Goal: Task Accomplishment & Management: Use online tool/utility

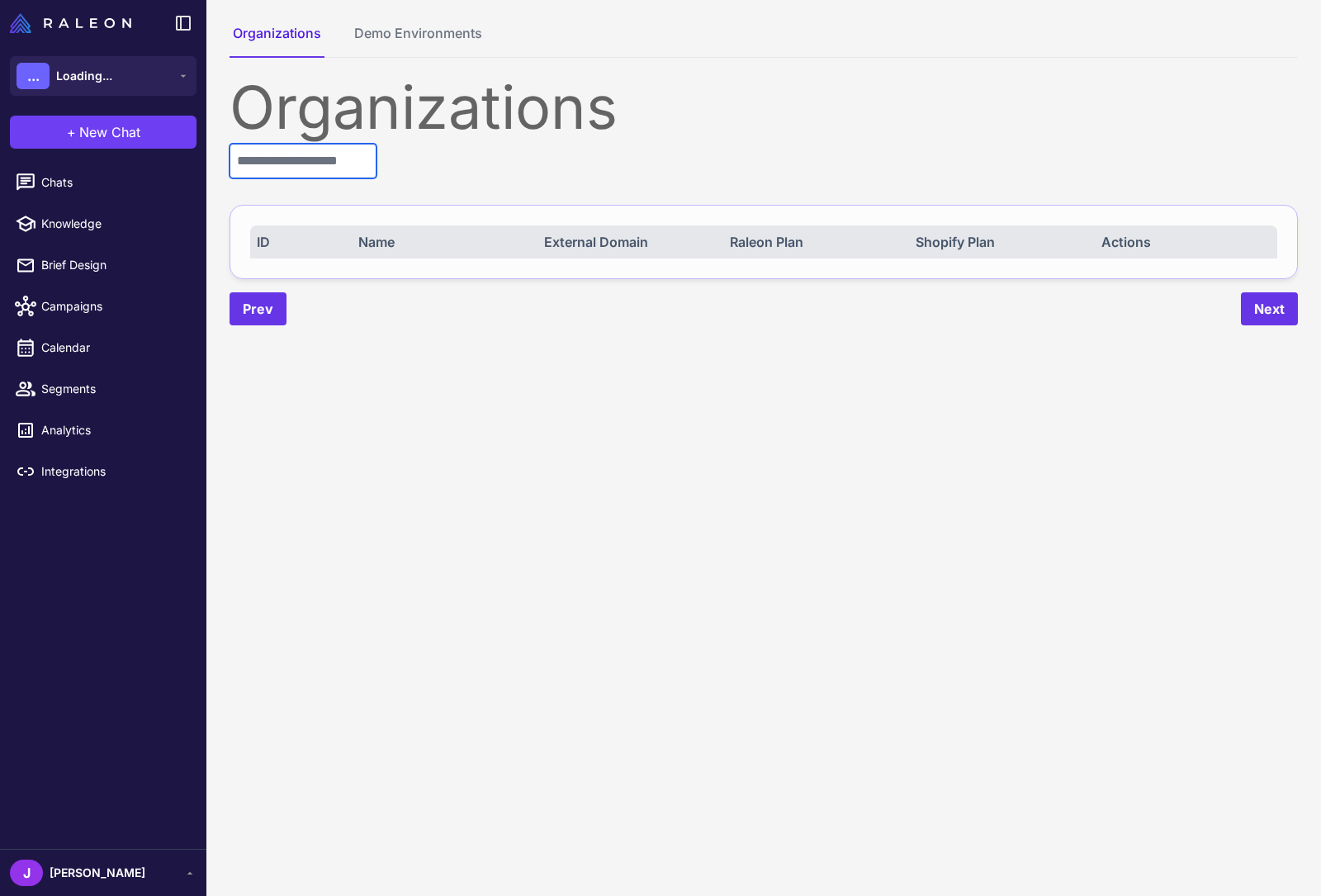
click at [283, 171] on input "text" at bounding box center [303, 161] width 147 height 35
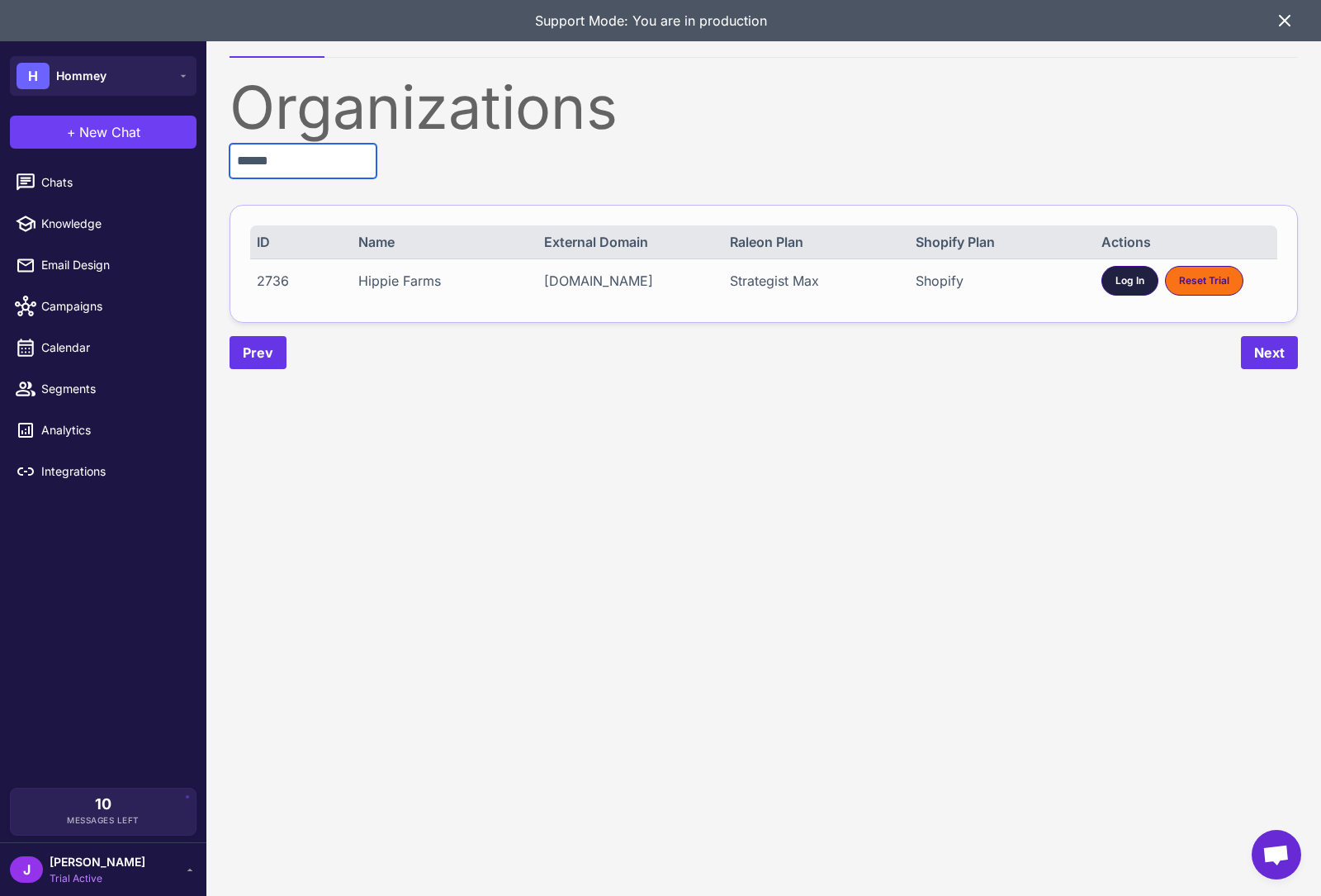
type input "******"
click at [1104, 290] on div "Log In" at bounding box center [1129, 281] width 57 height 30
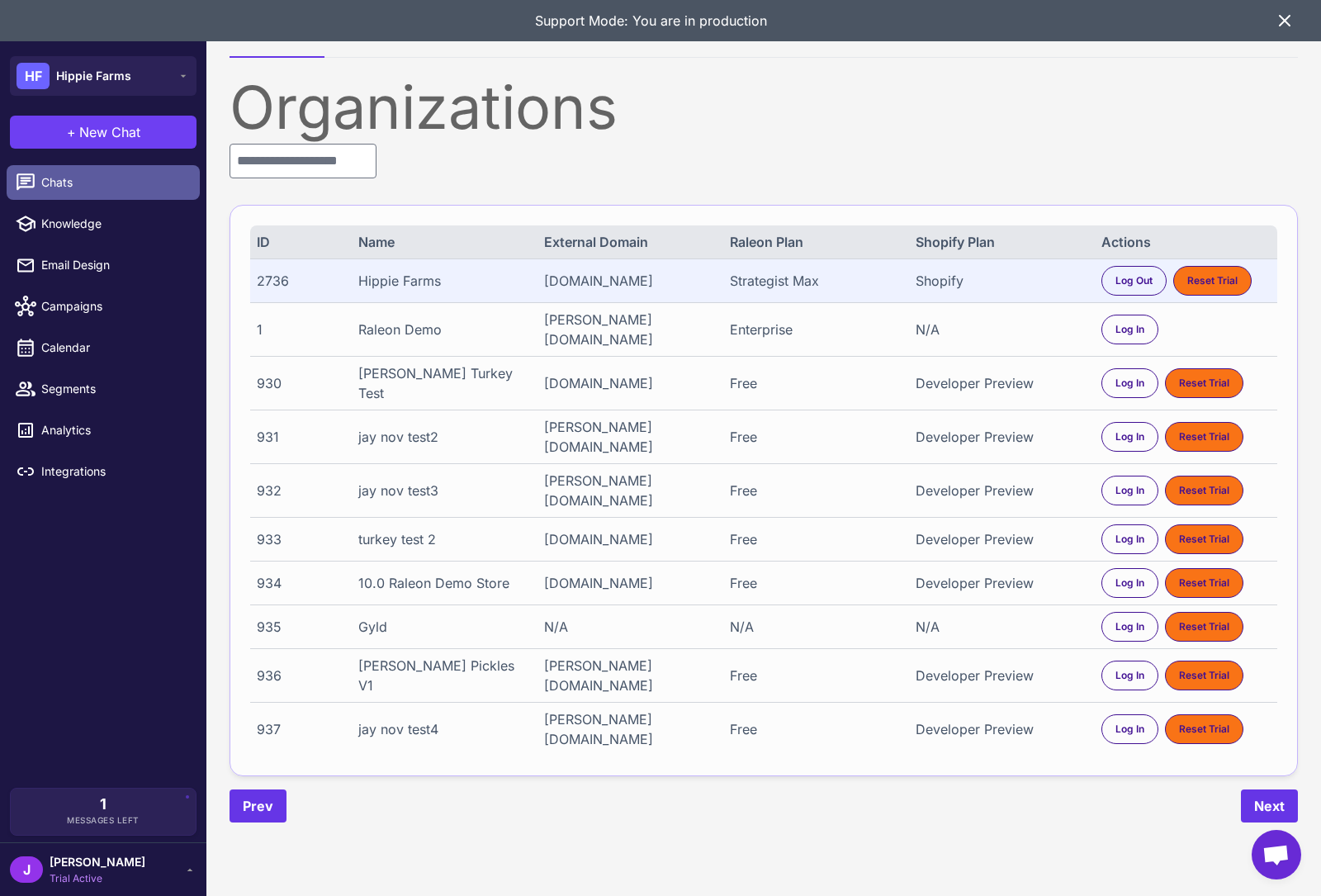
click at [29, 183] on icon at bounding box center [25, 182] width 21 height 21
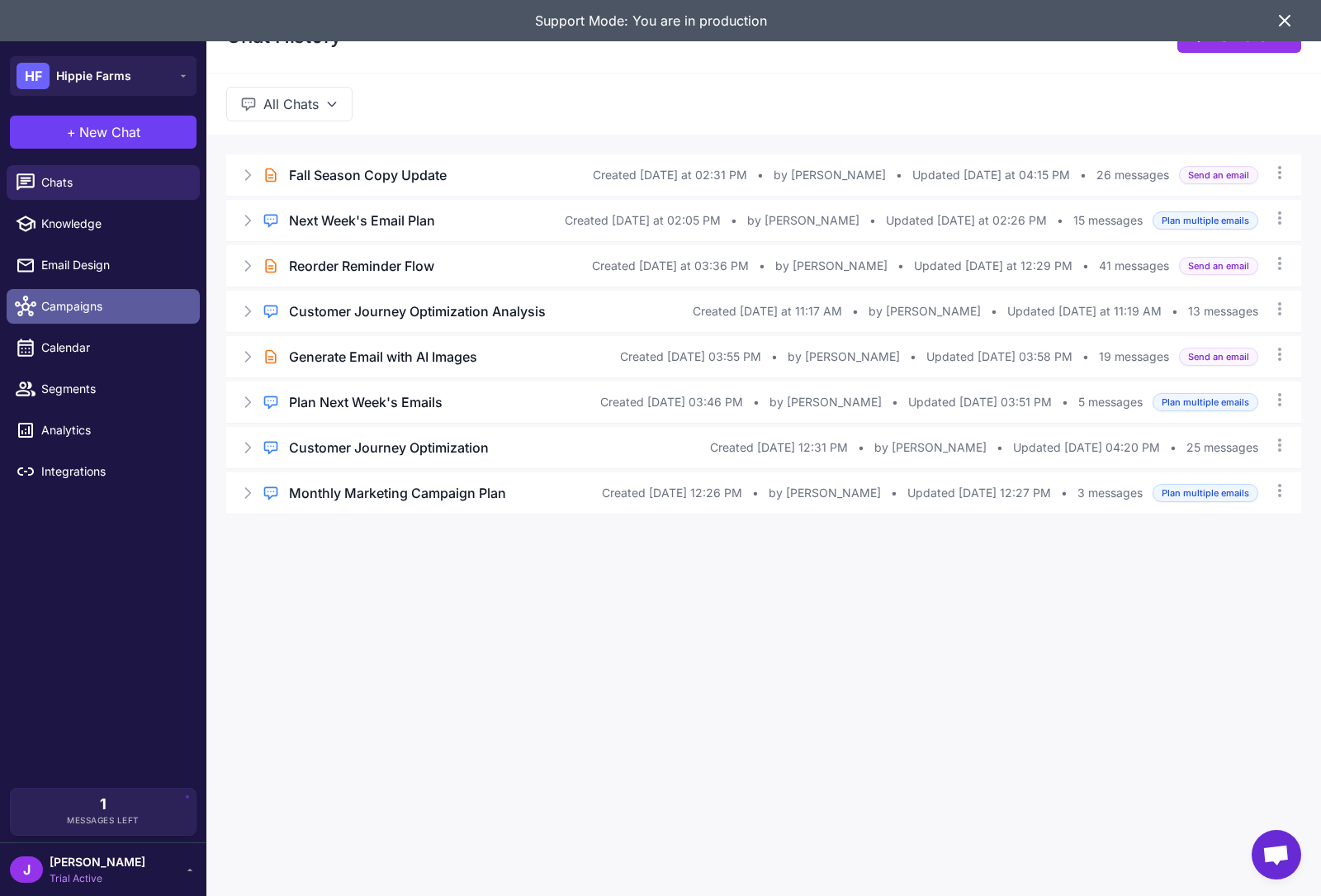
click at [90, 312] on span "Campaigns" at bounding box center [114, 306] width 145 height 18
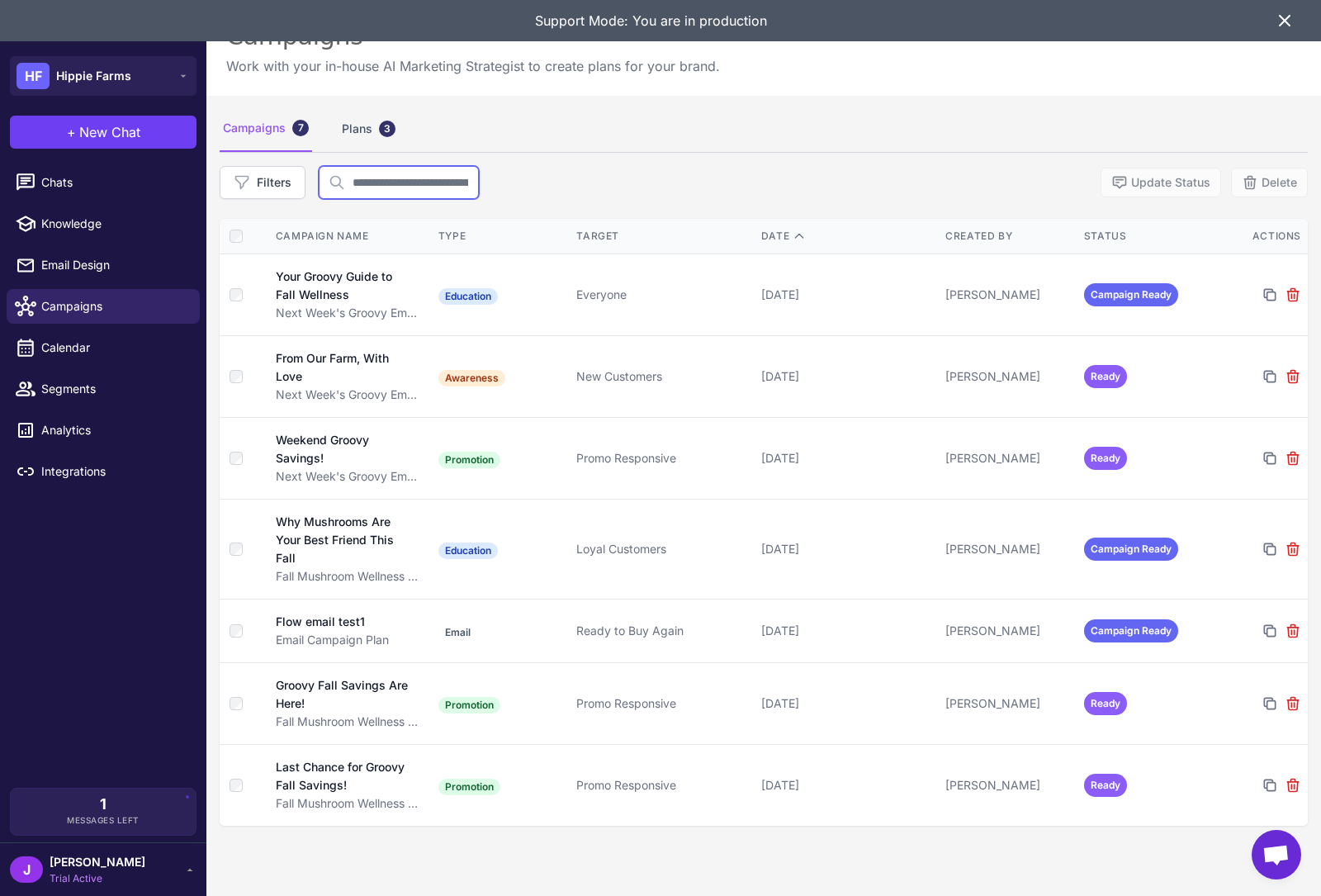
click at [389, 188] on input "text" at bounding box center [398, 182] width 160 height 33
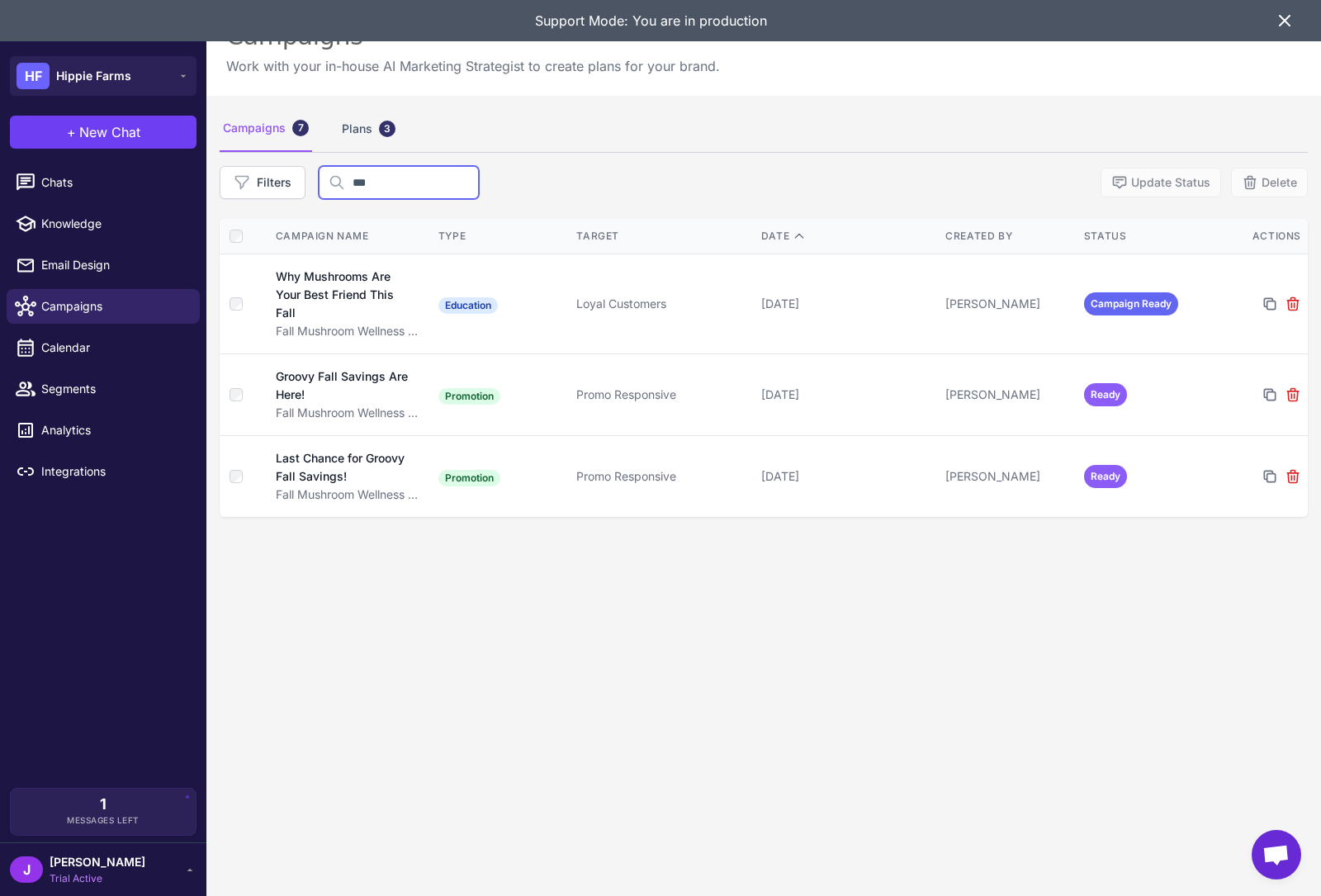
type input "***"
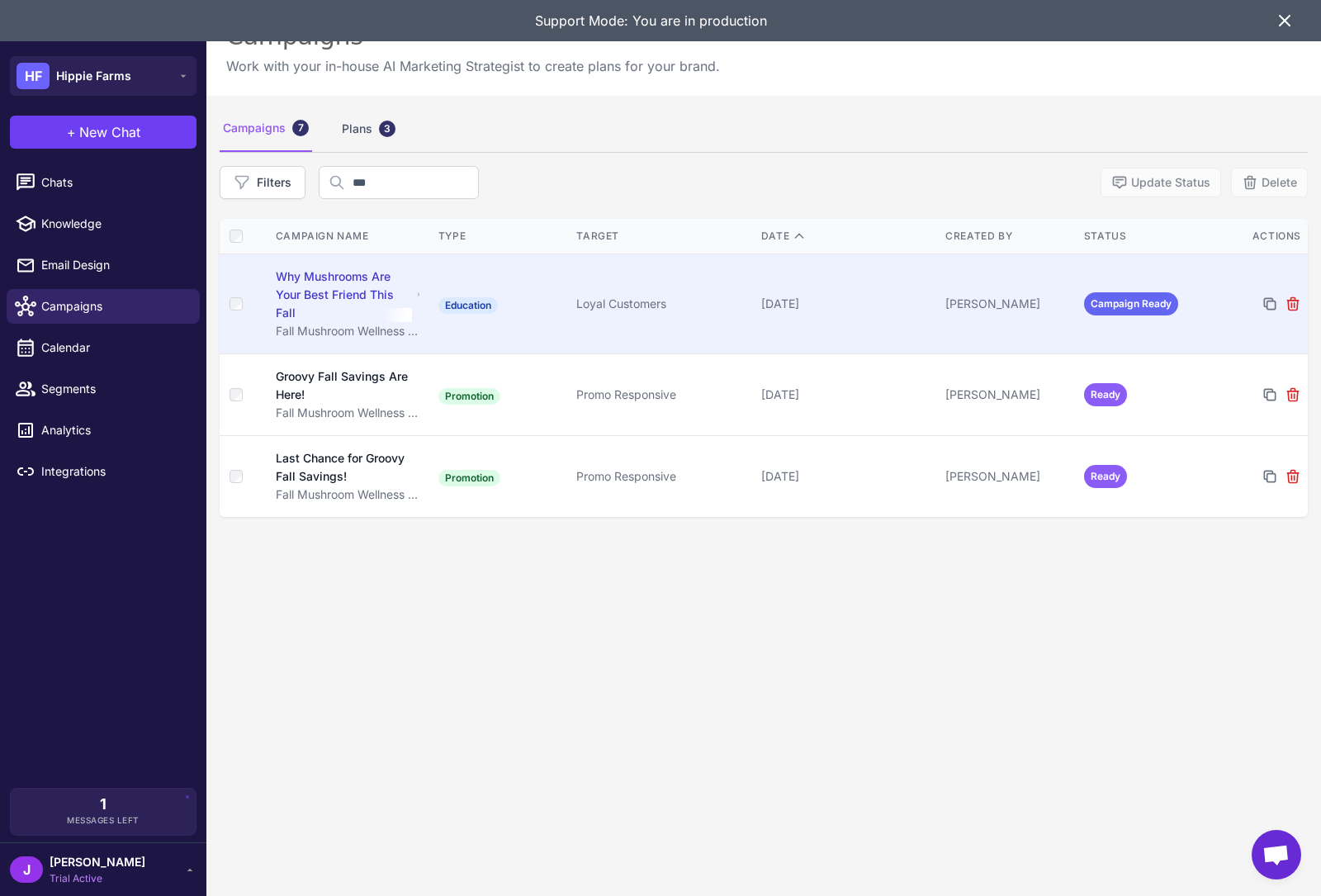
click at [285, 281] on div "Why Mushrooms Are Your Best Friend This Fall" at bounding box center [344, 294] width 137 height 54
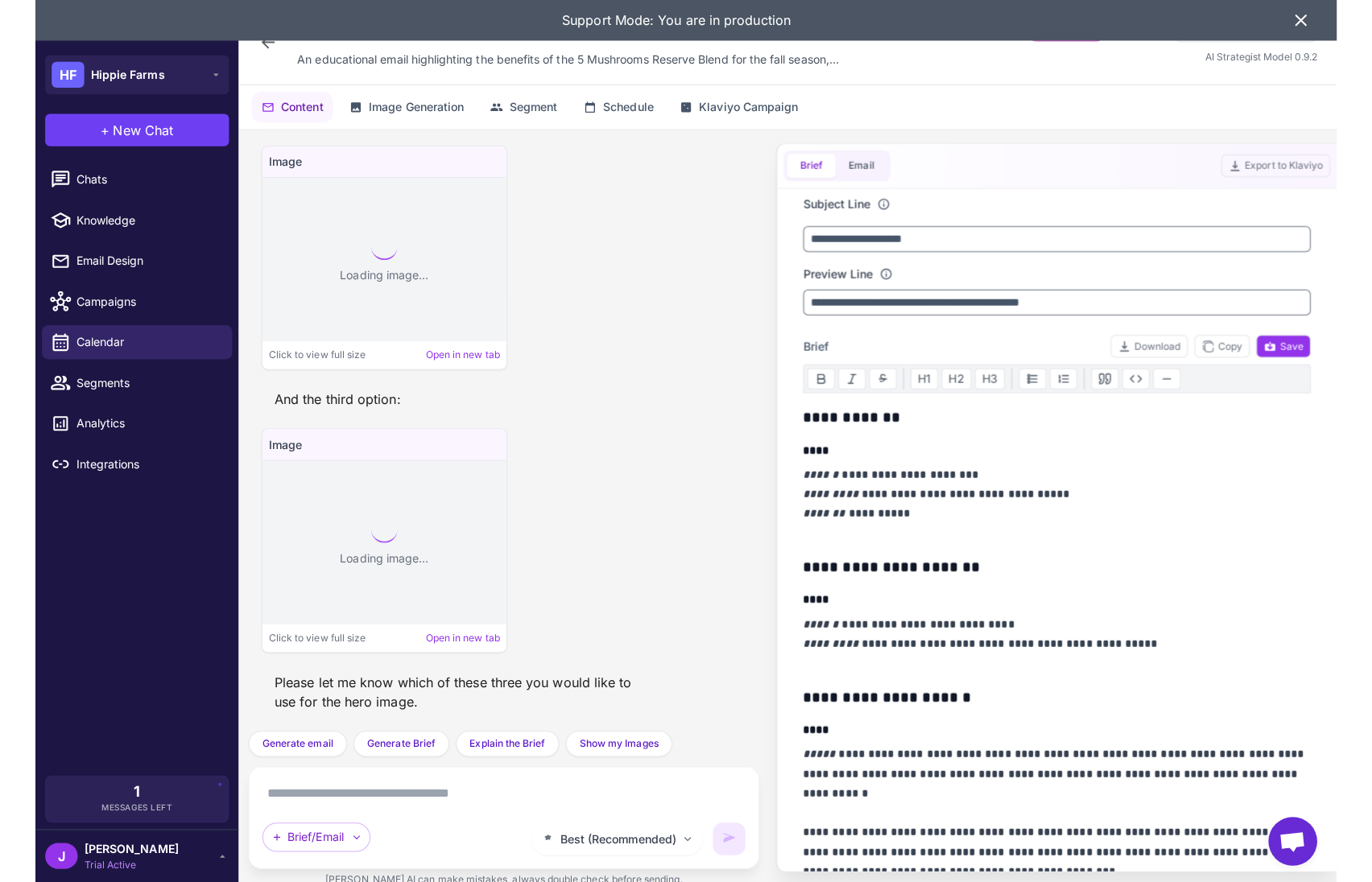
scroll to position [2362, 0]
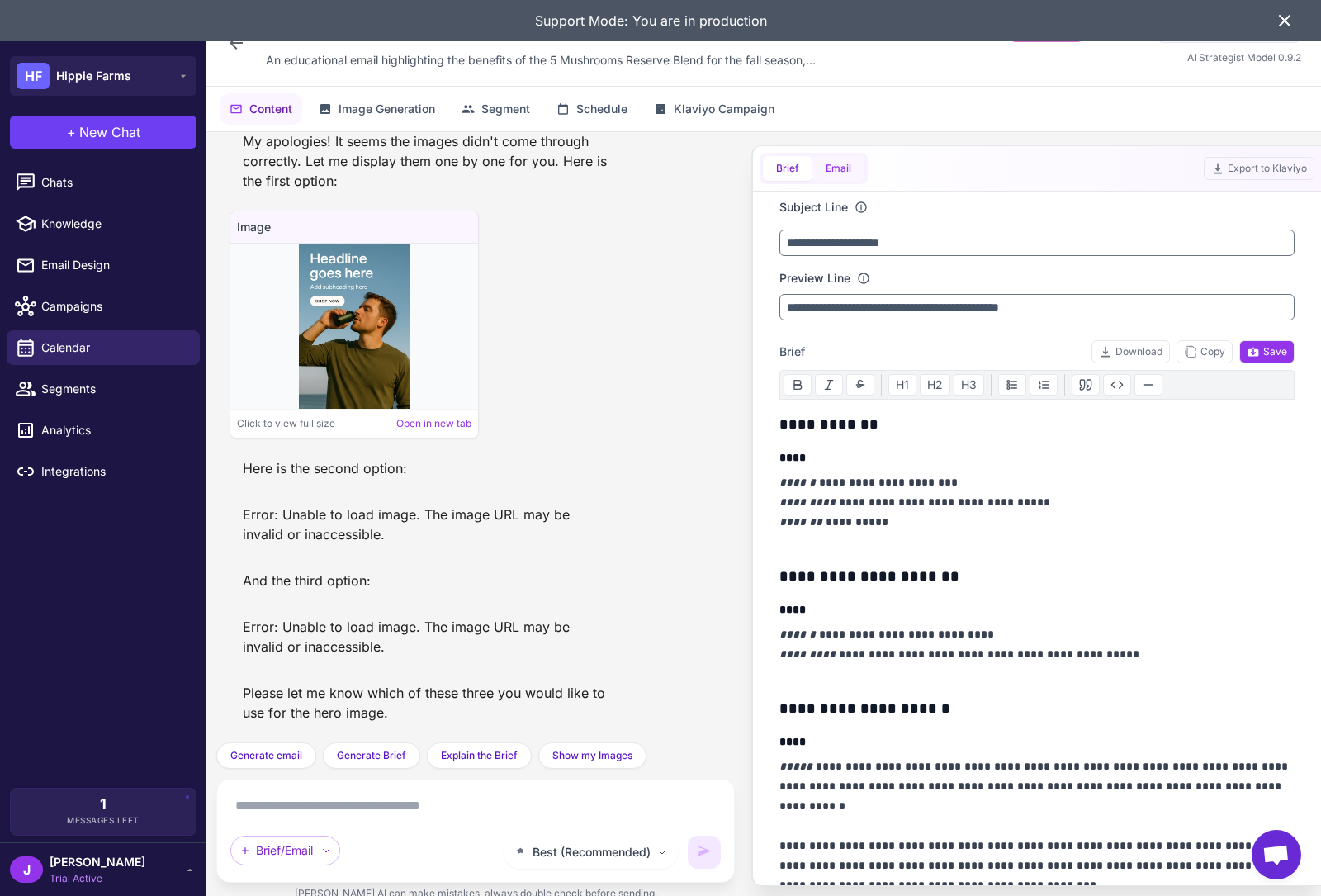
drag, startPoint x: 851, startPoint y: 176, endPoint x: 844, endPoint y: 169, distance: 9.9
click at [849, 176] on button "Email" at bounding box center [839, 169] width 52 height 25
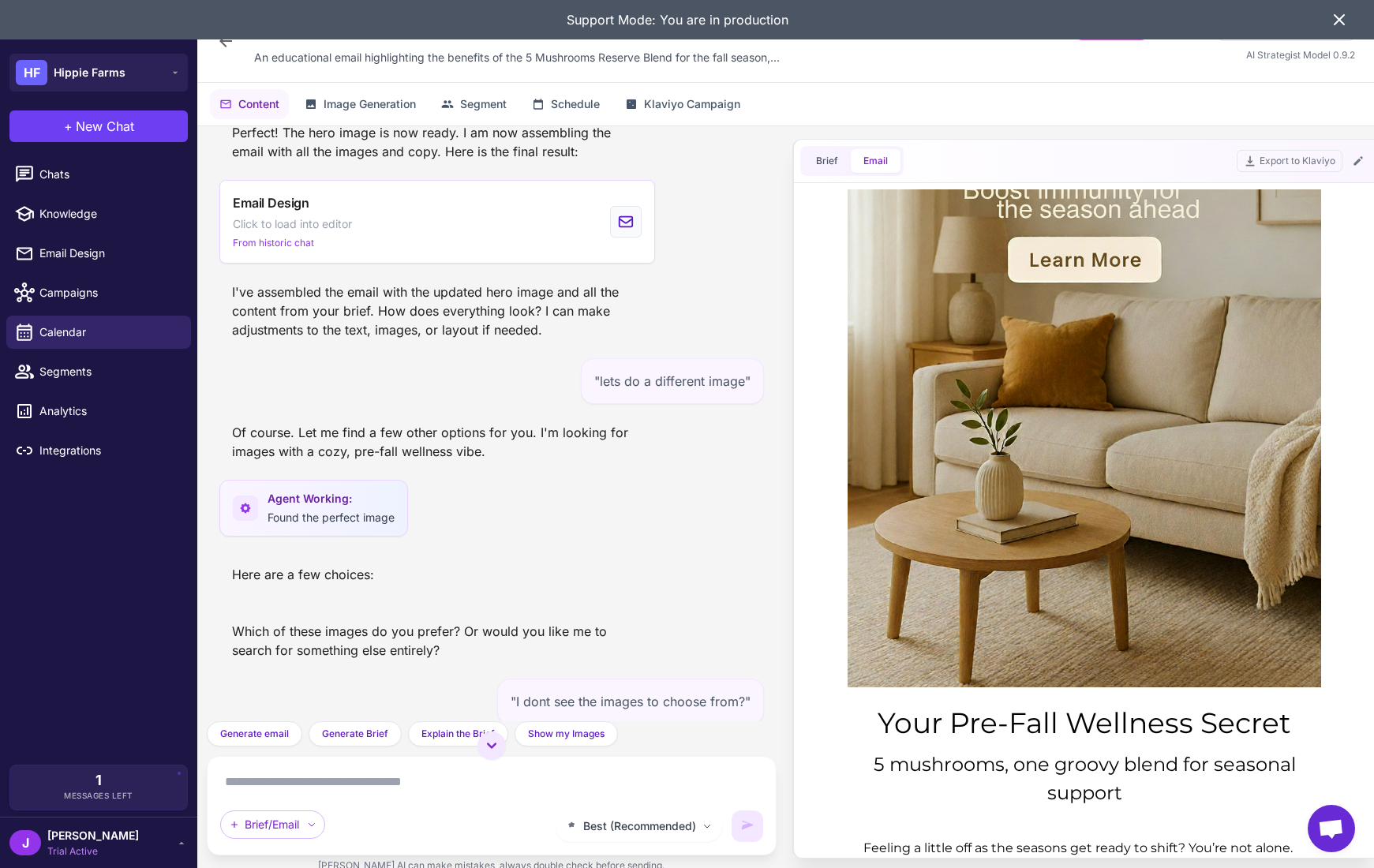
scroll to position [1601, 0]
click at [286, 582] on div ""We are not quite in fall yet but heading into fall season. Can you update copy…" at bounding box center [492, 423] width 570 height 595
click at [330, 616] on div "Which of these images do you prefer? Or would you like me to search for somethi…" at bounding box center [437, 641] width 436 height 51
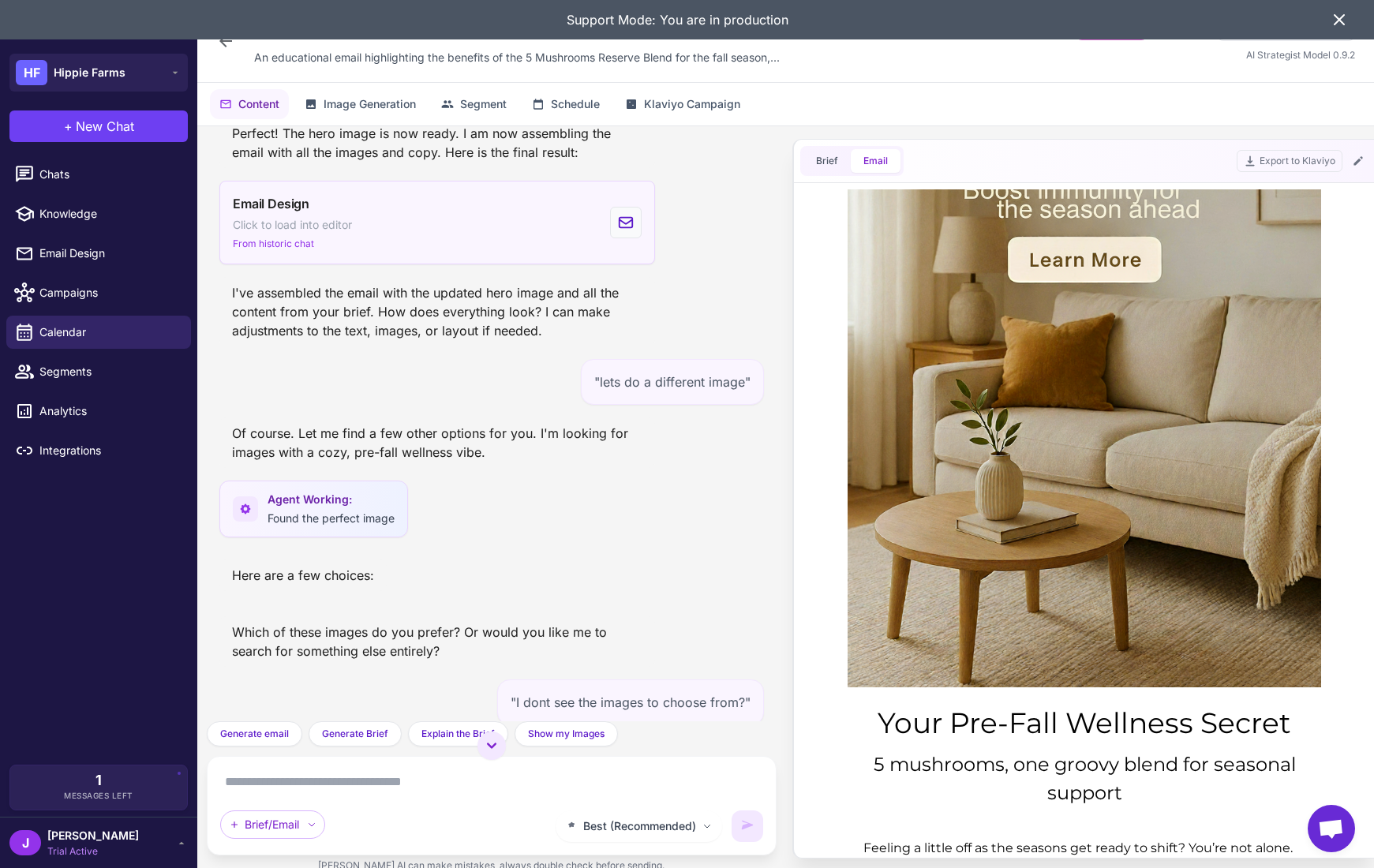
click at [327, 213] on div "Email Design Click to load into editor From historic chat" at bounding box center [293, 222] width 119 height 56
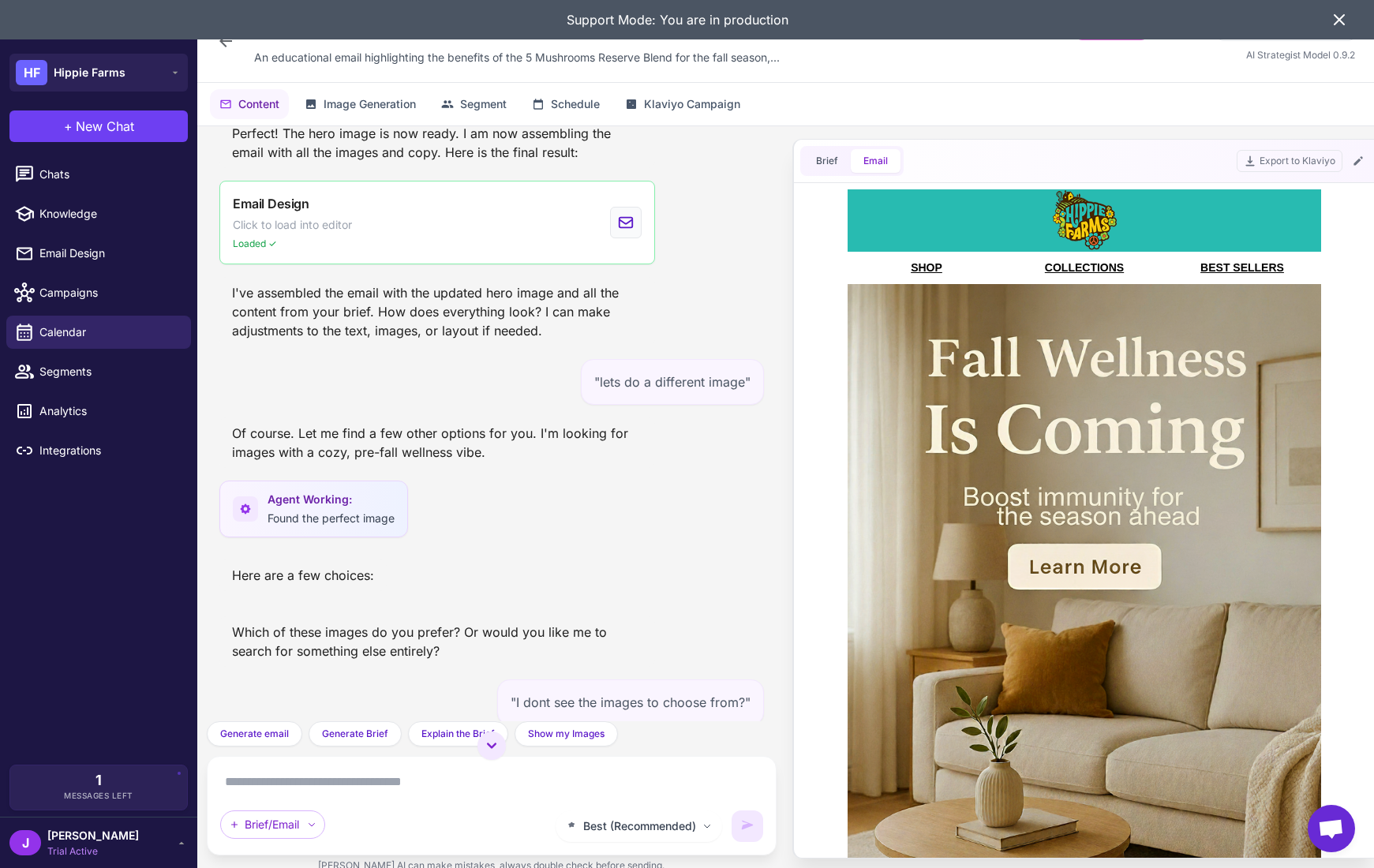
scroll to position [0, 0]
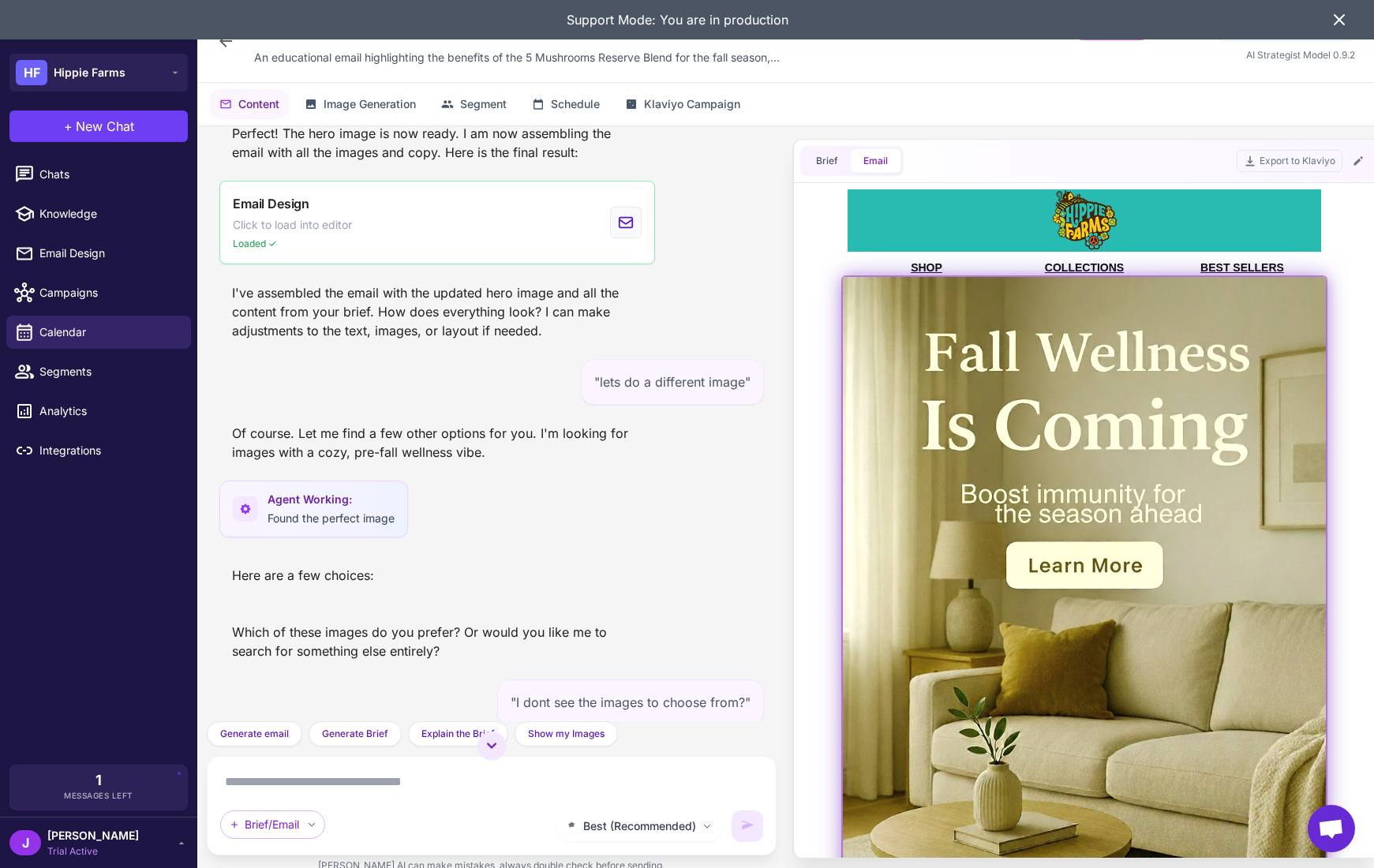
click at [1070, 676] on img at bounding box center [1084, 639] width 483 height 725
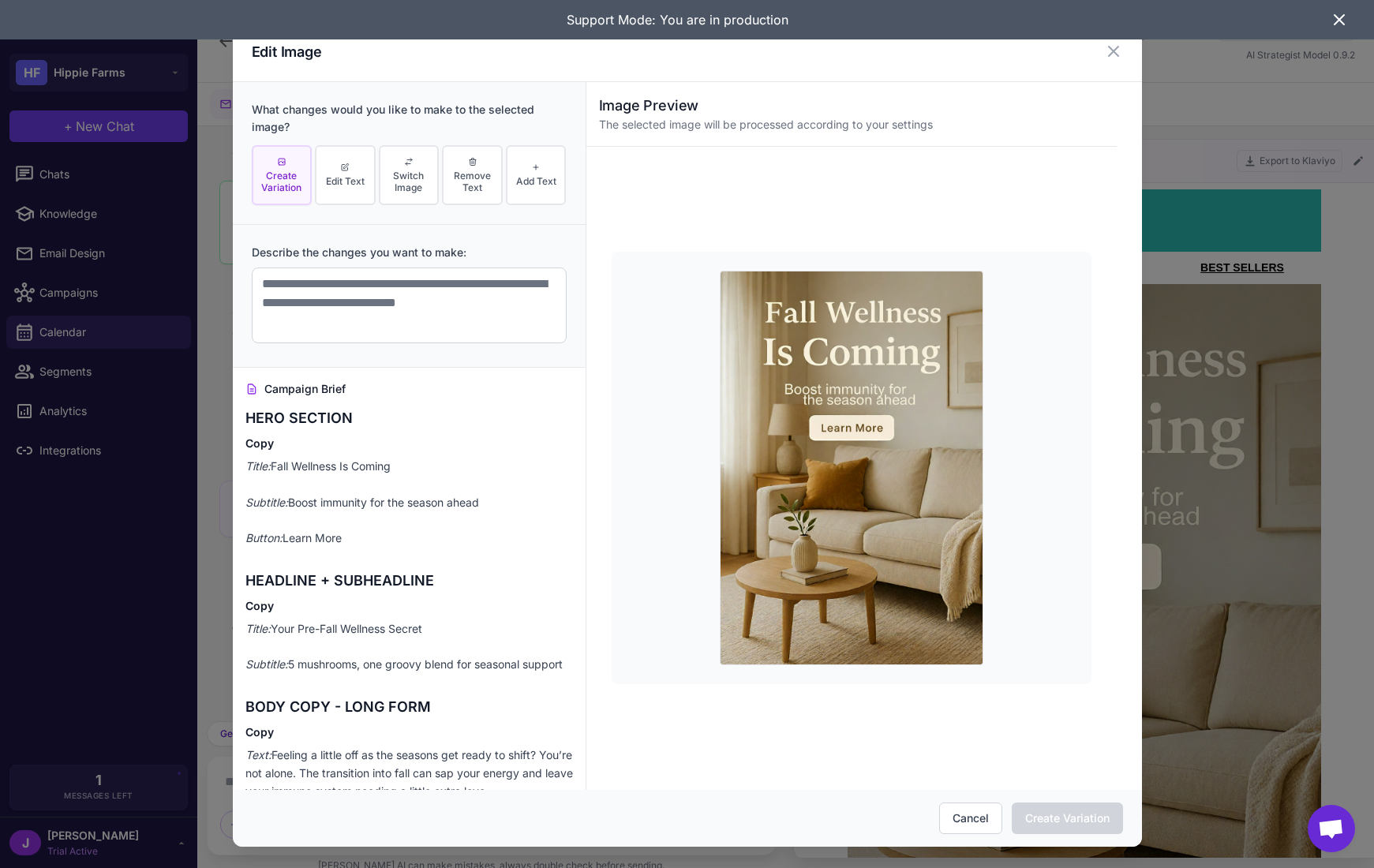
click at [1208, 109] on div "Edit Image What changes would you like to make to the selected image? Create Va…" at bounding box center [687, 434] width 1374 height 868
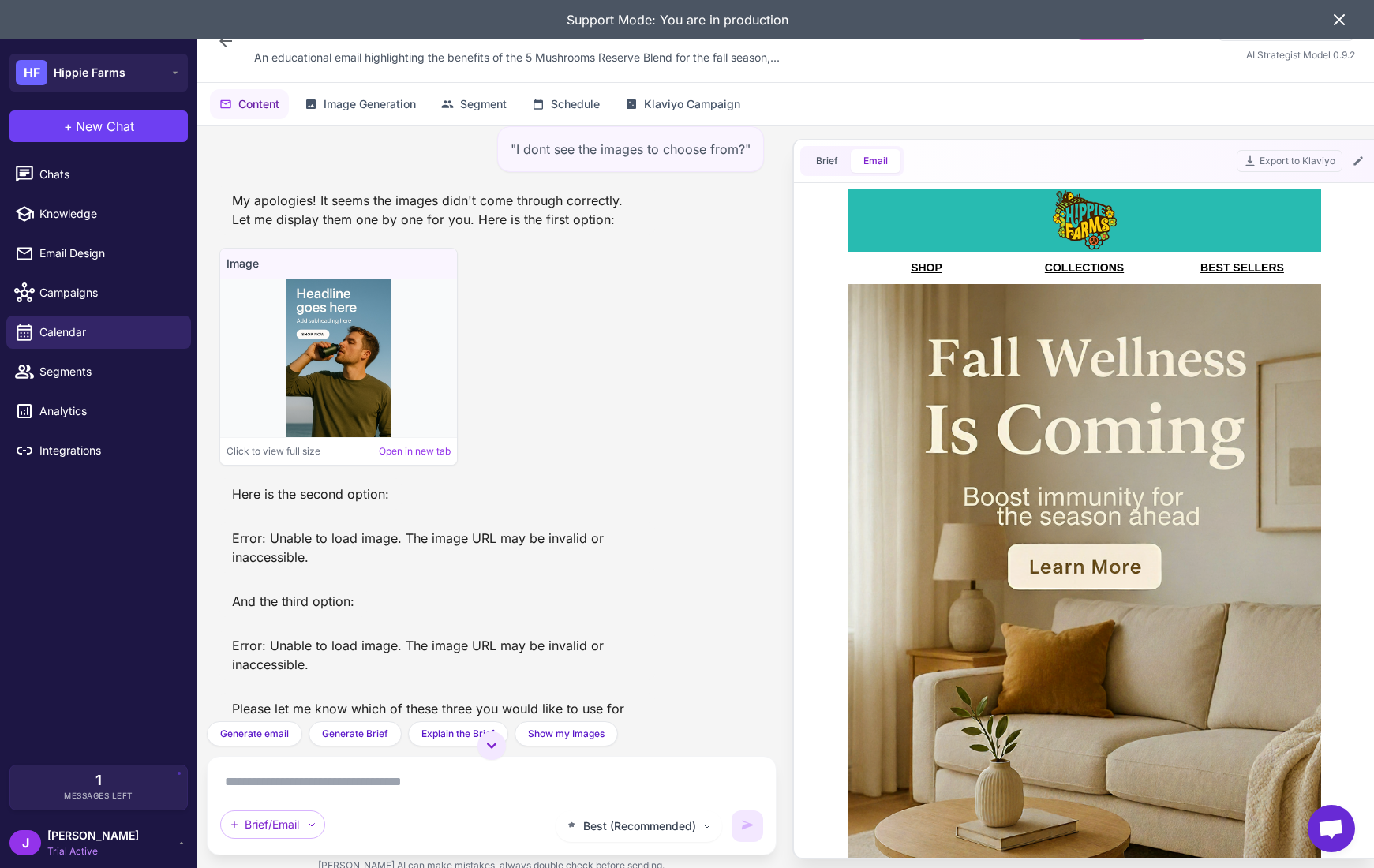
scroll to position [2168, 0]
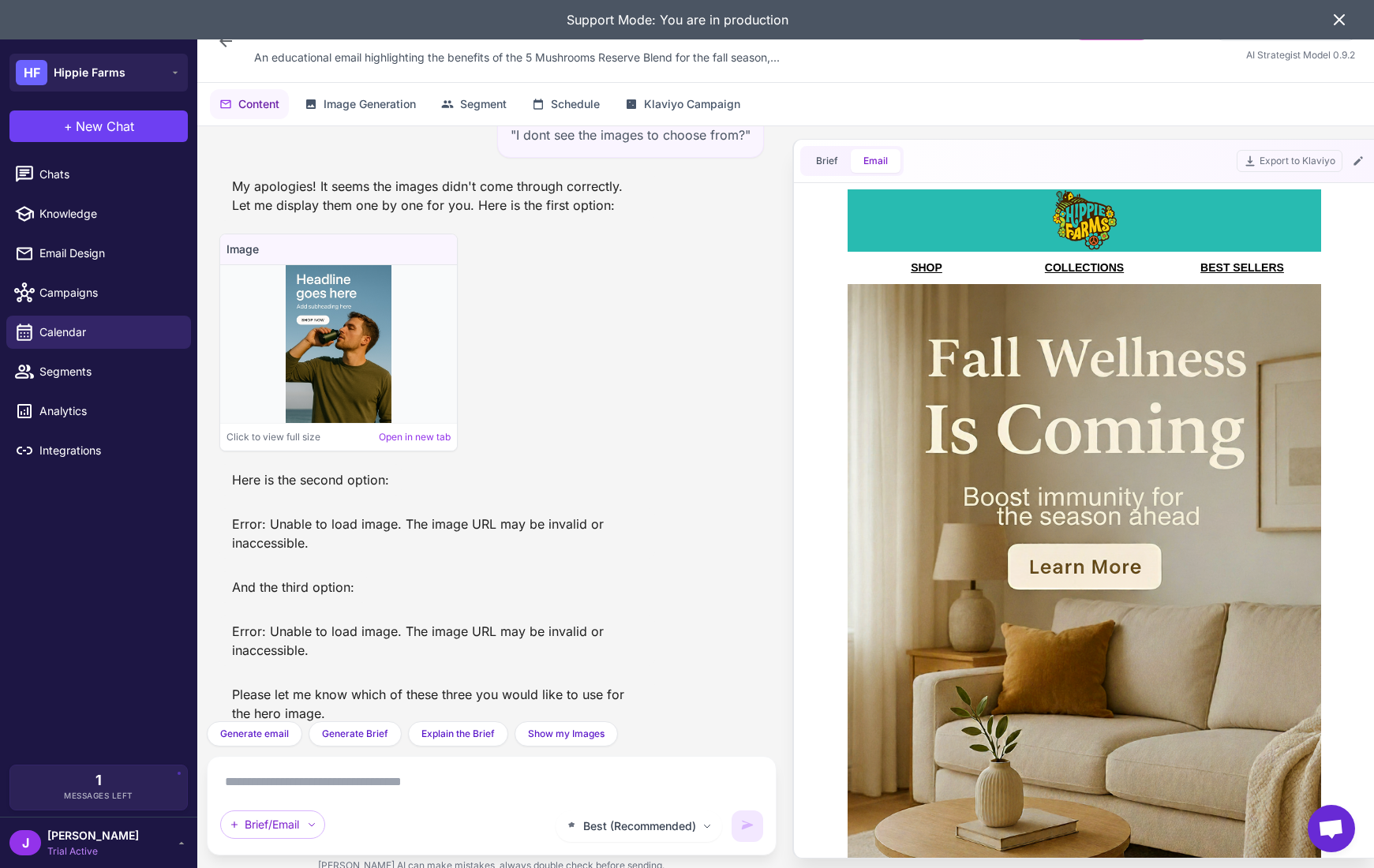
click at [363, 787] on textarea at bounding box center [492, 781] width 543 height 25
click at [1262, 21] on icon at bounding box center [1340, 19] width 19 height 19
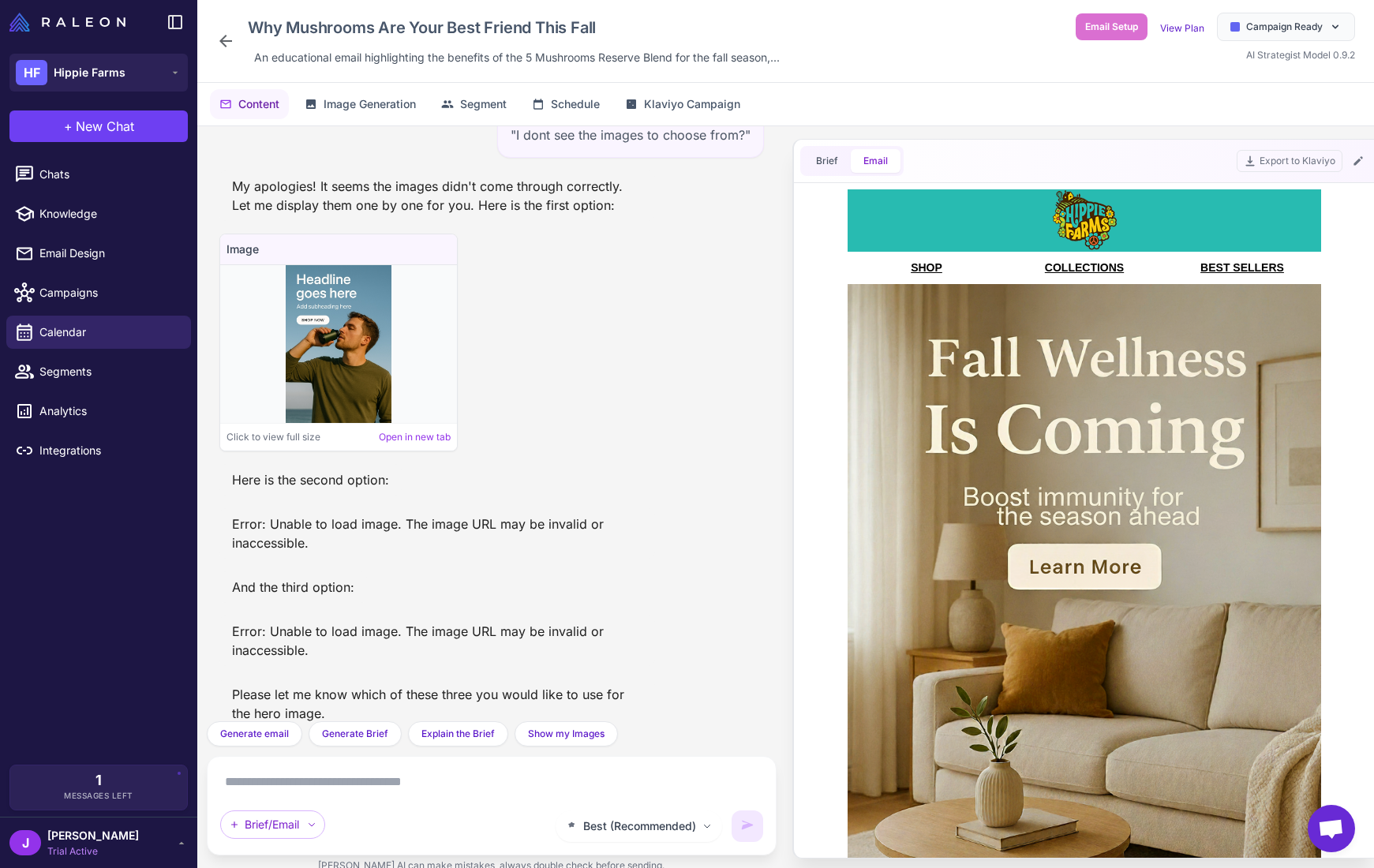
click at [626, 382] on div "Image Click to view full size Open in new tab" at bounding box center [492, 341] width 544 height 217
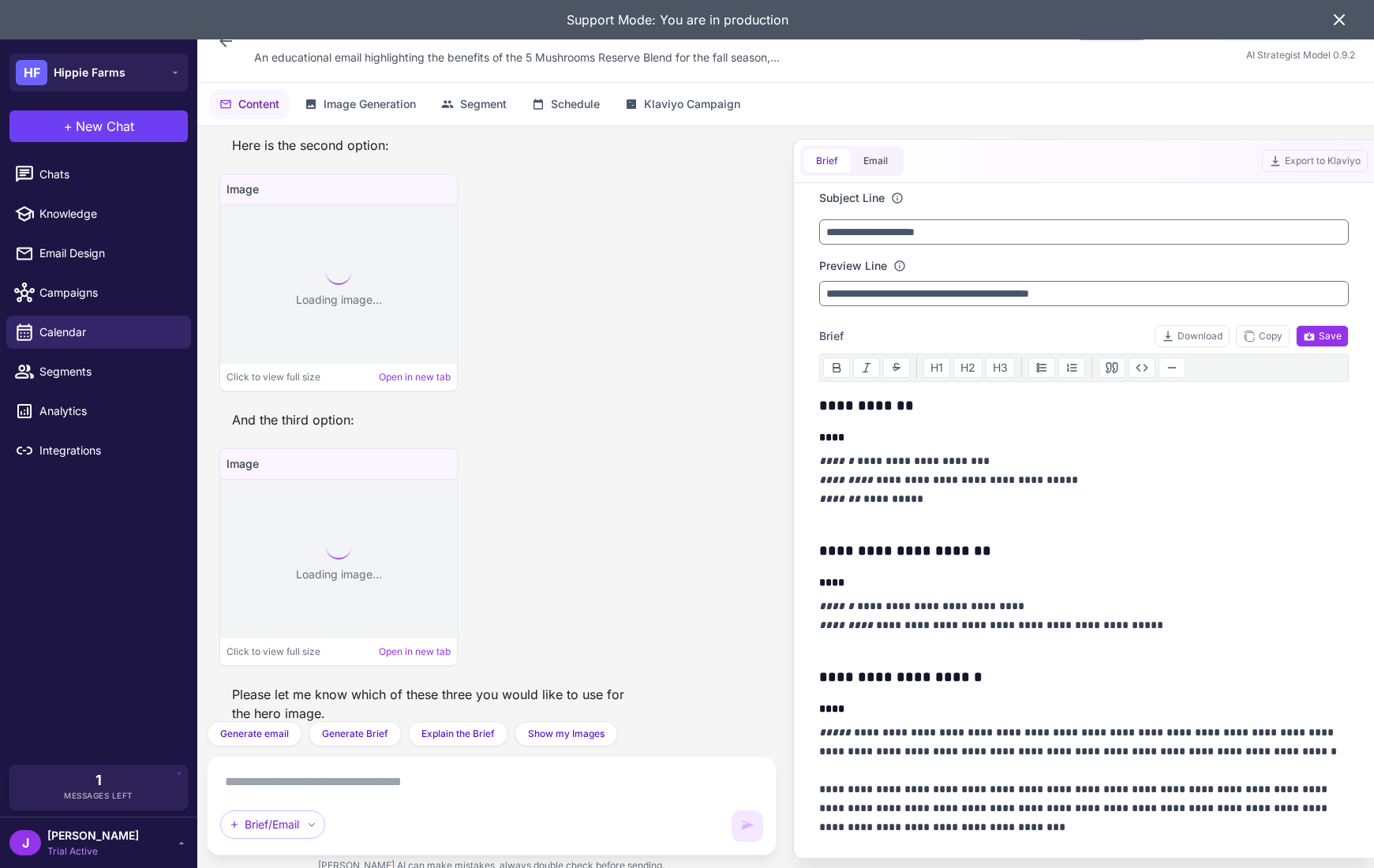
scroll to position [2168, 0]
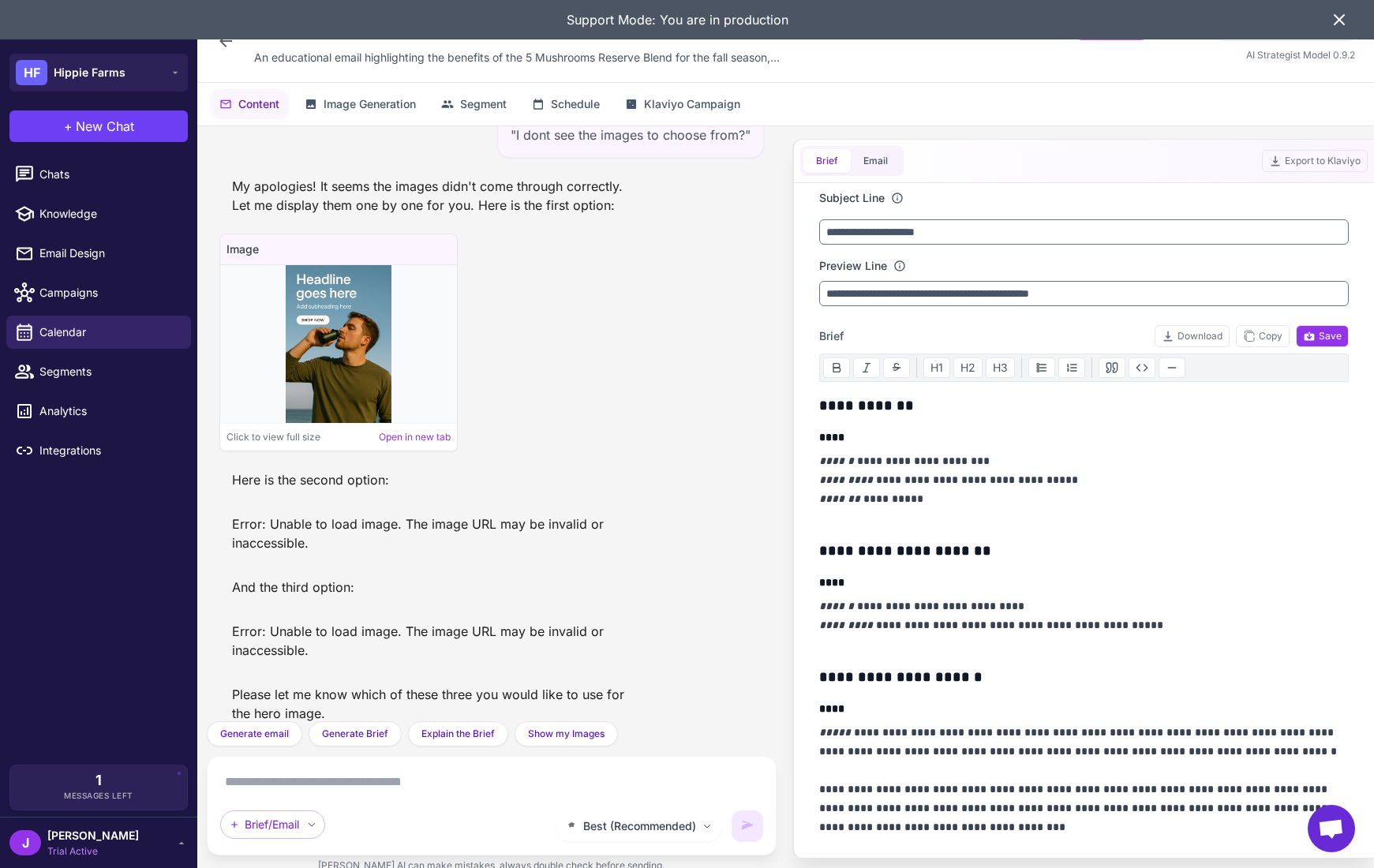
click at [605, 678] on div "Please let me know which of these three you would like to use for the hero imag…" at bounding box center [437, 703] width 436 height 51
click at [90, 783] on div "1 Messages Left" at bounding box center [98, 787] width 155 height 29
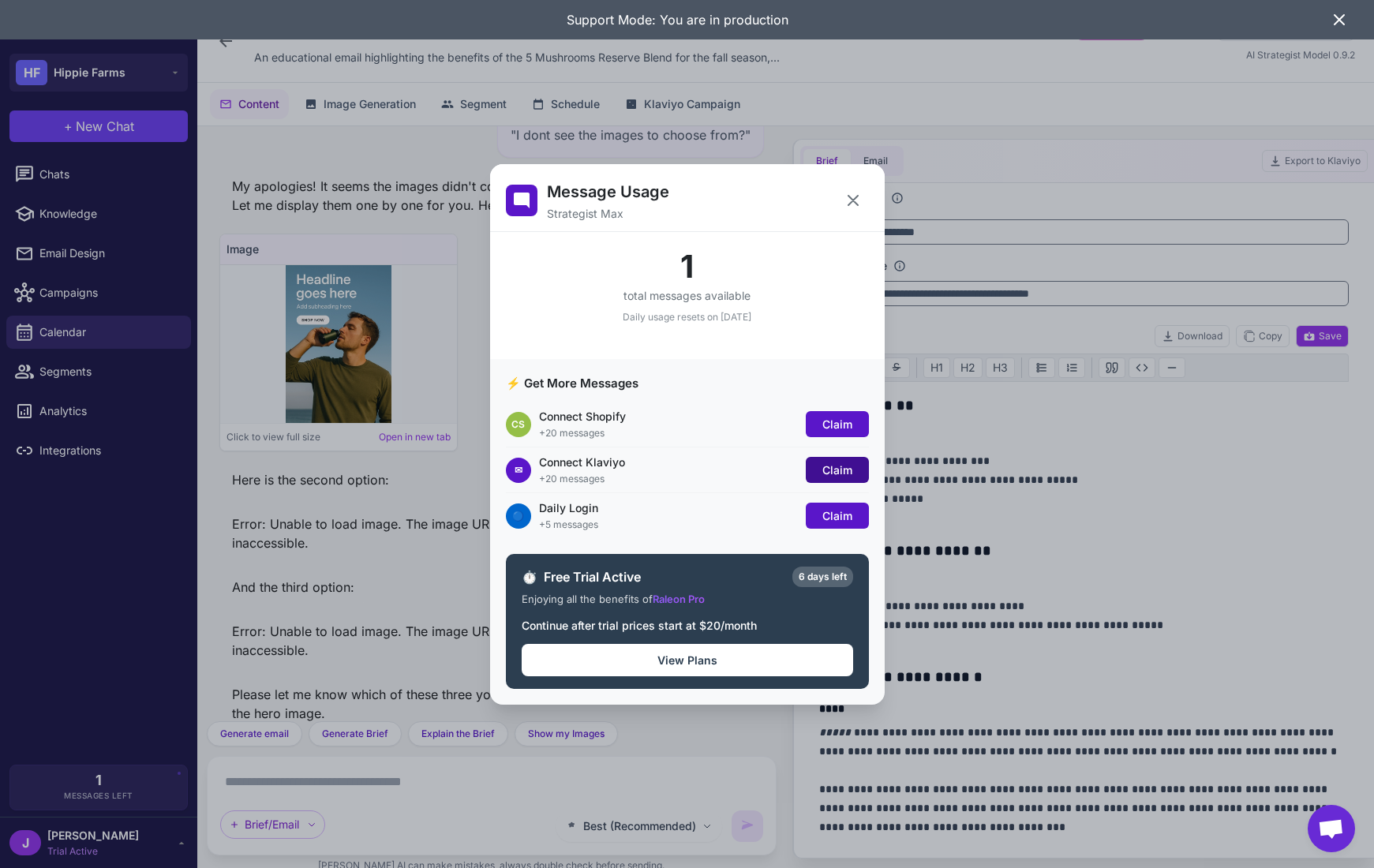
click at [842, 471] on span "Claim" at bounding box center [837, 469] width 30 height 13
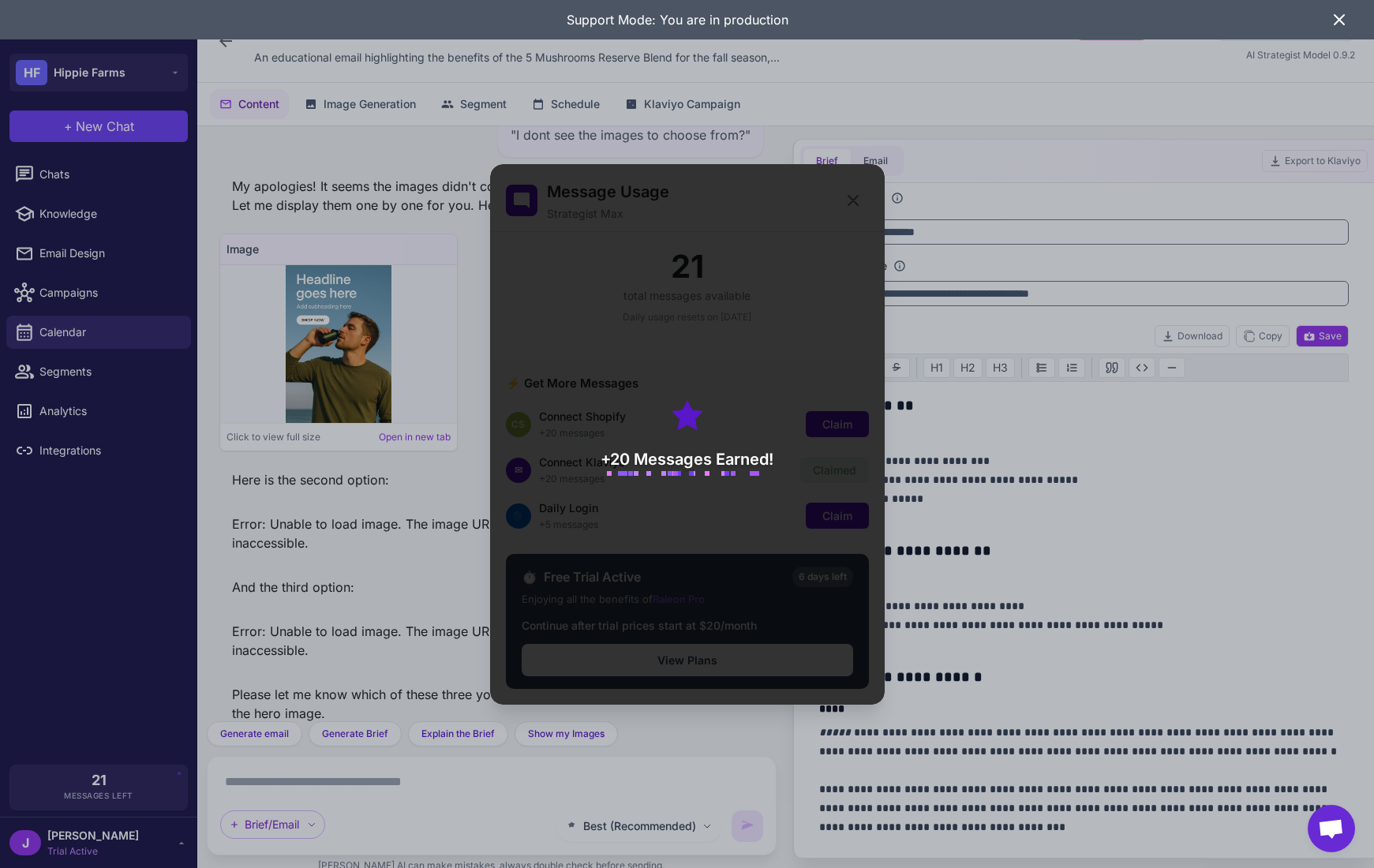
click at [843, 425] on div "+20 Messages Earned!" at bounding box center [687, 434] width 394 height 540
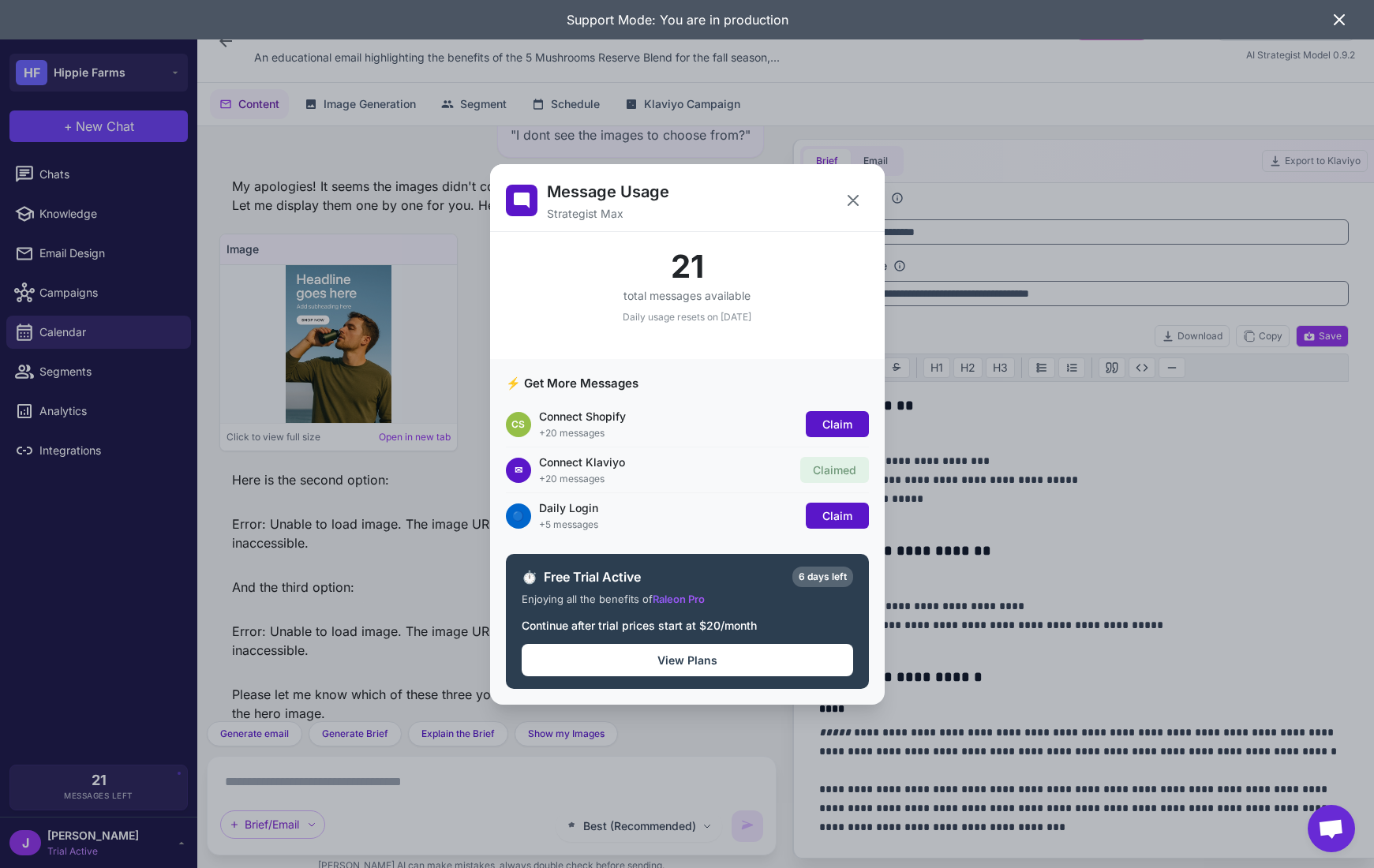
click at [847, 446] on div "CS Connect Shopify +20 messages Claim" at bounding box center [687, 424] width 363 height 45
click at [844, 426] on span "Claim" at bounding box center [837, 424] width 30 height 13
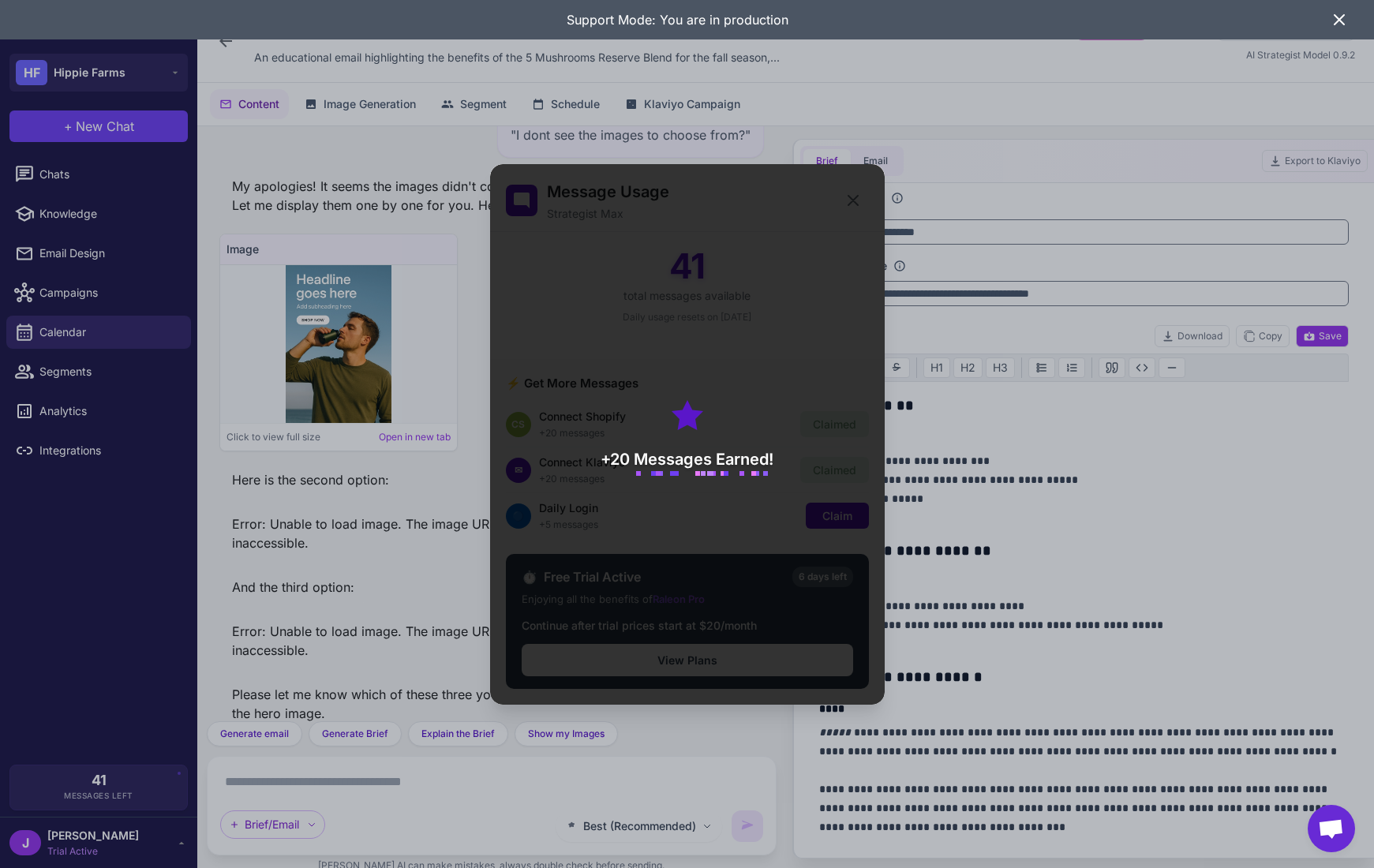
click at [720, 528] on div "+20 Messages Earned!" at bounding box center [687, 434] width 394 height 540
click at [845, 522] on div "+20 Messages Earned!" at bounding box center [687, 434] width 394 height 540
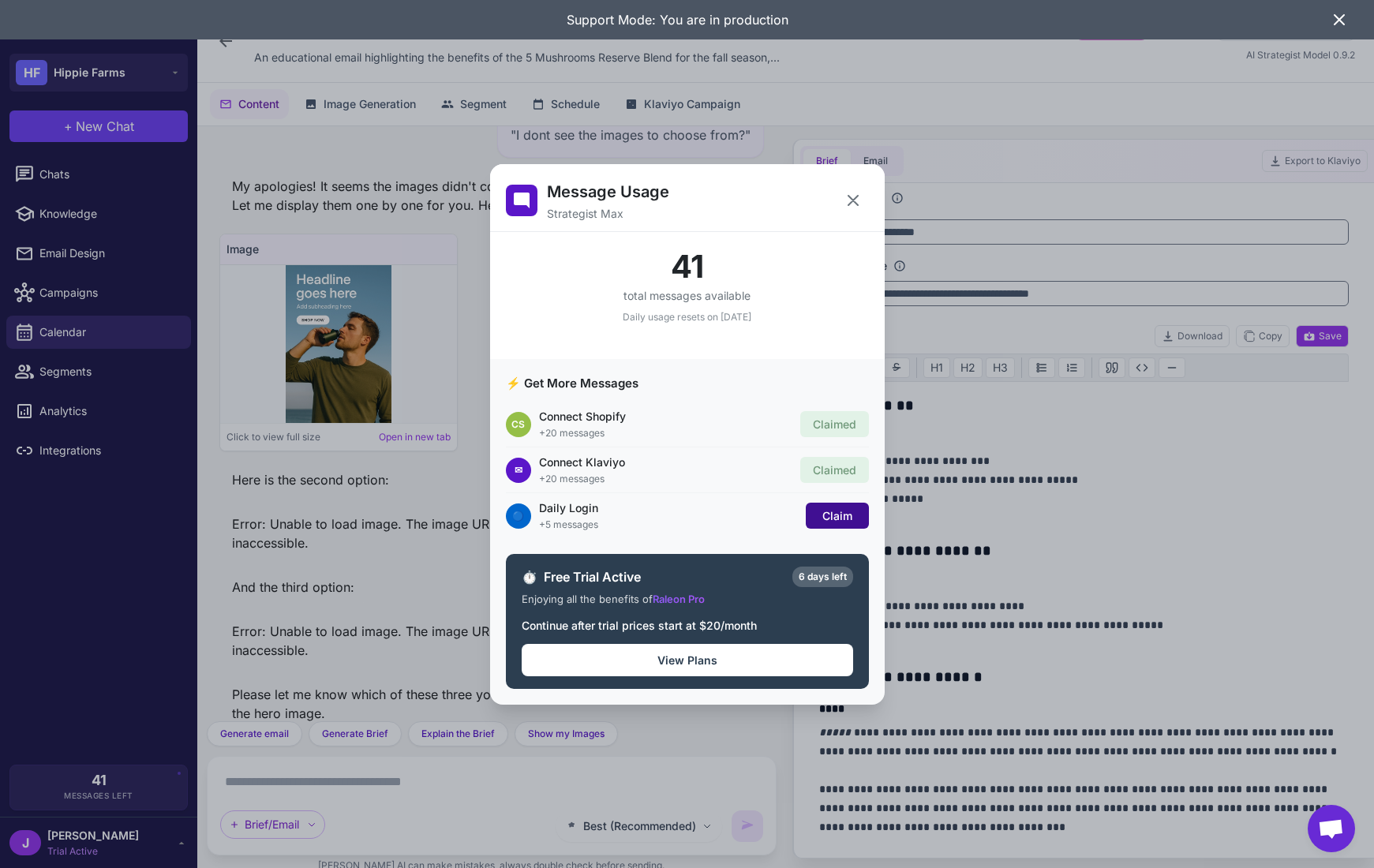
click at [831, 511] on span "Claim" at bounding box center [837, 515] width 30 height 13
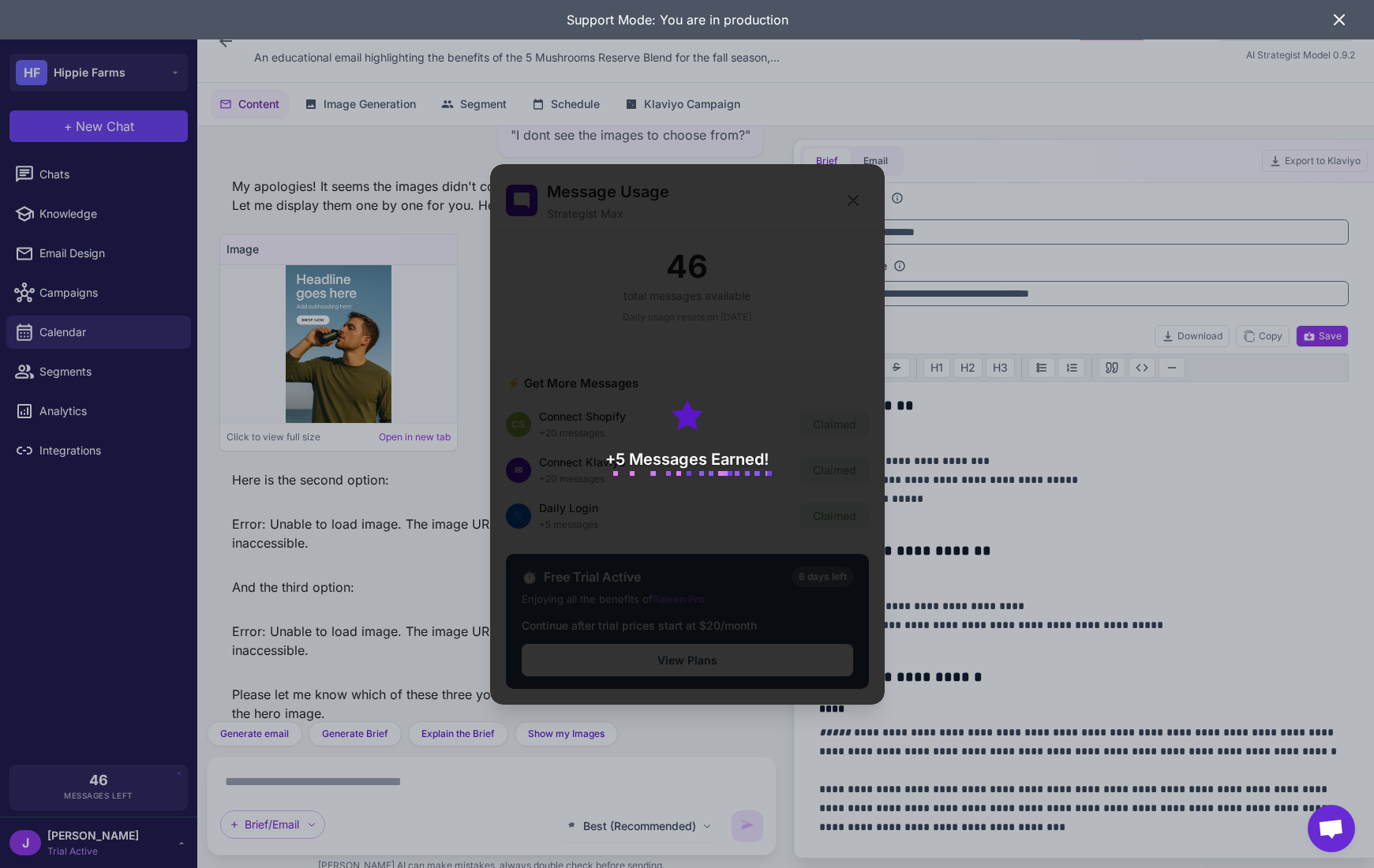
click at [658, 552] on div "+5 Messages Earned!" at bounding box center [687, 434] width 394 height 540
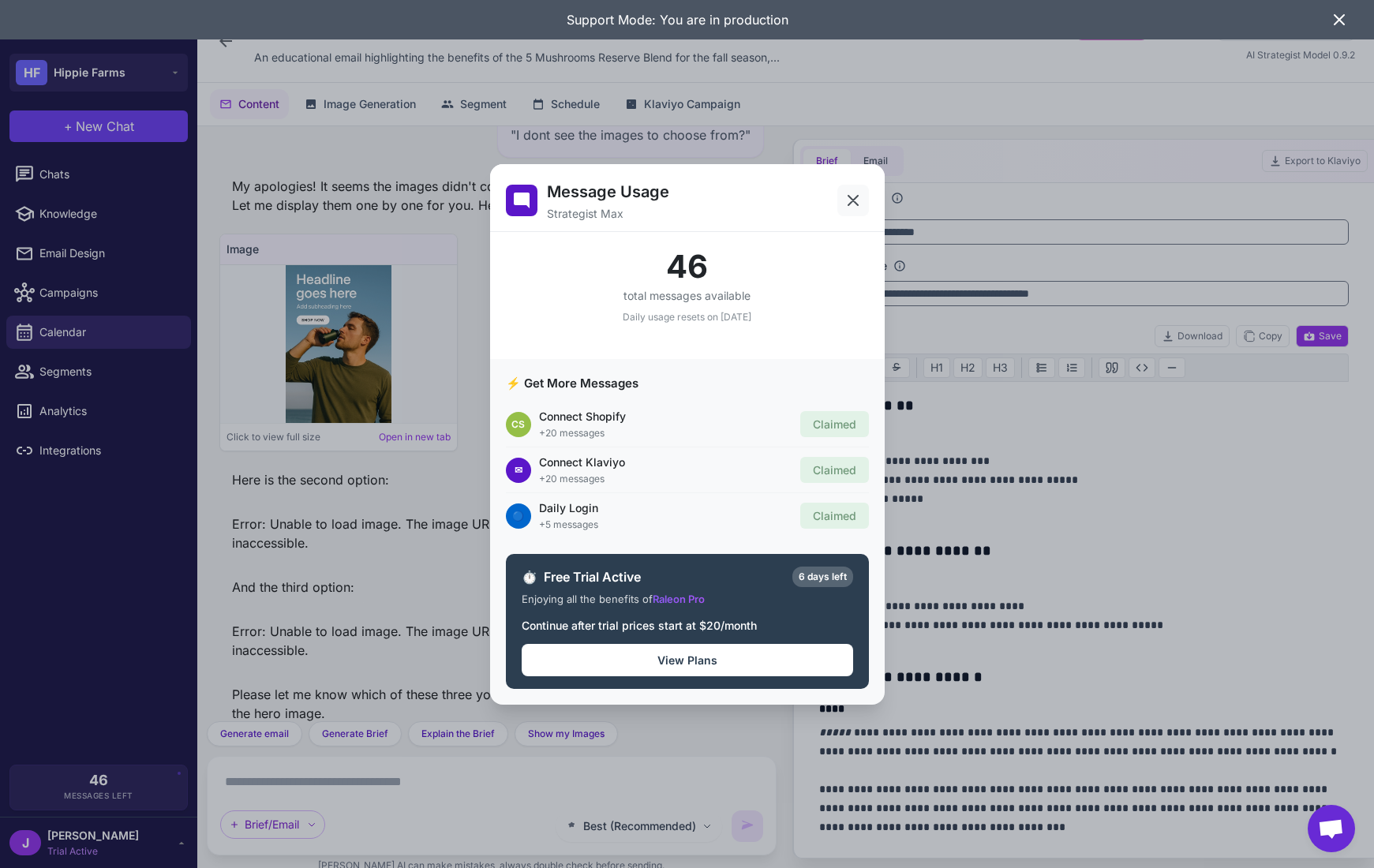
click at [854, 203] on icon at bounding box center [854, 200] width 9 height 9
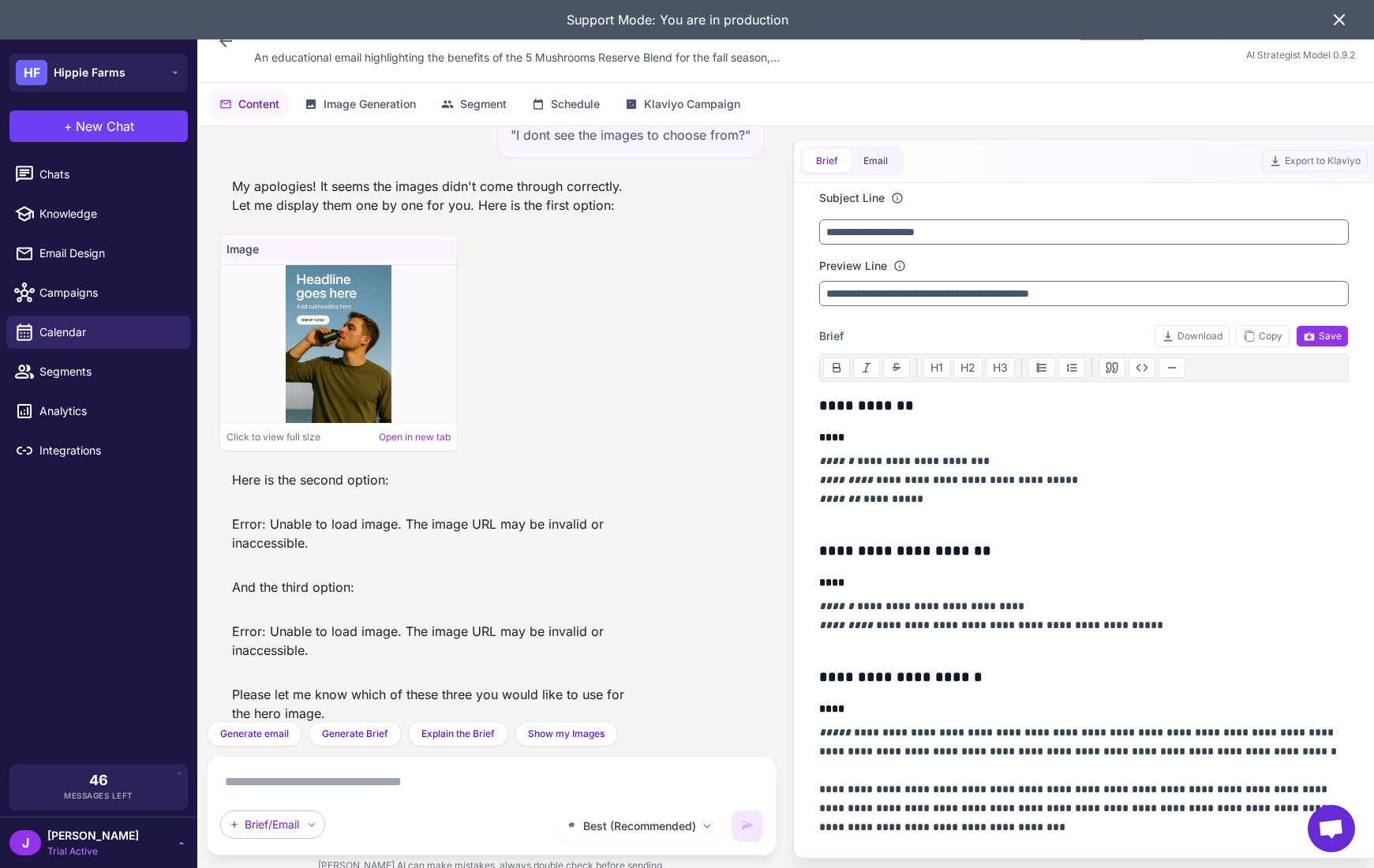
click at [297, 784] on textarea at bounding box center [492, 781] width 543 height 25
click at [51, 205] on span "Knowledge" at bounding box center [109, 214] width 139 height 18
select select
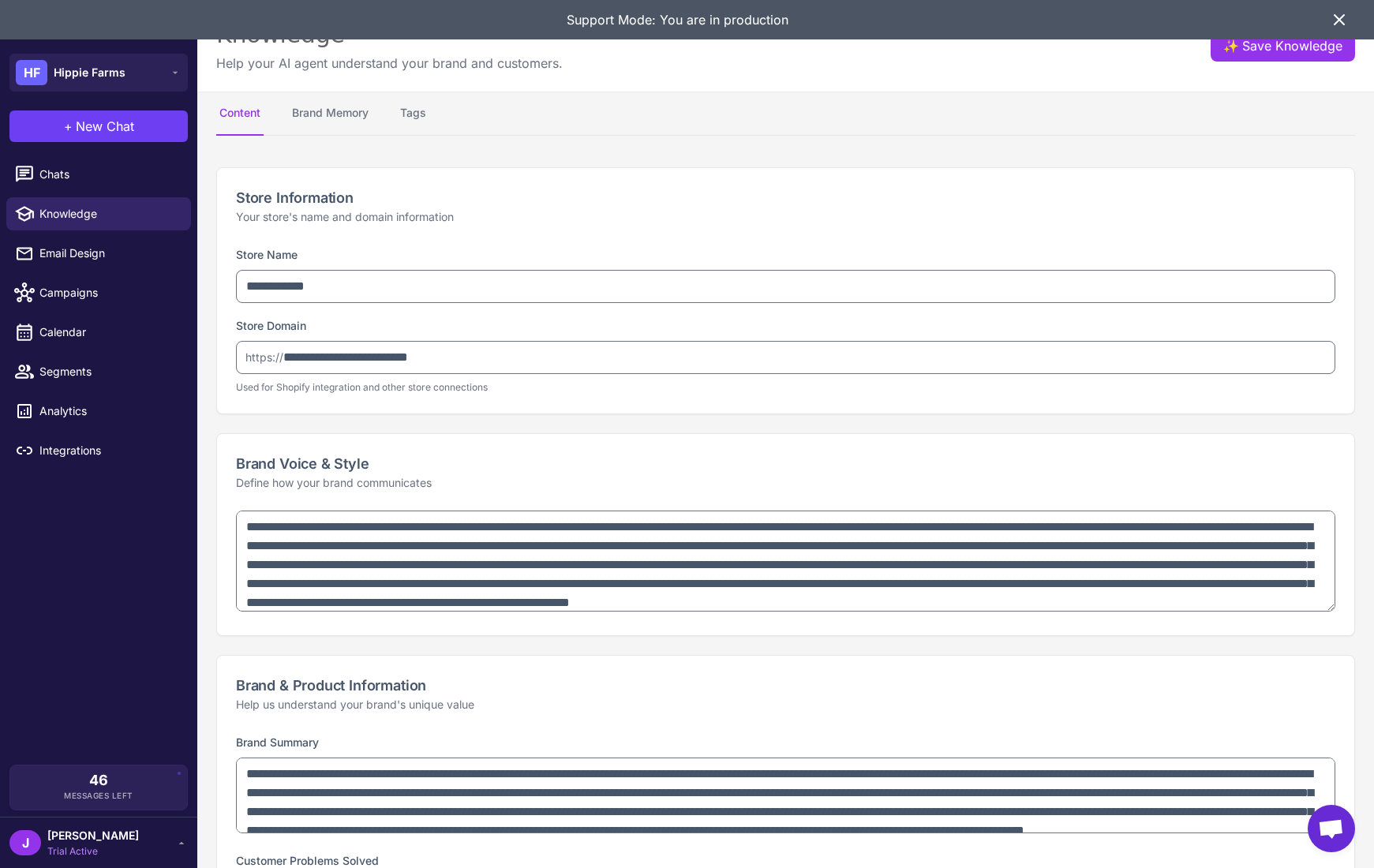
type textarea "**********"
click at [115, 234] on li "Email Design" at bounding box center [98, 253] width 197 height 40
click at [98, 245] on span "Email Design" at bounding box center [109, 253] width 139 height 18
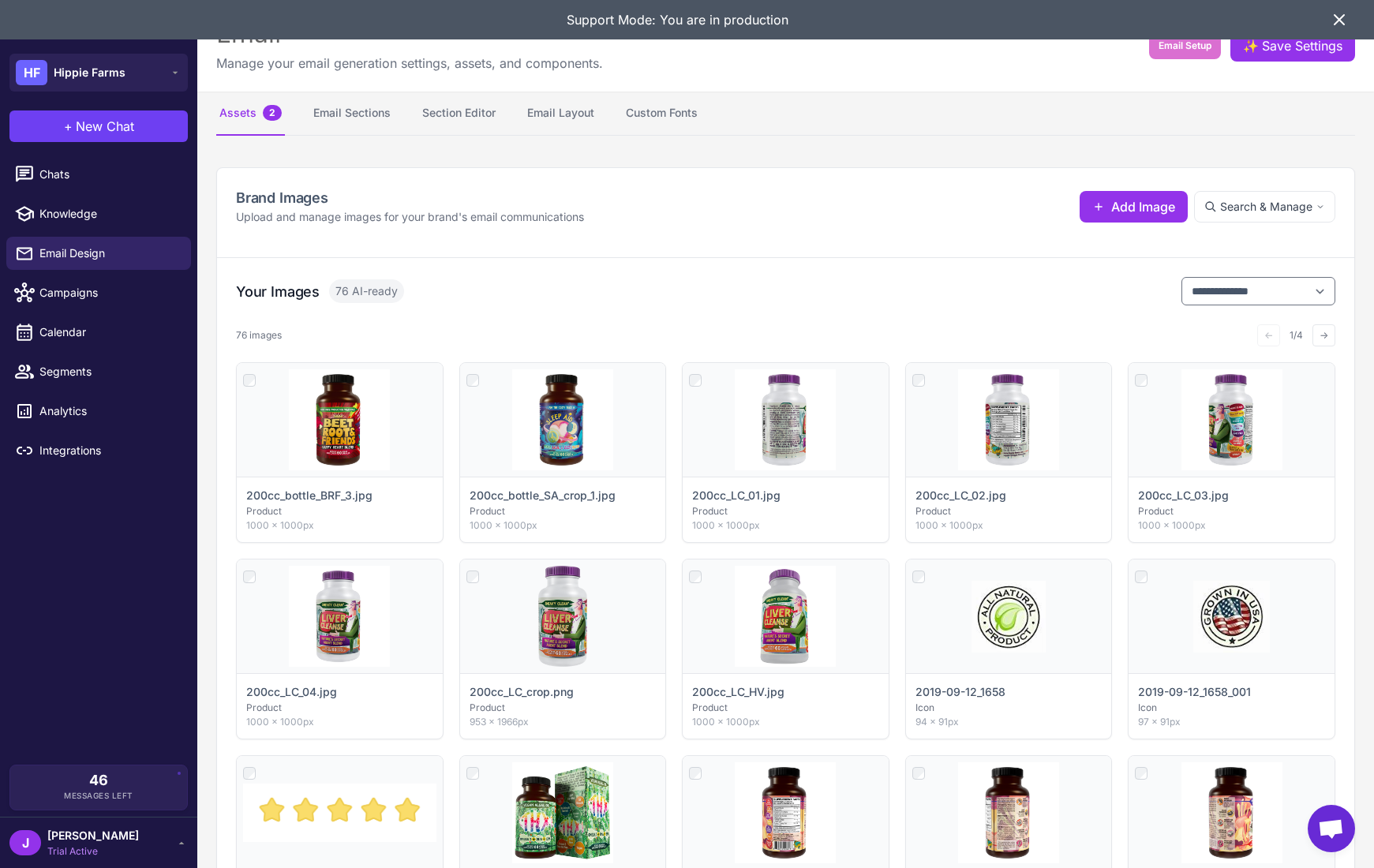
click at [267, 114] on span "2" at bounding box center [272, 112] width 19 height 16
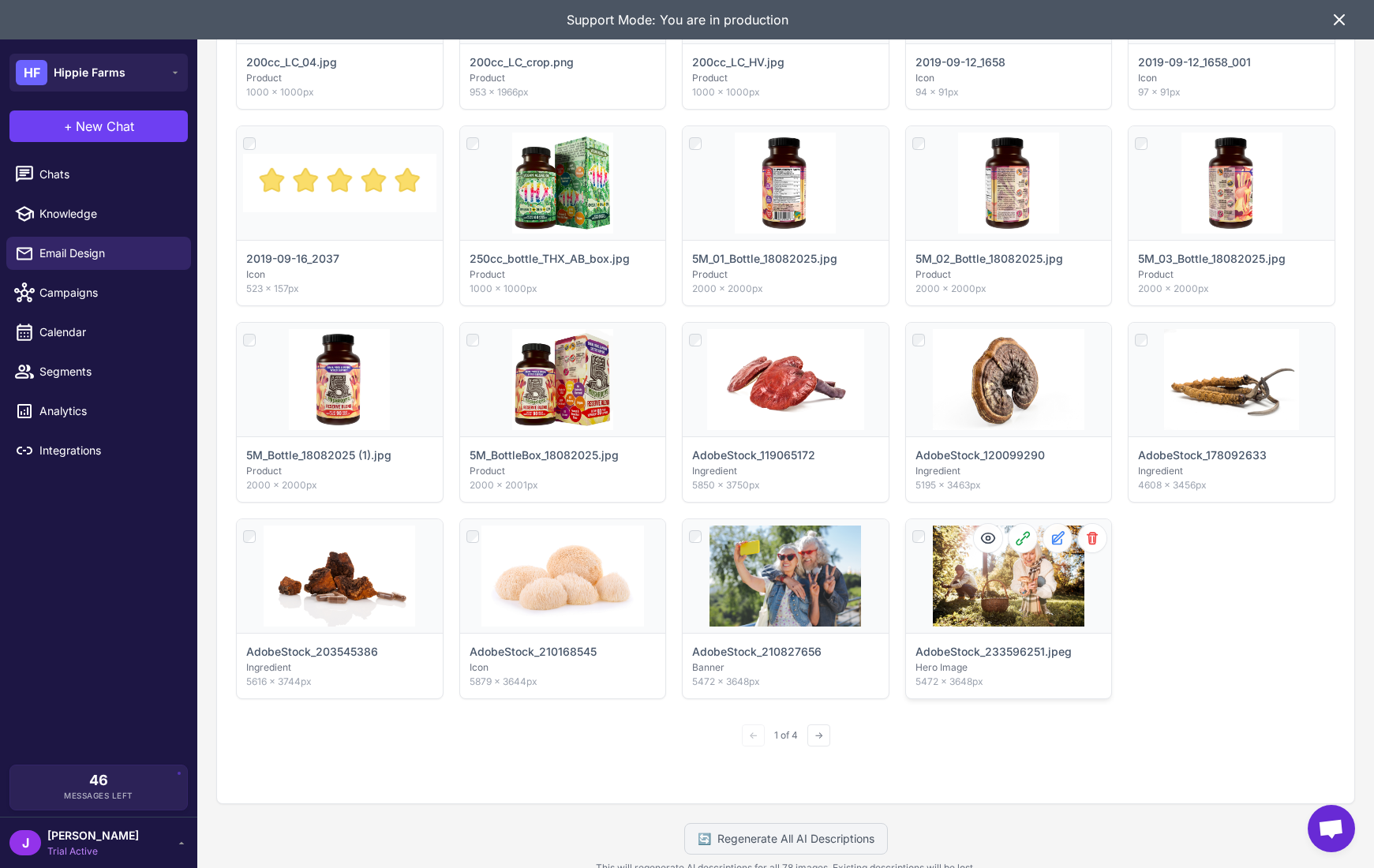
scroll to position [681, 0]
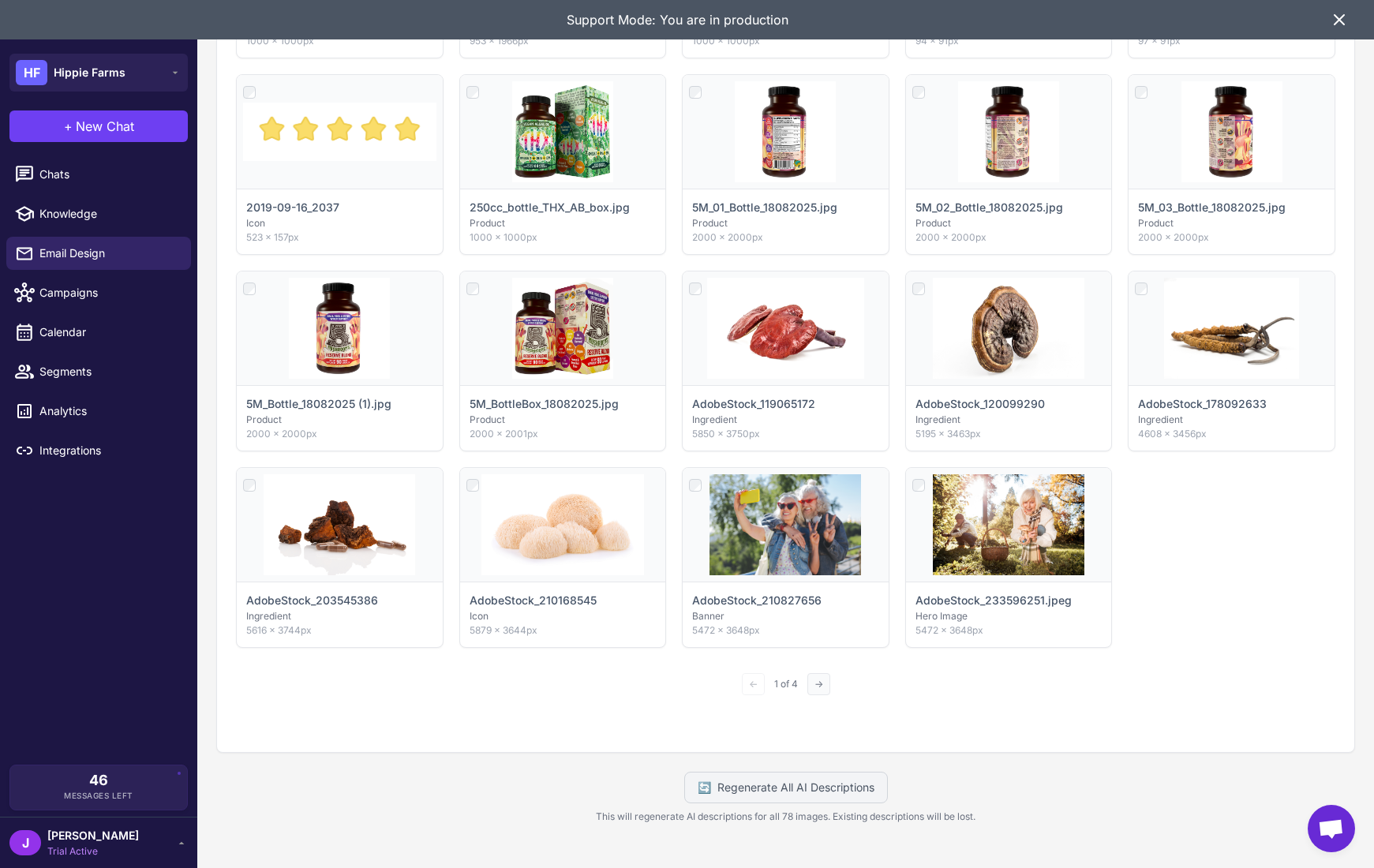
click at [814, 682] on button "→" at bounding box center [818, 684] width 23 height 22
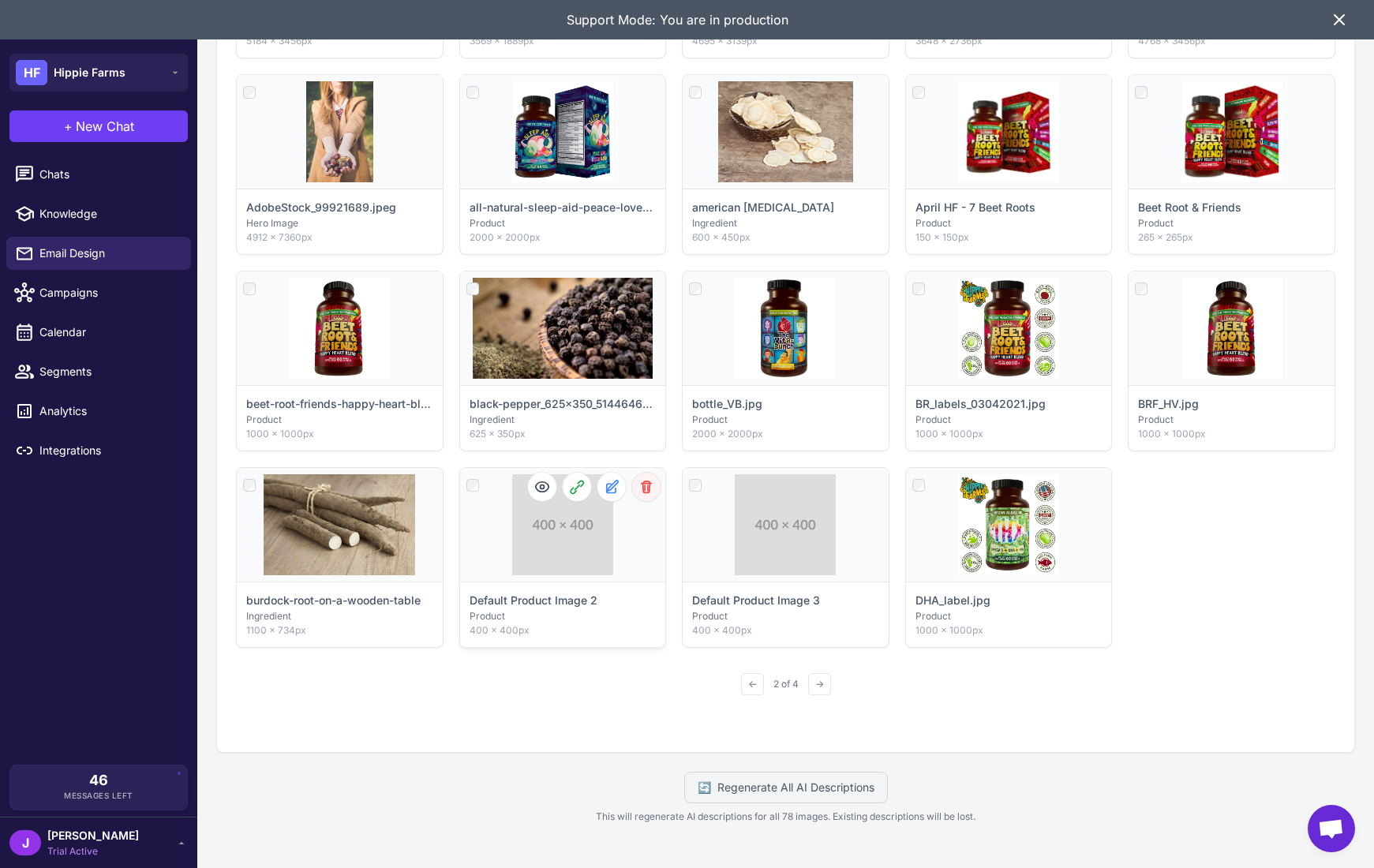
click at [650, 490] on icon at bounding box center [646, 487] width 10 height 11
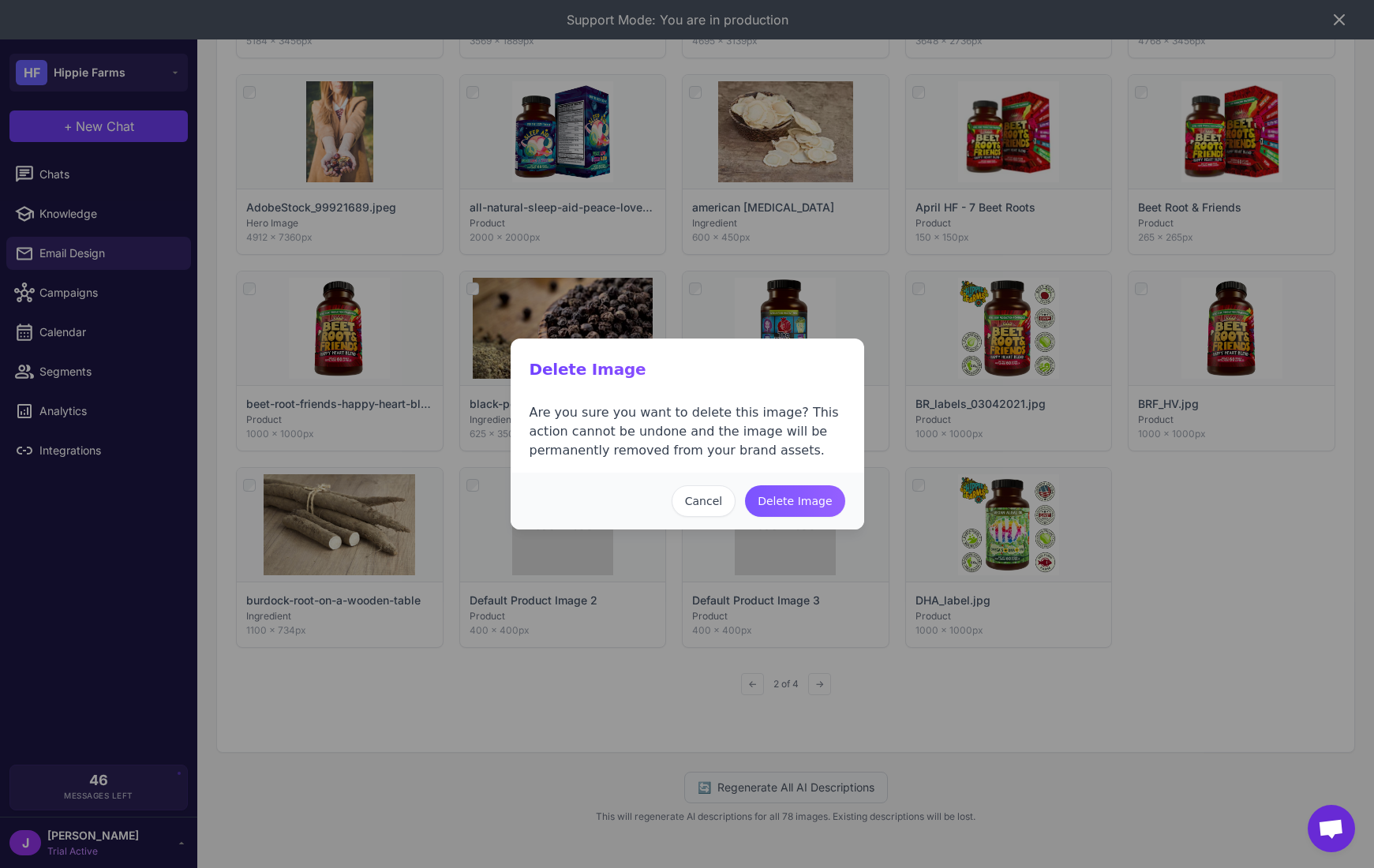
click at [792, 501] on button "Delete Image" at bounding box center [794, 501] width 99 height 31
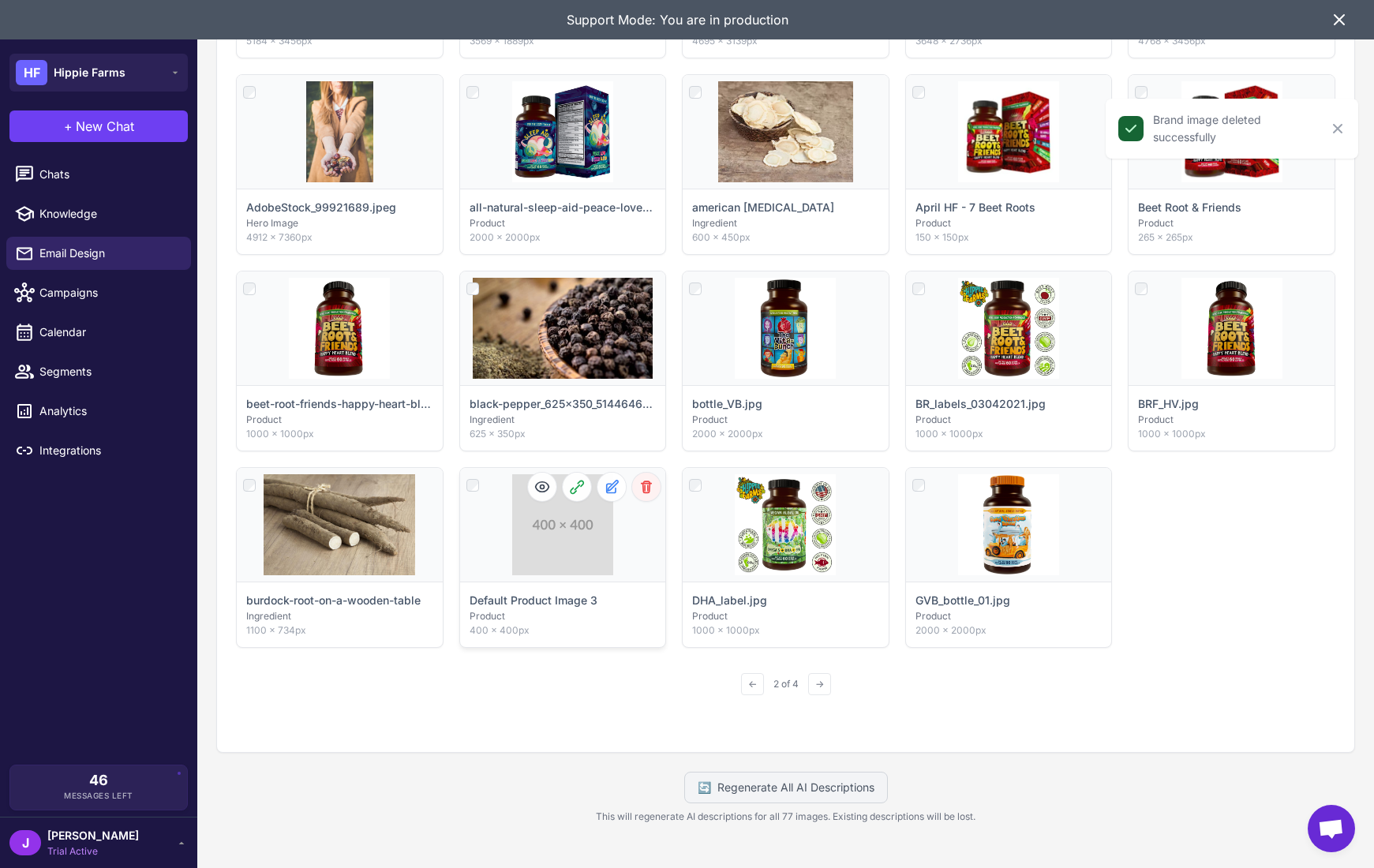
click at [646, 484] on icon at bounding box center [646, 487] width 10 height 11
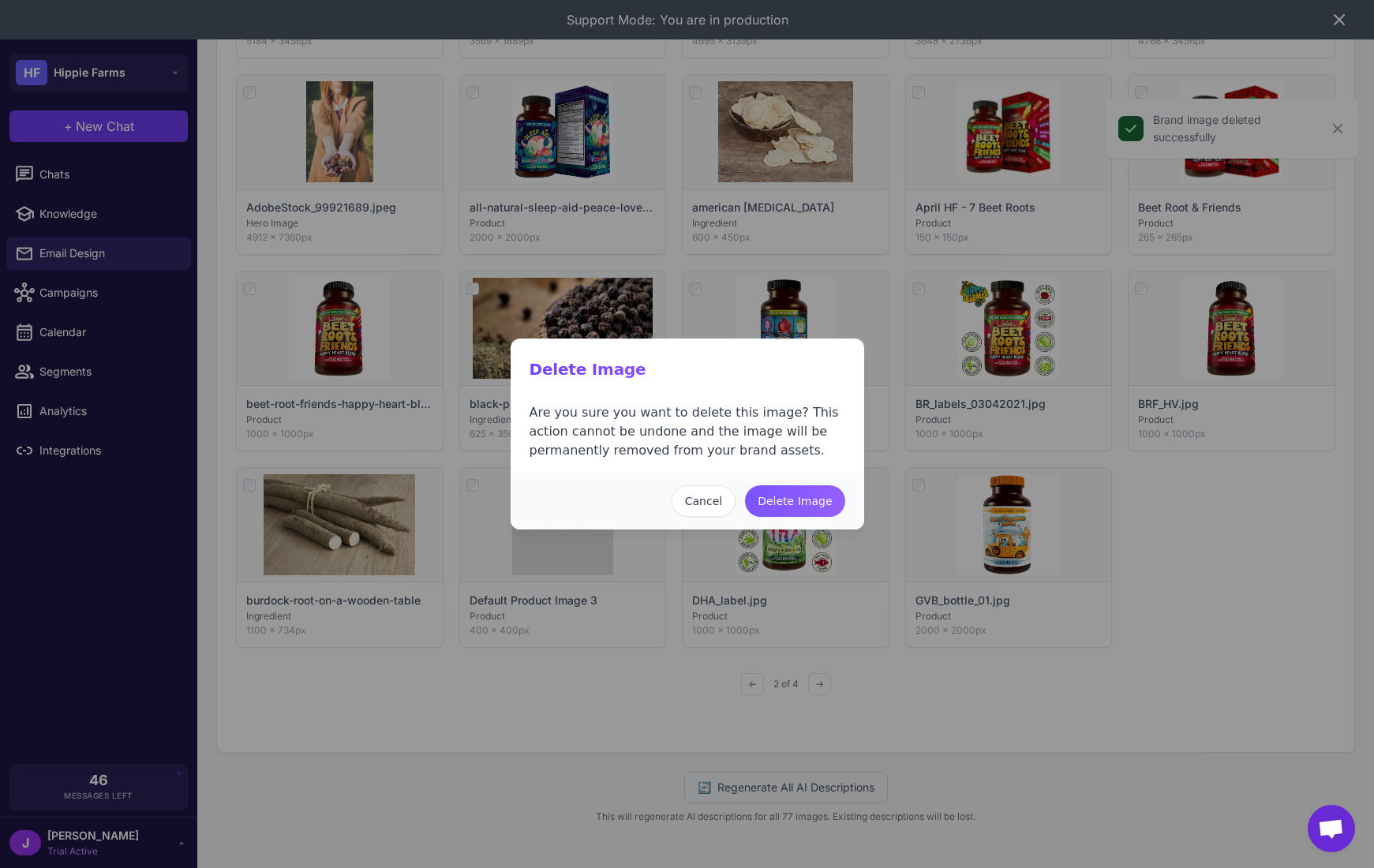
click at [797, 503] on button "Delete Image" at bounding box center [794, 501] width 99 height 31
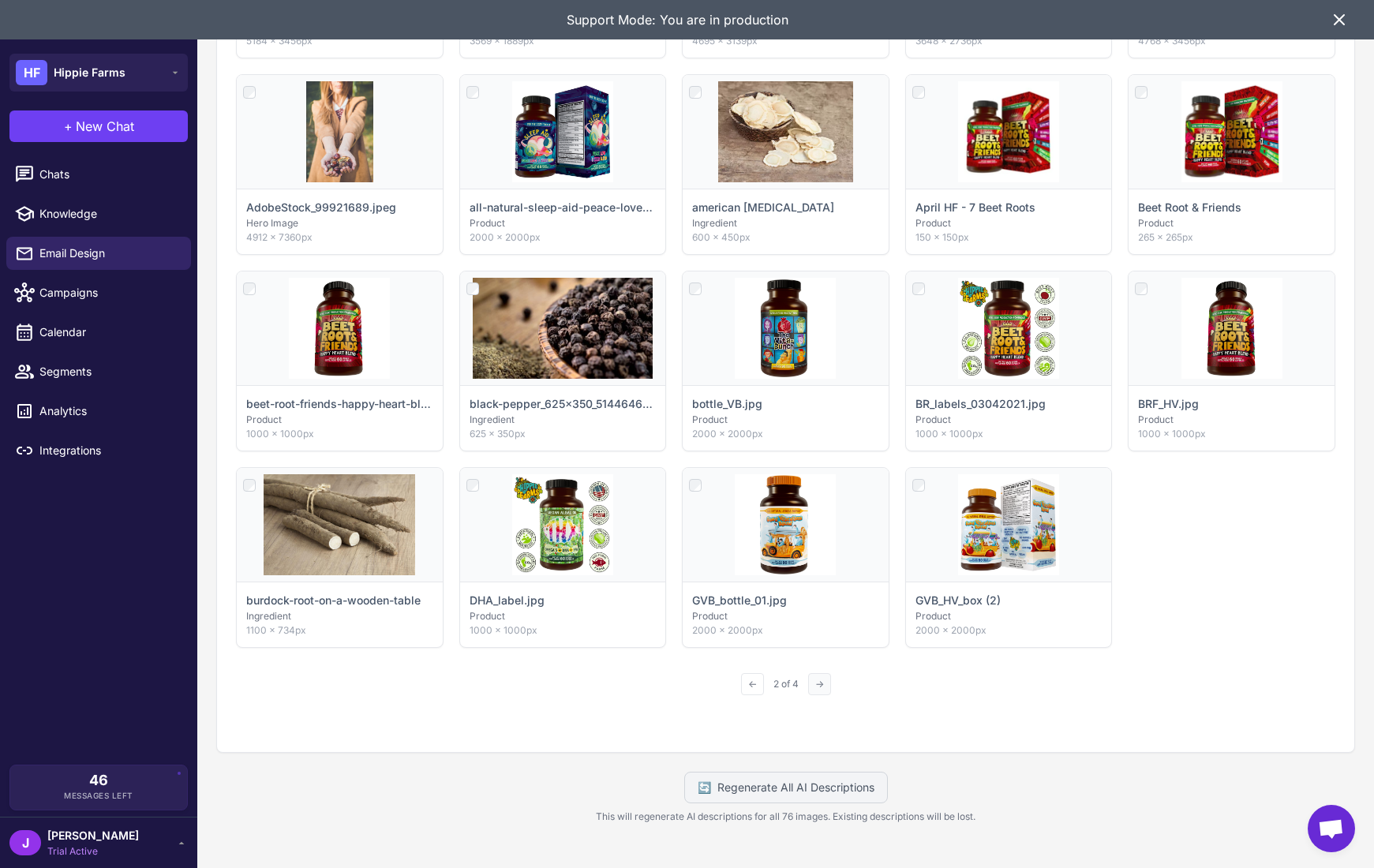
click at [820, 679] on button "→" at bounding box center [819, 684] width 23 height 22
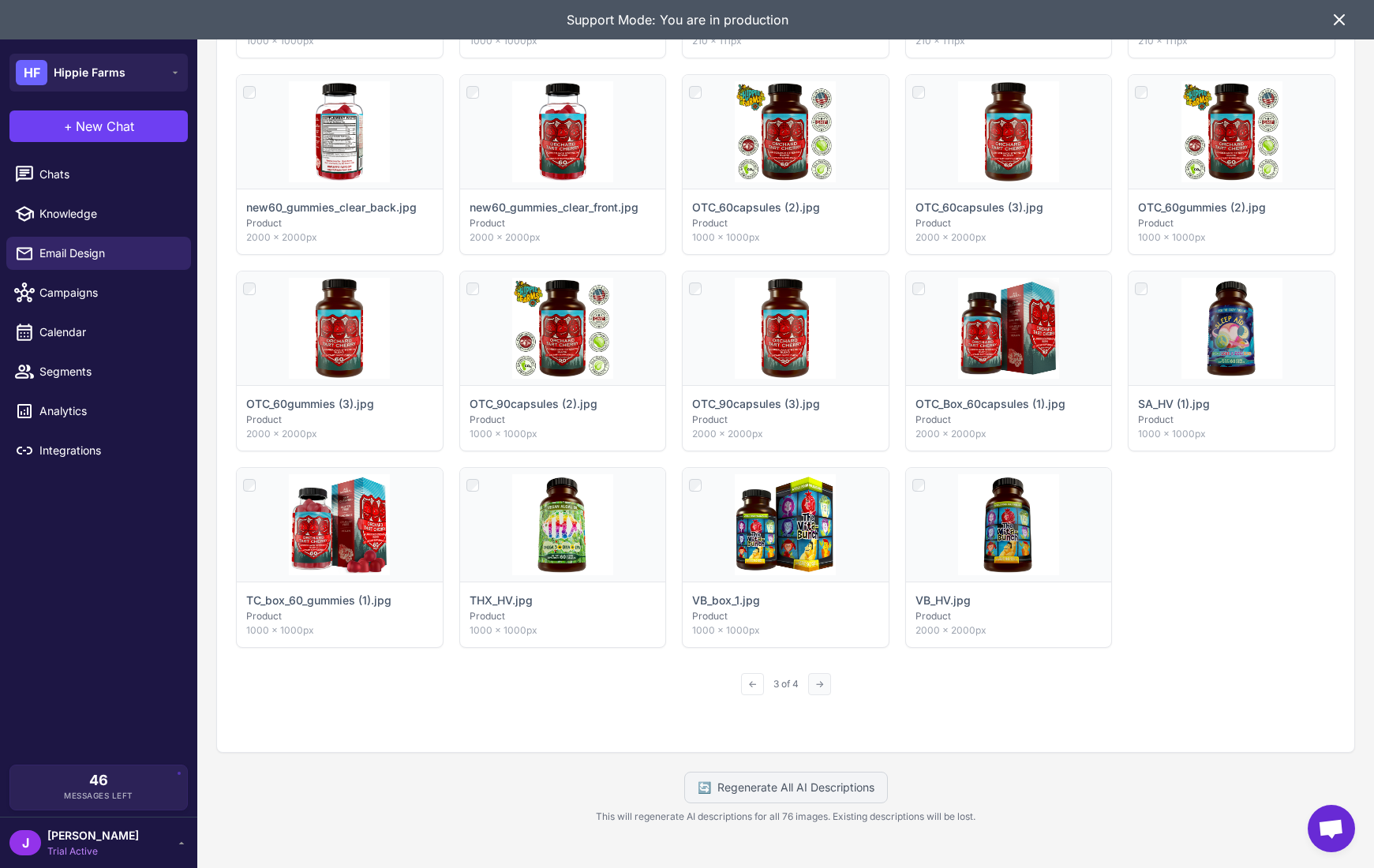
click at [824, 684] on button "→" at bounding box center [819, 684] width 23 height 22
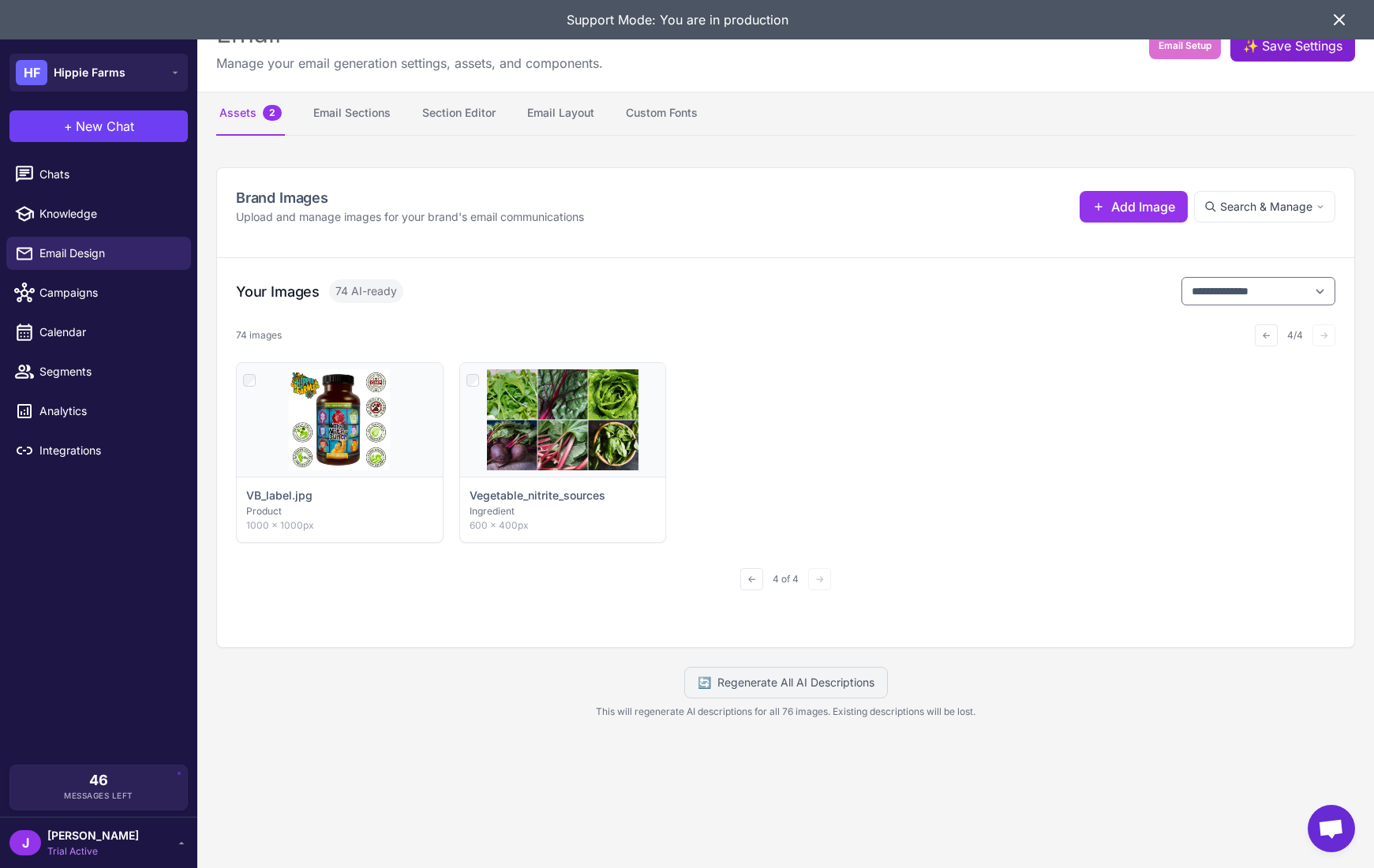
click at [1308, 51] on button "✨ Save Settings" at bounding box center [1293, 45] width 125 height 31
click at [1344, 22] on icon at bounding box center [1340, 19] width 19 height 19
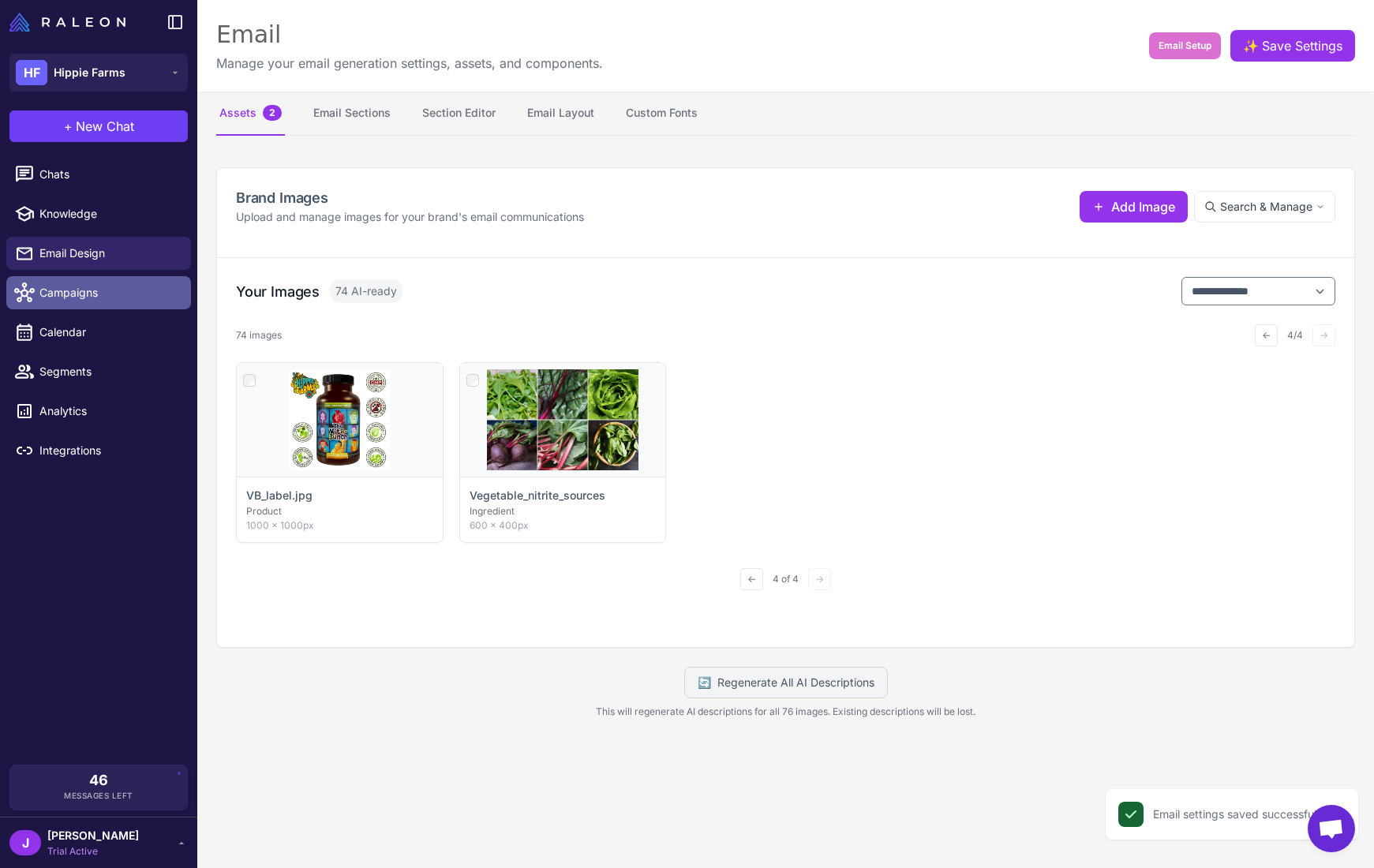
click at [71, 289] on span "Campaigns" at bounding box center [109, 292] width 139 height 18
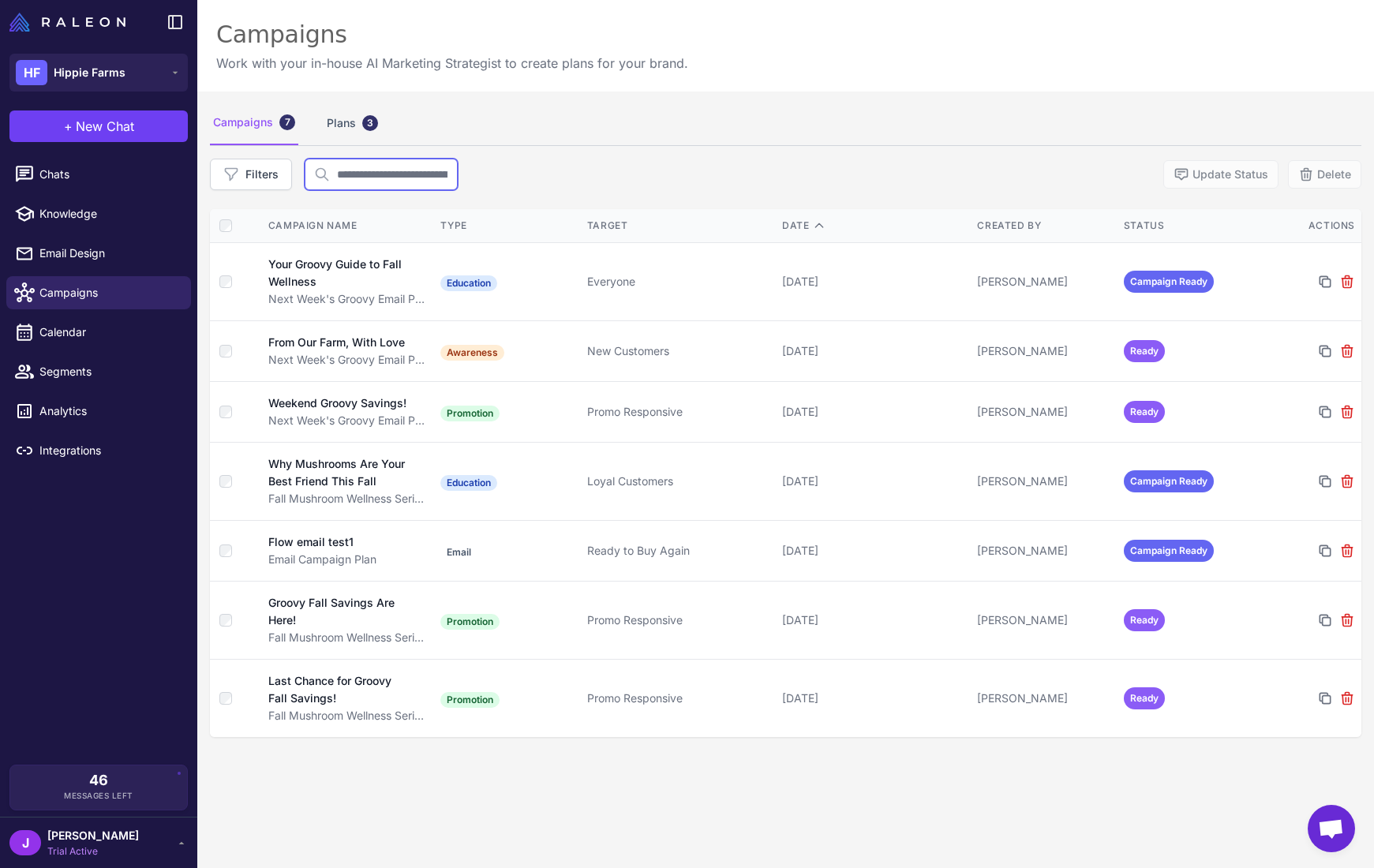
click at [388, 175] on input "text" at bounding box center [381, 174] width 153 height 31
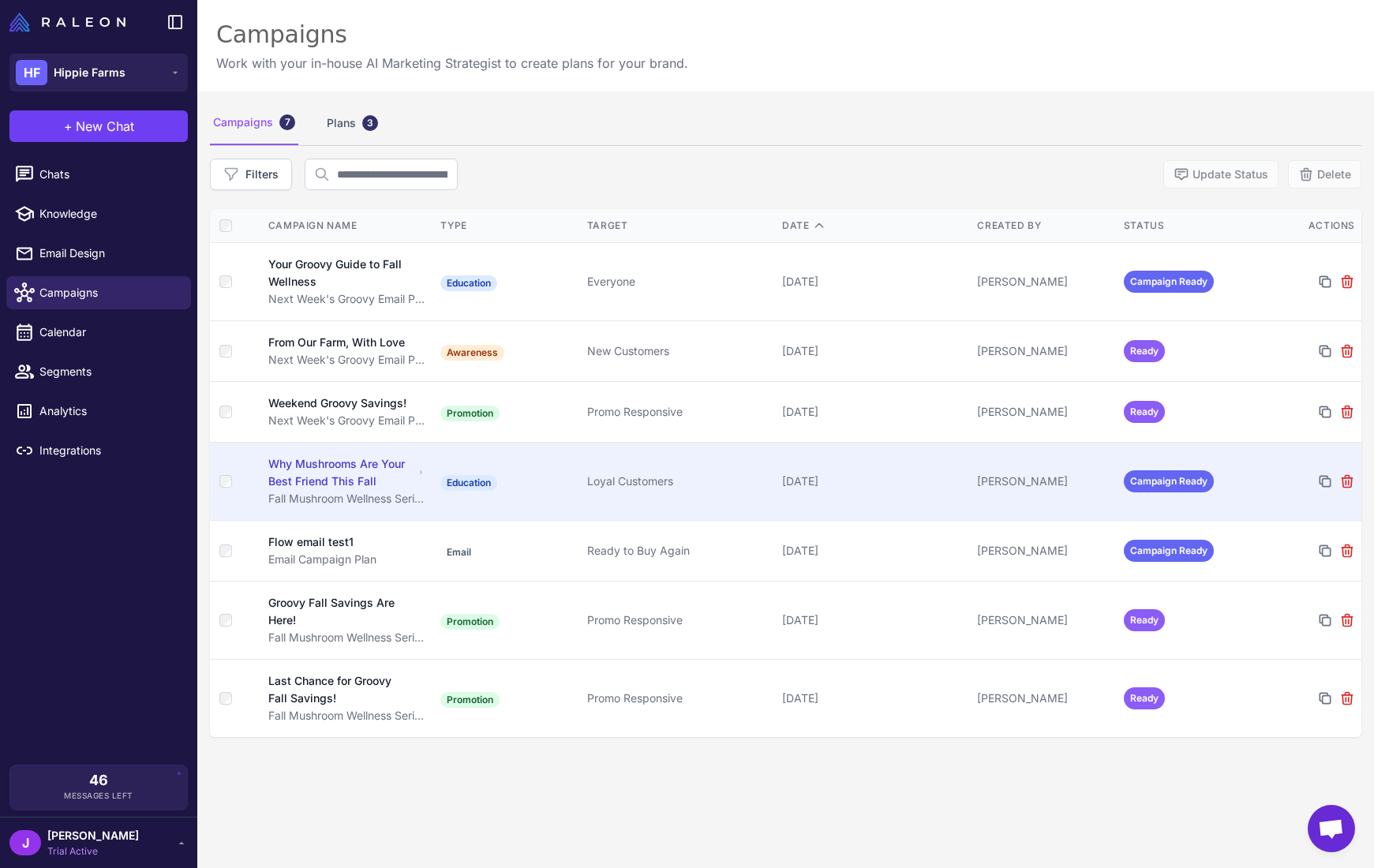
click at [552, 489] on td "Education" at bounding box center [507, 481] width 146 height 78
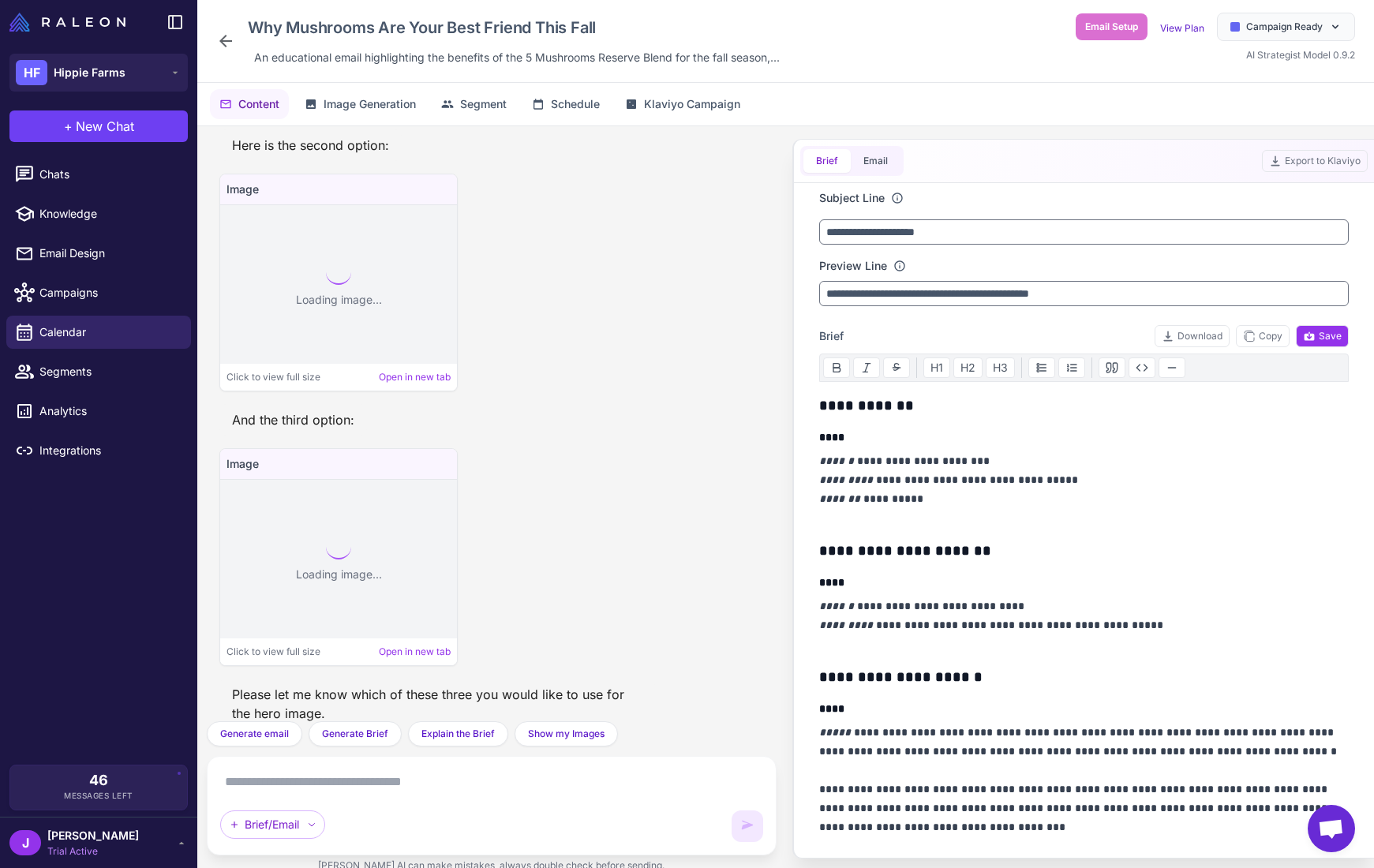
scroll to position [2168, 0]
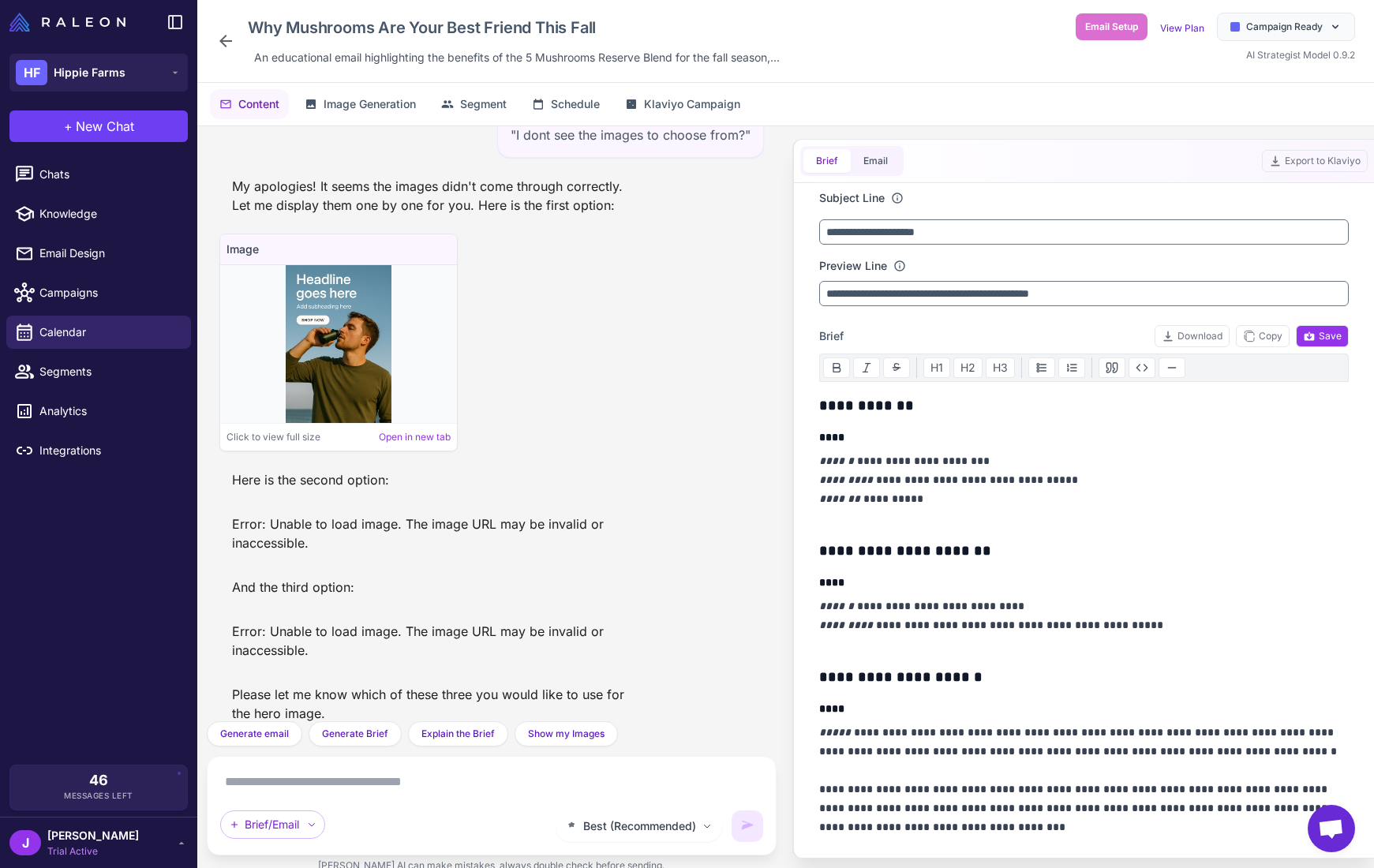
click at [402, 800] on div "Best (Recommended) Brief/Email" at bounding box center [492, 805] width 543 height 72
click at [85, 214] on span "Knowledge" at bounding box center [109, 214] width 139 height 18
select select
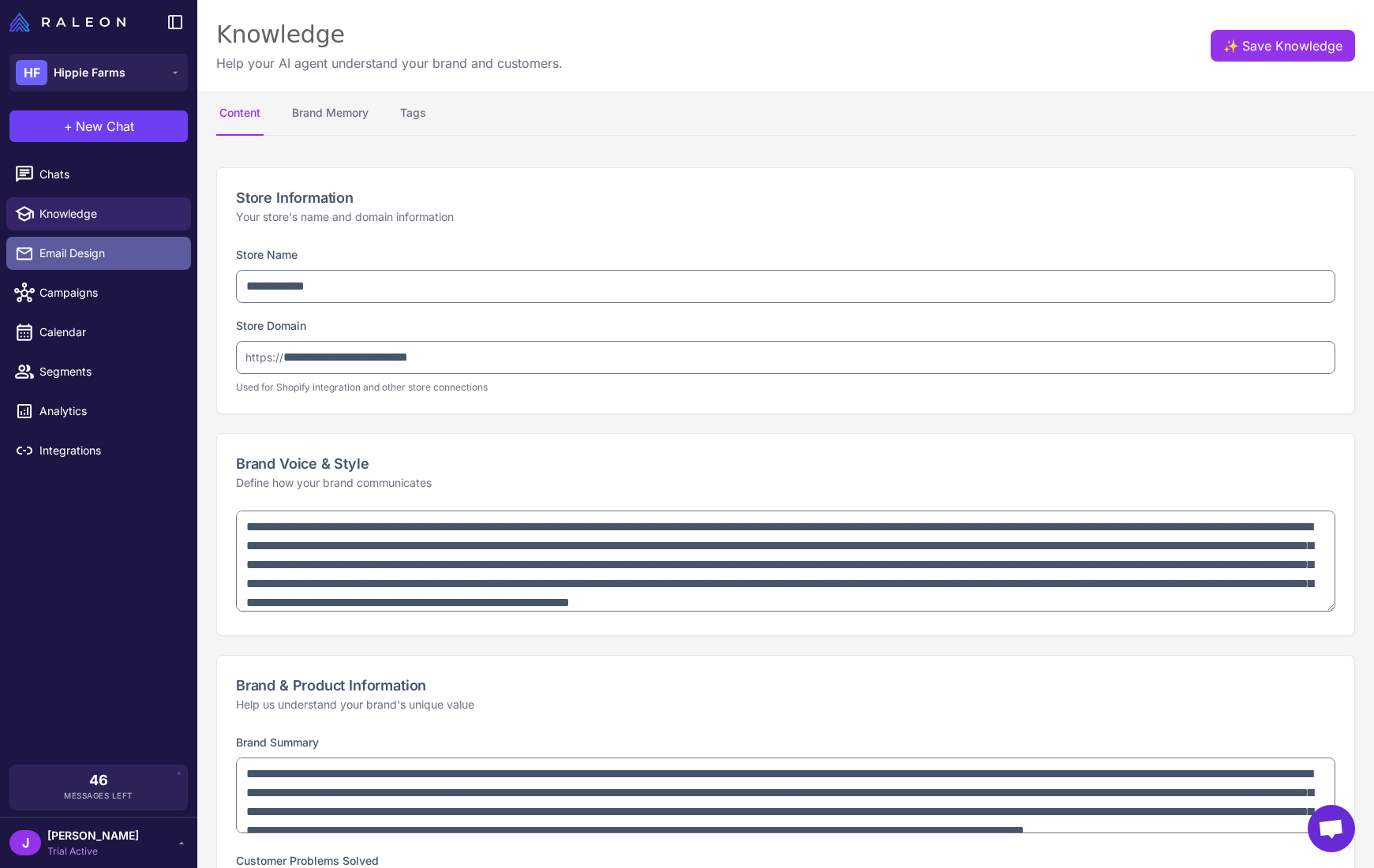
click at [123, 265] on link "Email Design" at bounding box center [98, 254] width 184 height 33
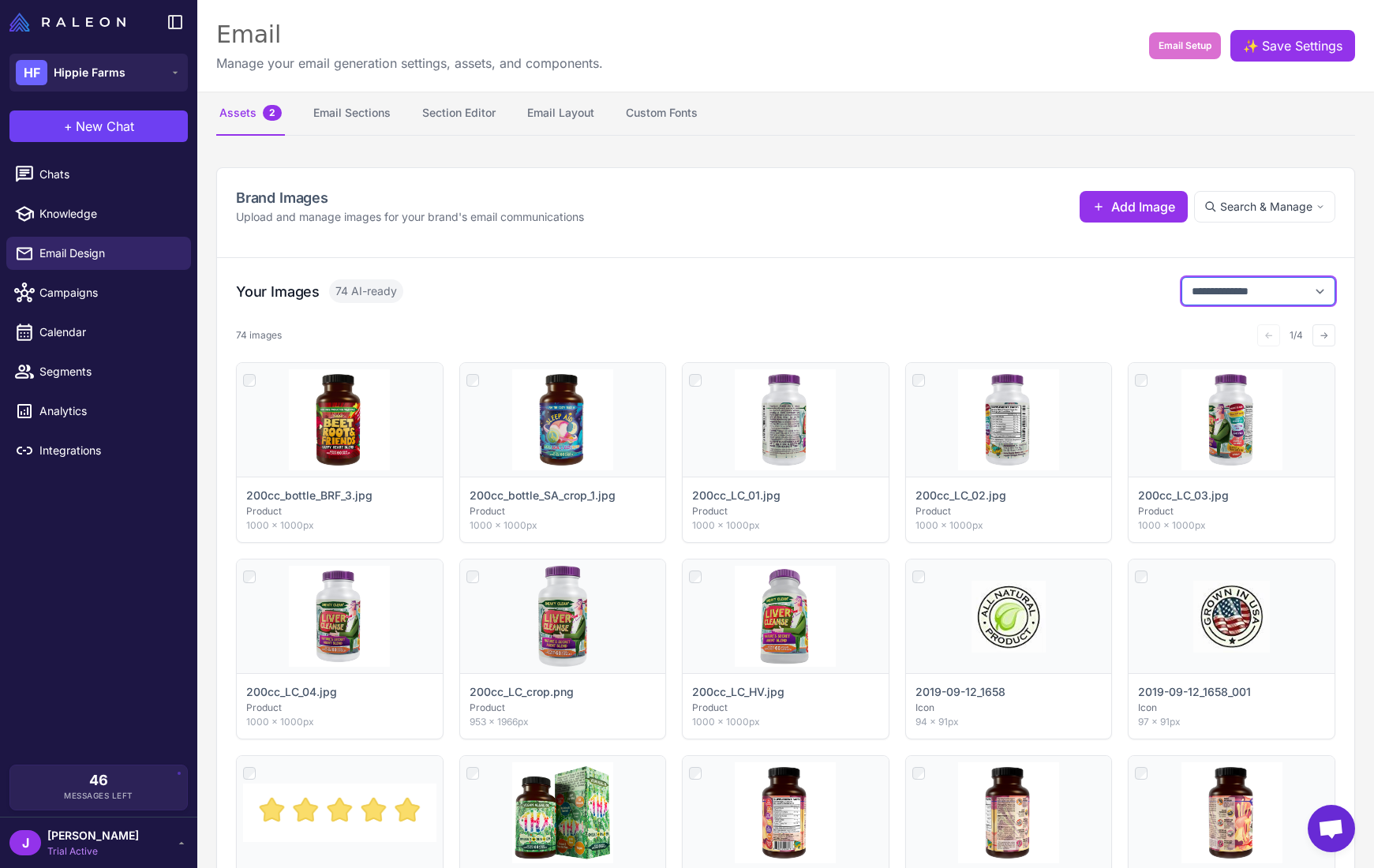
click at [1235, 285] on select "**********" at bounding box center [1258, 291] width 154 height 29
select select "**********"
click at [1181, 277] on select "**********" at bounding box center [1258, 291] width 154 height 29
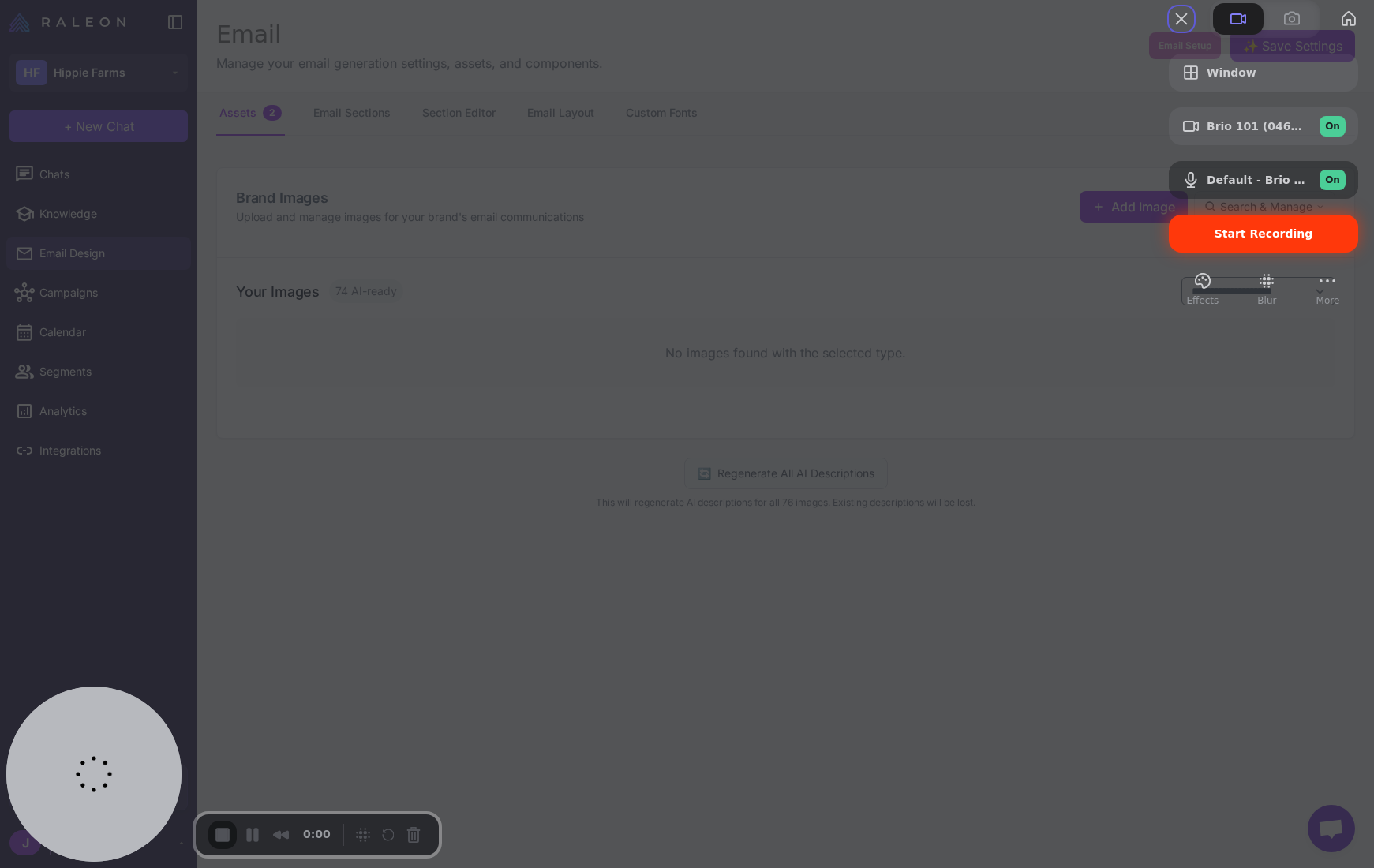
click at [1260, 240] on span "Start Recording" at bounding box center [1264, 234] width 99 height 13
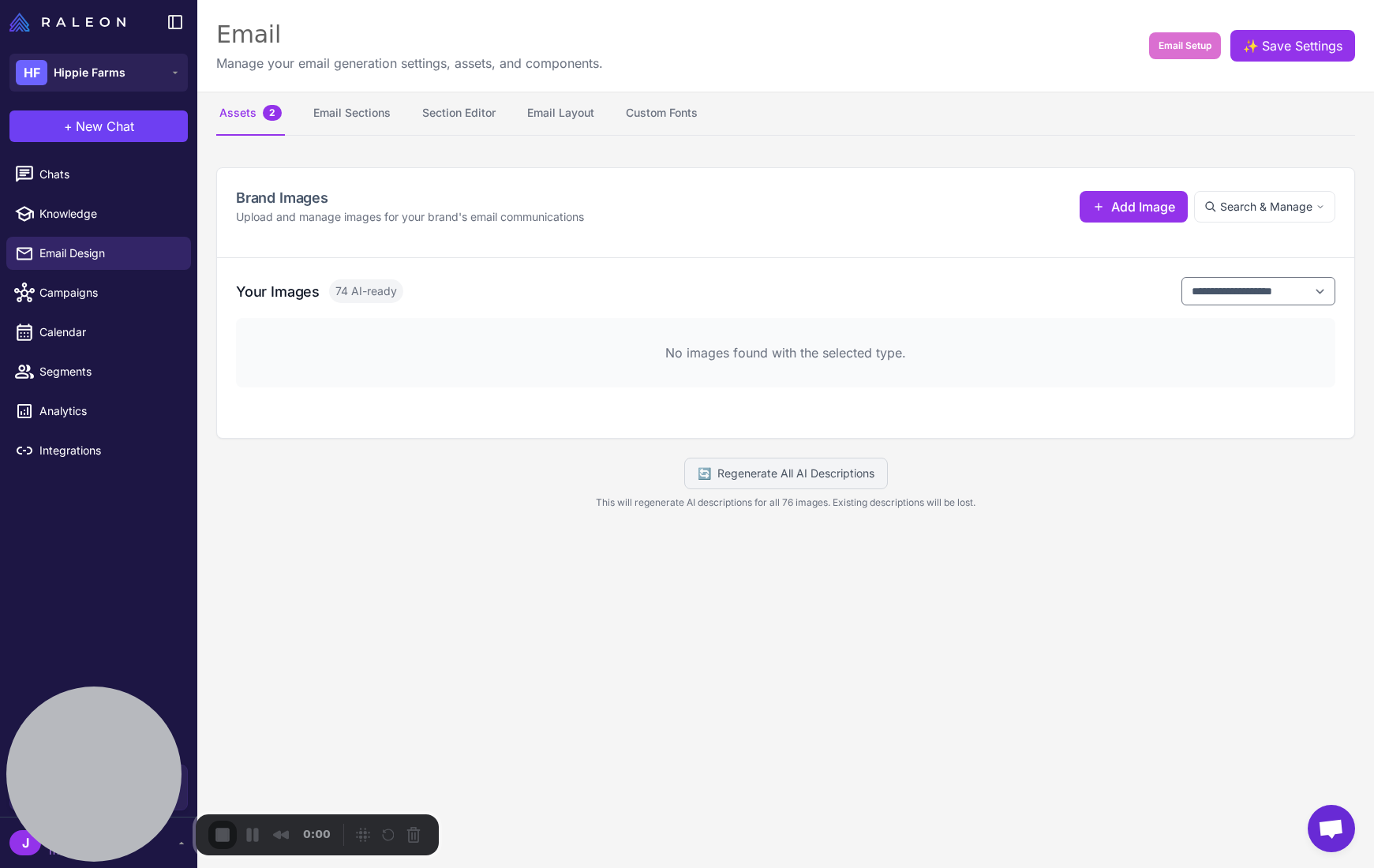
click at [455, 644] on content "**********" at bounding box center [785, 434] width 1177 height 868
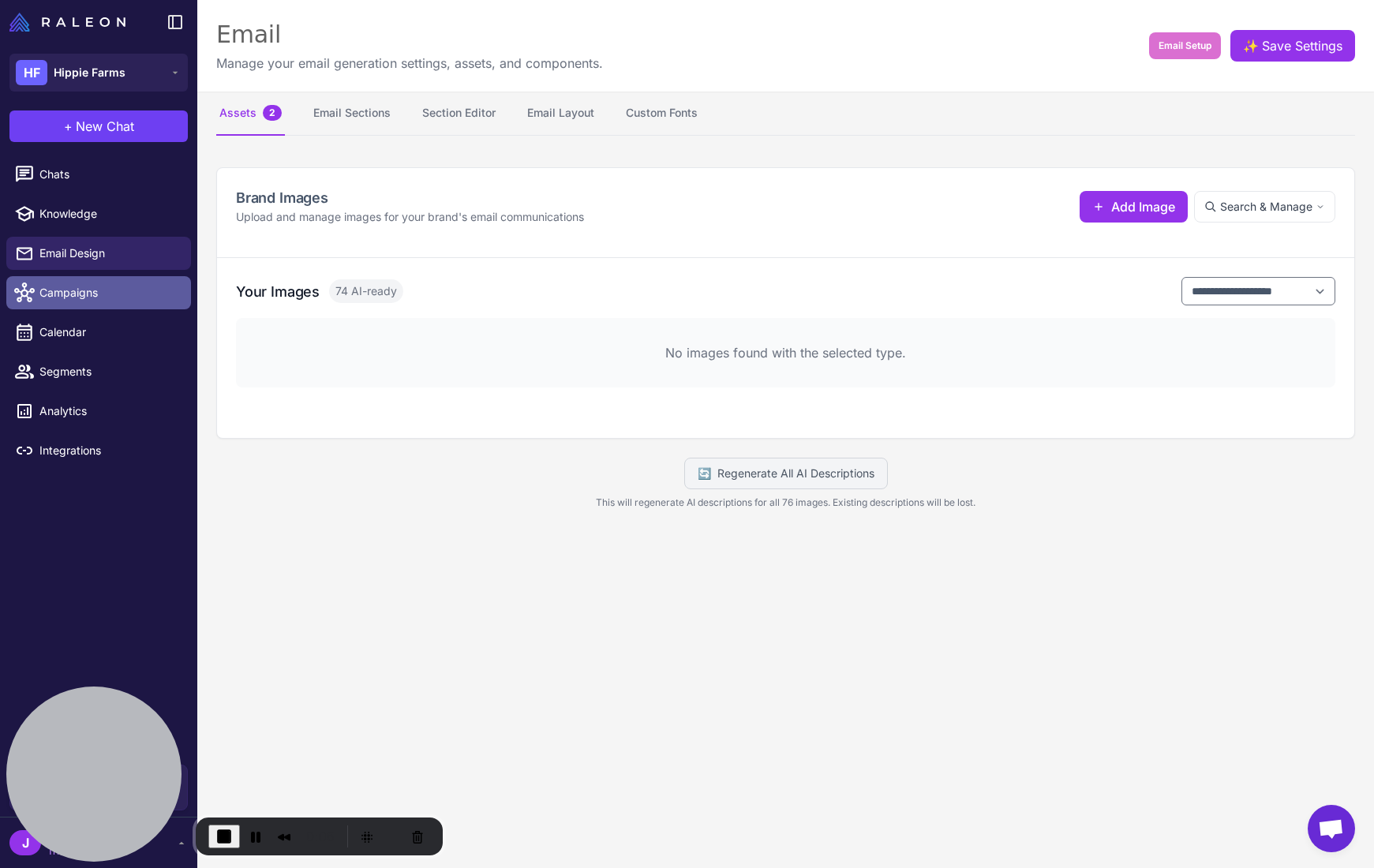
click at [75, 289] on span "Campaigns" at bounding box center [109, 292] width 139 height 18
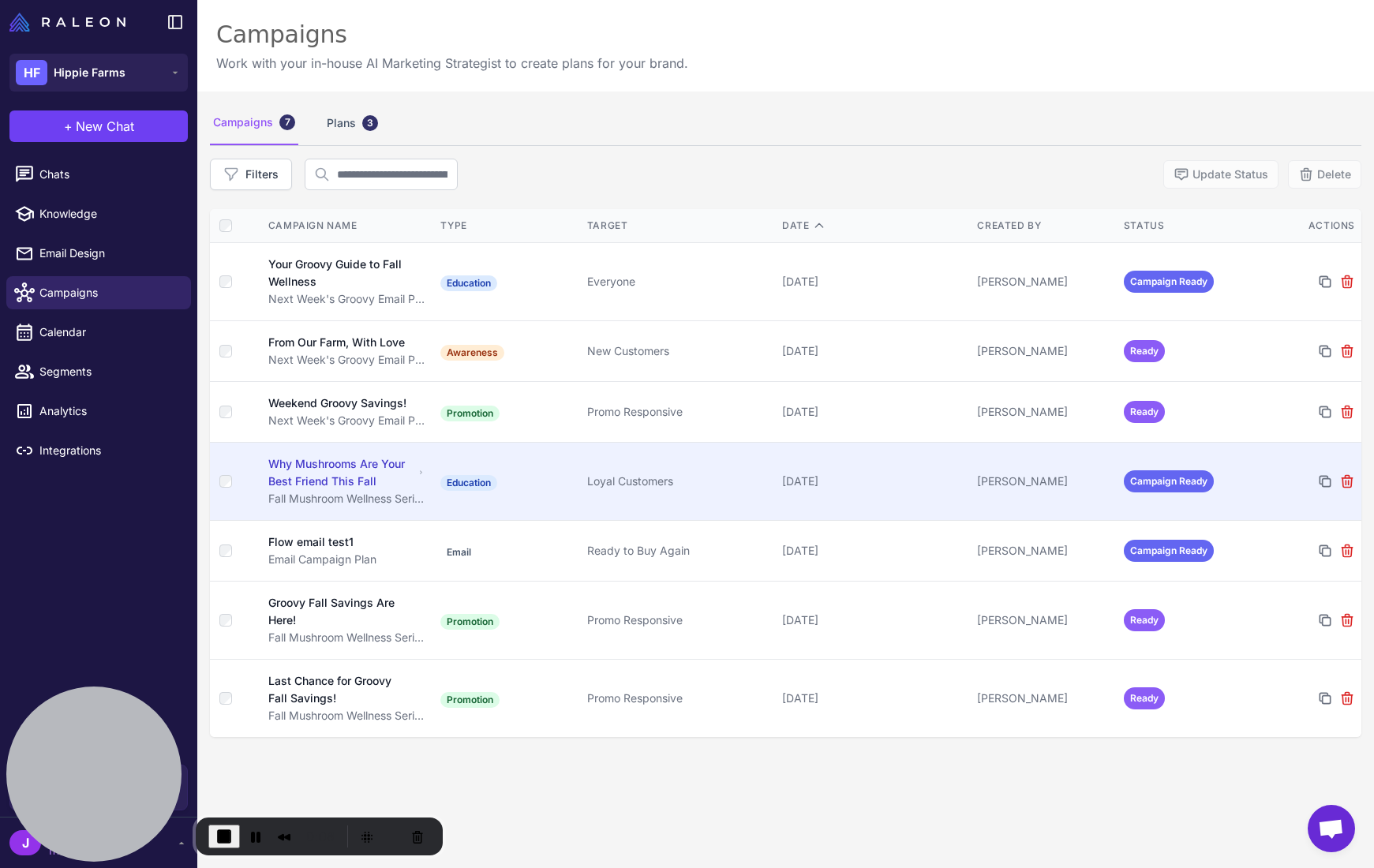
click at [334, 472] on div "Why Mushrooms Are Your Best Friend This Fall" at bounding box center [342, 473] width 146 height 35
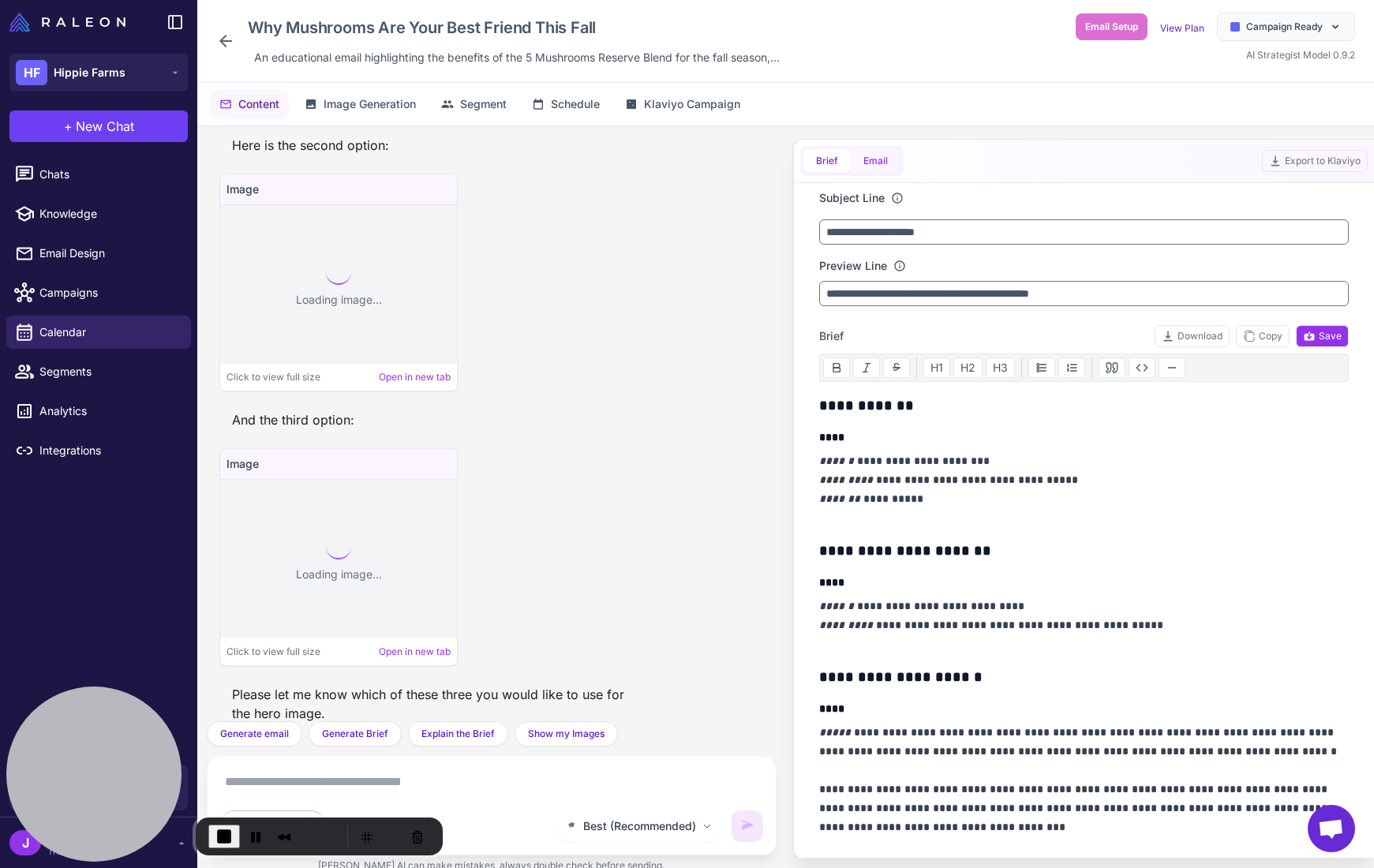
scroll to position [2168, 0]
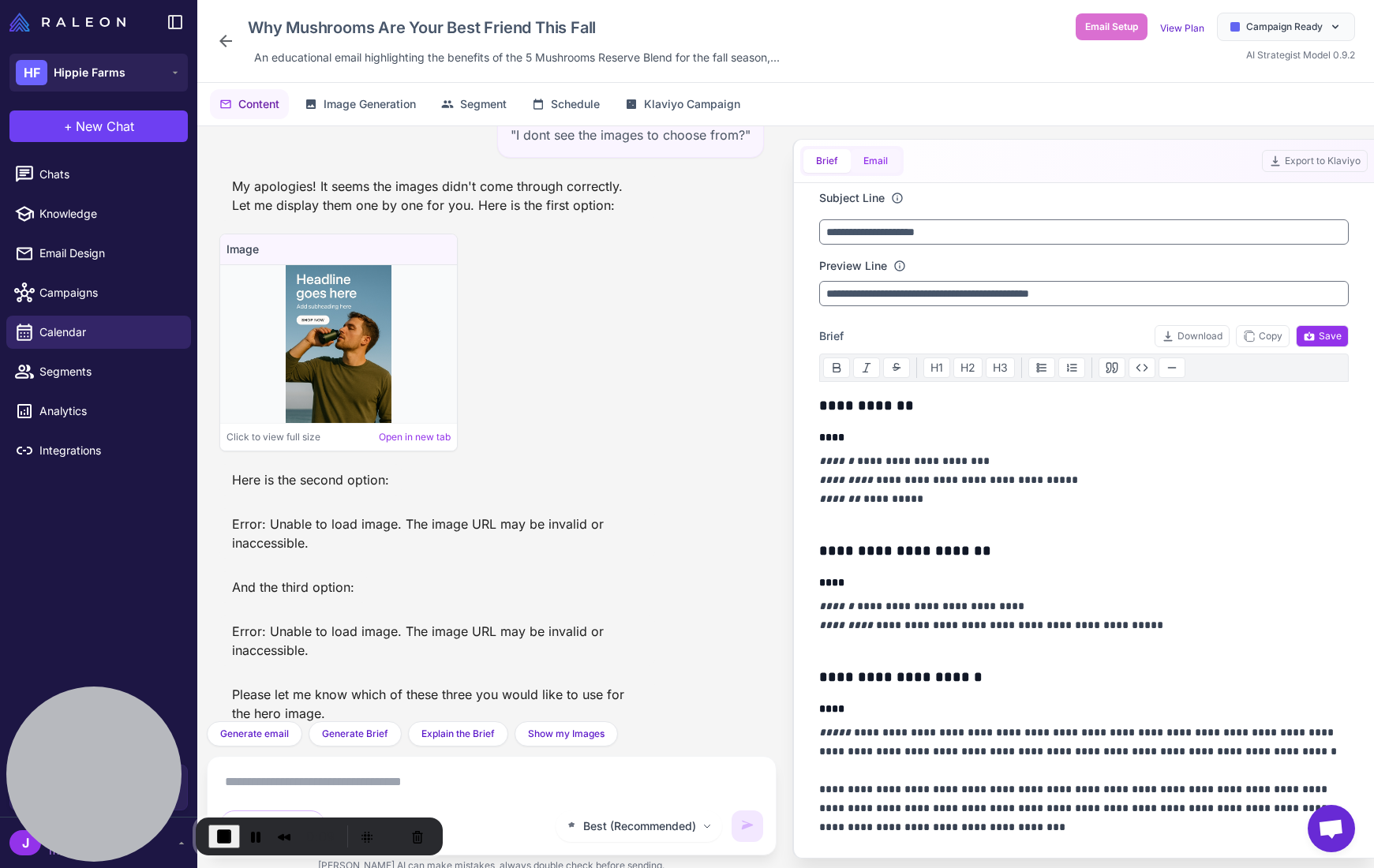
click at [873, 166] on button "Email" at bounding box center [876, 161] width 50 height 24
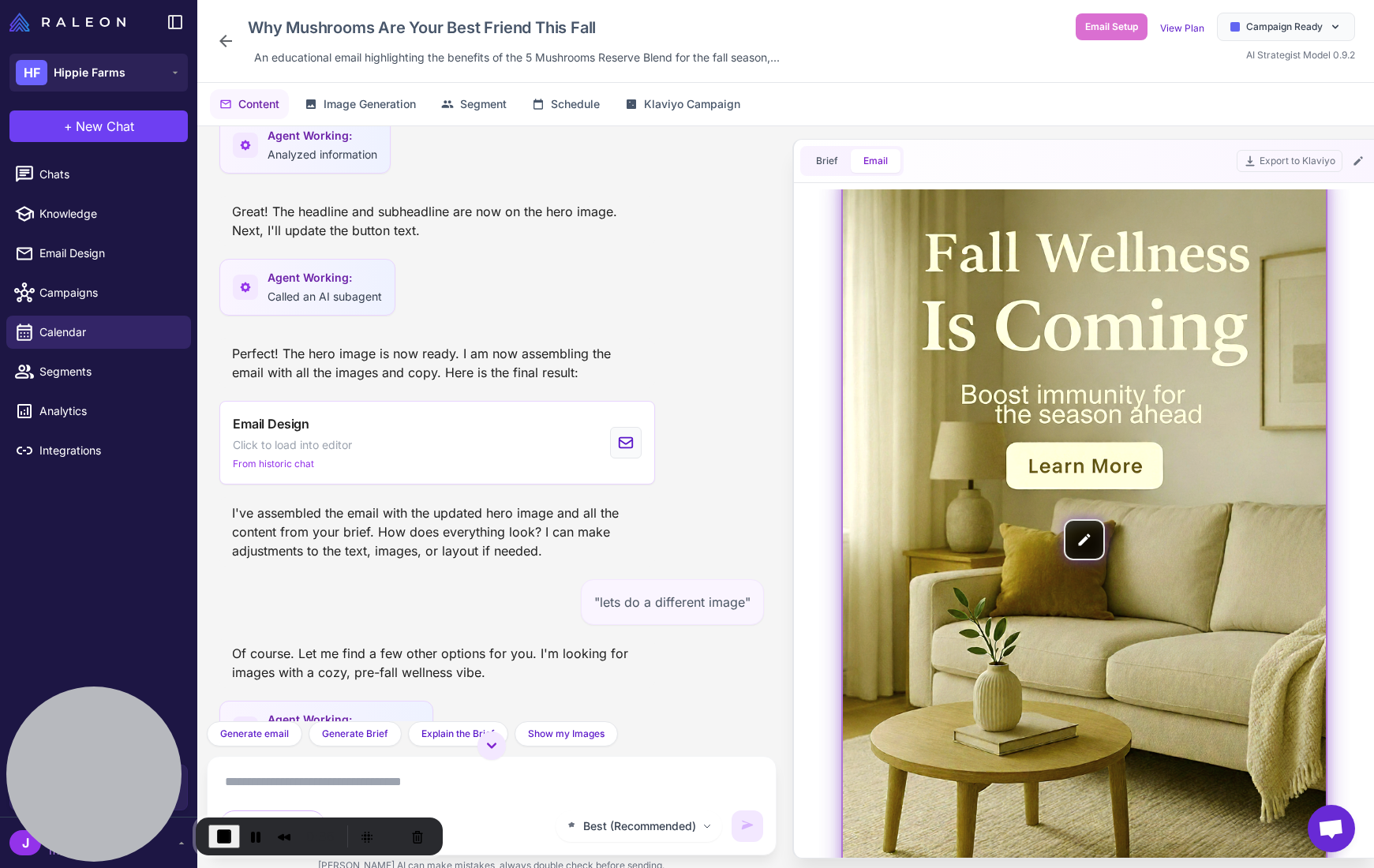
scroll to position [98, 0]
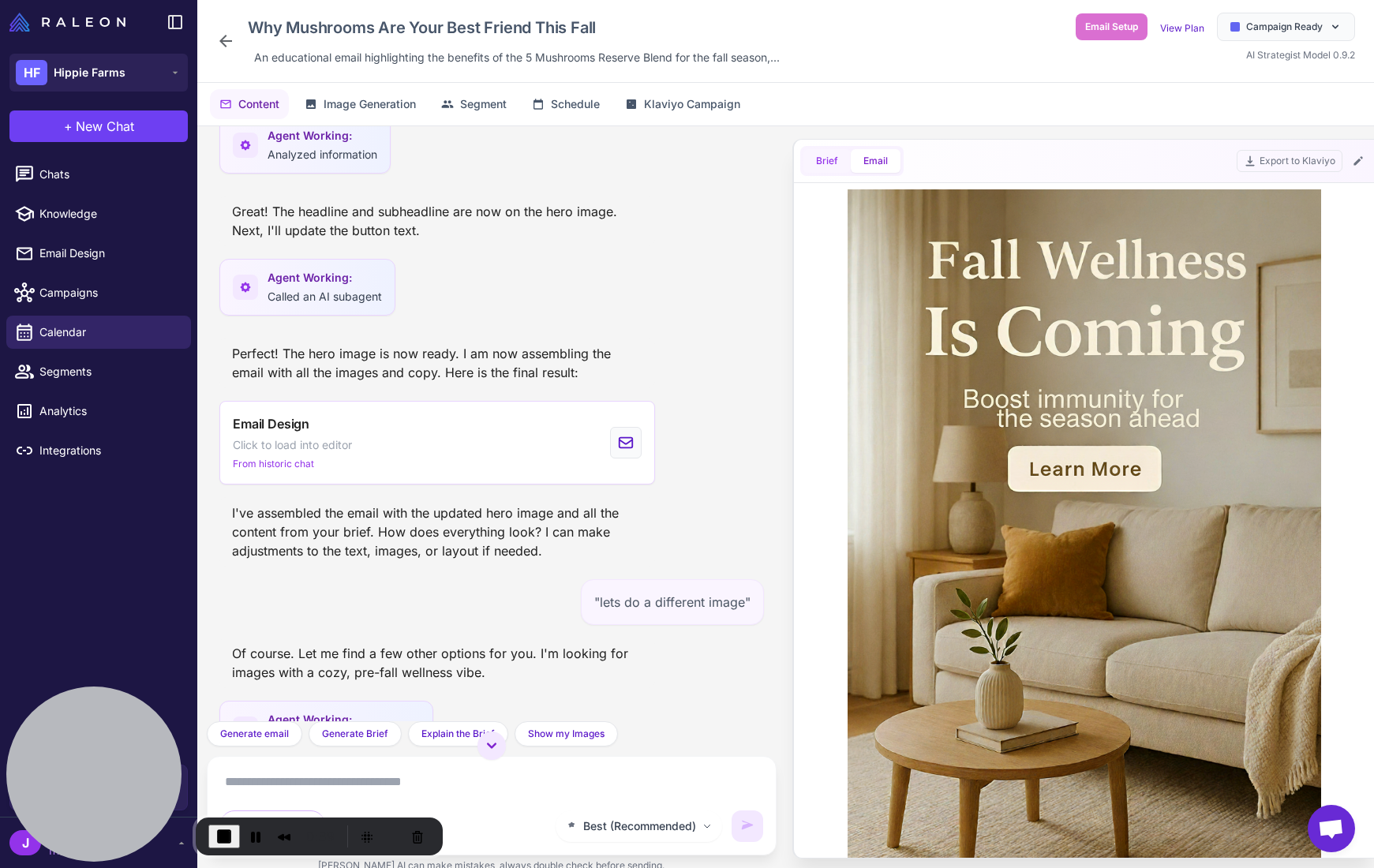
click at [832, 161] on button "Brief" at bounding box center [827, 161] width 47 height 24
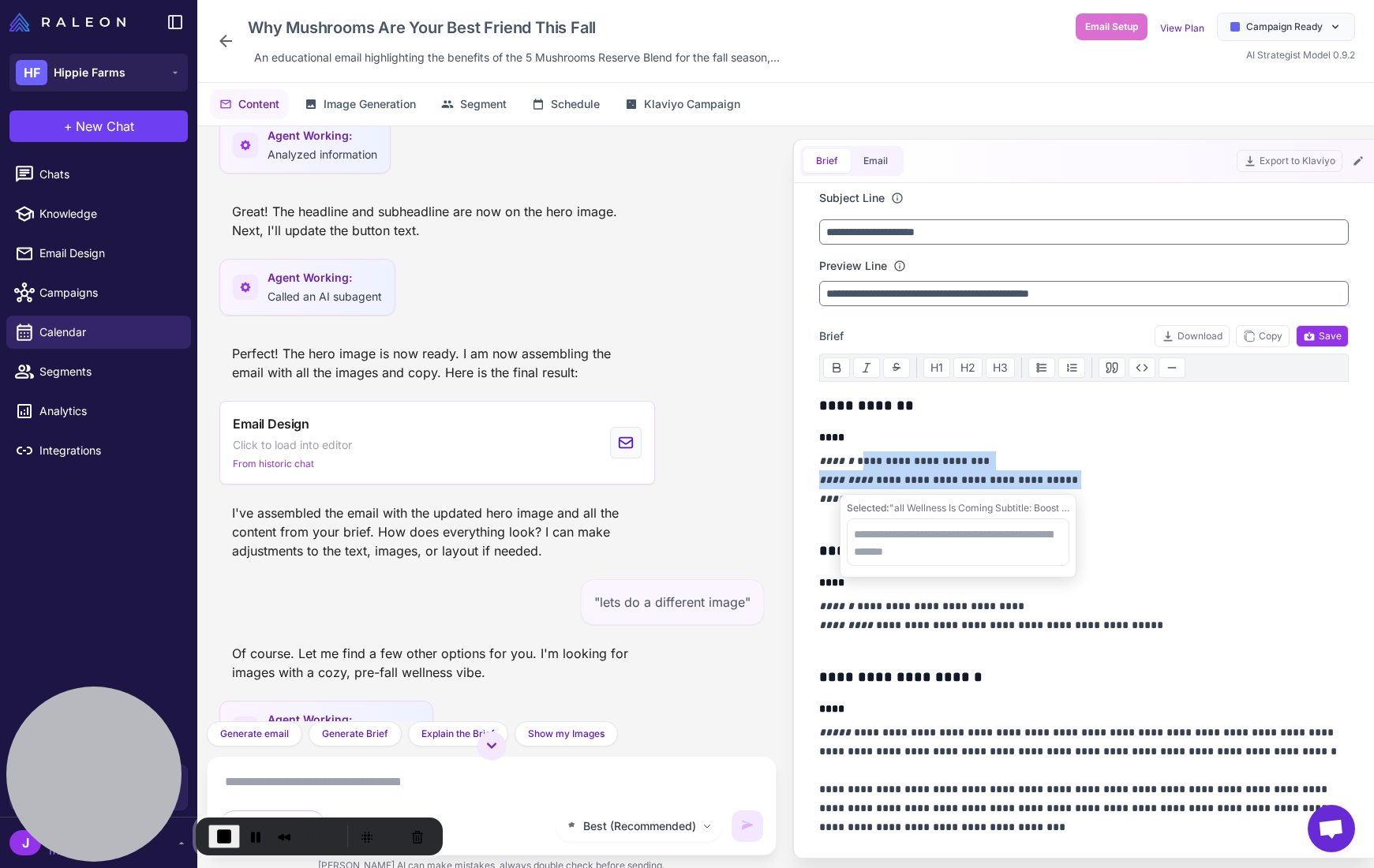
drag, startPoint x: 852, startPoint y: 454, endPoint x: 1092, endPoint y: 479, distance: 241.3
click at [1092, 479] on p "**********" at bounding box center [1084, 490] width 531 height 76
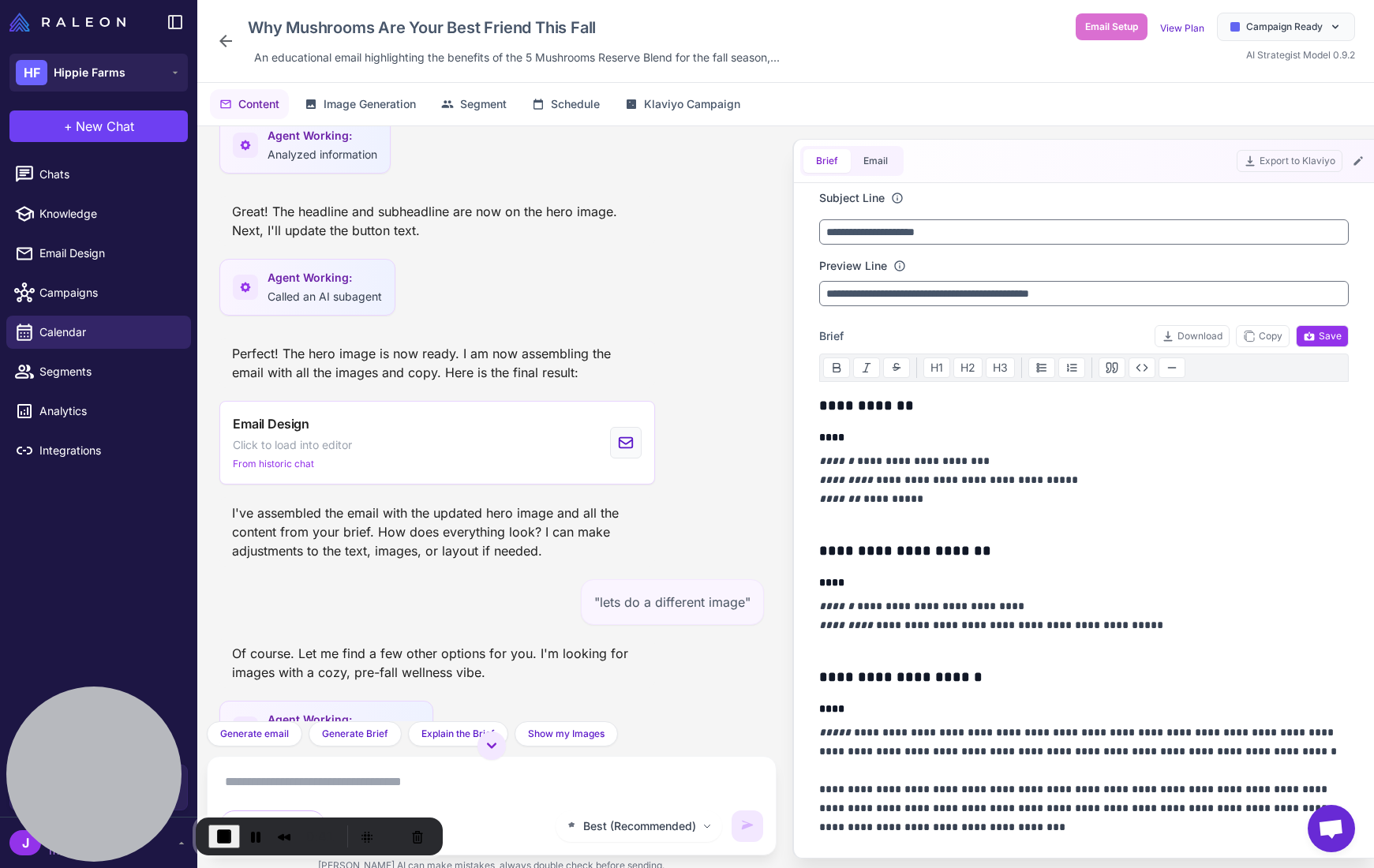
click at [1035, 475] on p "**********" at bounding box center [1084, 490] width 531 height 76
click at [875, 160] on button "Email" at bounding box center [876, 161] width 50 height 24
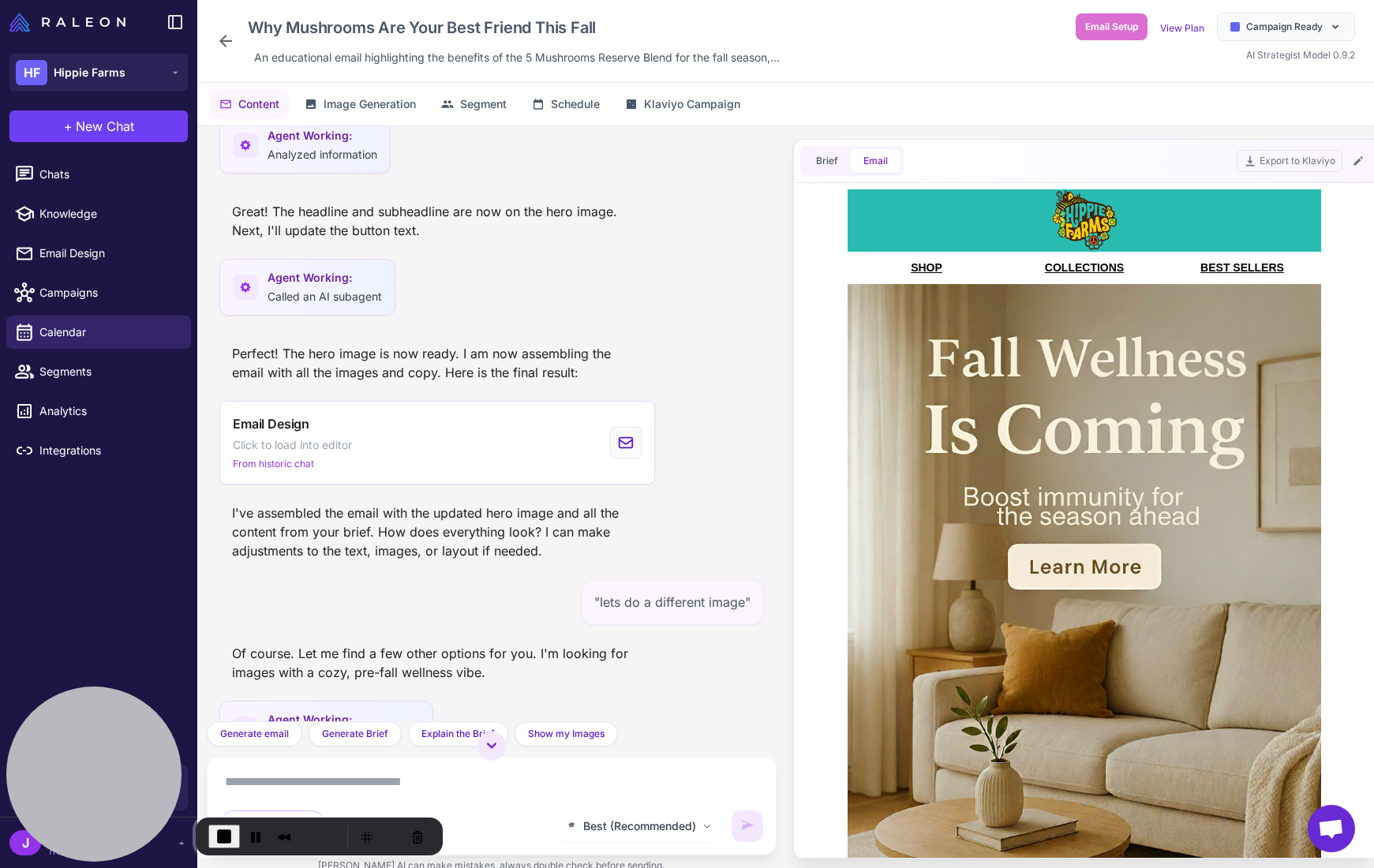
scroll to position [0, 0]
click at [93, 250] on span "Email Design" at bounding box center [109, 253] width 139 height 18
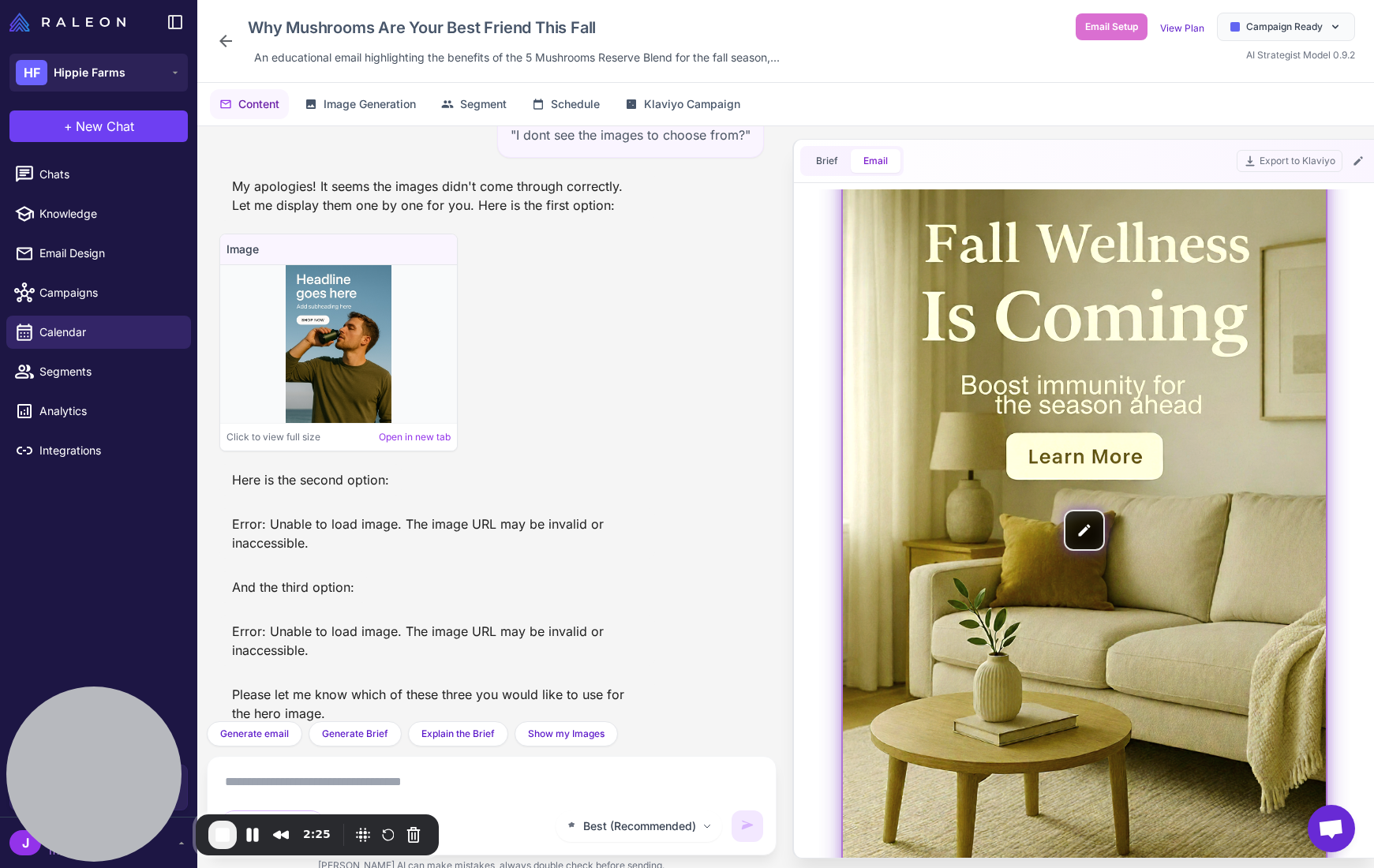
scroll to position [118, 0]
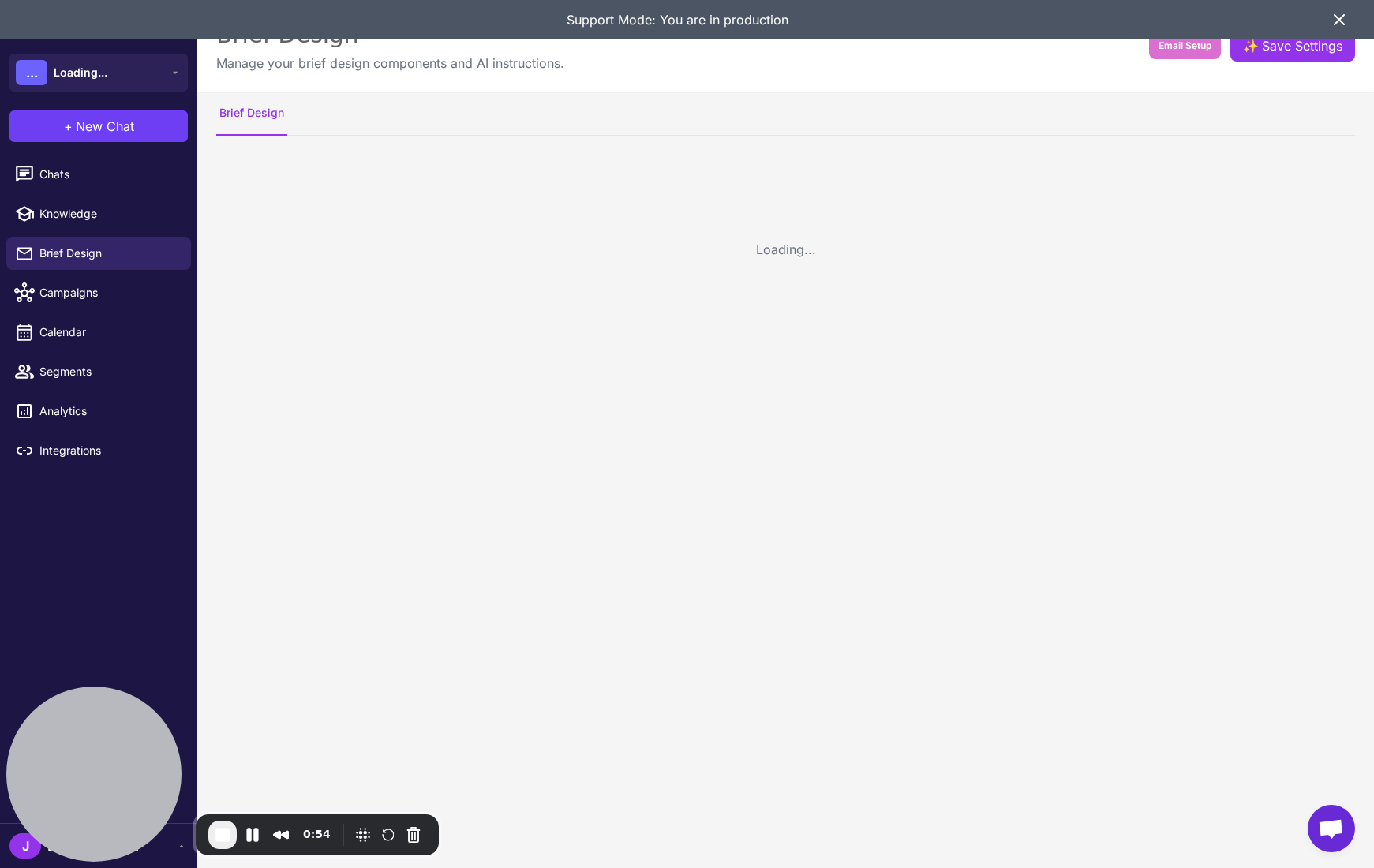
click at [1332, 19] on icon at bounding box center [1340, 19] width 19 height 19
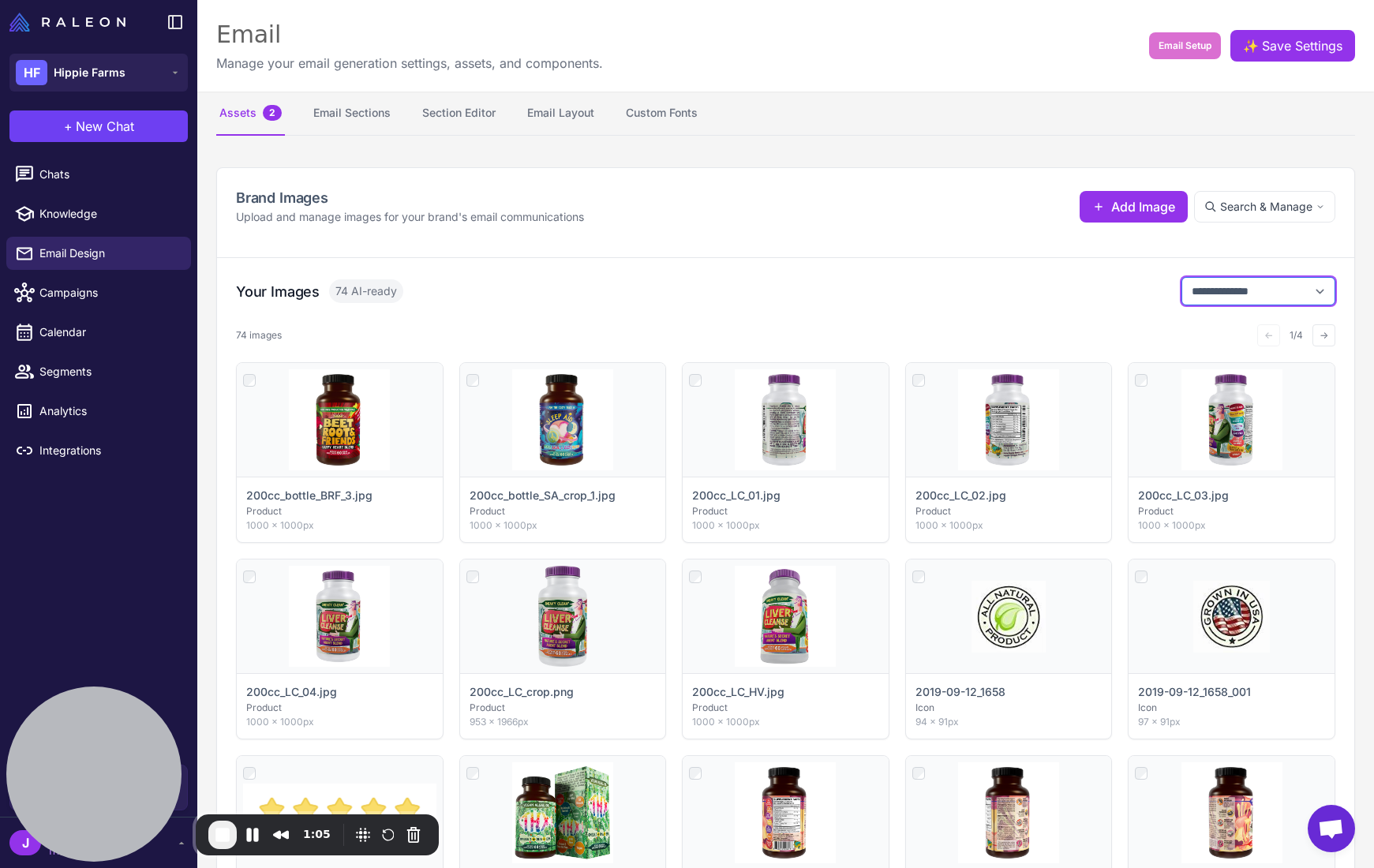
click at [1282, 291] on select "**********" at bounding box center [1258, 291] width 154 height 29
select select "**********"
click at [1181, 277] on select "**********" at bounding box center [1258, 291] width 154 height 29
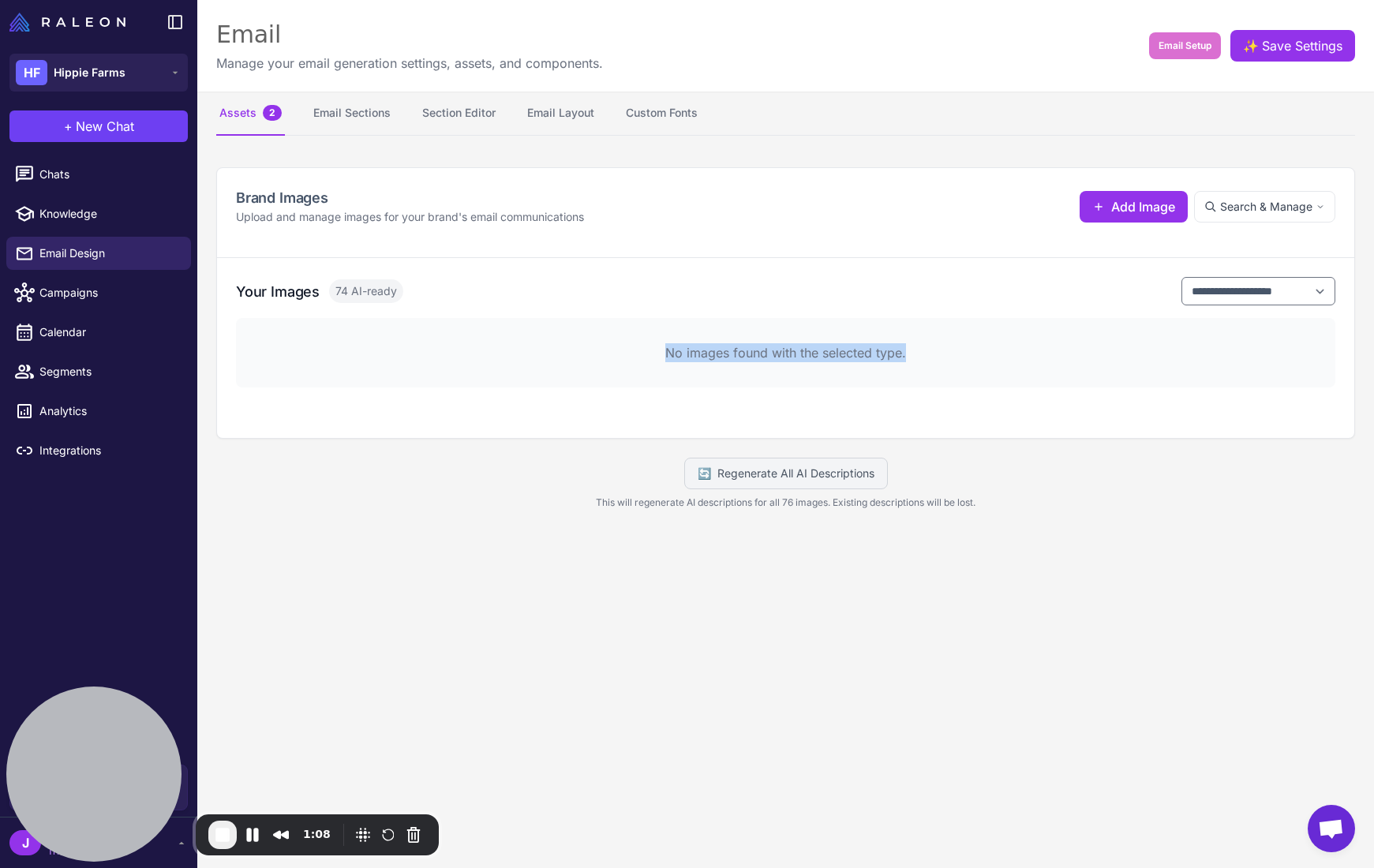
drag, startPoint x: 670, startPoint y: 348, endPoint x: 1014, endPoint y: 352, distance: 344.0
click at [1014, 352] on p "No images found with the selected type." at bounding box center [785, 353] width 1049 height 19
click at [718, 344] on p "No images found with the selected type." at bounding box center [785, 353] width 1049 height 19
drag, startPoint x: 661, startPoint y: 354, endPoint x: 929, endPoint y: 360, distance: 268.1
click at [929, 360] on p "No images found with the selected type." at bounding box center [785, 353] width 1049 height 19
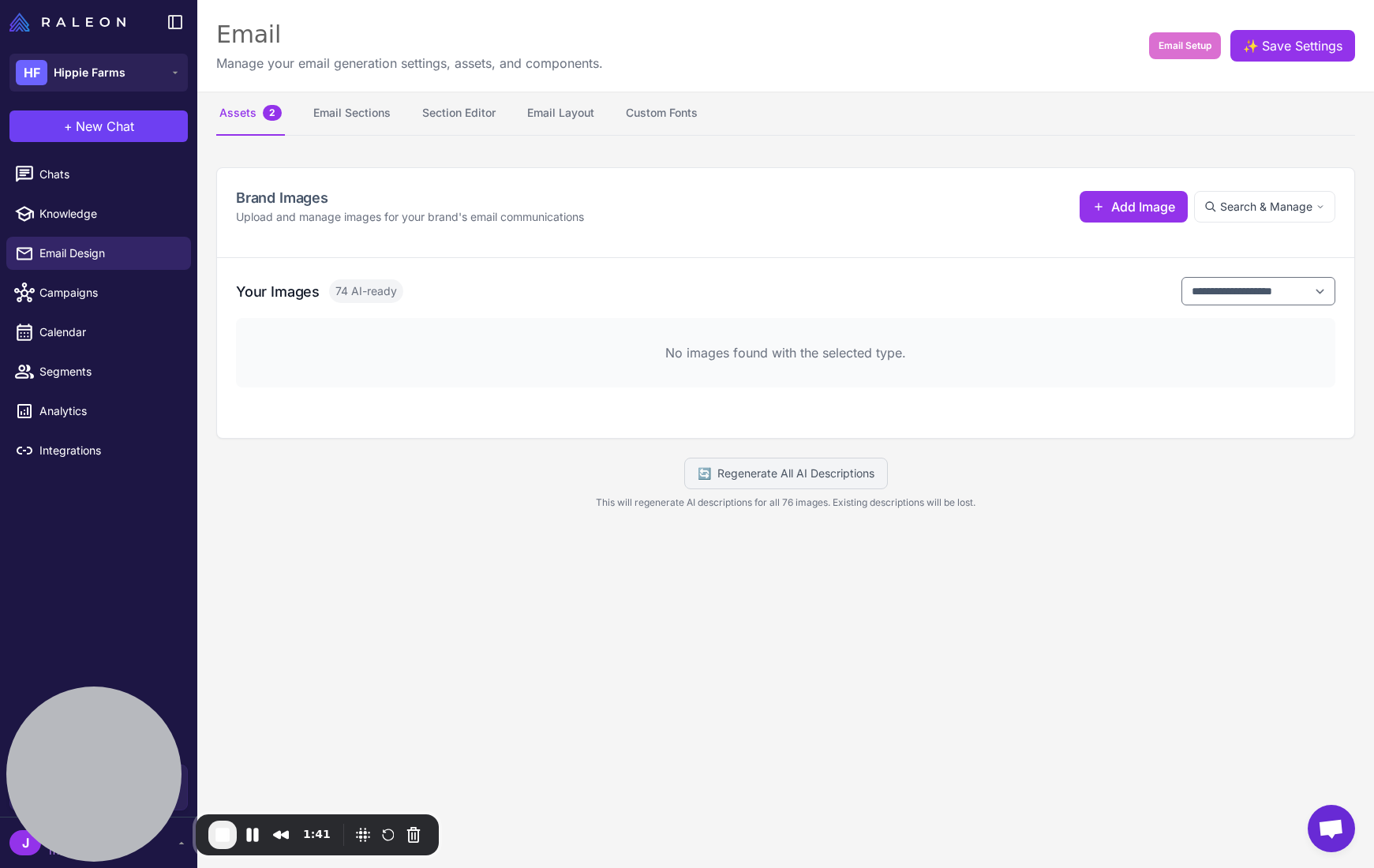
click at [886, 371] on div "No images found with the selected type." at bounding box center [786, 353] width 1100 height 69
click at [453, 112] on button "Section Editor" at bounding box center [459, 114] width 80 height 44
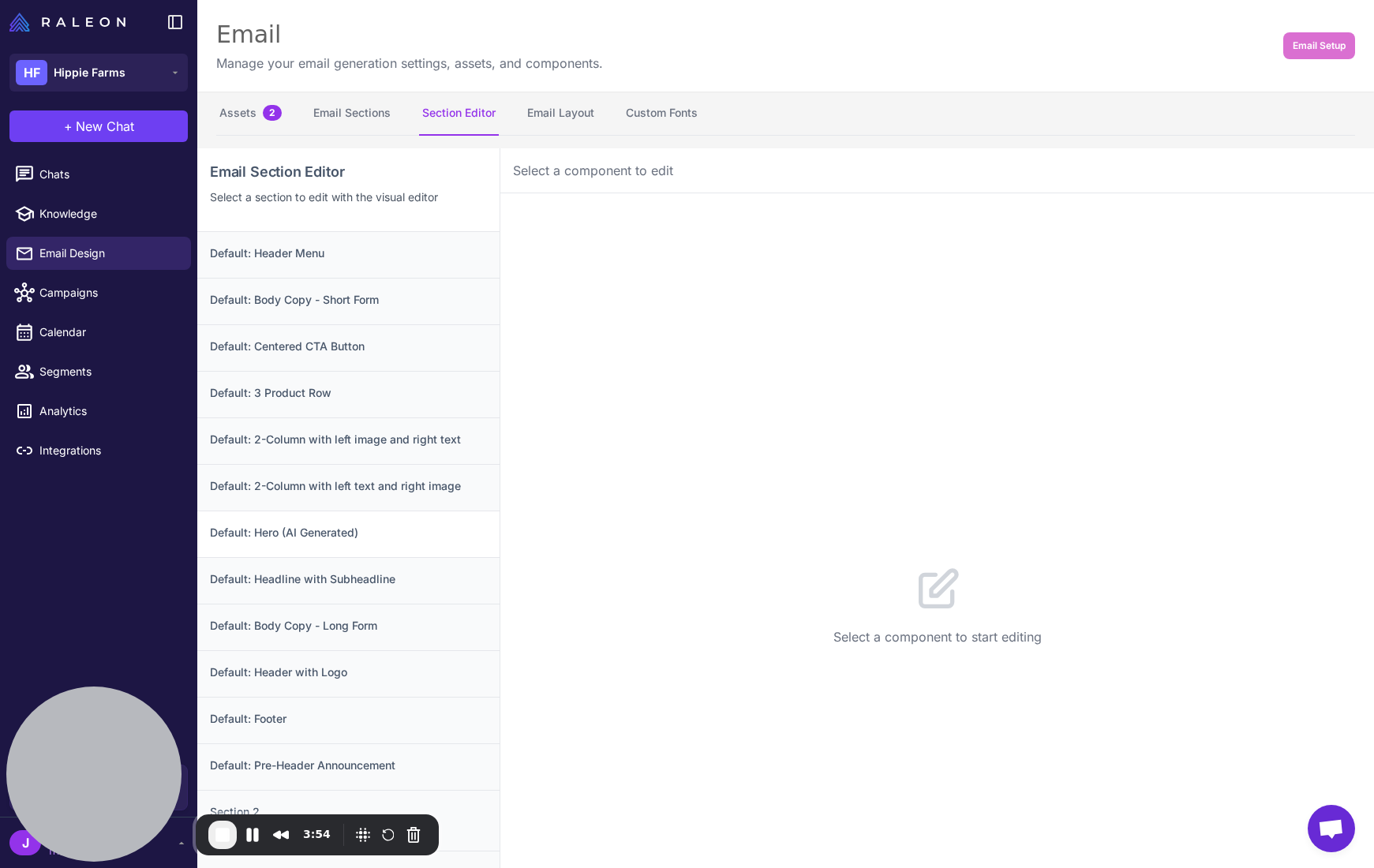
click at [266, 532] on h3 "Default: Hero (AI Generated)" at bounding box center [348, 532] width 277 height 18
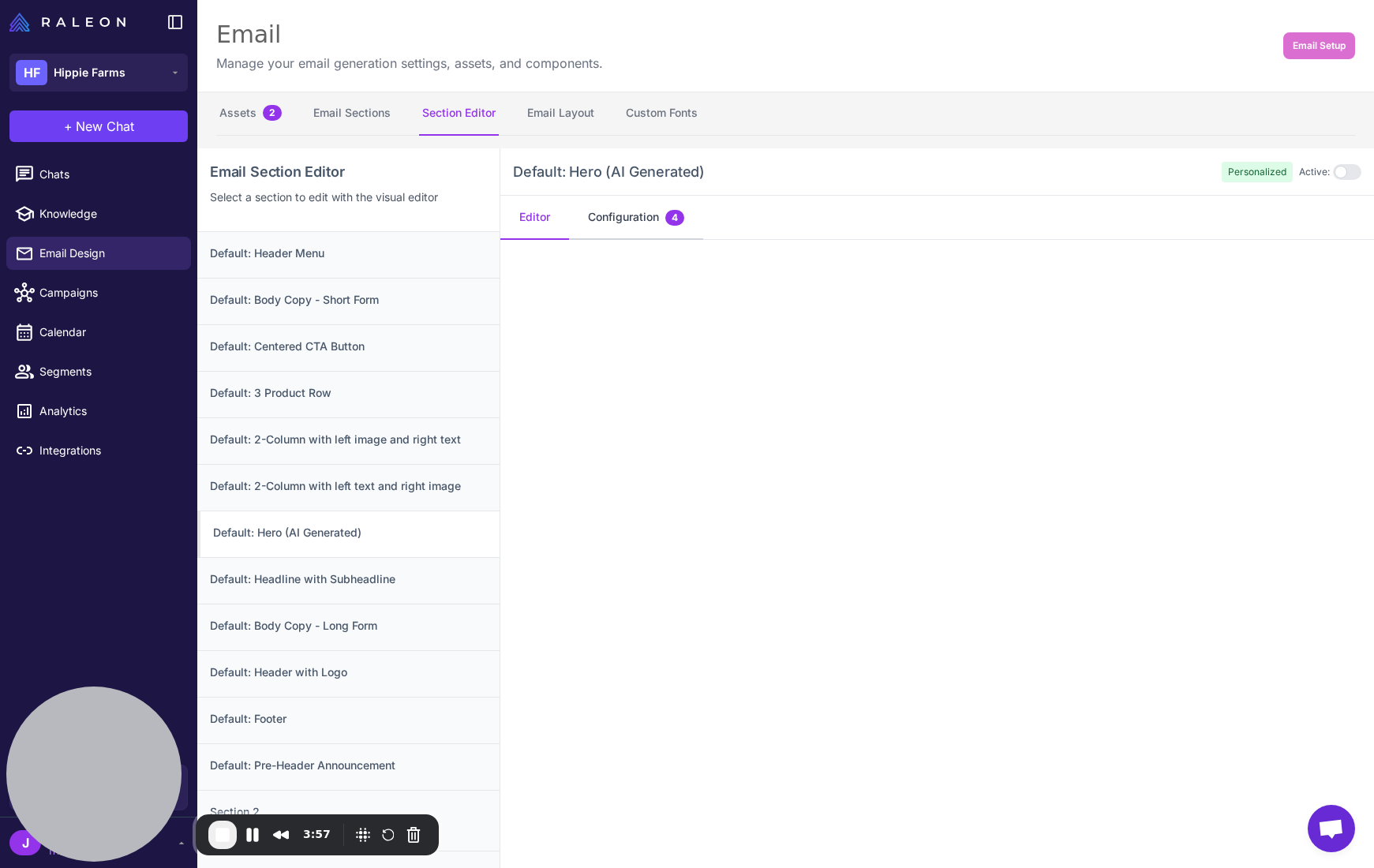
click at [647, 222] on button "Configuration 4" at bounding box center [636, 217] width 134 height 44
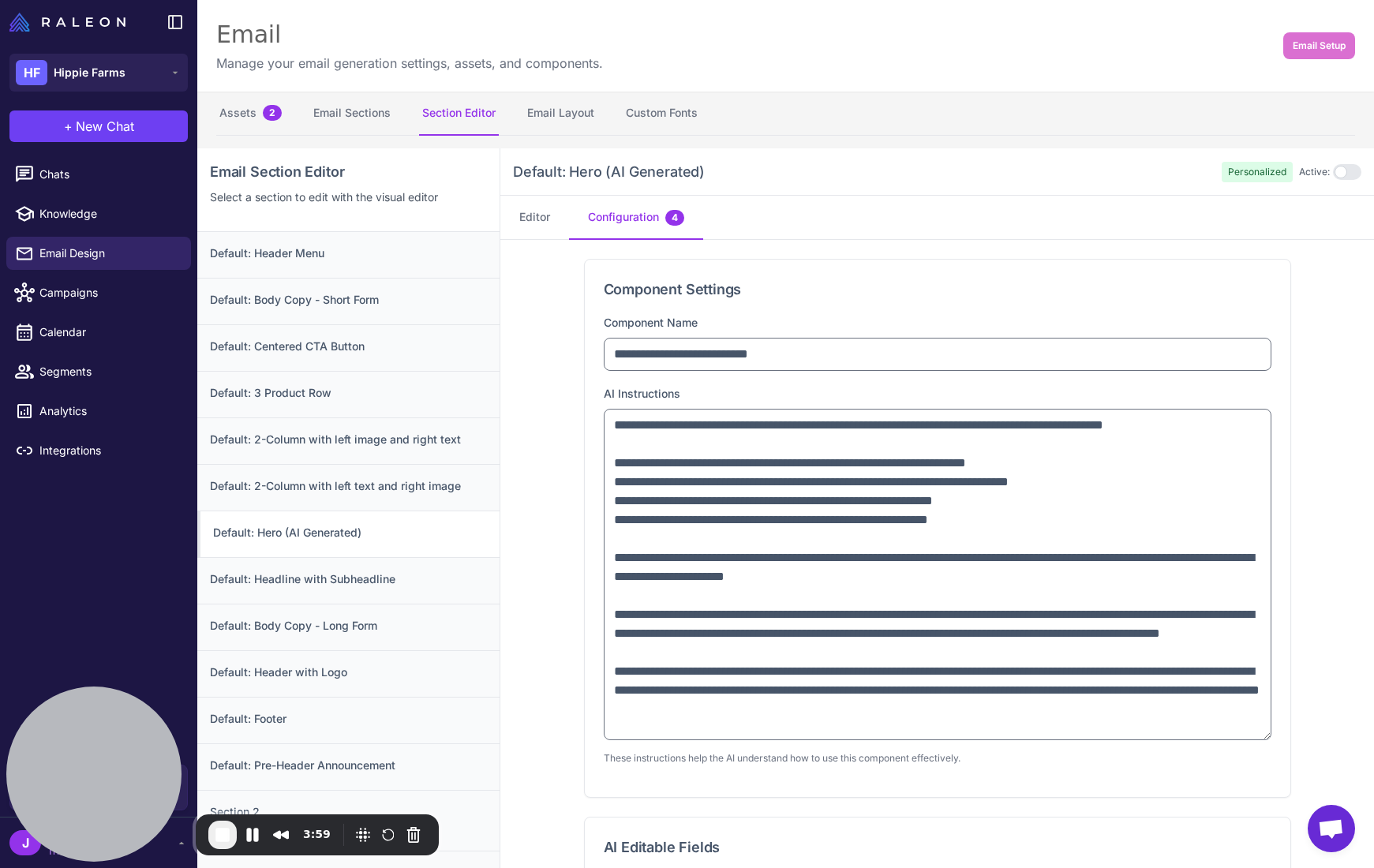
drag, startPoint x: 1265, startPoint y: 479, endPoint x: 1234, endPoint y: 751, distance: 273.8
click at [1235, 740] on textarea at bounding box center [937, 575] width 668 height 331
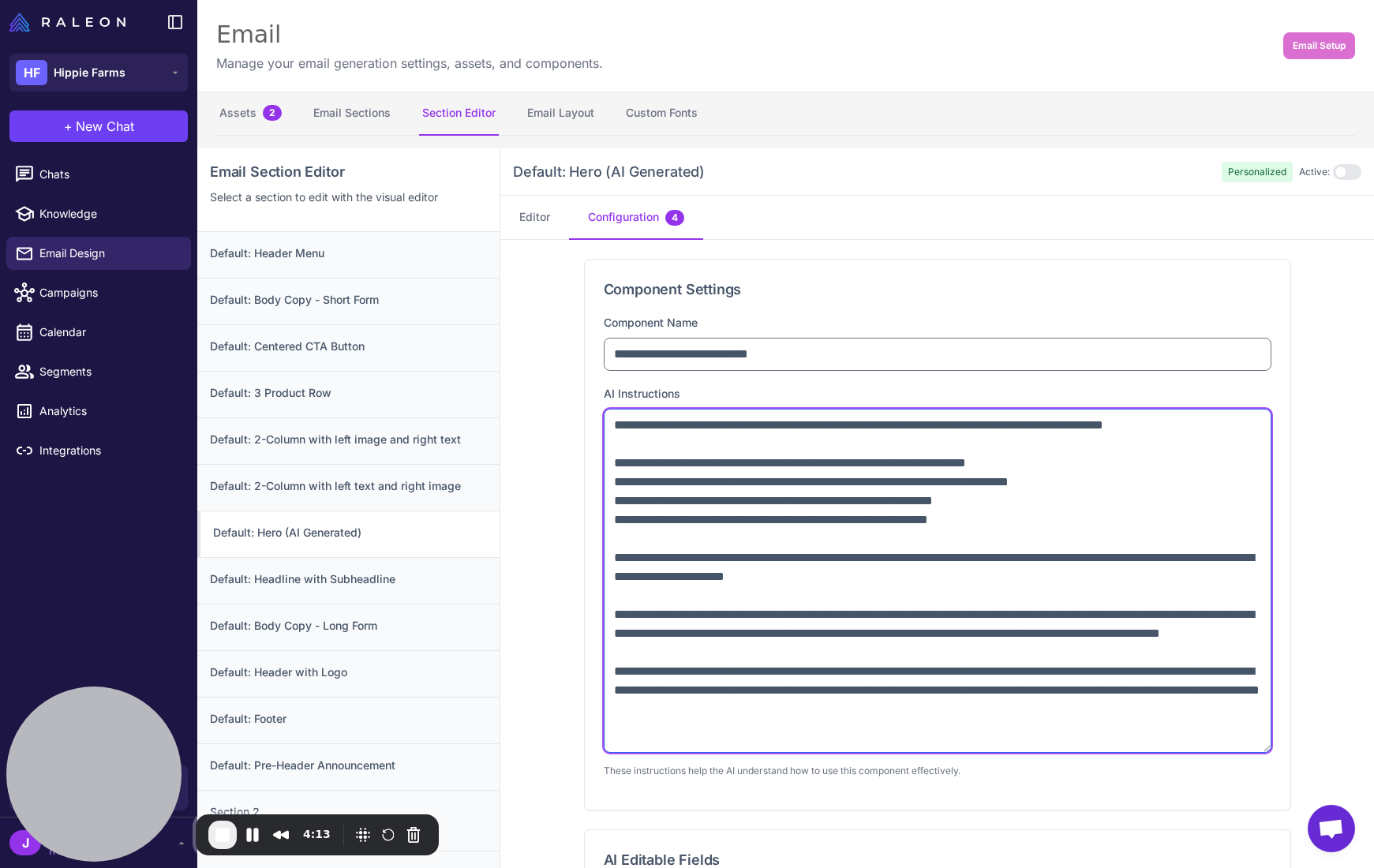
drag, startPoint x: 772, startPoint y: 616, endPoint x: 897, endPoint y: 619, distance: 125.0
click at [897, 619] on textarea at bounding box center [937, 581] width 668 height 344
click at [826, 614] on textarea at bounding box center [937, 581] width 668 height 344
drag, startPoint x: 855, startPoint y: 654, endPoint x: 906, endPoint y: 660, distance: 51.4
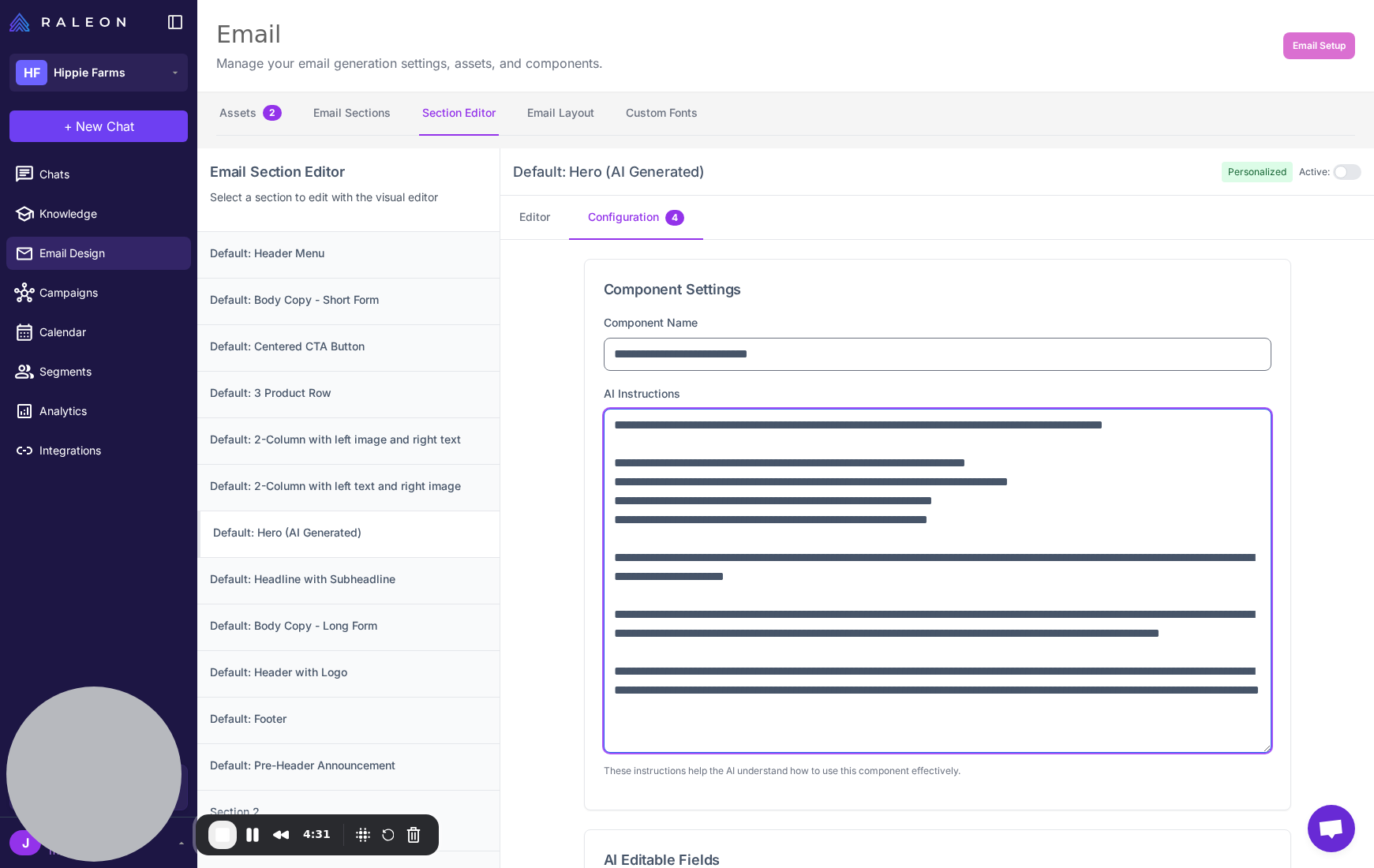
click at [855, 654] on textarea at bounding box center [937, 581] width 668 height 344
drag, startPoint x: 624, startPoint y: 611, endPoint x: 818, endPoint y: 639, distance: 196.0
click at [818, 639] on textarea at bounding box center [937, 581] width 668 height 344
drag, startPoint x: 848, startPoint y: 648, endPoint x: 619, endPoint y: 616, distance: 231.2
click at [619, 616] on textarea at bounding box center [937, 581] width 668 height 344
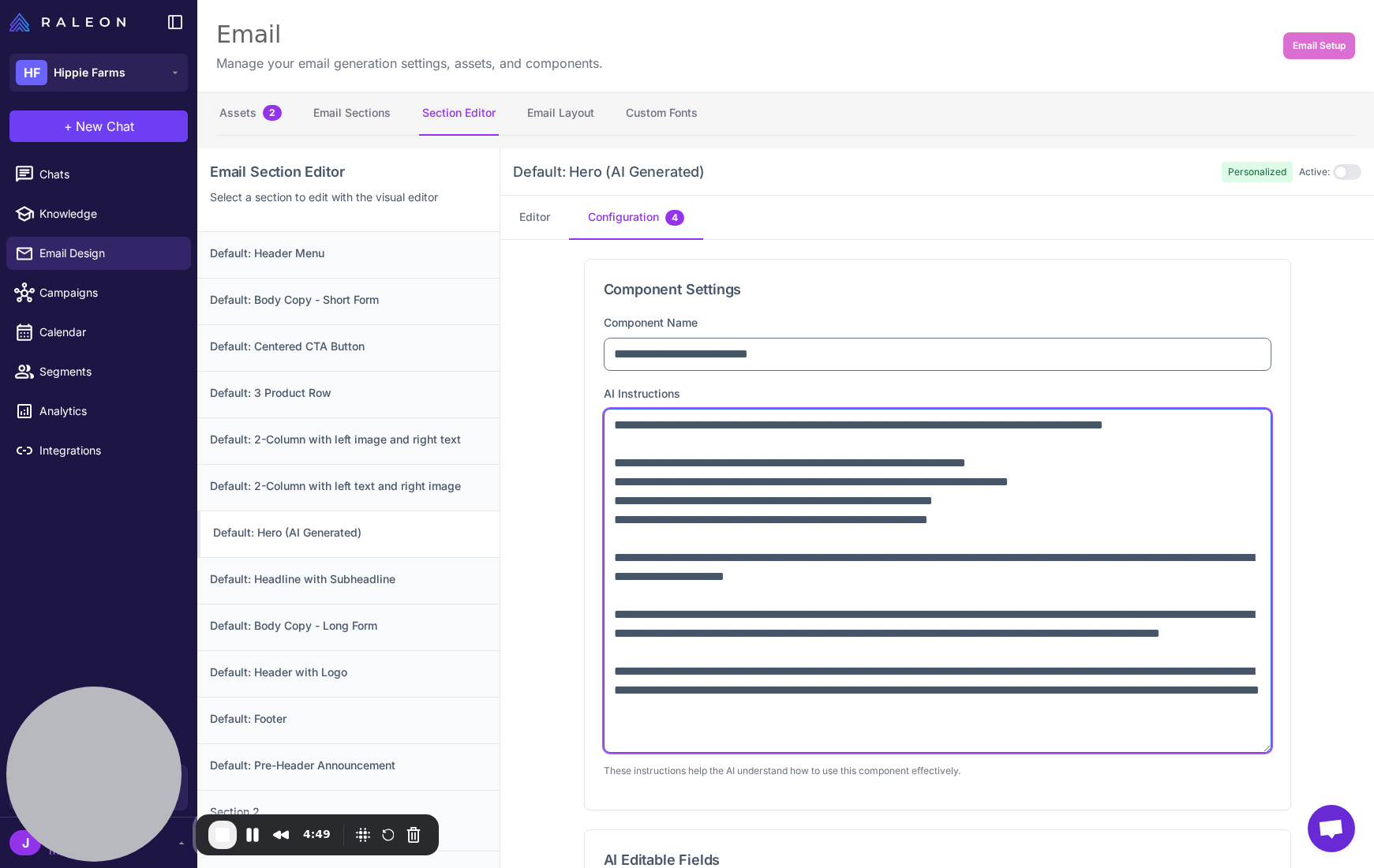
drag, startPoint x: 760, startPoint y: 483, endPoint x: 785, endPoint y: 487, distance: 25.3
click at [785, 486] on textarea at bounding box center [937, 581] width 668 height 344
drag, startPoint x: 752, startPoint y: 505, endPoint x: 779, endPoint y: 507, distance: 27.1
click at [779, 507] on textarea at bounding box center [937, 581] width 668 height 344
drag, startPoint x: 796, startPoint y: 518, endPoint x: 806, endPoint y: 517, distance: 10.0
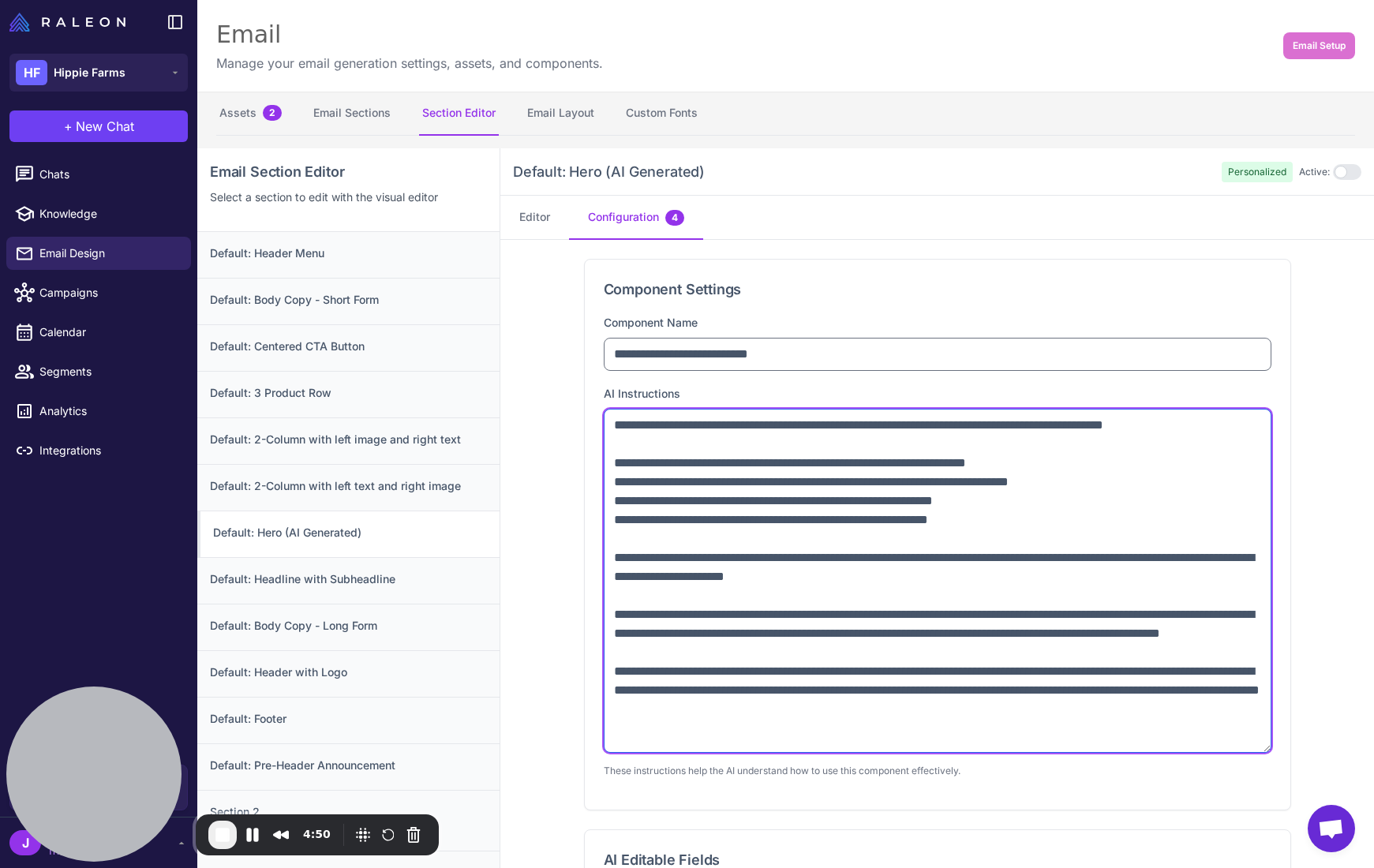
click at [806, 517] on textarea at bounding box center [937, 581] width 668 height 344
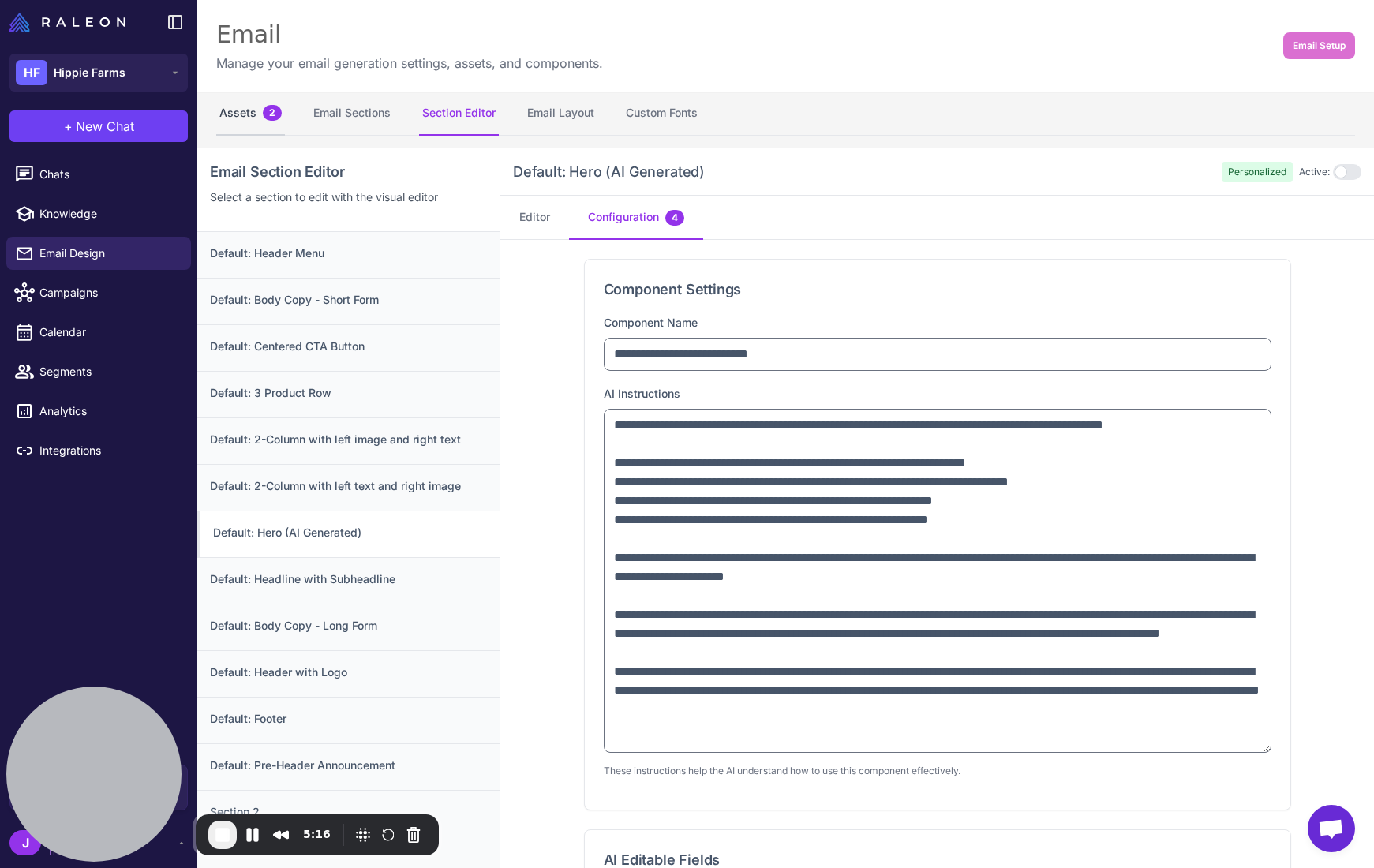
click at [256, 121] on button "Assets 2" at bounding box center [251, 114] width 69 height 44
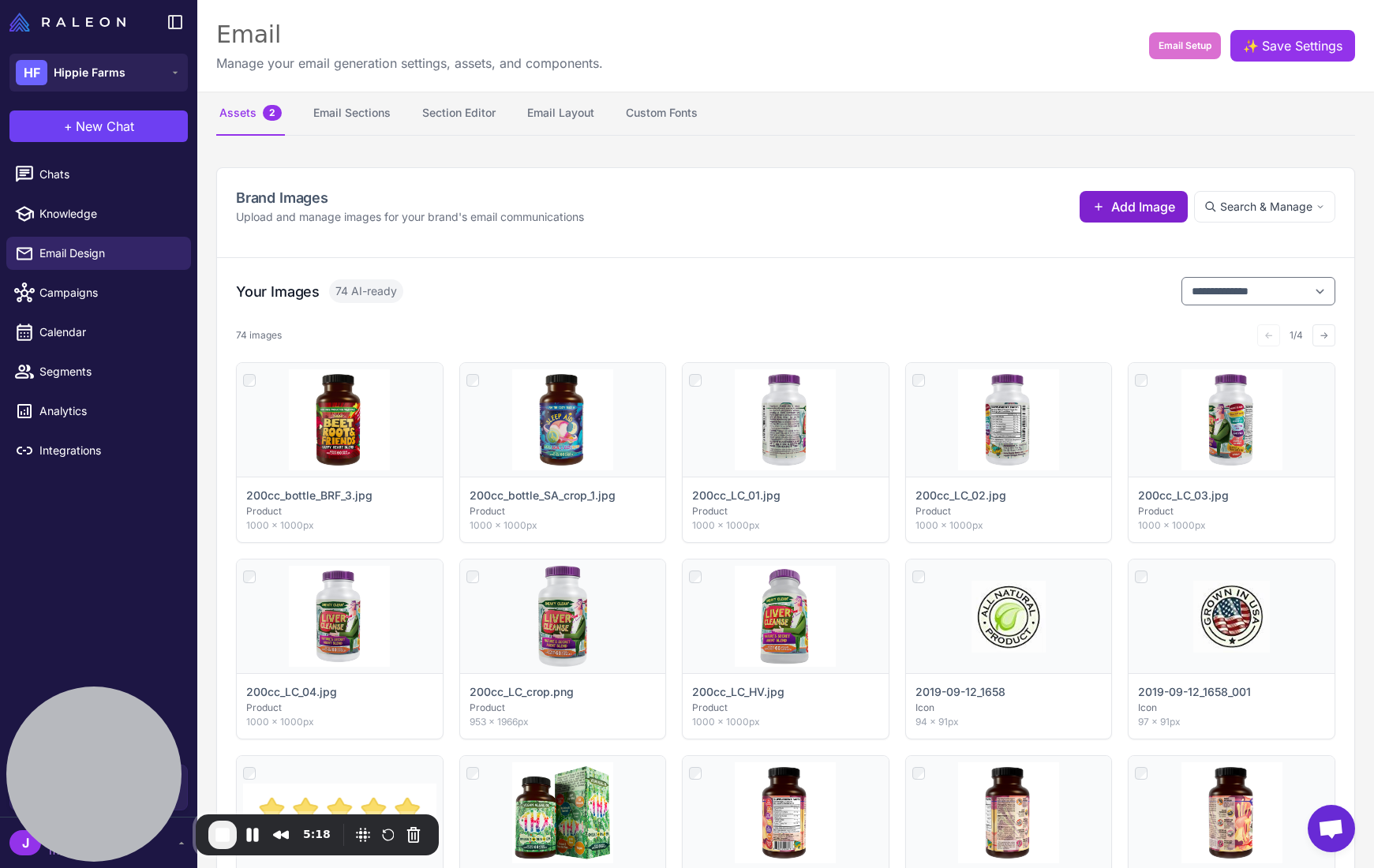
click at [1165, 201] on span "Add Image" at bounding box center [1143, 206] width 64 height 19
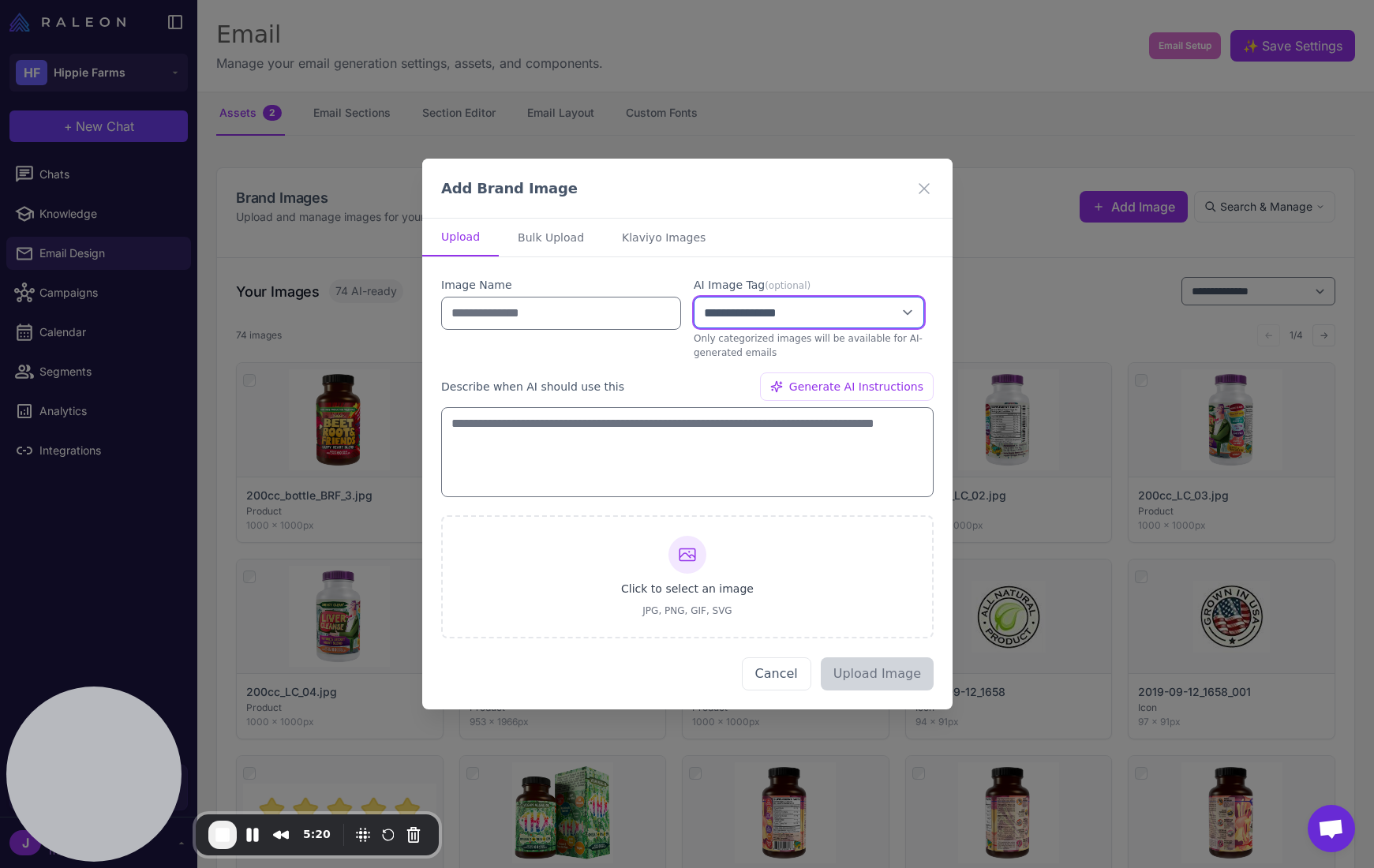
click at [747, 314] on select "**********" at bounding box center [808, 313] width 231 height 31
select select "**********"
click at [693, 297] on select "**********" at bounding box center [808, 313] width 231 height 31
click at [774, 671] on button "Cancel" at bounding box center [776, 674] width 69 height 33
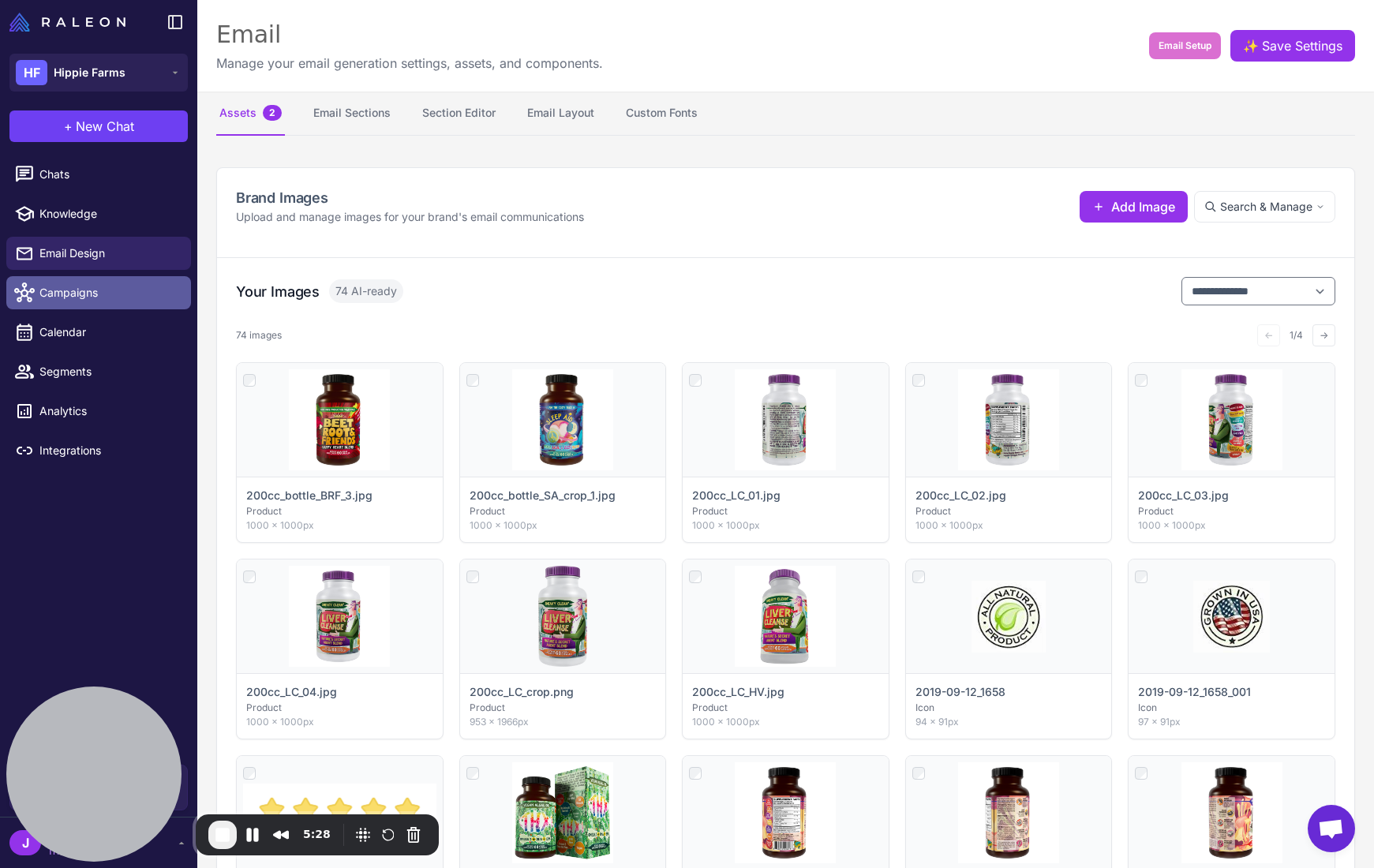
click at [80, 300] on span "Campaigns" at bounding box center [109, 292] width 139 height 18
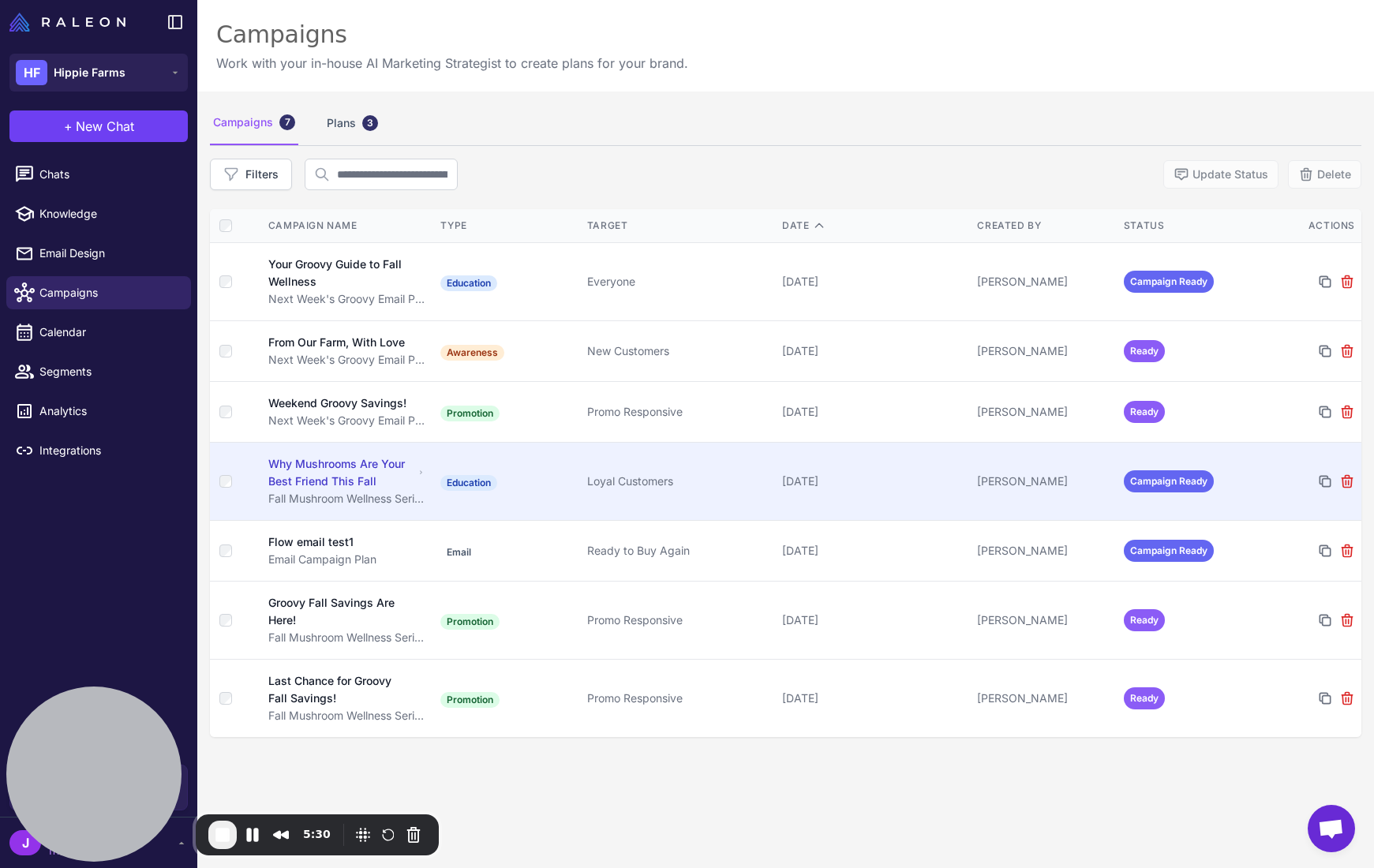
click at [319, 470] on div "Why Mushrooms Are Your Best Friend This Fall" at bounding box center [342, 473] width 146 height 35
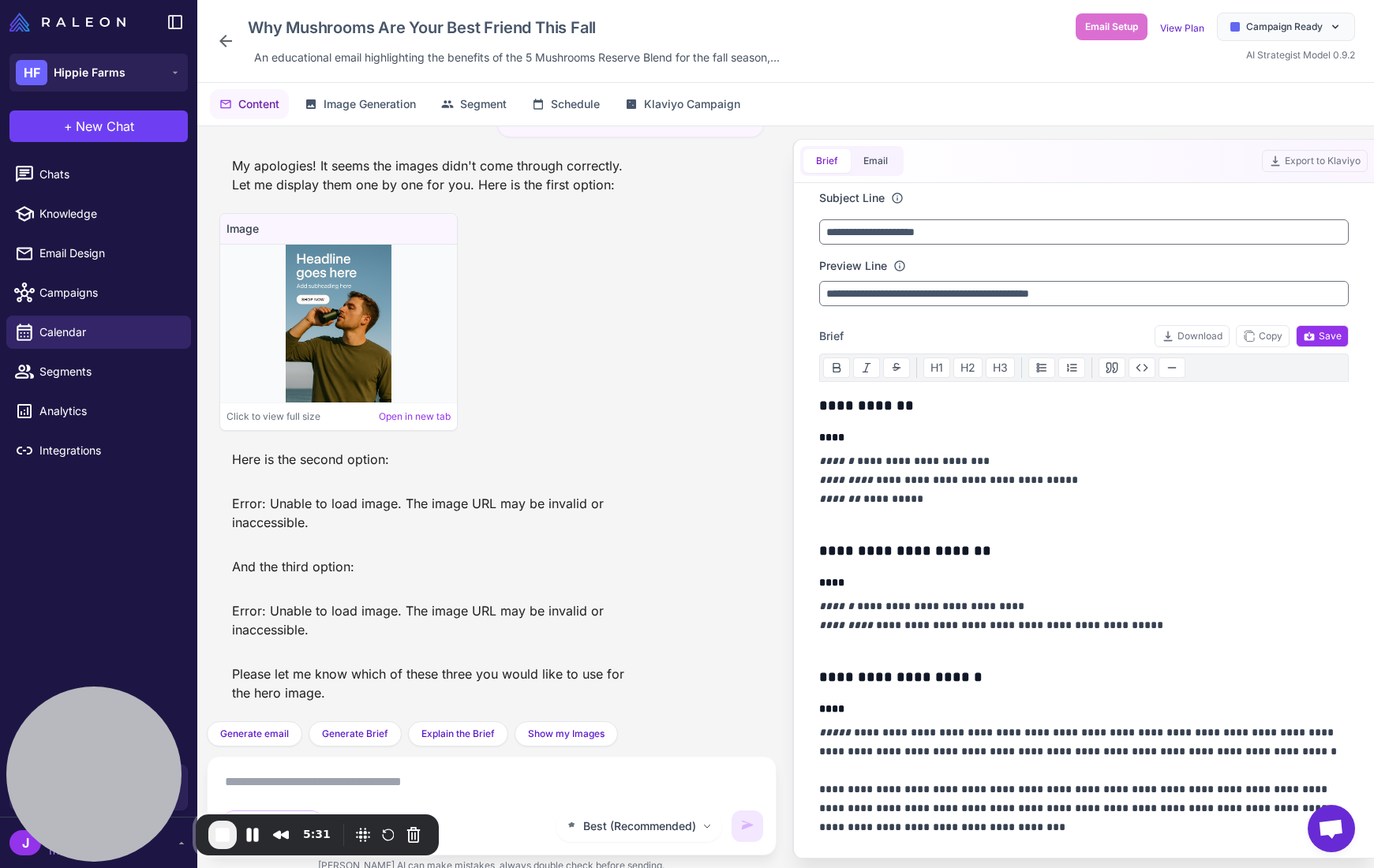
scroll to position [2168, 0]
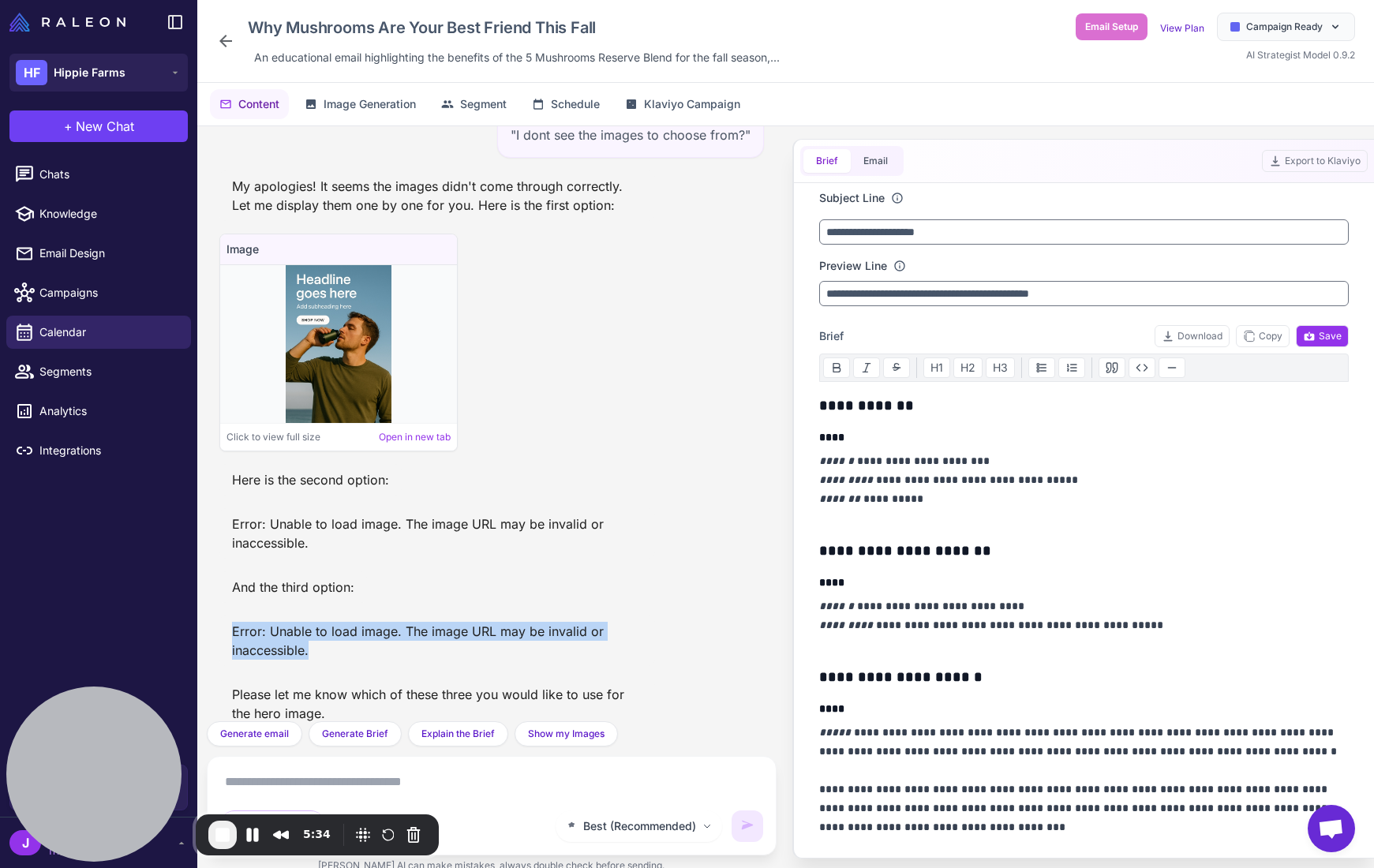
drag, startPoint x: 230, startPoint y: 607, endPoint x: 335, endPoint y: 623, distance: 106.2
click at [335, 623] on div "Error: Unable to load image. The image URL may be invalid or inaccessible." at bounding box center [437, 640] width 436 height 51
click at [312, 633] on div "Error: Unable to load image. The image URL may be invalid or inaccessible." at bounding box center [437, 640] width 436 height 51
drag, startPoint x: 309, startPoint y: 630, endPoint x: 228, endPoint y: 610, distance: 83.4
click at [228, 615] on div "Error: Unable to load image. The image URL may be invalid or inaccessible." at bounding box center [437, 640] width 436 height 51
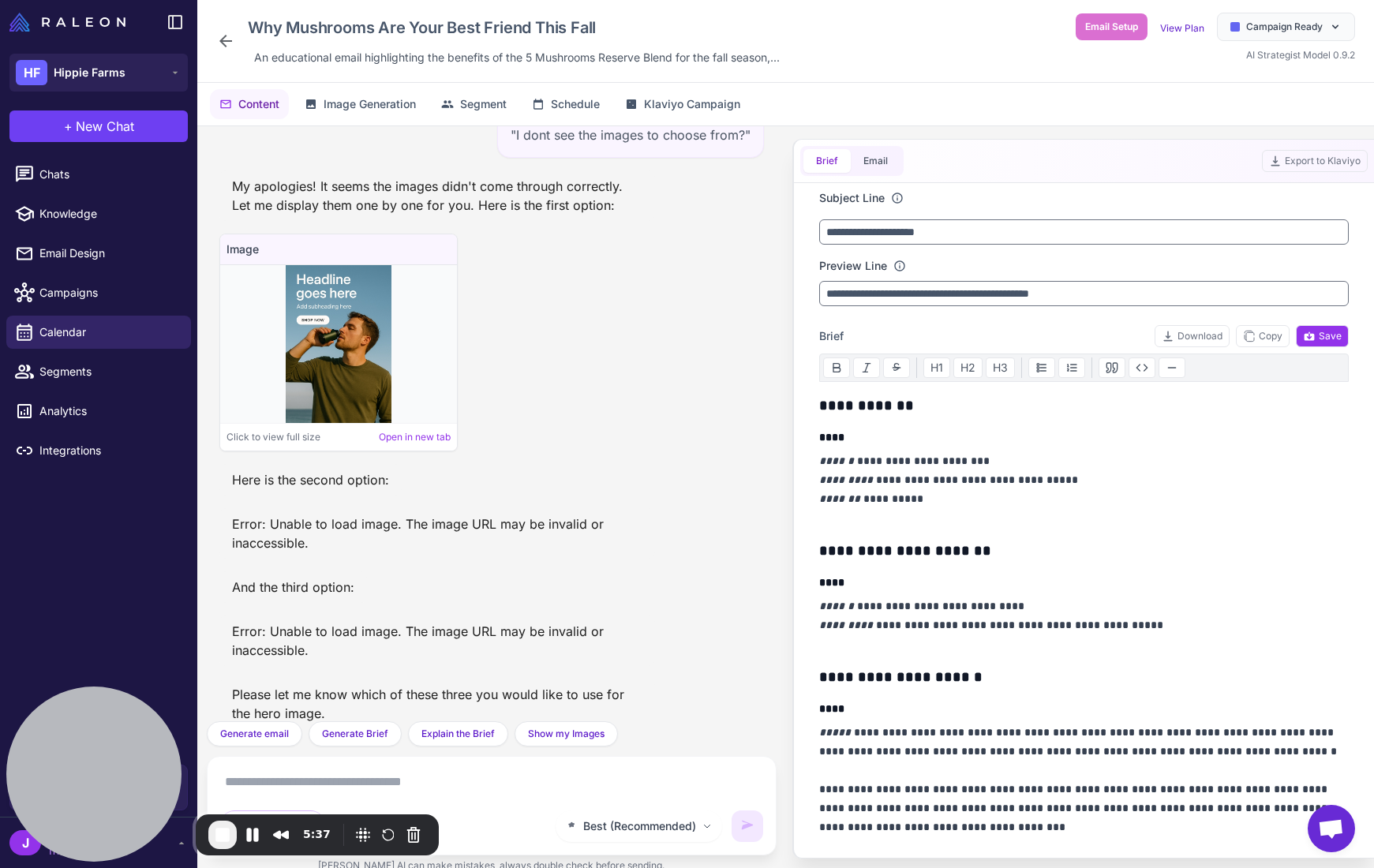
click at [268, 615] on div "Error: Unable to load image. The image URL may be invalid or inaccessible." at bounding box center [437, 640] width 436 height 51
drag, startPoint x: 319, startPoint y: 634, endPoint x: 221, endPoint y: 613, distance: 100.2
click at [221, 615] on div "Error: Unable to load image. The image URL may be invalid or inaccessible." at bounding box center [437, 640] width 436 height 51
click at [265, 617] on div "Error: Unable to load image. The image URL may be invalid or inaccessible." at bounding box center [437, 640] width 436 height 51
click at [878, 153] on button "Email" at bounding box center [876, 161] width 50 height 24
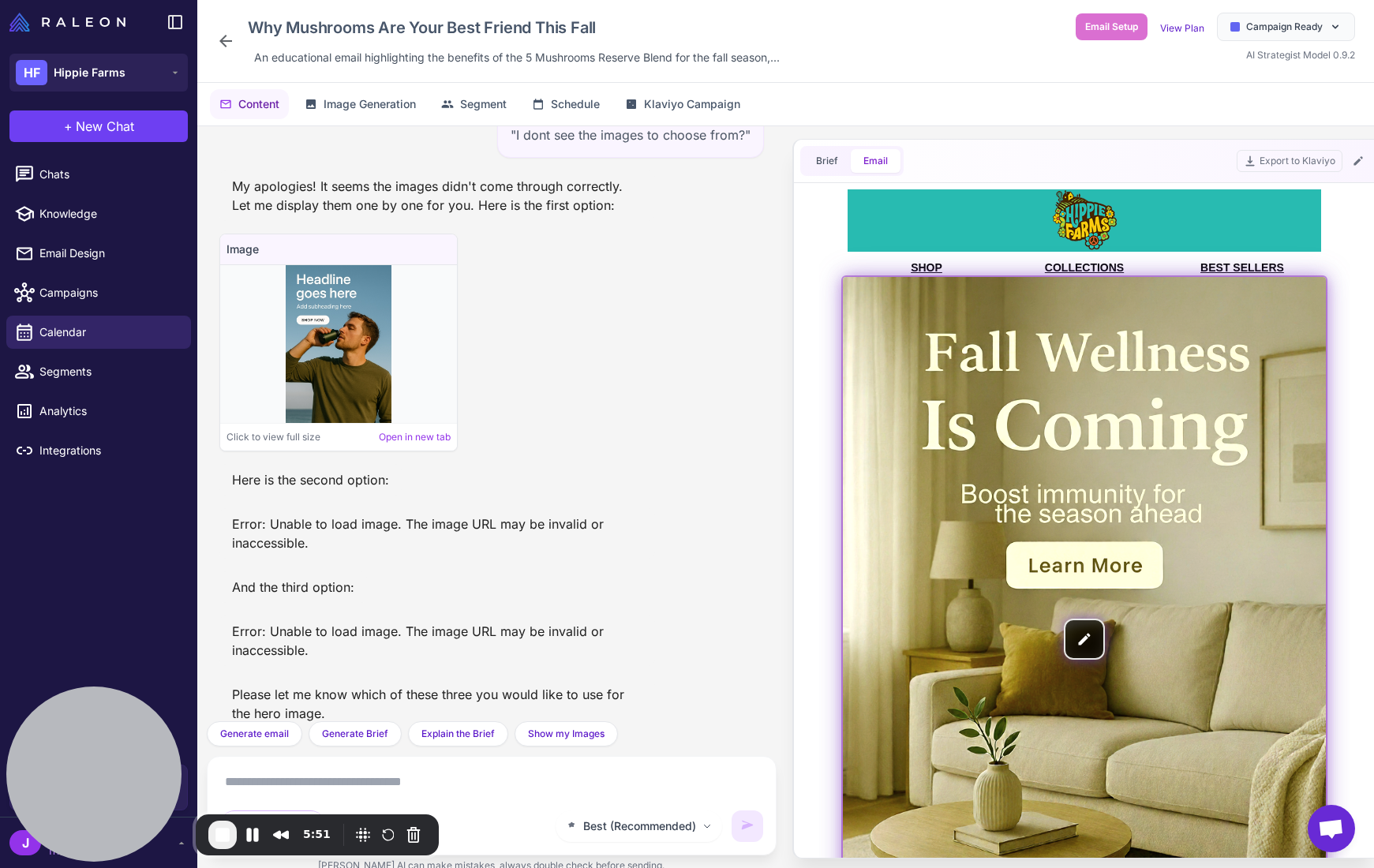
click at [1084, 639] on img at bounding box center [1084, 639] width 483 height 725
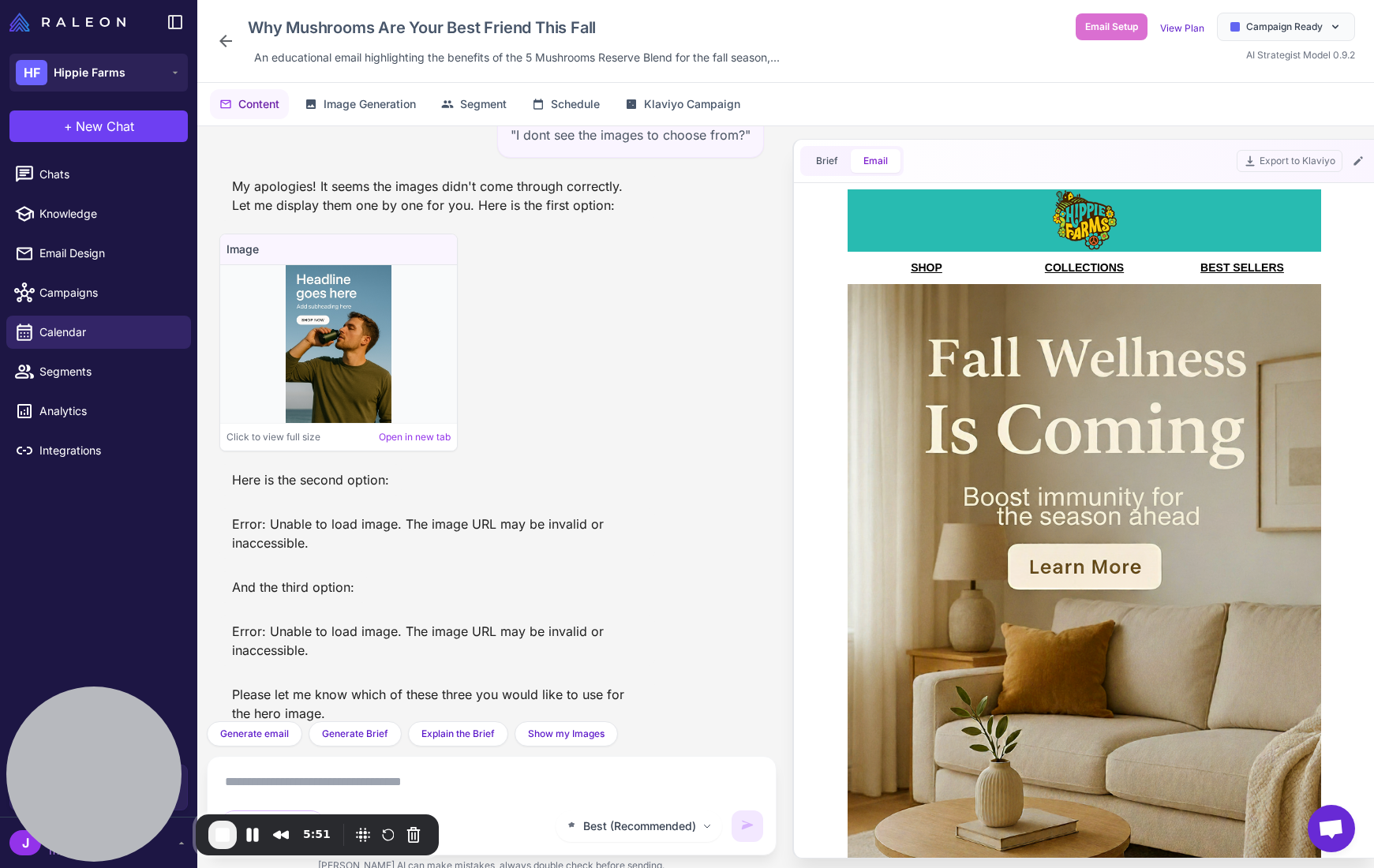
scroll to position [0, 0]
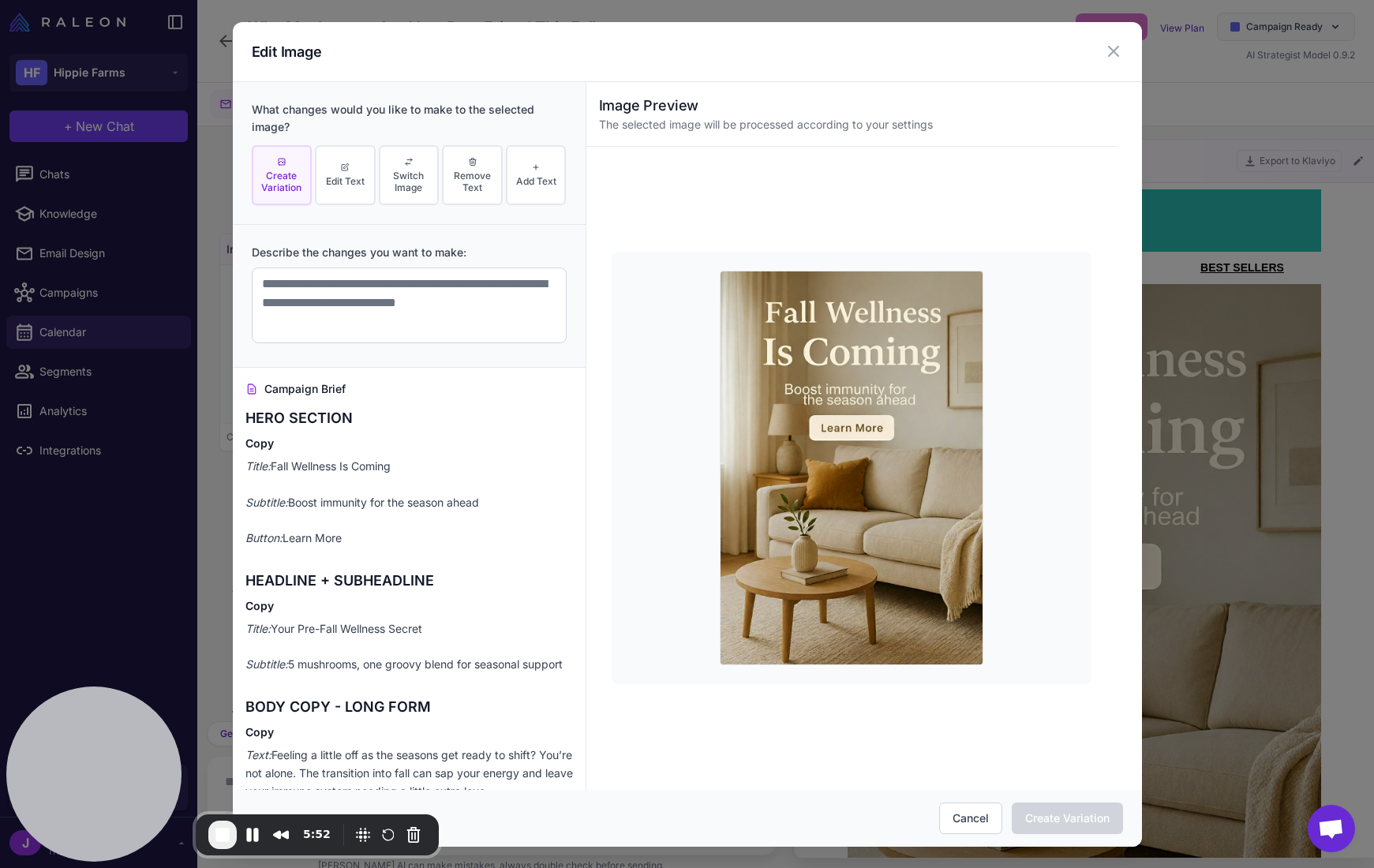
click at [271, 189] on span "Create Variation" at bounding box center [281, 181] width 51 height 24
click at [307, 295] on textarea at bounding box center [409, 305] width 315 height 76
click at [409, 169] on span "Switch Image" at bounding box center [408, 181] width 51 height 24
click at [356, 184] on span "Edit Text" at bounding box center [345, 180] width 39 height 12
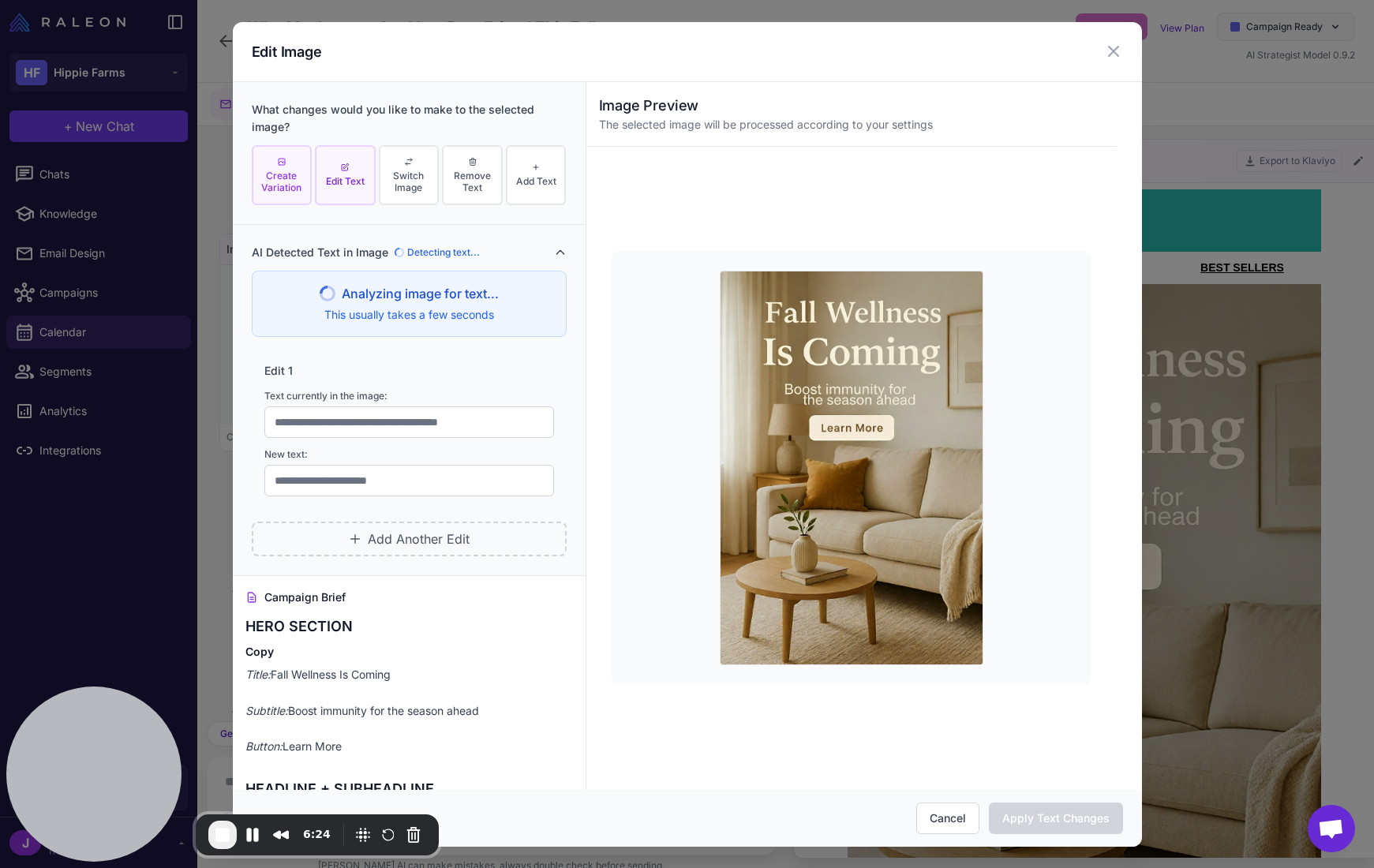
click at [279, 178] on span "Create Variation" at bounding box center [281, 181] width 51 height 24
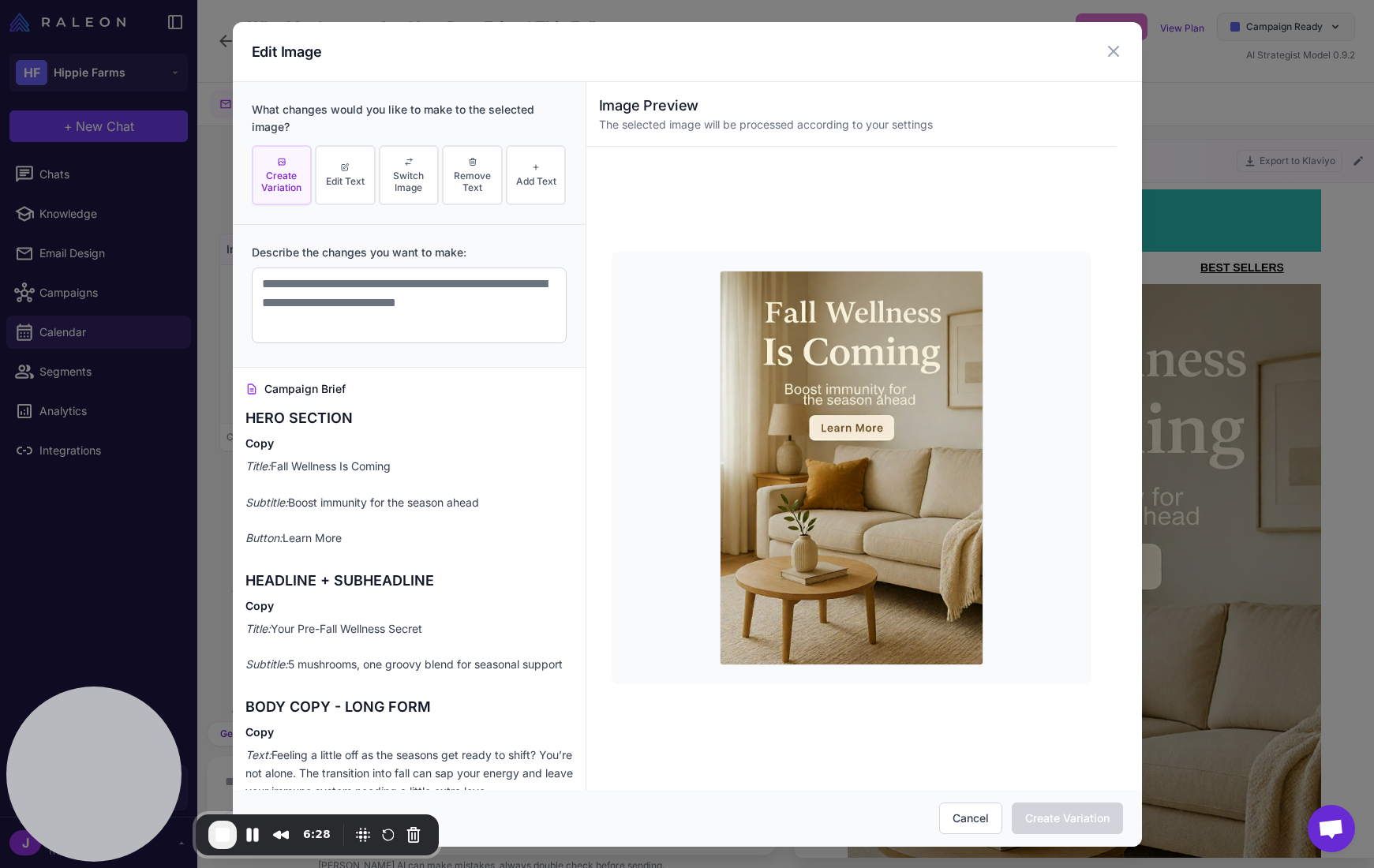
click at [436, 475] on p "Title: Fall Wellness Is Coming Subtitle: Boost immunity for the season ahead Bu…" at bounding box center [409, 502] width 328 height 90
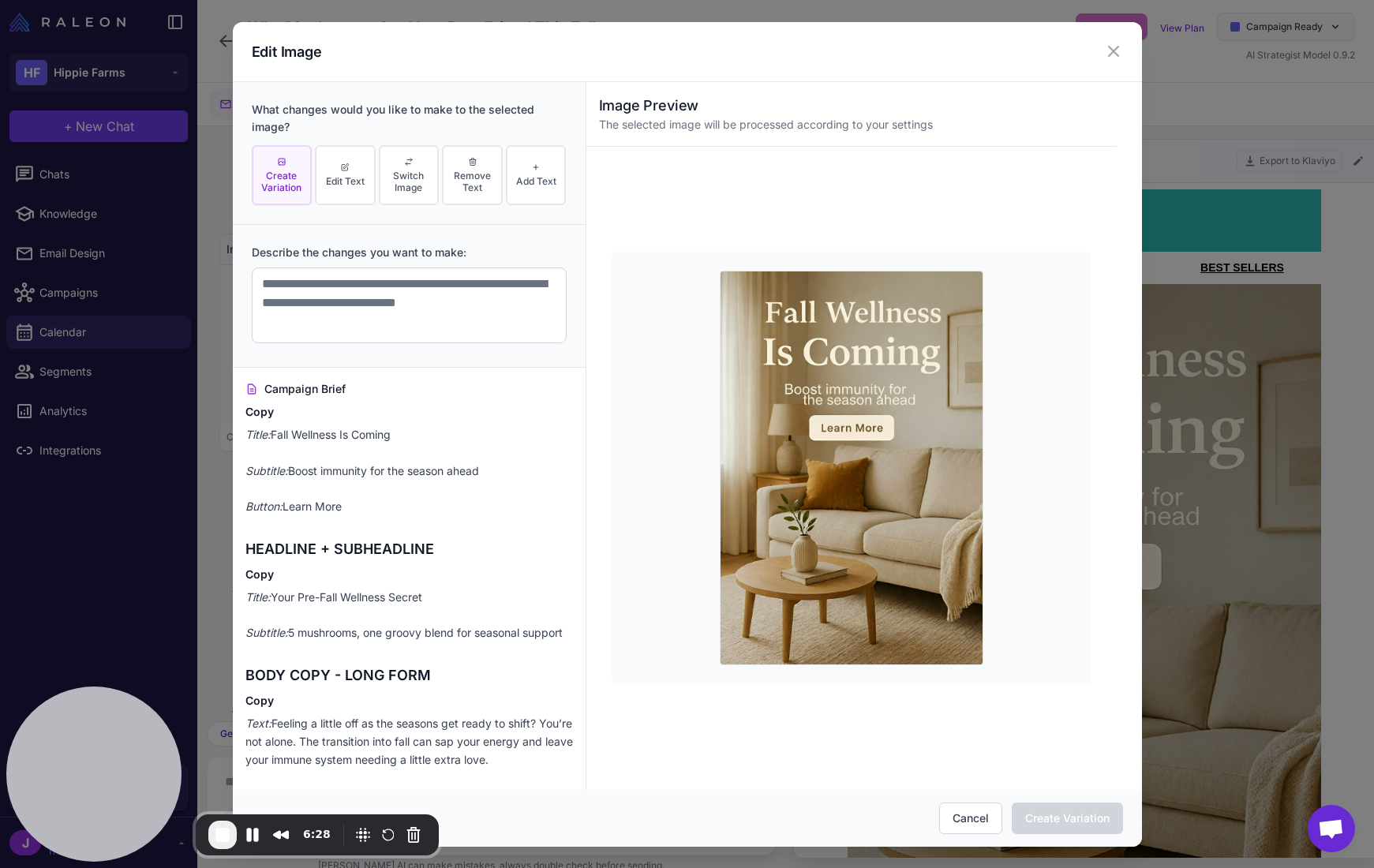
scroll to position [40, 0]
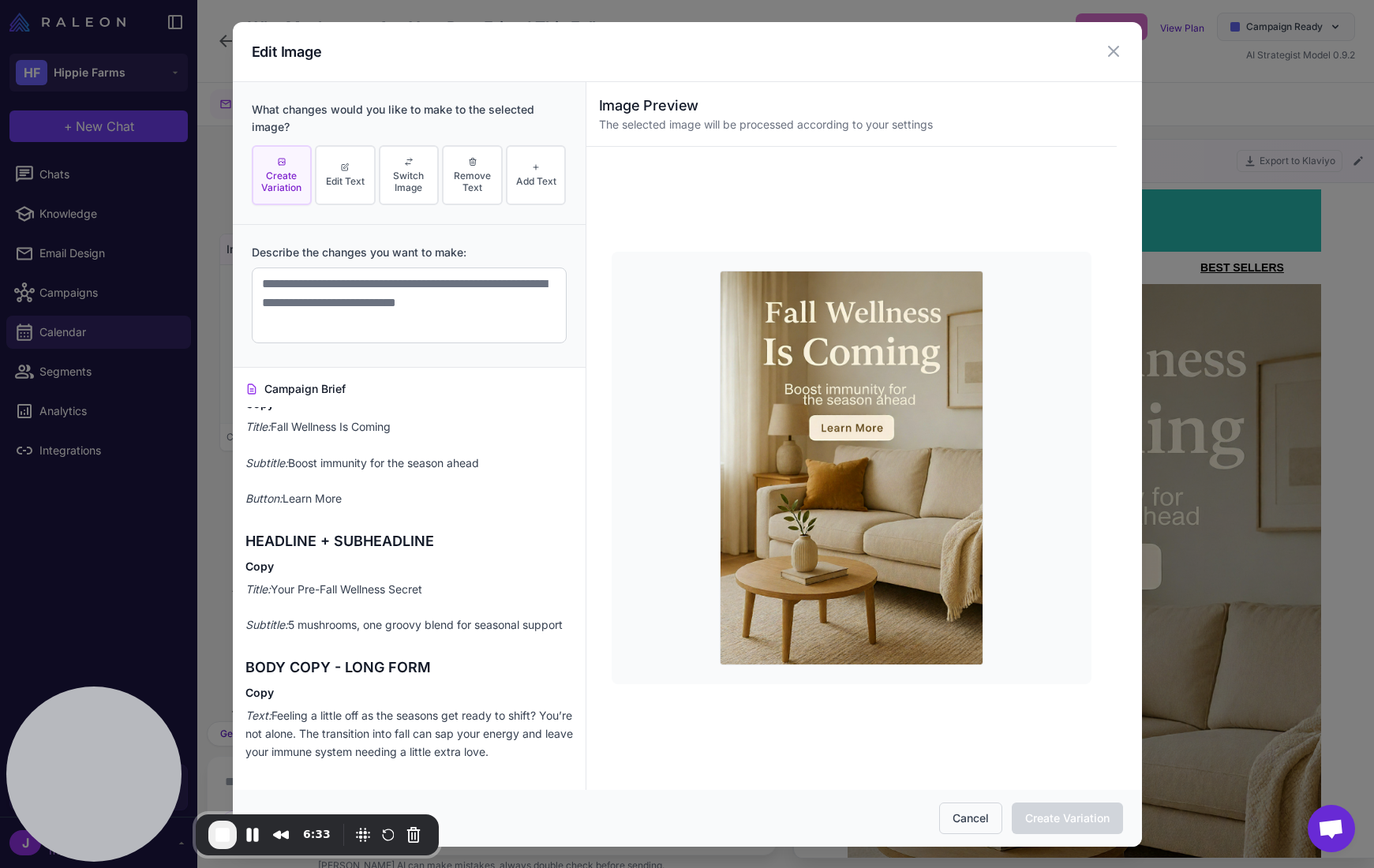
click at [962, 815] on button "Cancel" at bounding box center [971, 818] width 63 height 31
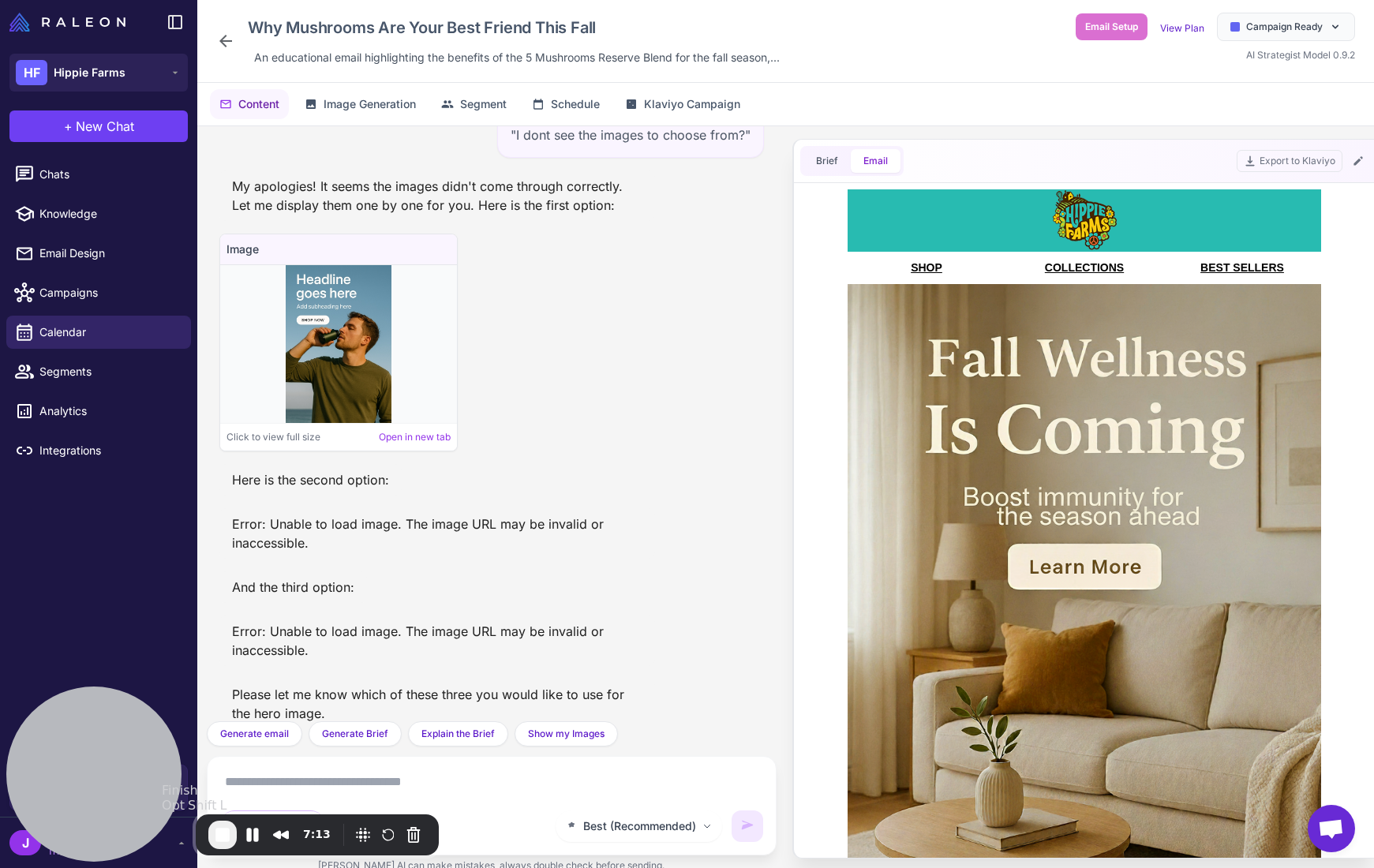
click at [225, 829] on span "End Recording" at bounding box center [222, 835] width 19 height 19
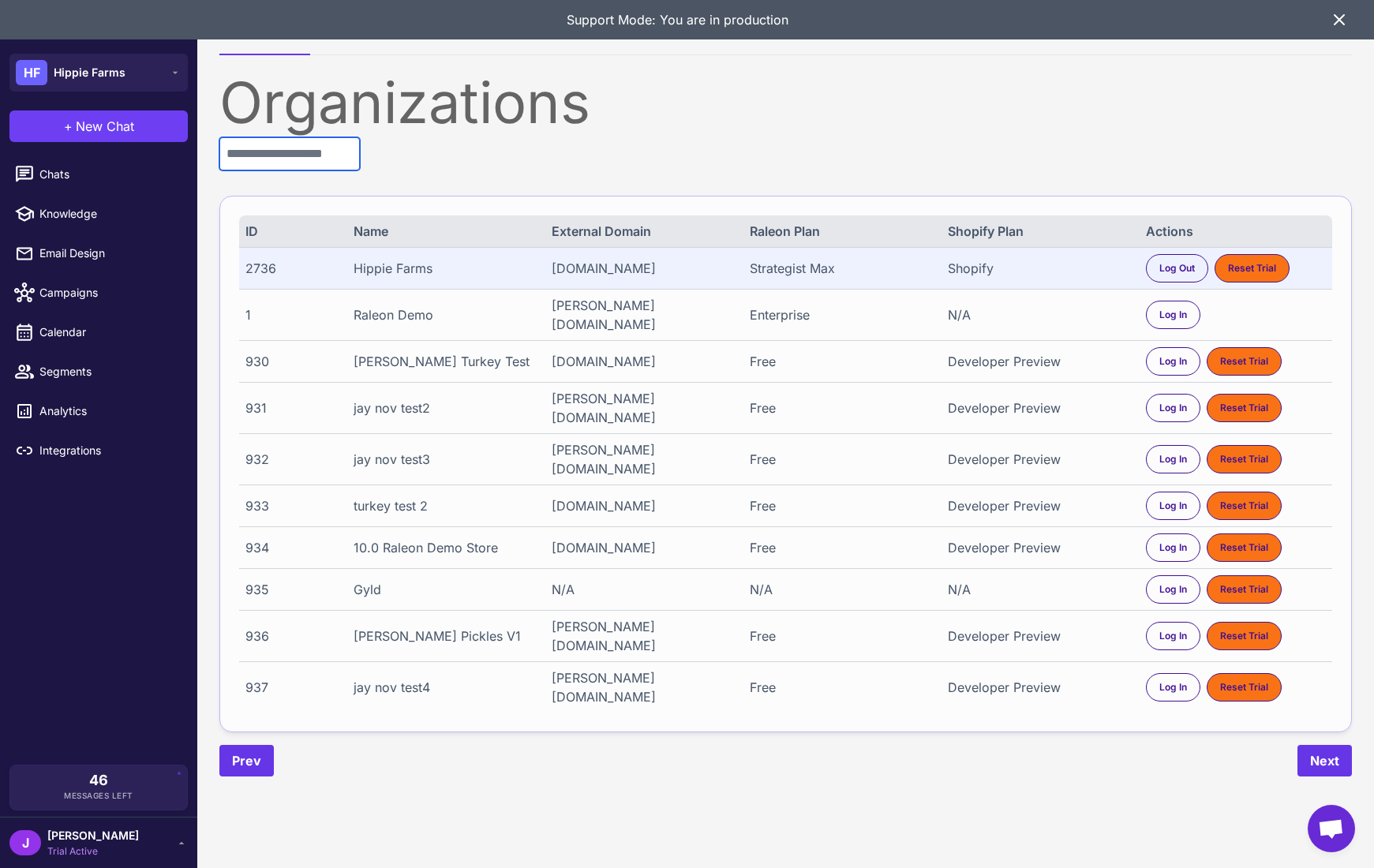
click at [294, 153] on input "text" at bounding box center [290, 154] width 141 height 33
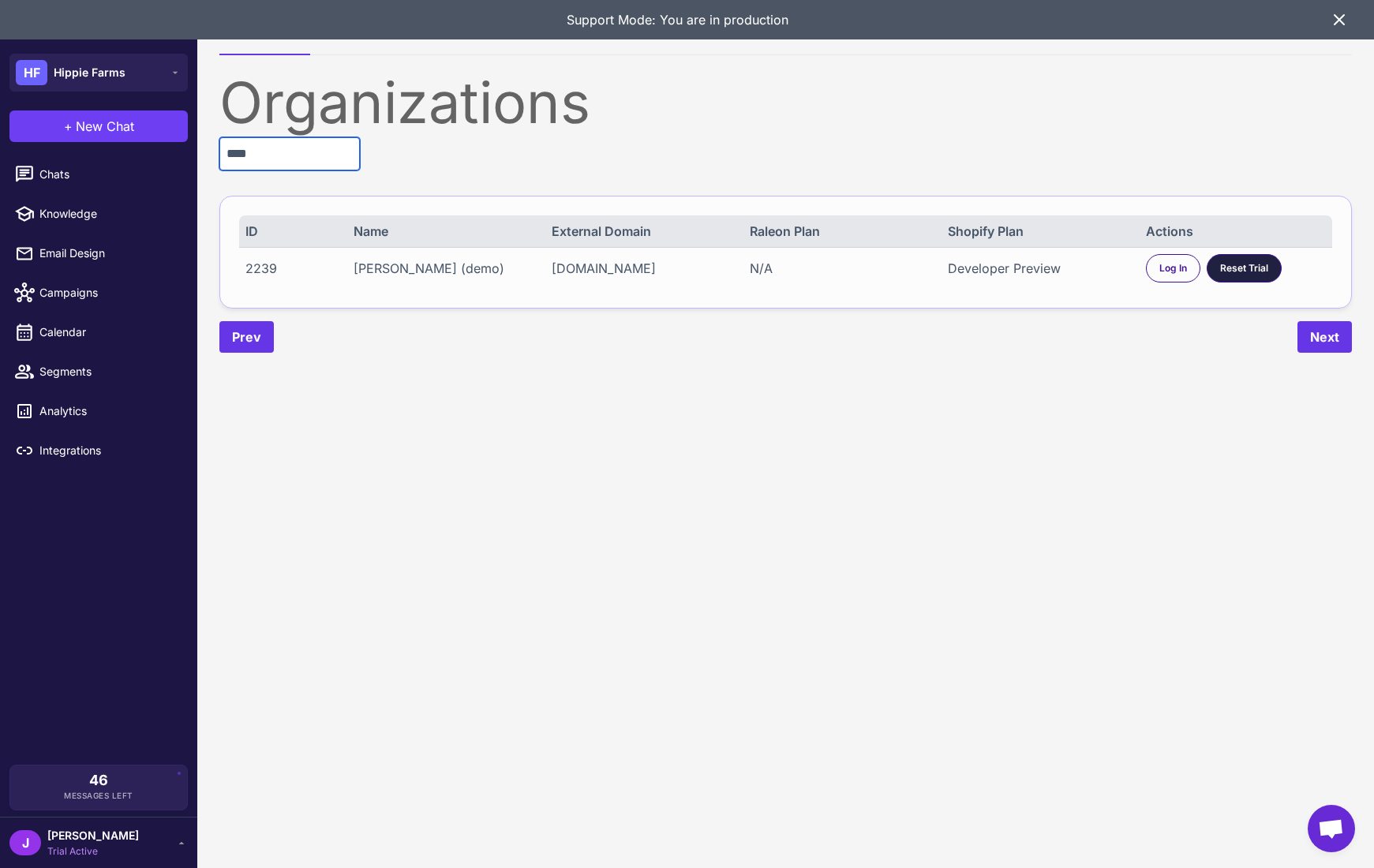
type input "****"
click at [1245, 267] on span "Reset Trial" at bounding box center [1244, 267] width 48 height 14
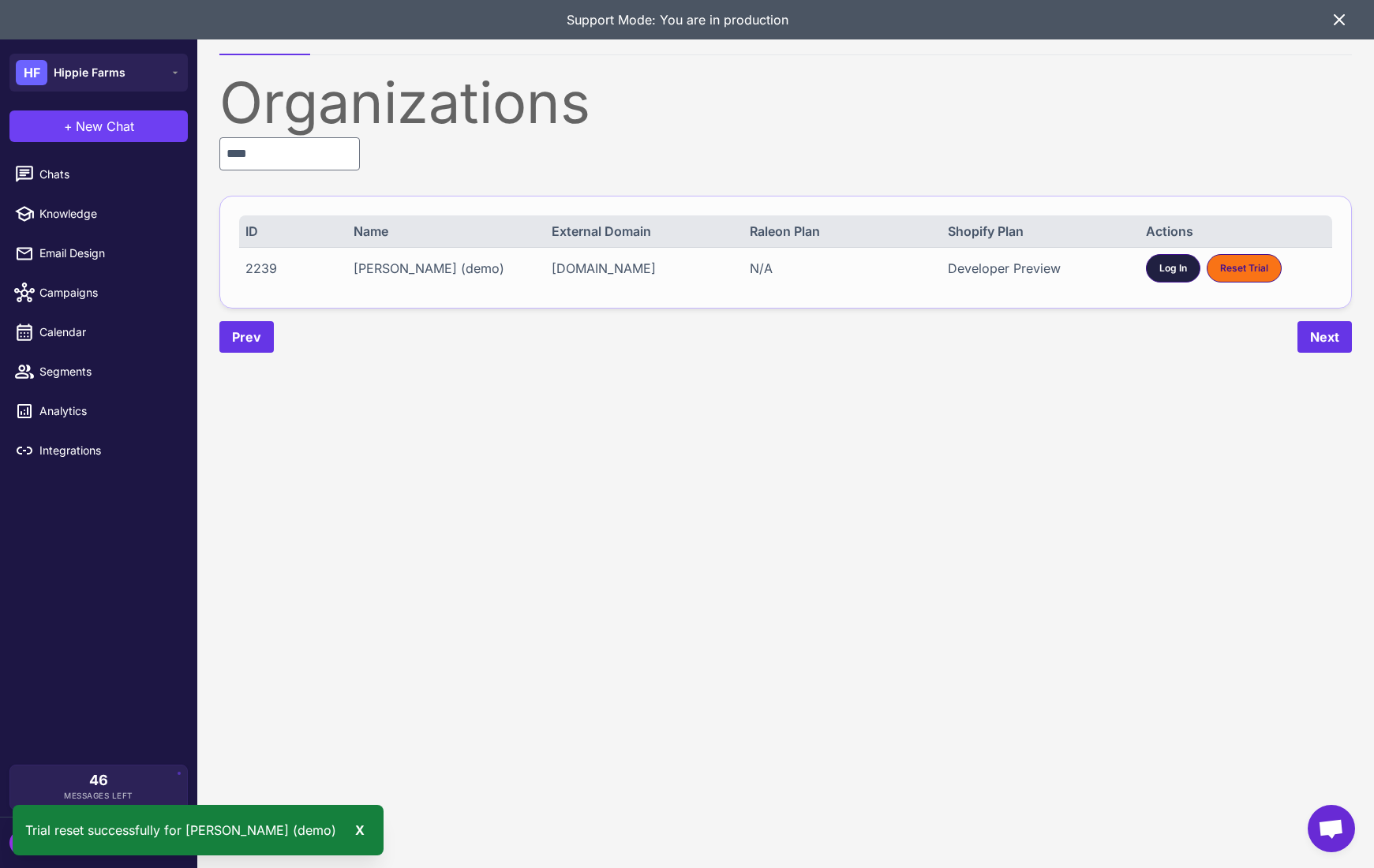
click at [1181, 256] on div "Log In" at bounding box center [1173, 268] width 55 height 29
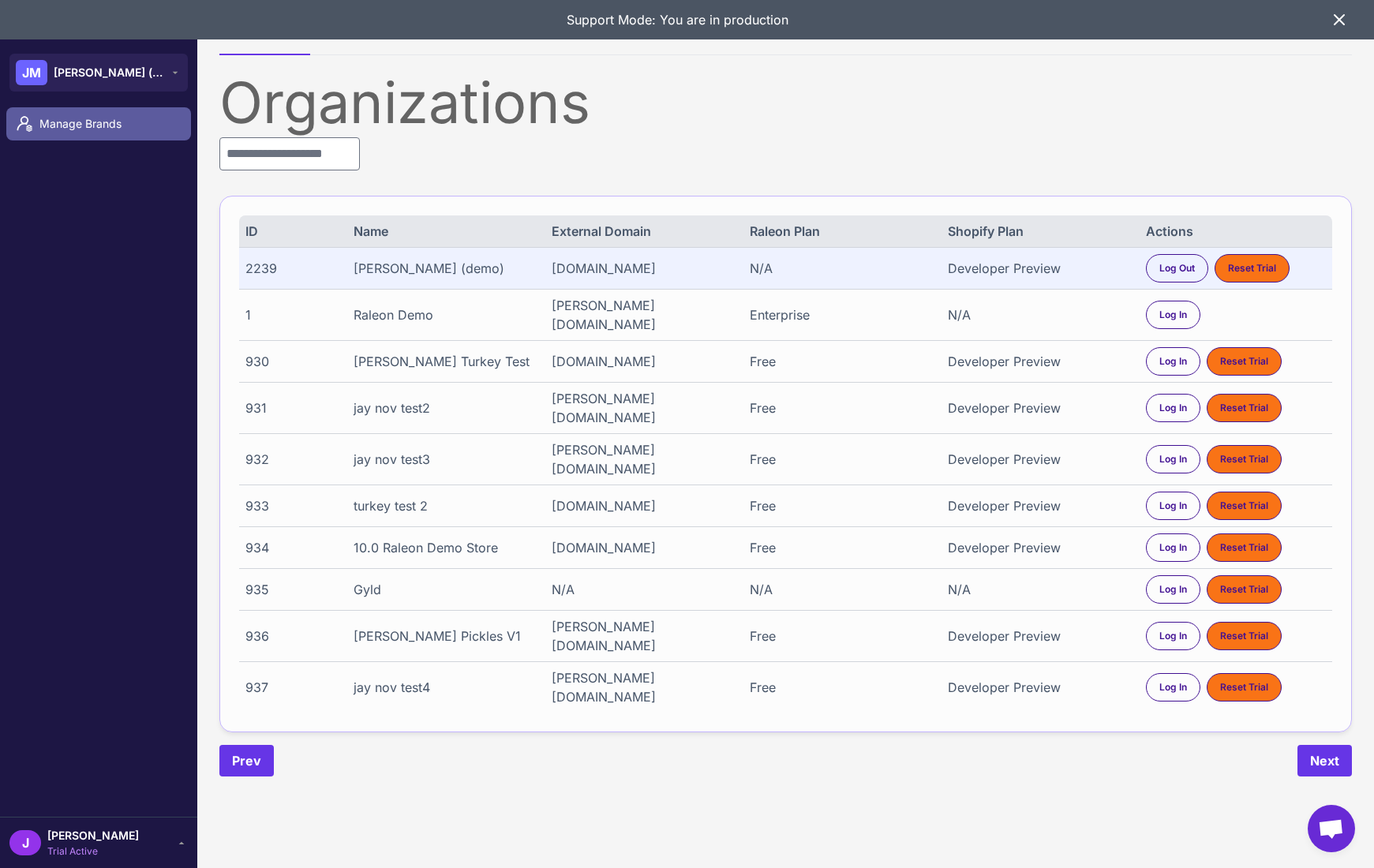
click at [40, 110] on link "Manage Brands" at bounding box center [98, 124] width 184 height 33
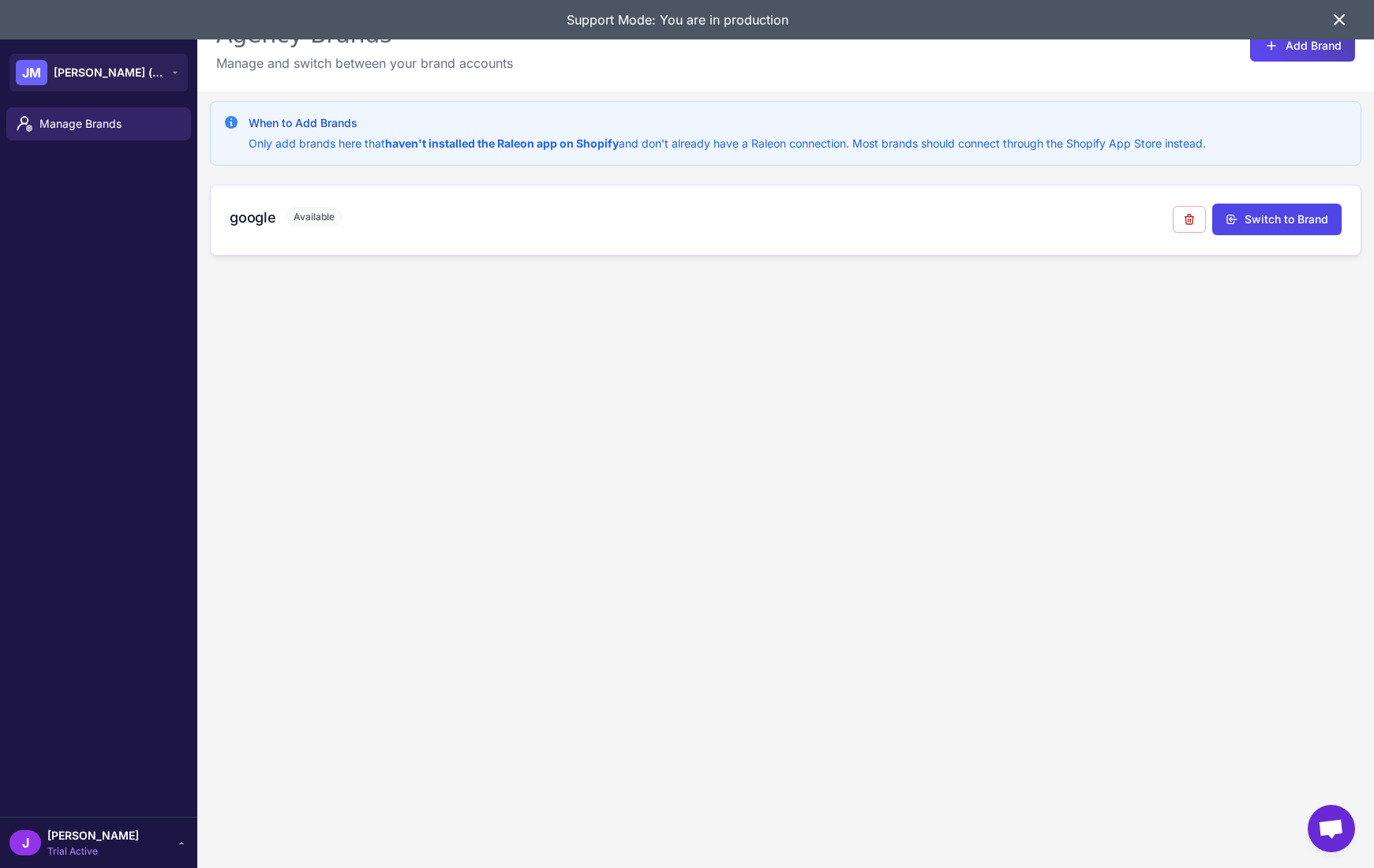
click at [266, 214] on h3 "google" at bounding box center [253, 217] width 46 height 21
click at [1278, 218] on button "Switch to Brand" at bounding box center [1278, 219] width 130 height 31
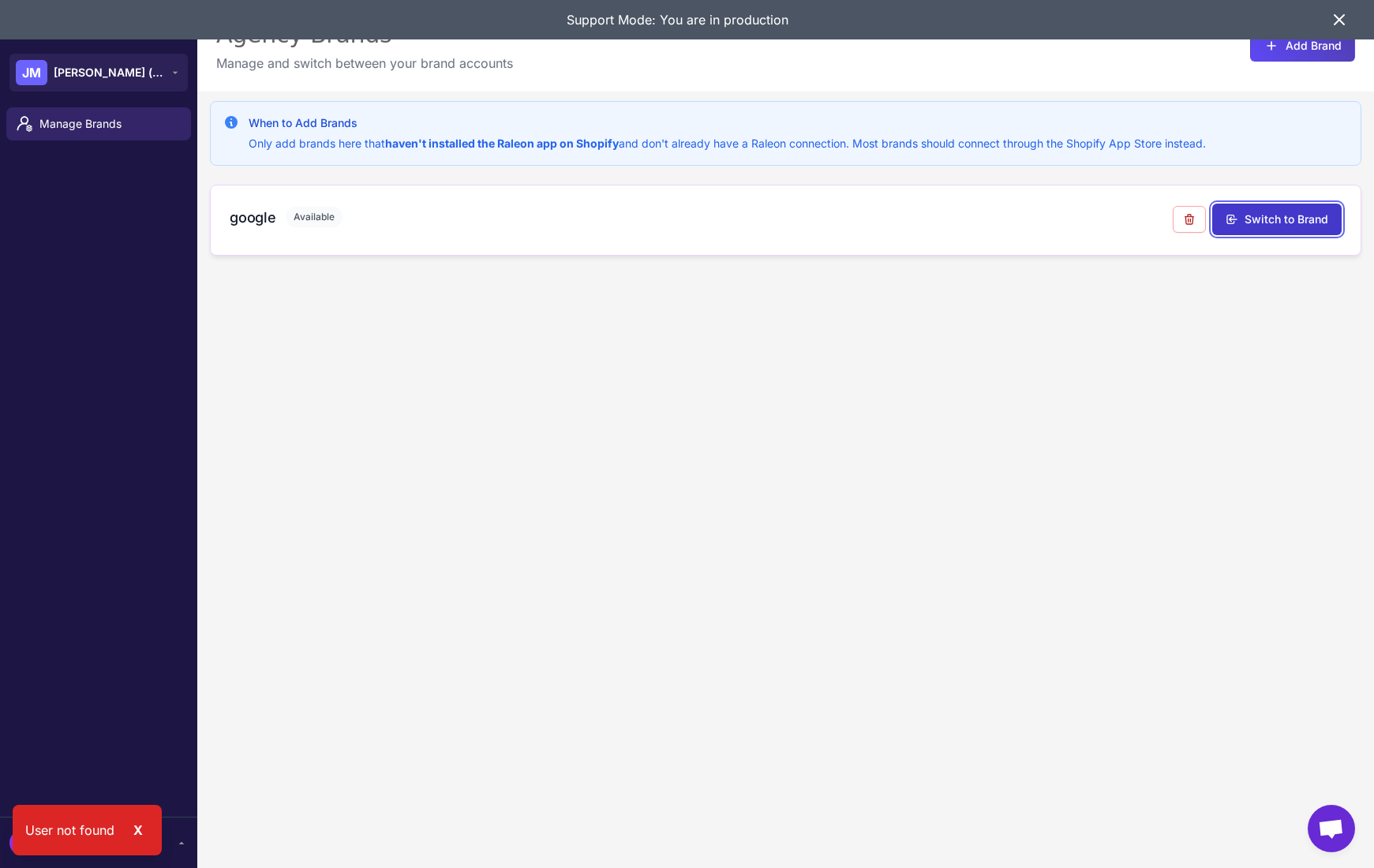
click at [1278, 218] on button "Switch to Brand" at bounding box center [1278, 219] width 130 height 31
click at [1278, 217] on button "Switch to Brand" at bounding box center [1278, 219] width 130 height 31
click at [1280, 217] on button "Switch to Brand" at bounding box center [1278, 219] width 130 height 31
click at [705, 383] on div "When to Add Brands Only add brands here that haven't installed the Raleon app o…" at bounding box center [785, 526] width 1177 height 868
click at [126, 131] on span "Manage Brands" at bounding box center [109, 123] width 139 height 18
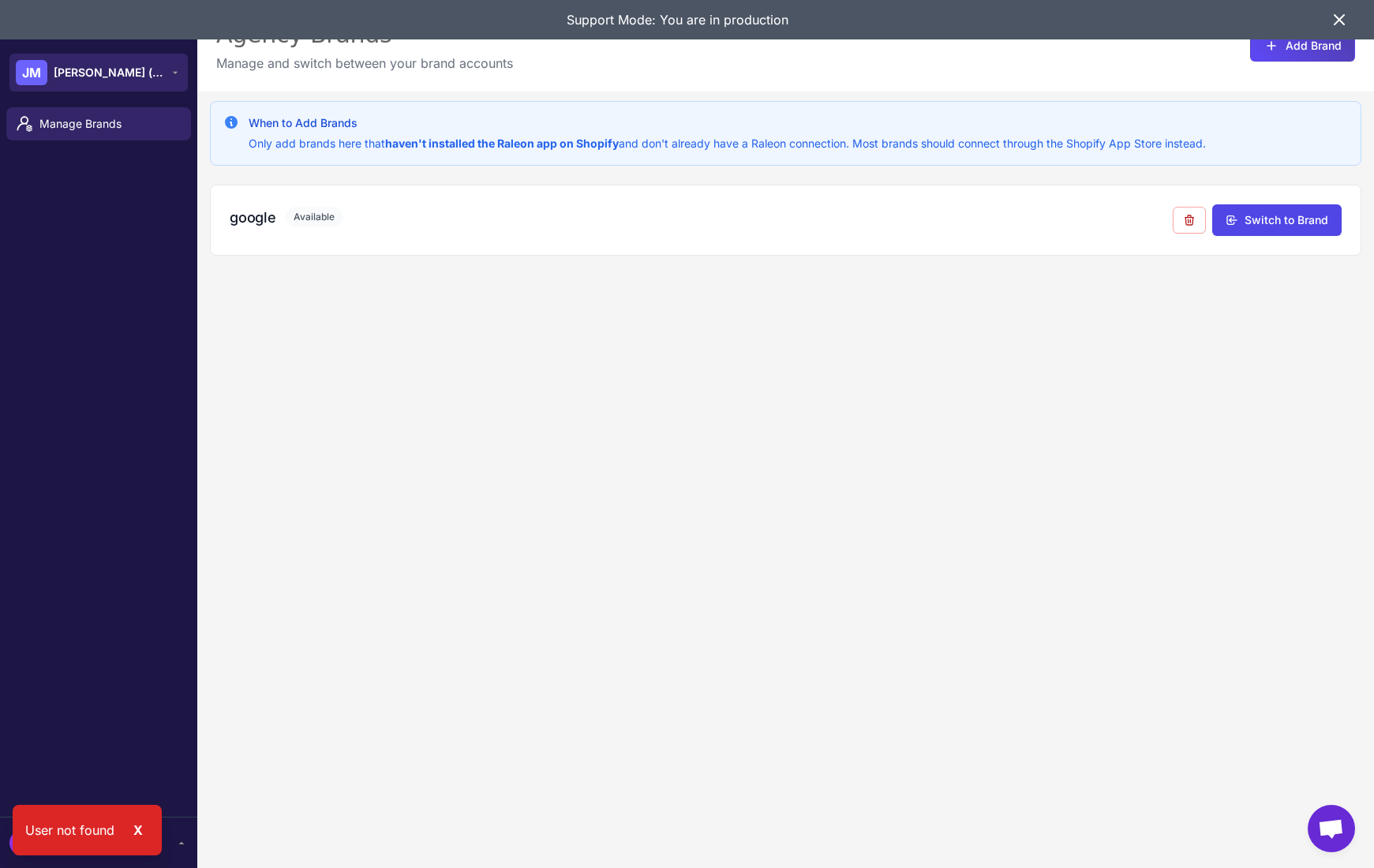
click at [110, 87] on button "[PERSON_NAME] [PERSON_NAME] (demo)" at bounding box center [98, 72] width 179 height 38
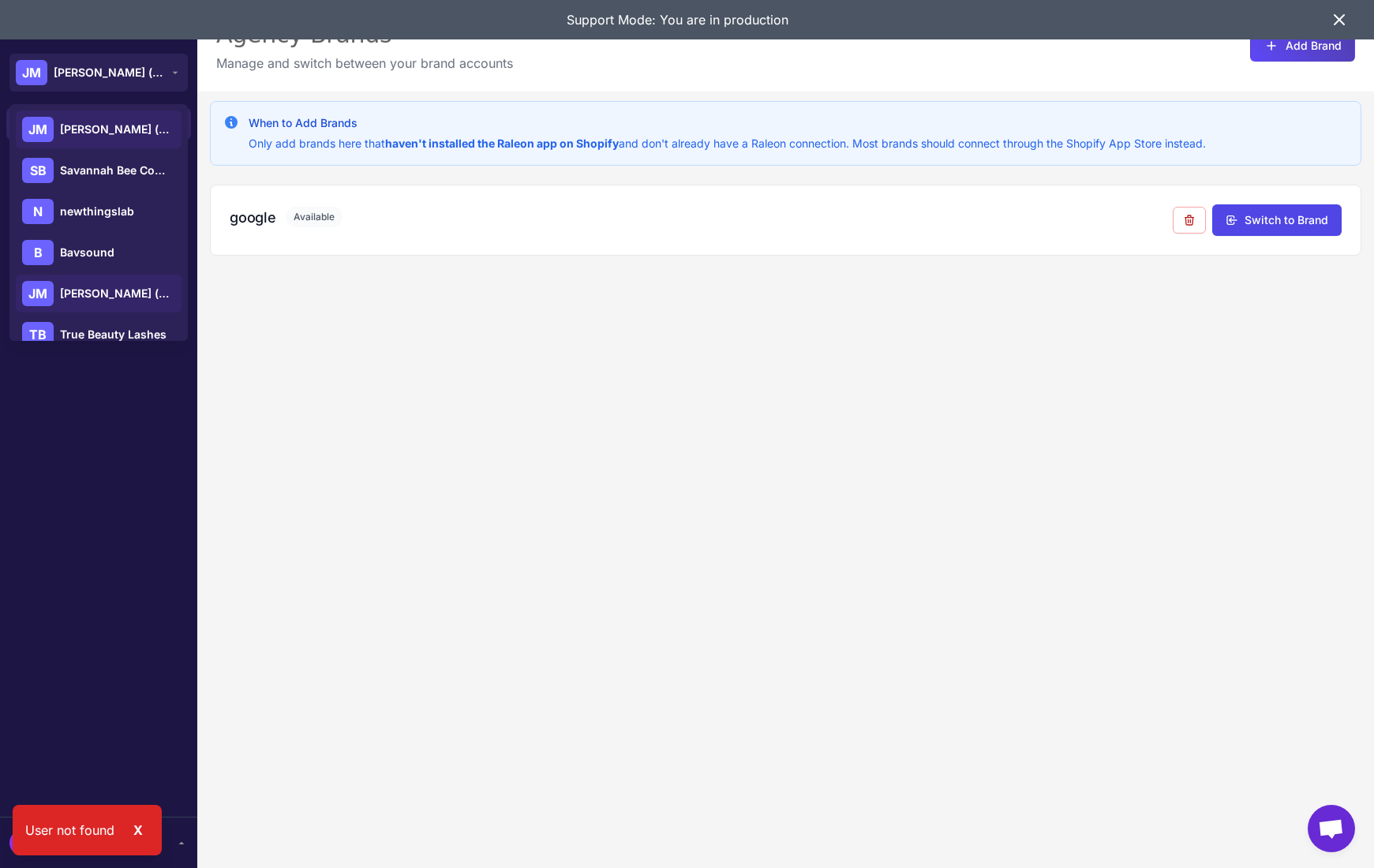
click at [80, 288] on span "[PERSON_NAME] (demo)" at bounding box center [115, 293] width 110 height 18
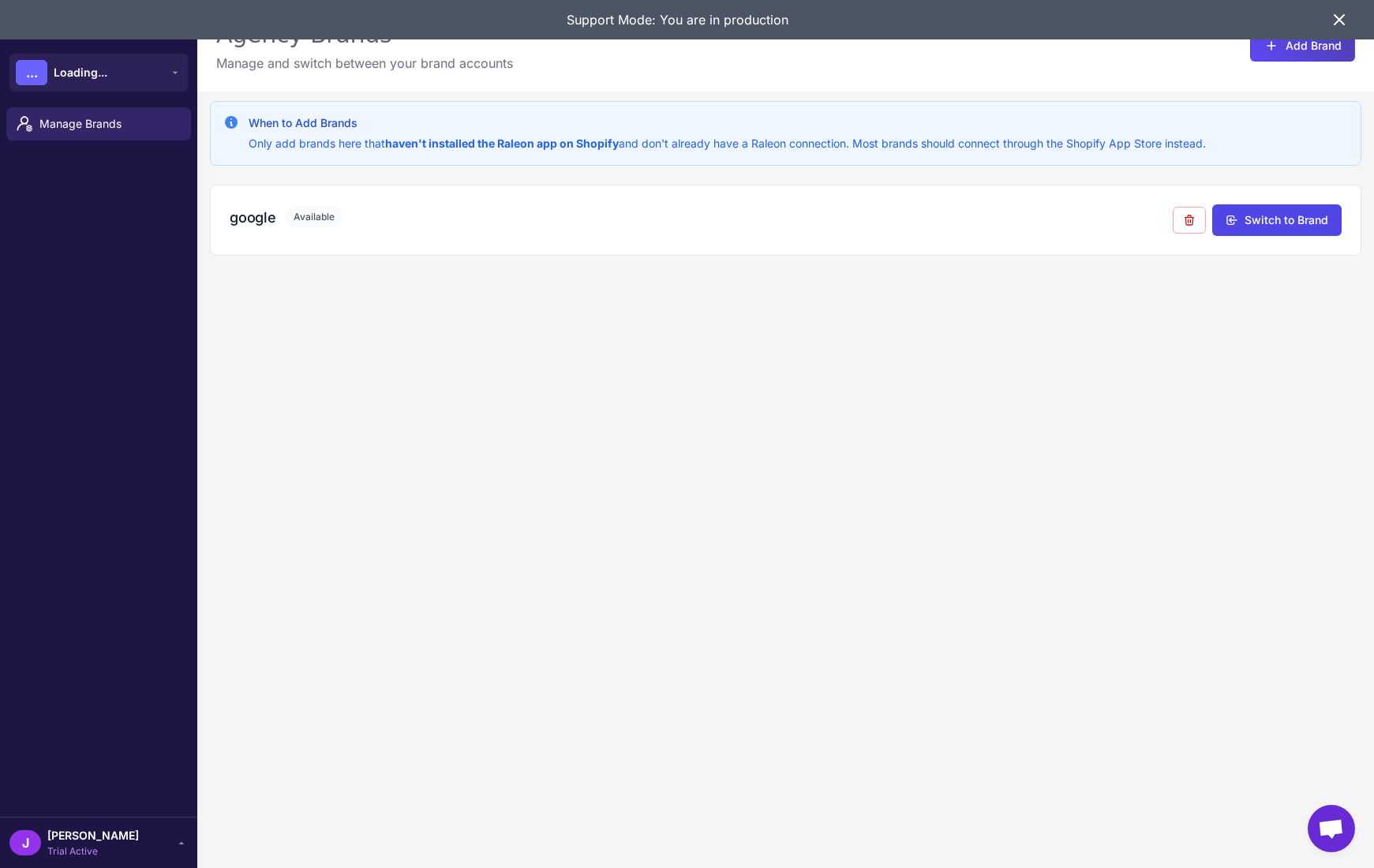
click at [1345, 16] on icon at bounding box center [1340, 19] width 19 height 19
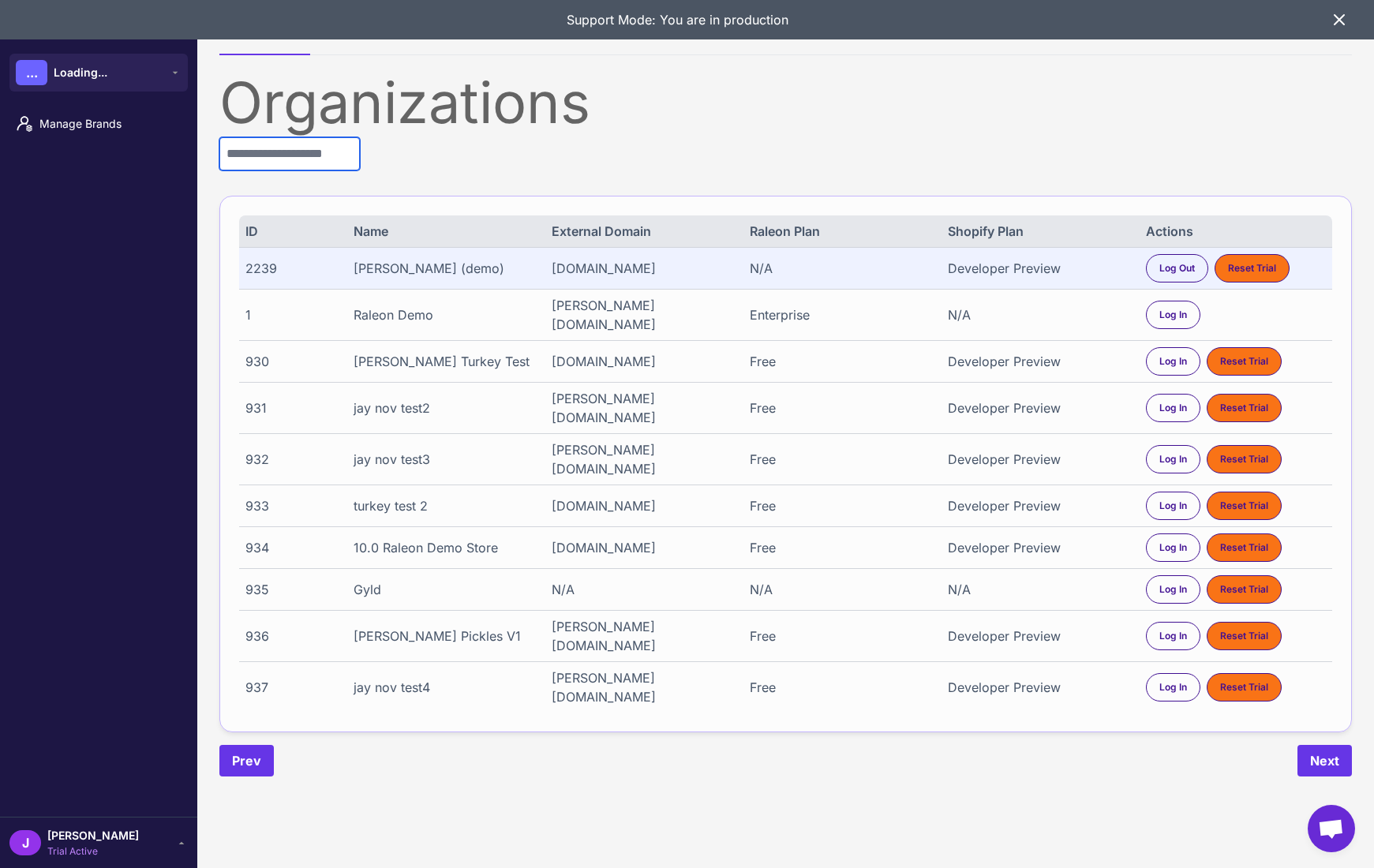
click at [231, 162] on input "text" at bounding box center [290, 154] width 141 height 33
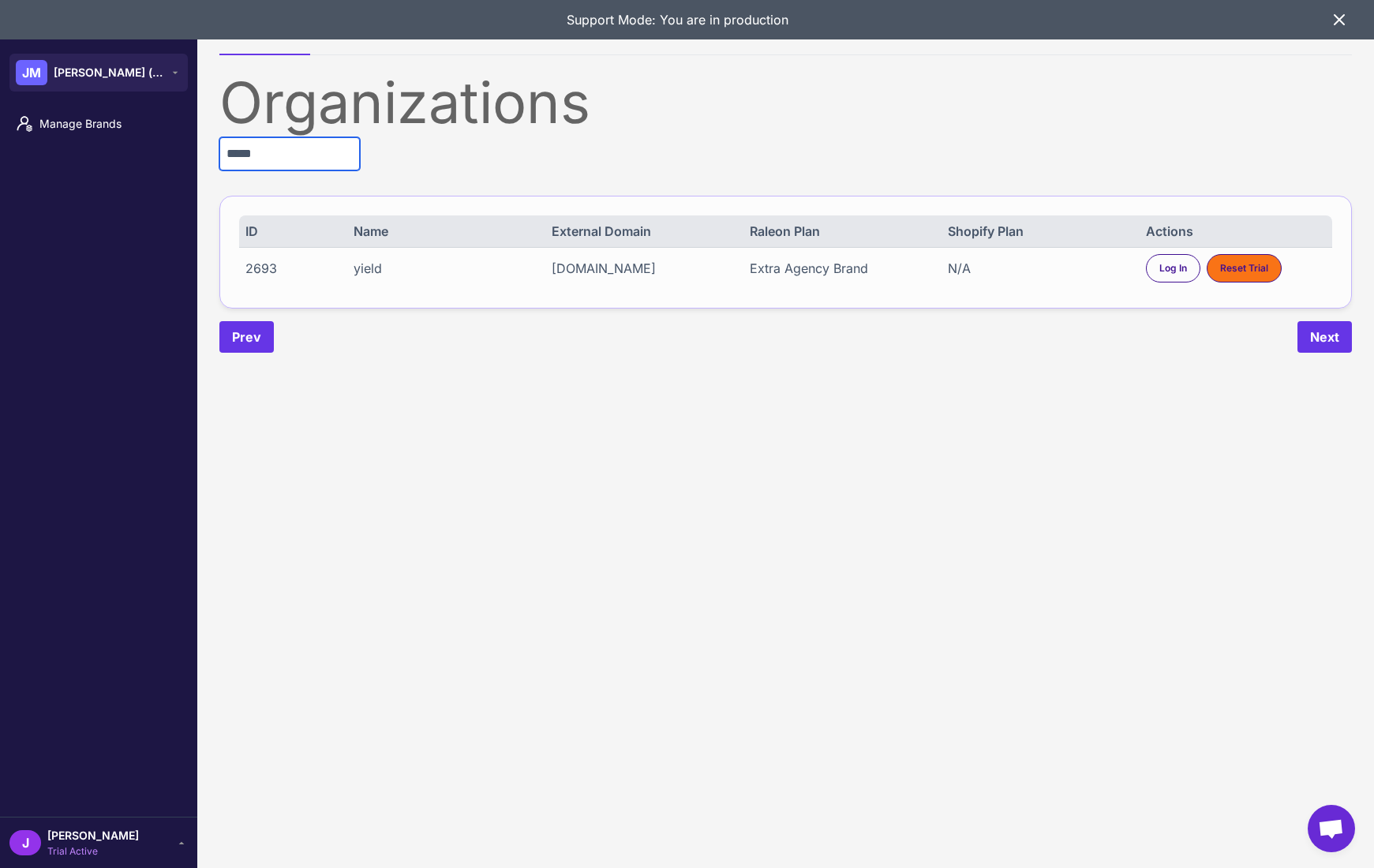
type input "*****"
click at [802, 269] on div "Extra Agency Brand" at bounding box center [840, 268] width 180 height 19
click at [802, 268] on div "Extra Agency Brand" at bounding box center [840, 268] width 180 height 19
click at [1156, 264] on div "Log In" at bounding box center [1173, 268] width 55 height 29
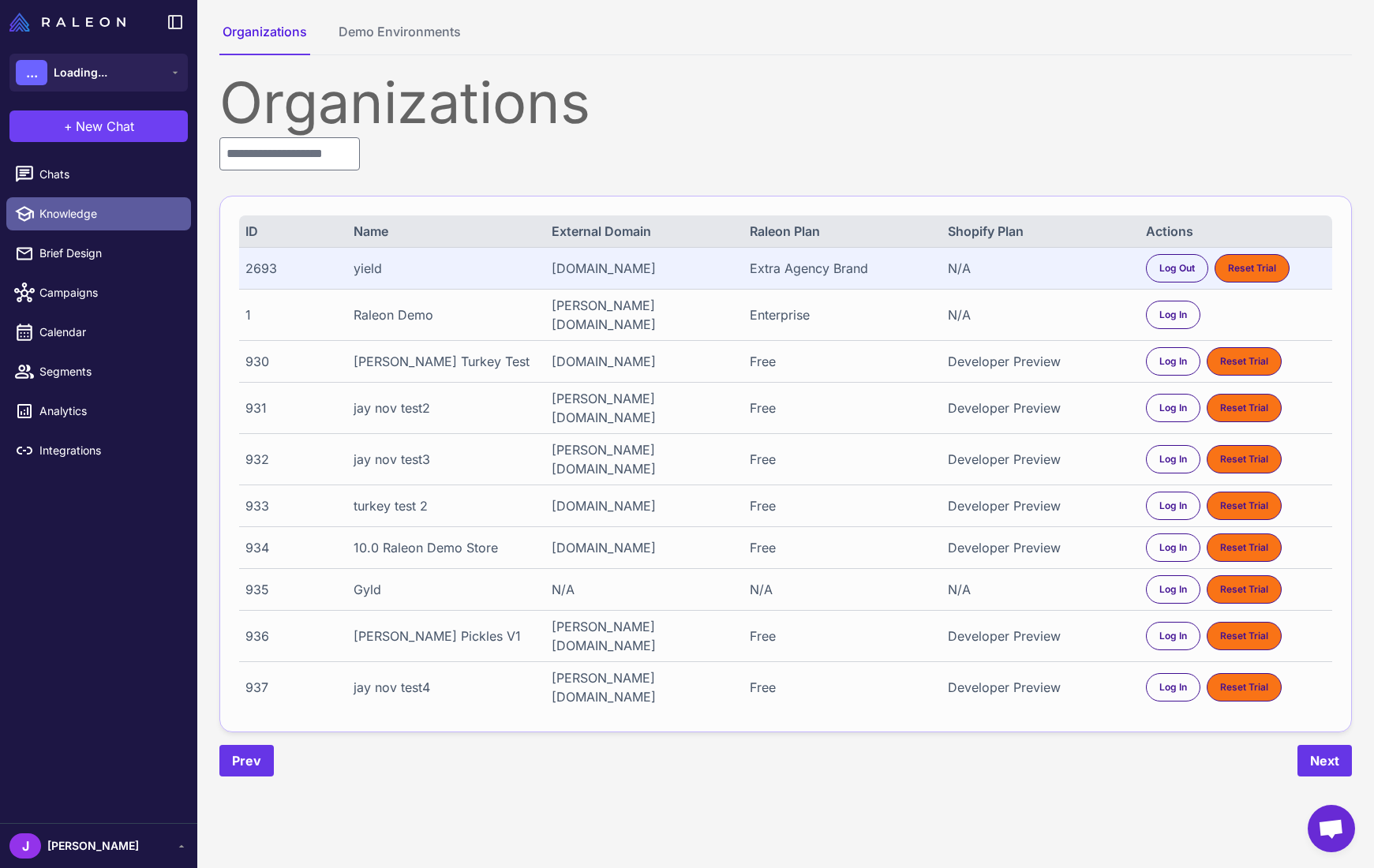
click at [69, 207] on span "Knowledge" at bounding box center [109, 214] width 139 height 18
select select
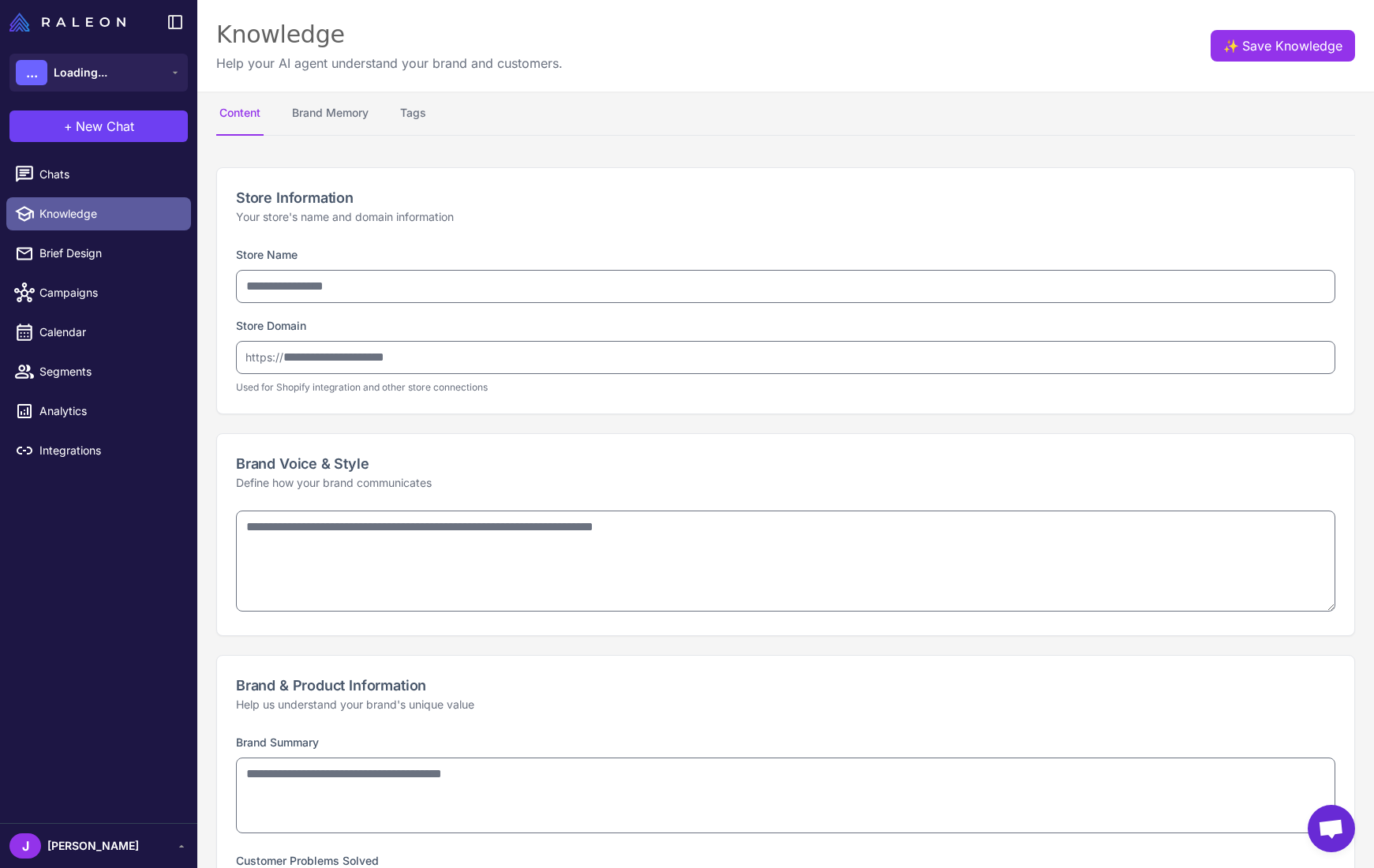
type input "*****"
type input "*********"
type textarea "**********"
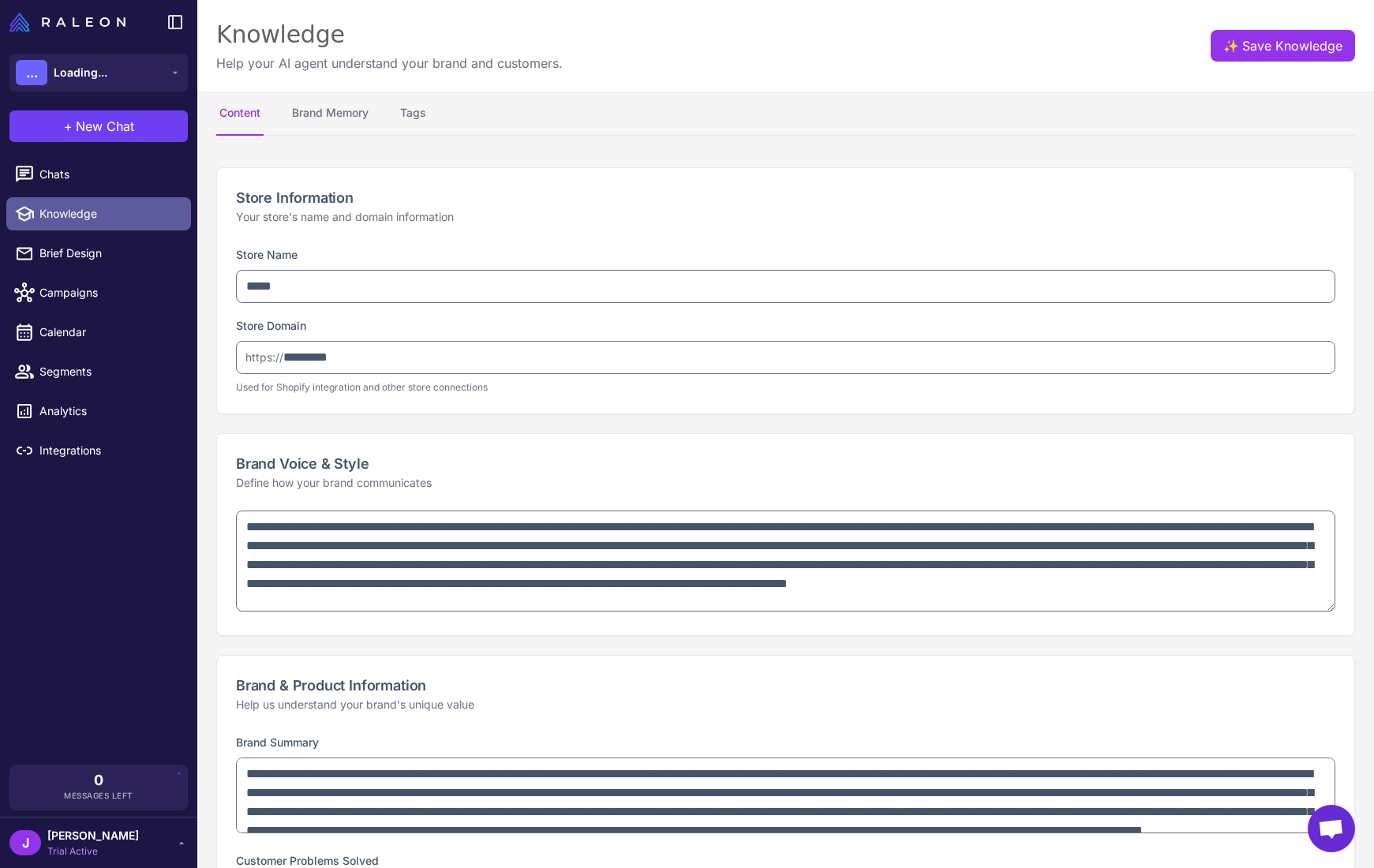
type textarea "**********"
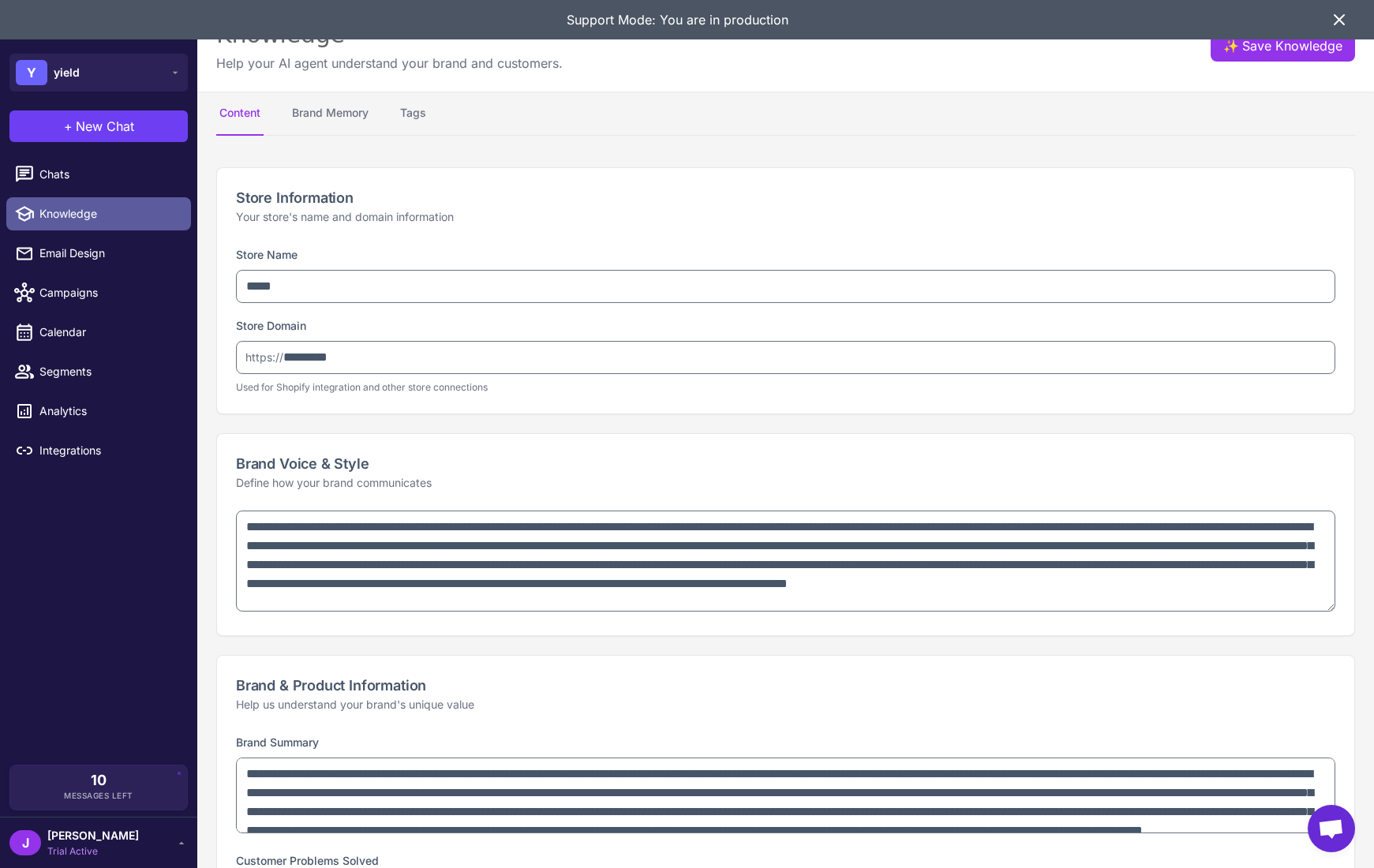
type textarea "**********"
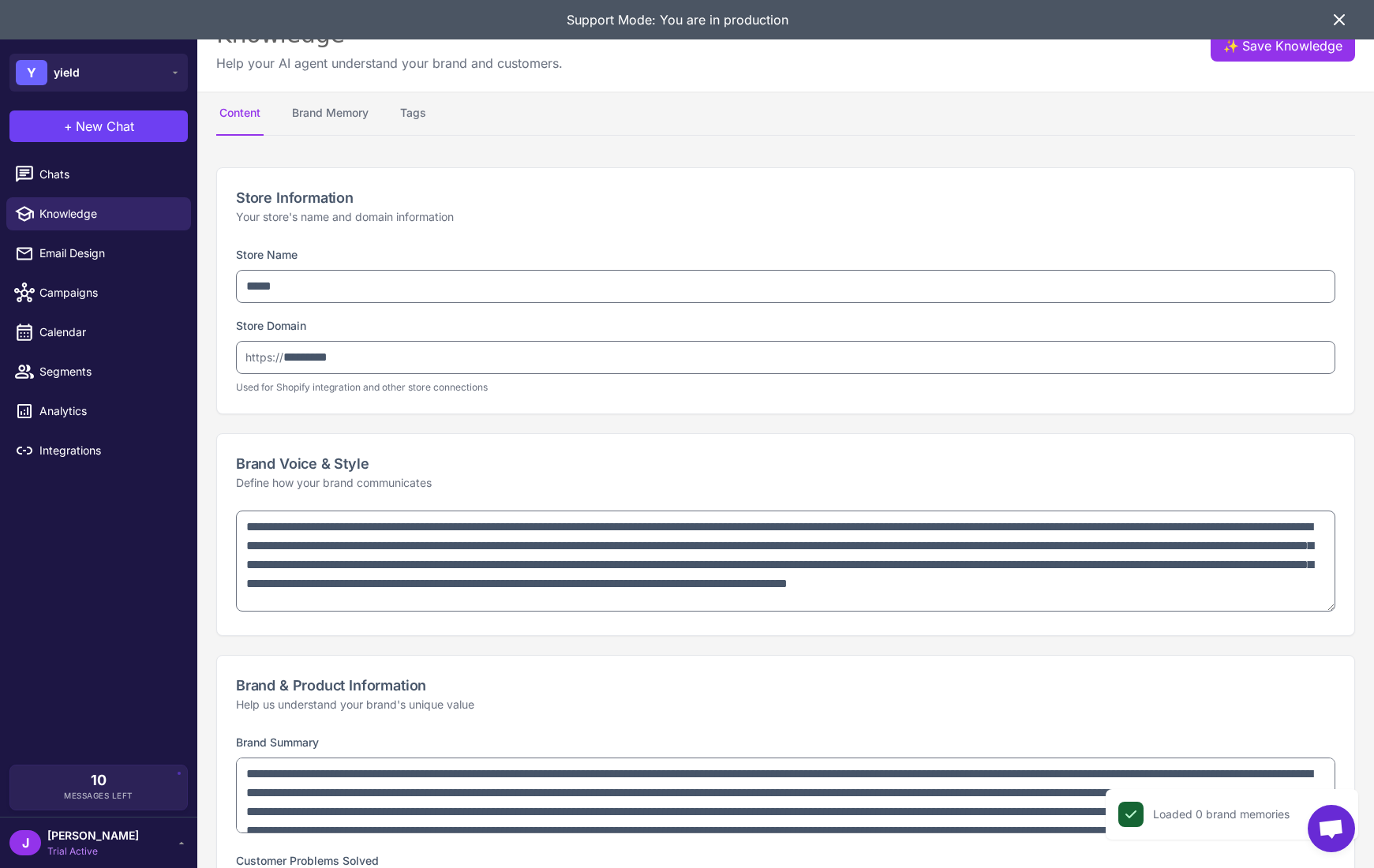
click at [81, 839] on span "[PERSON_NAME]" at bounding box center [93, 835] width 92 height 18
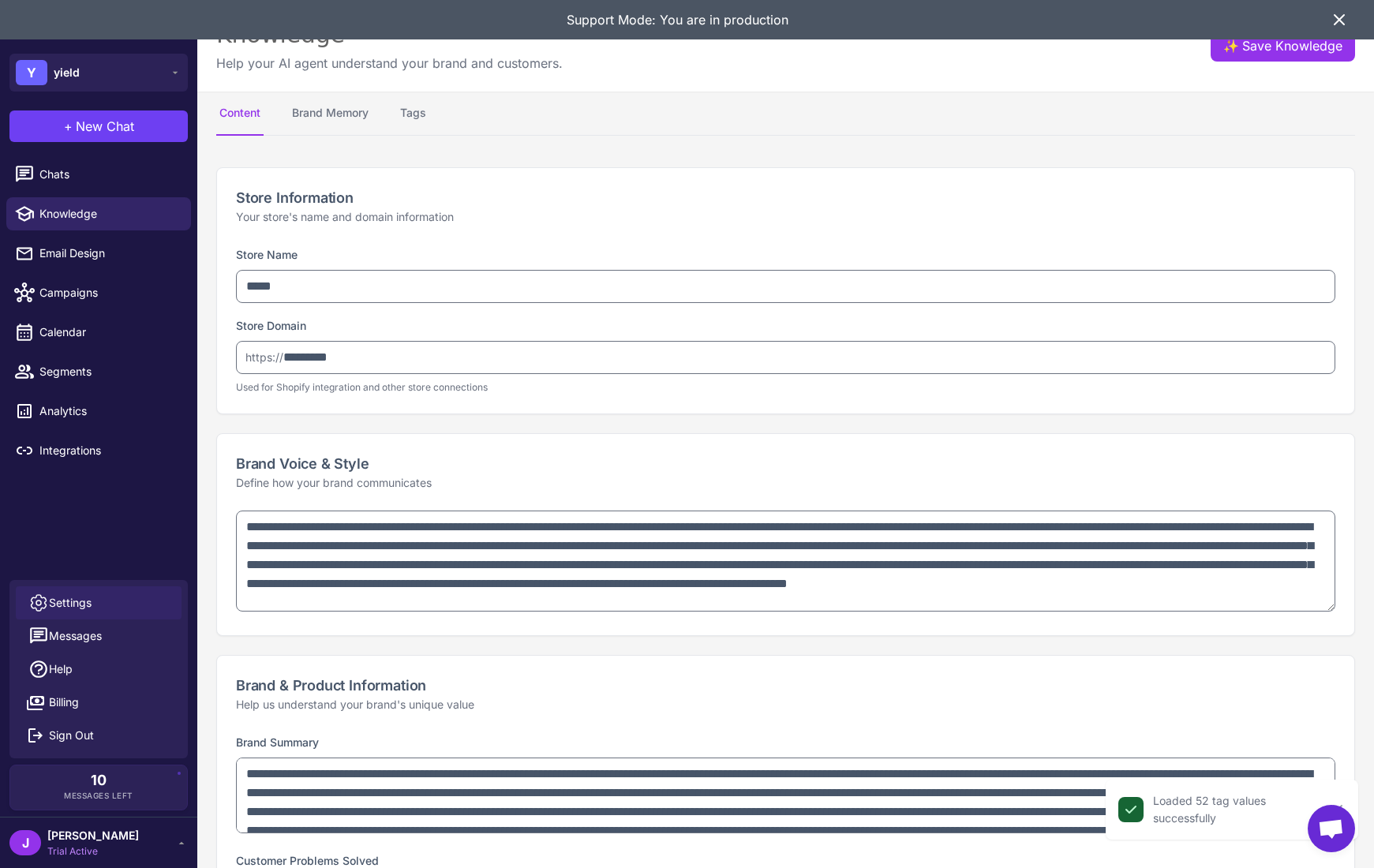
click at [68, 607] on span "Settings" at bounding box center [70, 602] width 43 height 18
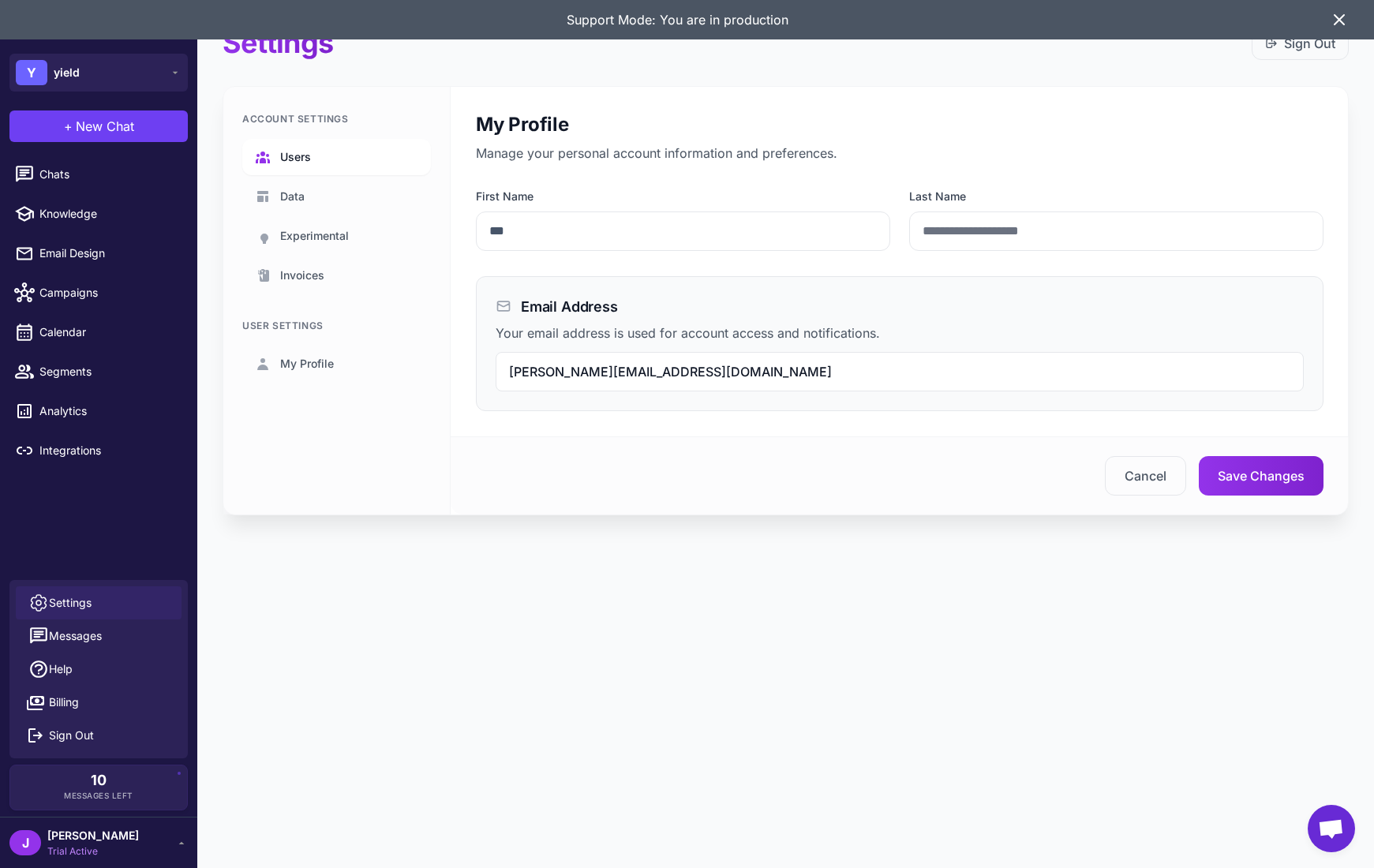
click at [277, 161] on link "Users" at bounding box center [337, 156] width 189 height 36
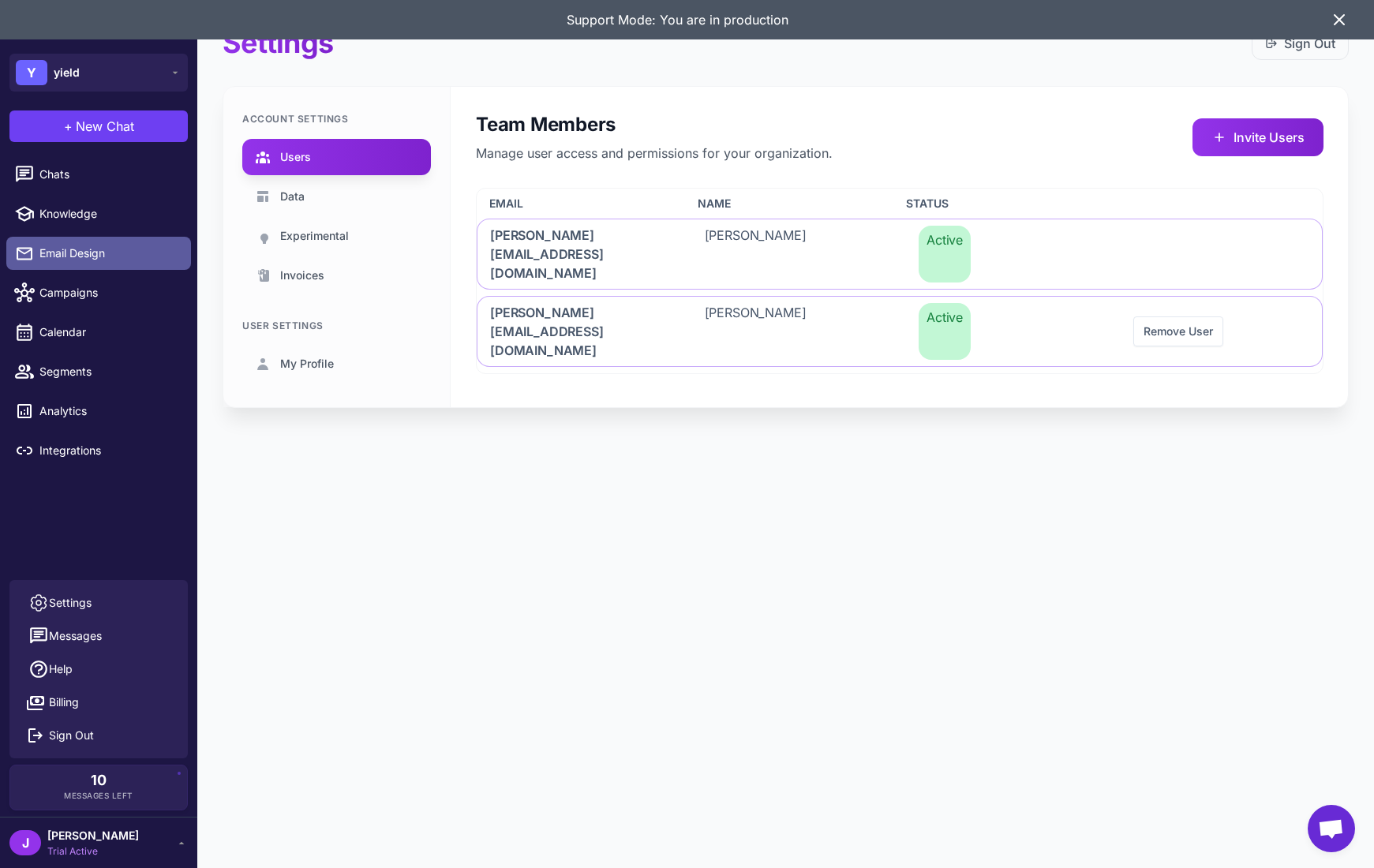
click at [72, 246] on span "Email Design" at bounding box center [109, 253] width 139 height 18
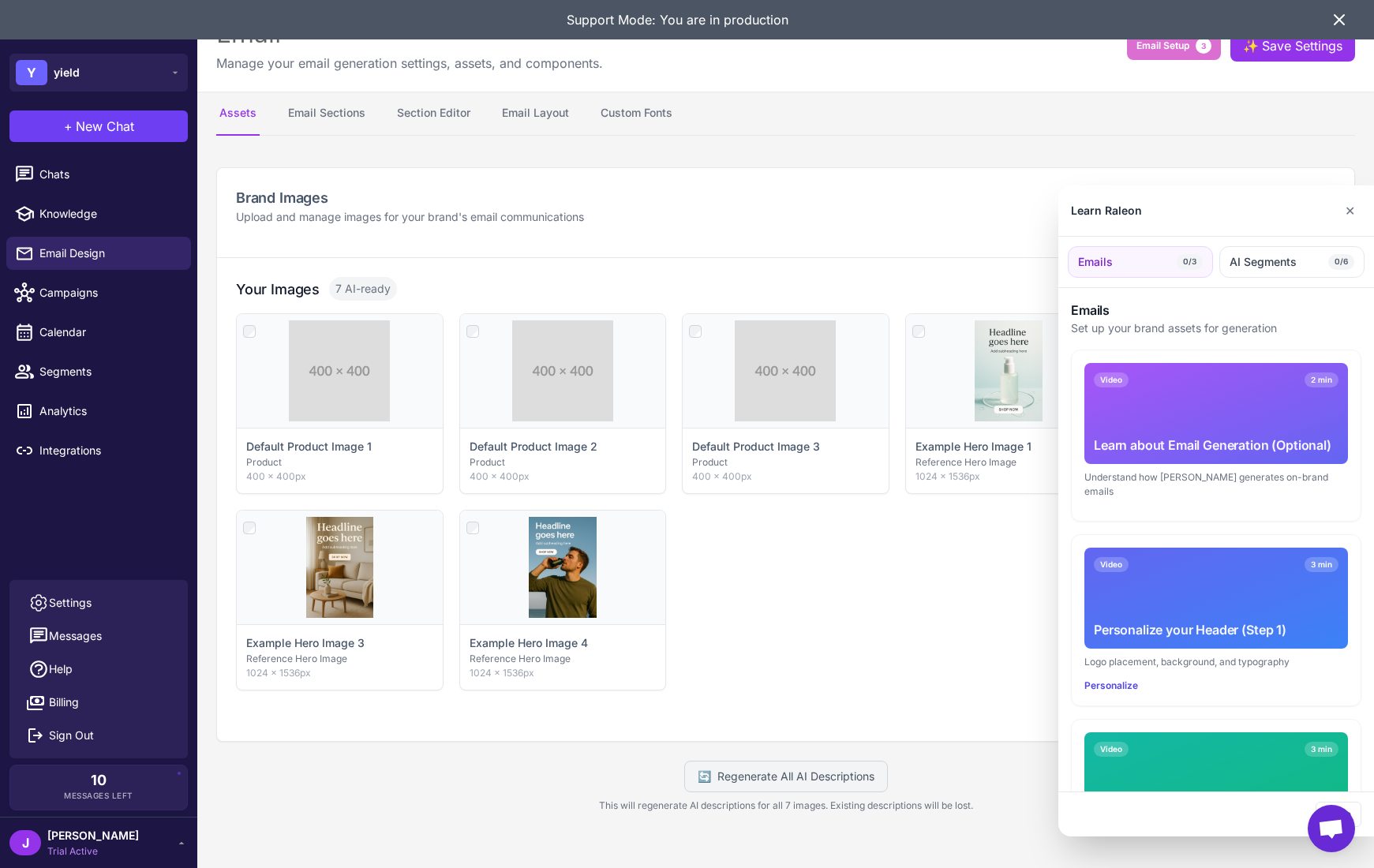
click at [81, 176] on div at bounding box center [687, 434] width 1374 height 868
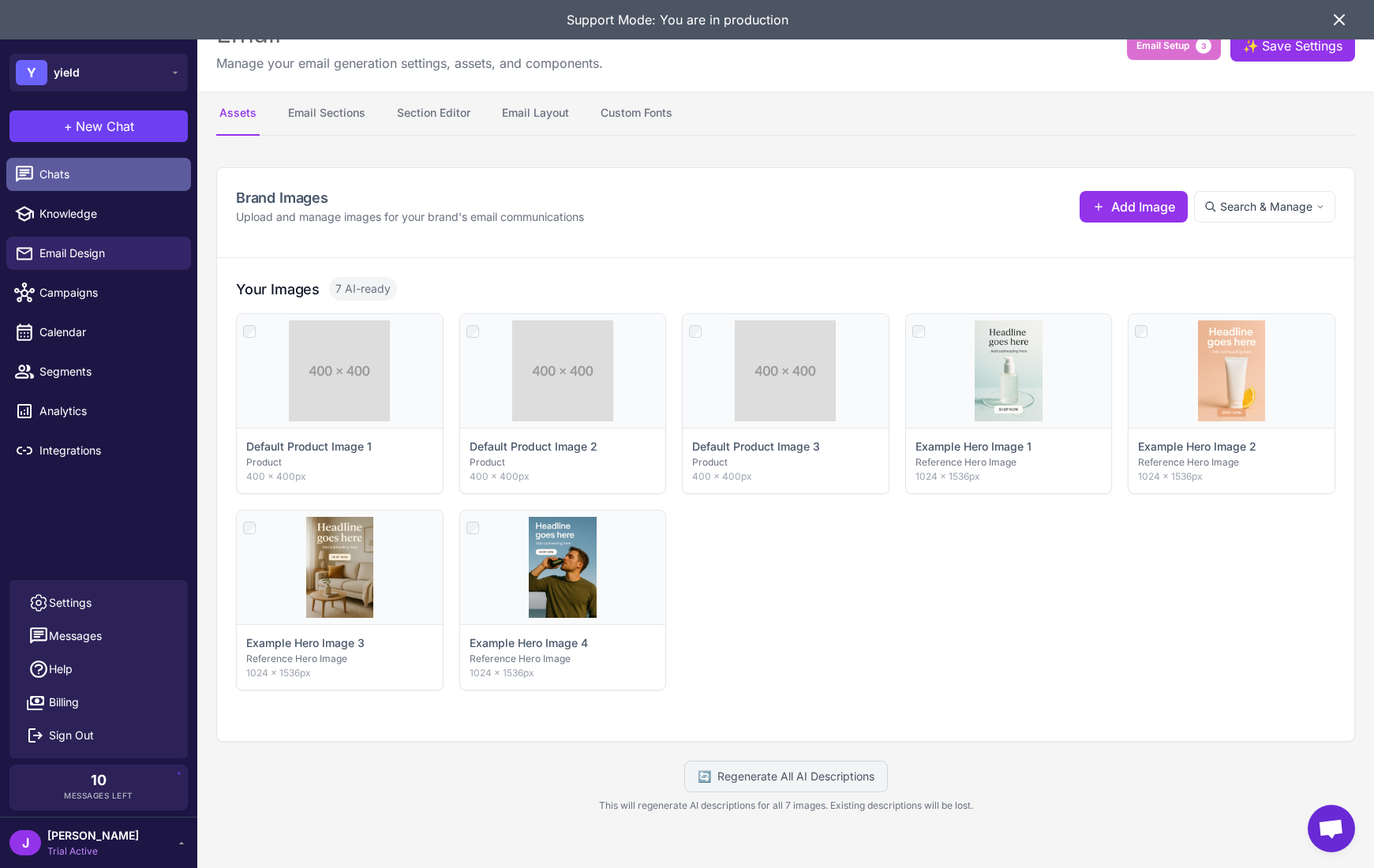
click at [67, 174] on span "Chats" at bounding box center [109, 174] width 139 height 18
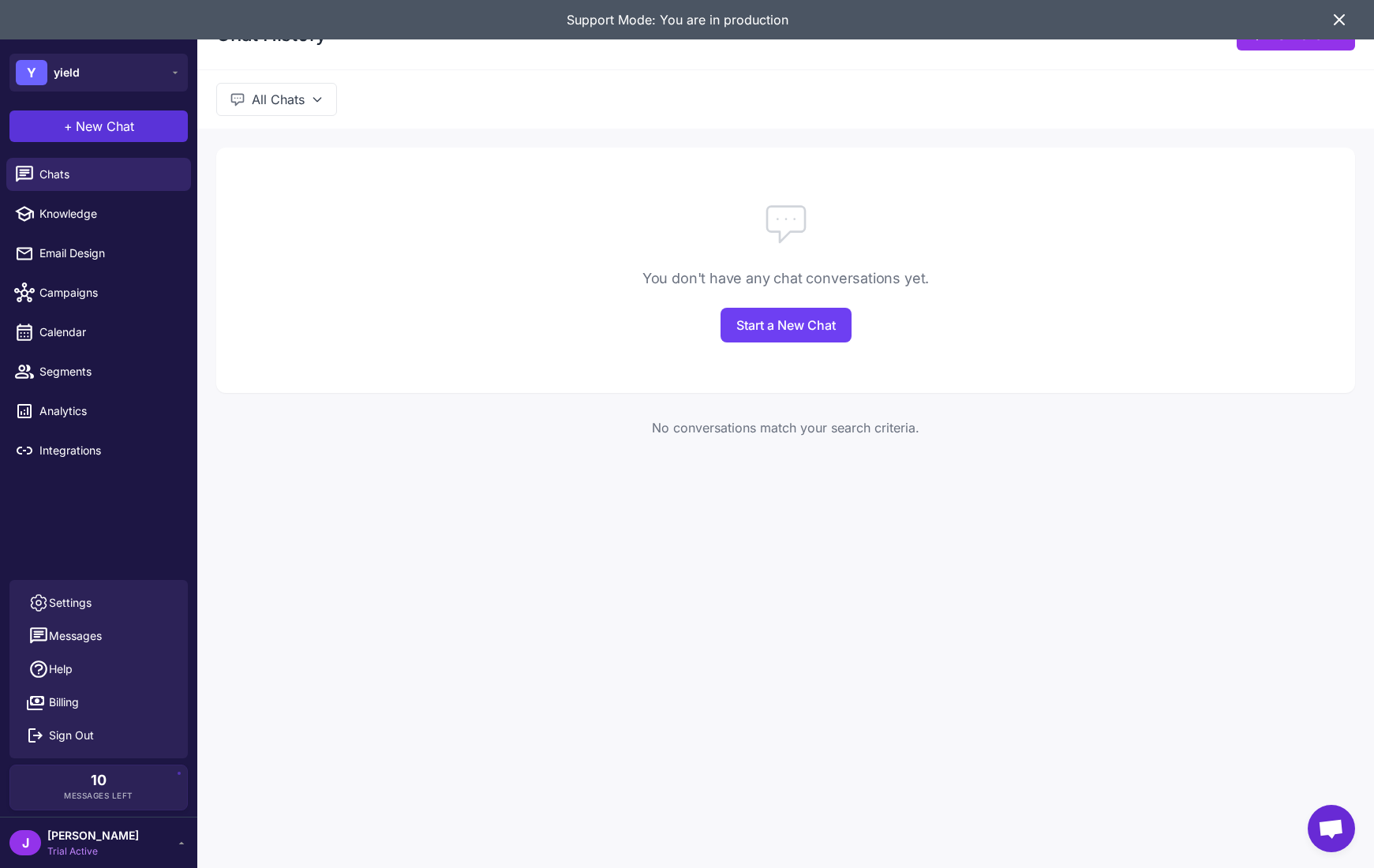
click at [94, 113] on button "+ New Chat" at bounding box center [98, 126] width 179 height 31
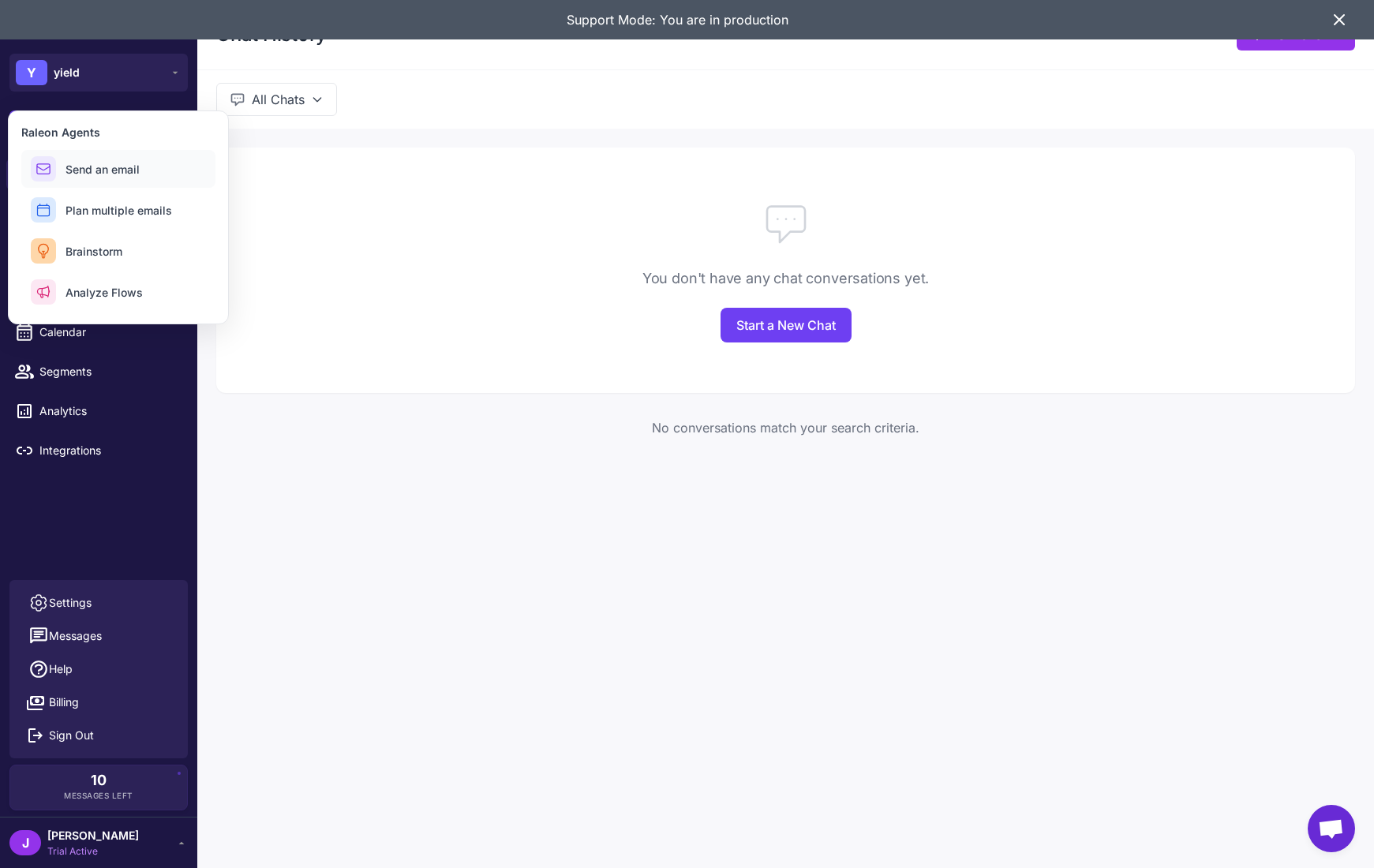
click at [97, 166] on span "Send an email" at bounding box center [103, 169] width 74 height 17
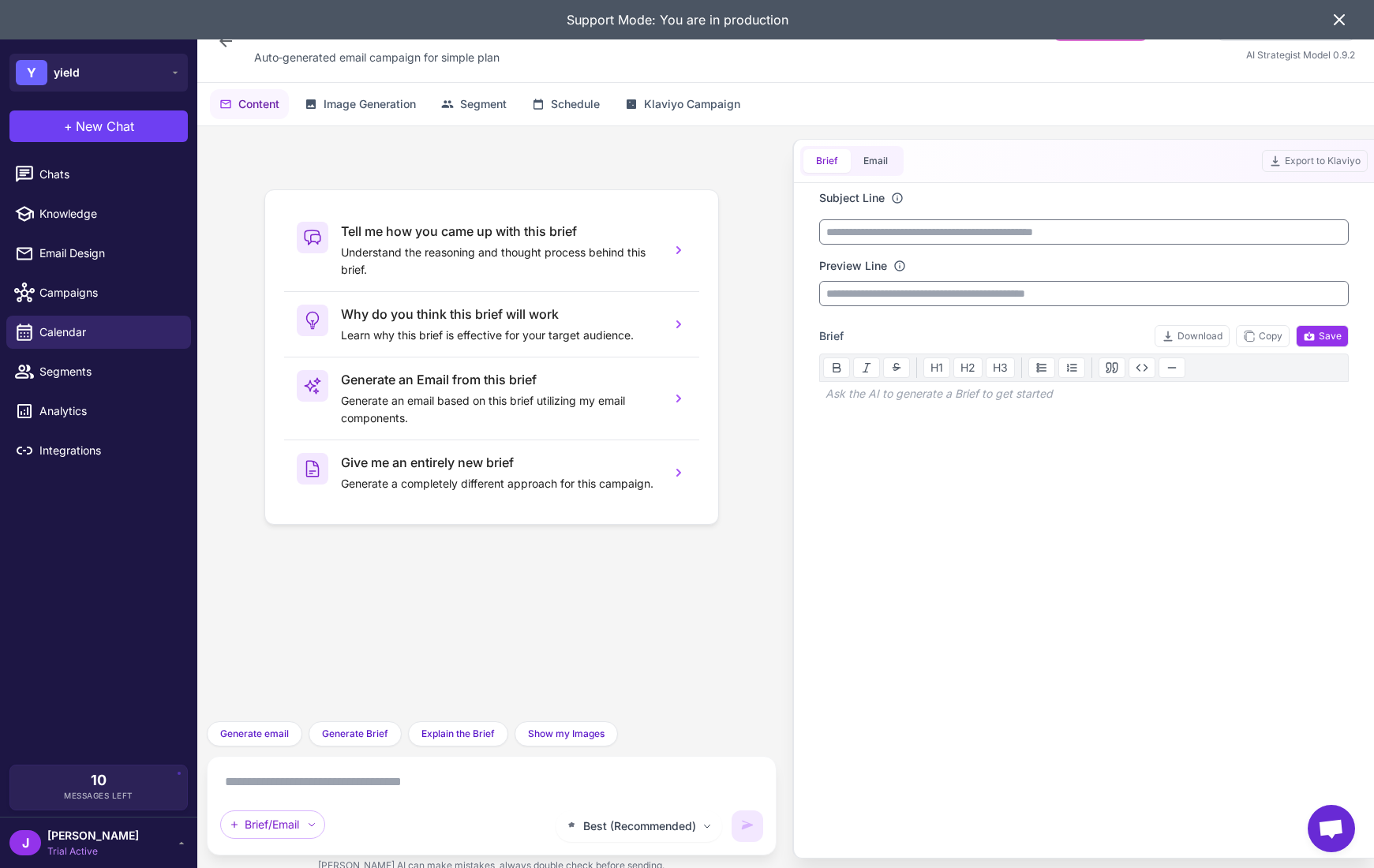
click at [269, 786] on textarea at bounding box center [492, 781] width 543 height 25
type textarea "**********"
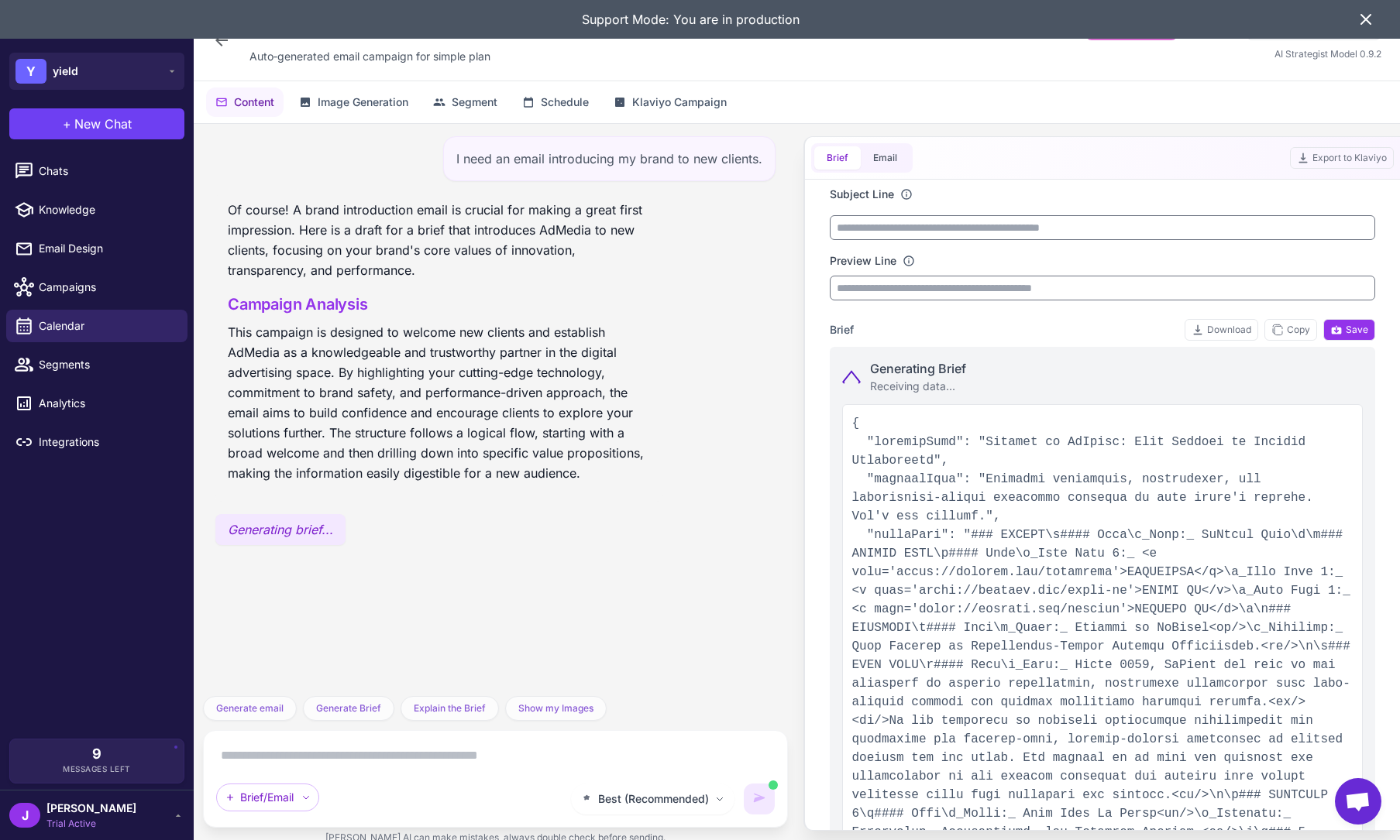
type input "**********"
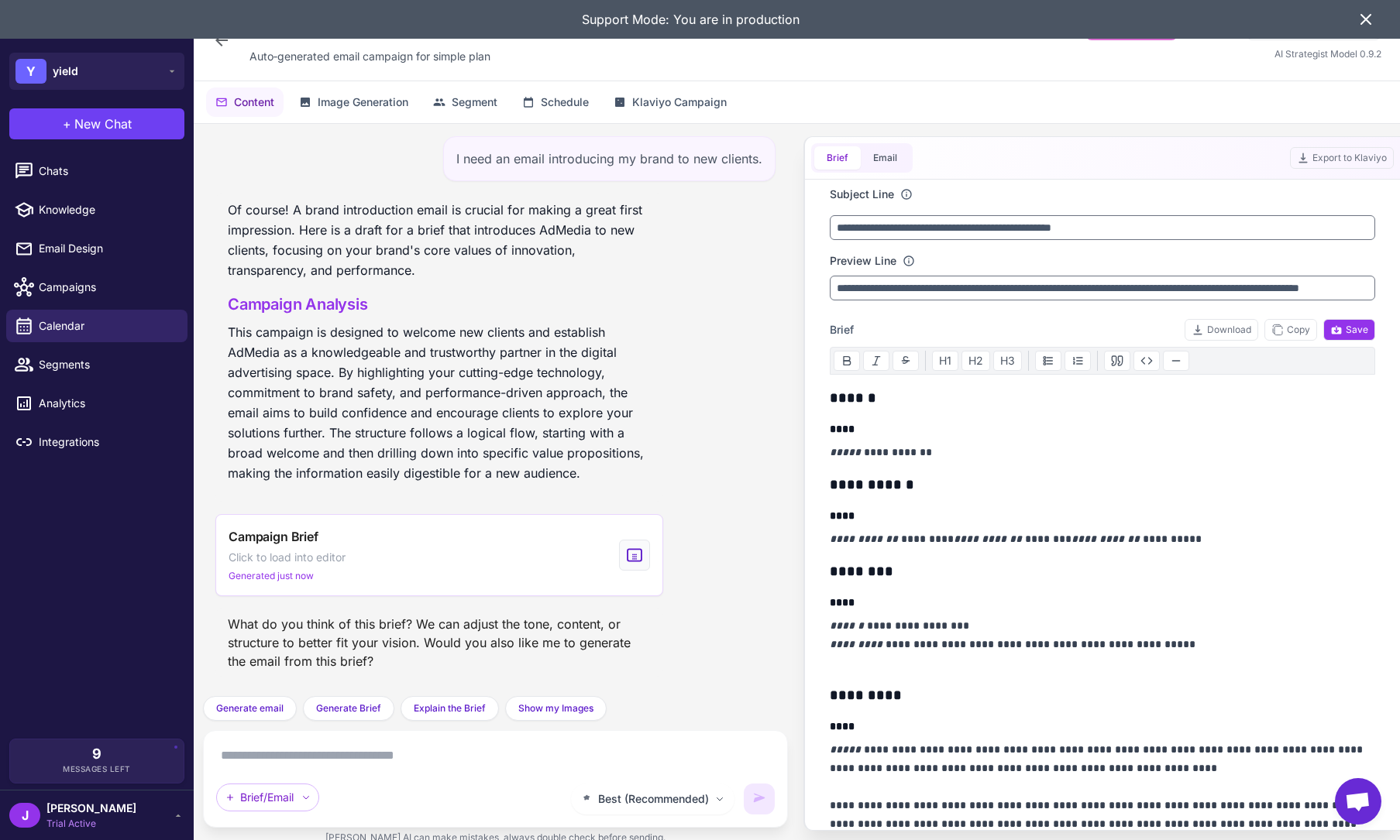
drag, startPoint x: 255, startPoint y: 712, endPoint x: 271, endPoint y: 747, distance: 38.5
click at [254, 712] on span "Generate email" at bounding box center [250, 707] width 67 height 14
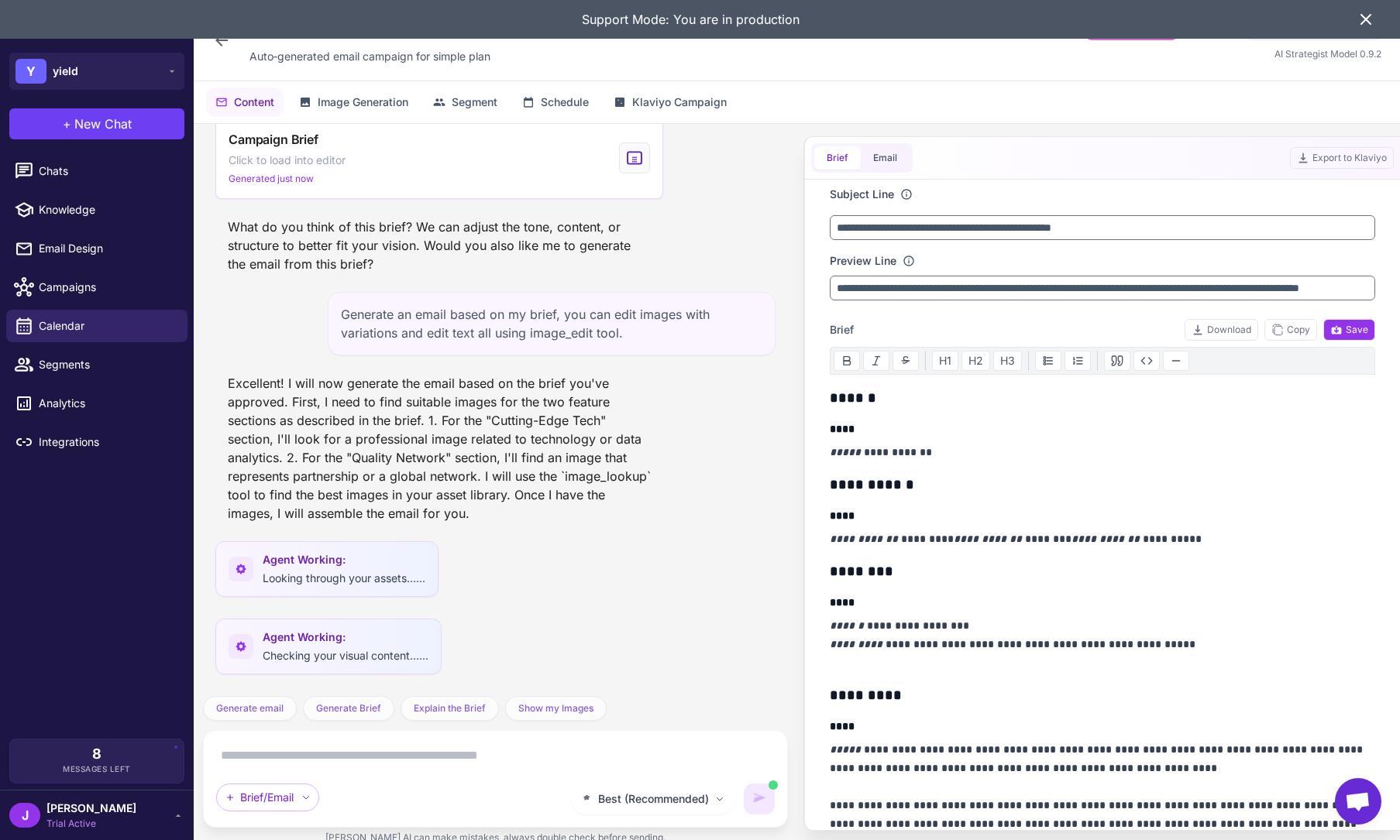
scroll to position [558, 0]
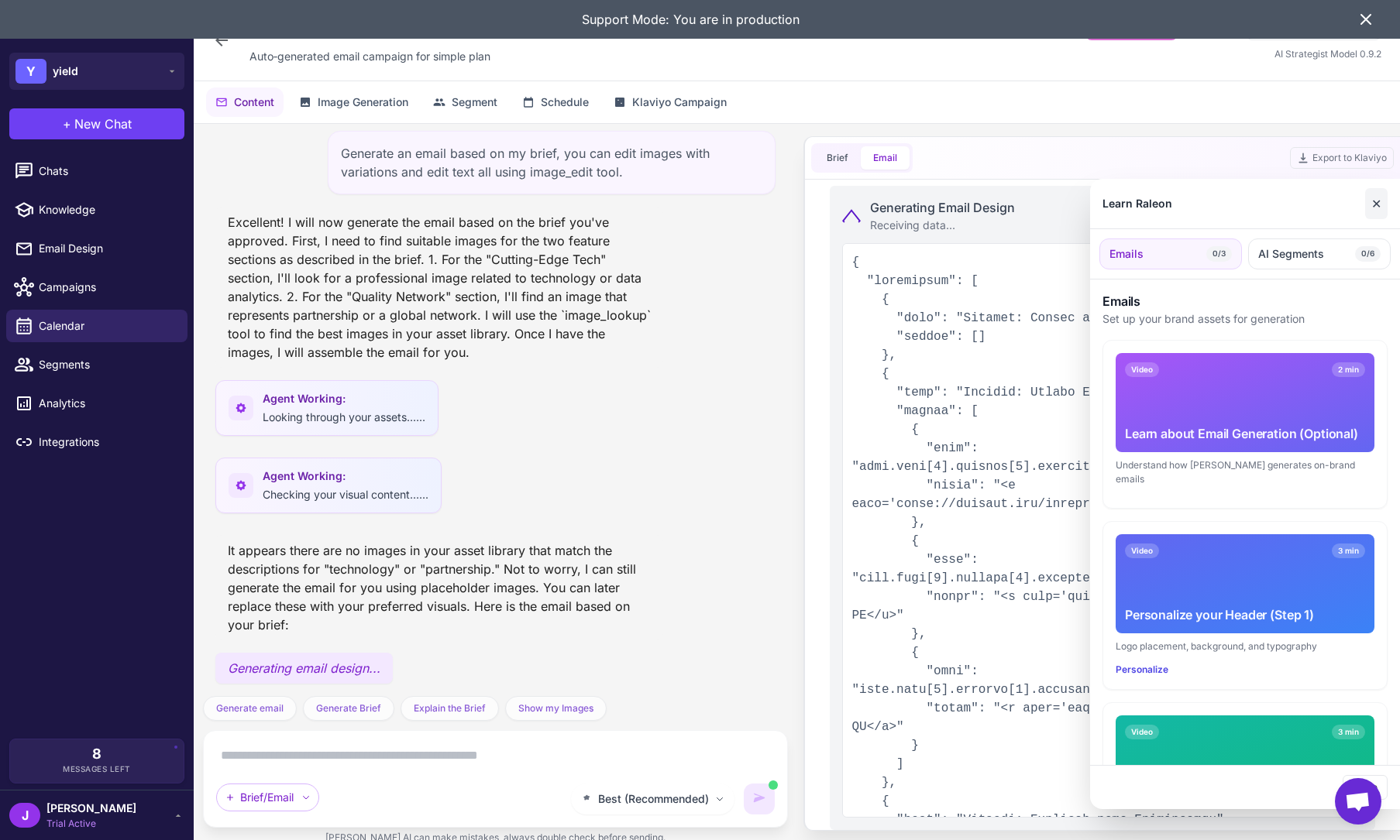
click at [1347, 203] on button "✕" at bounding box center [1375, 203] width 23 height 31
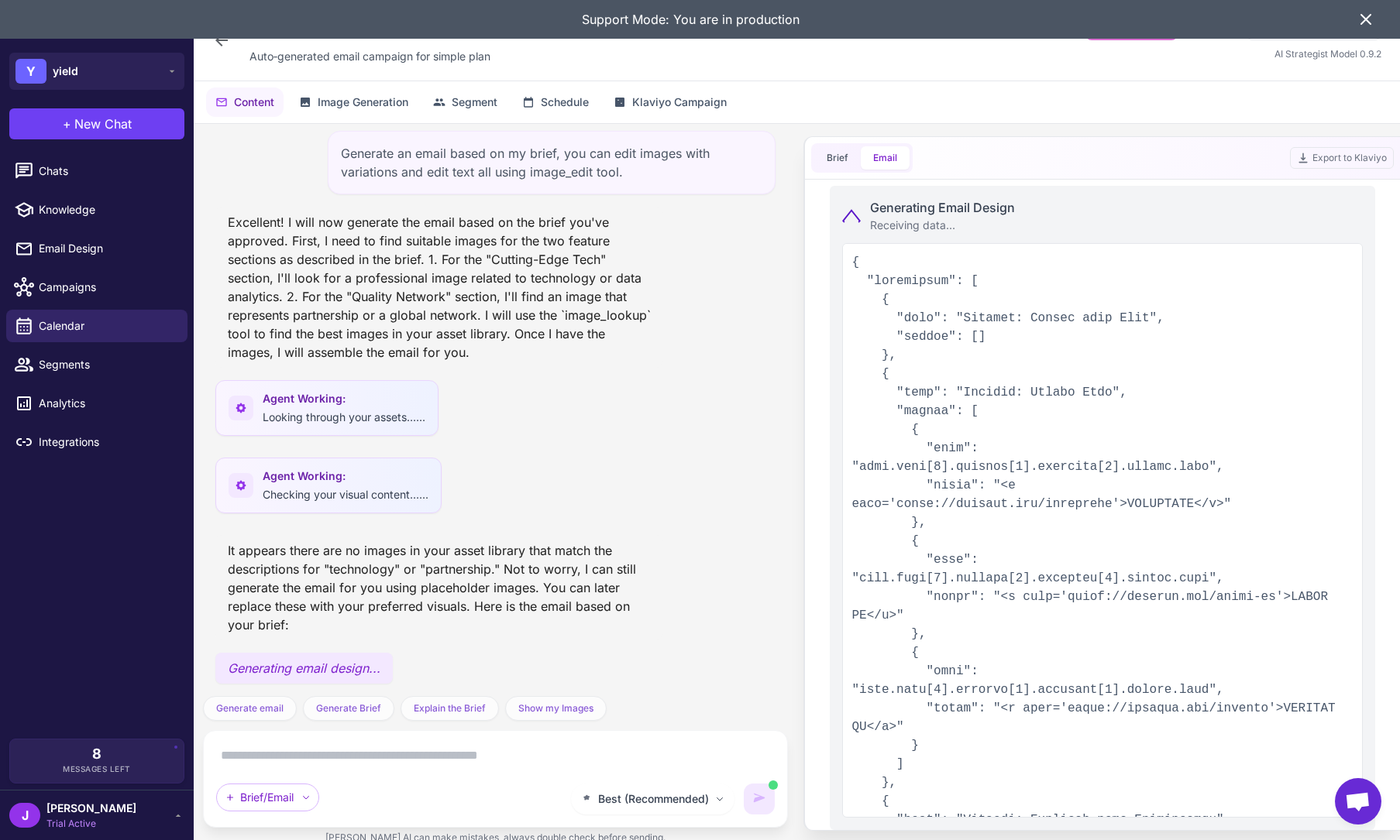
click at [1347, 18] on icon at bounding box center [1365, 19] width 18 height 18
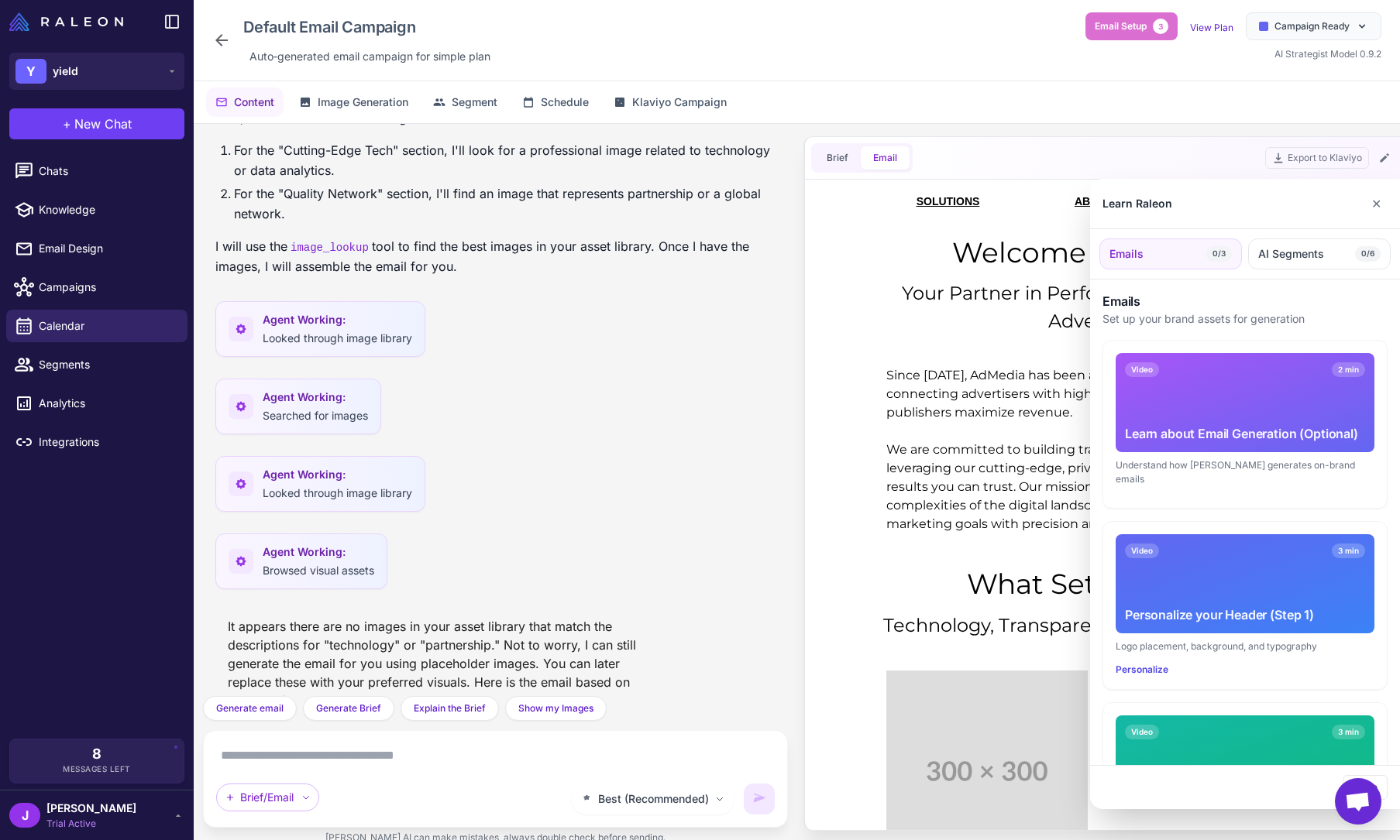
scroll to position [897, 0]
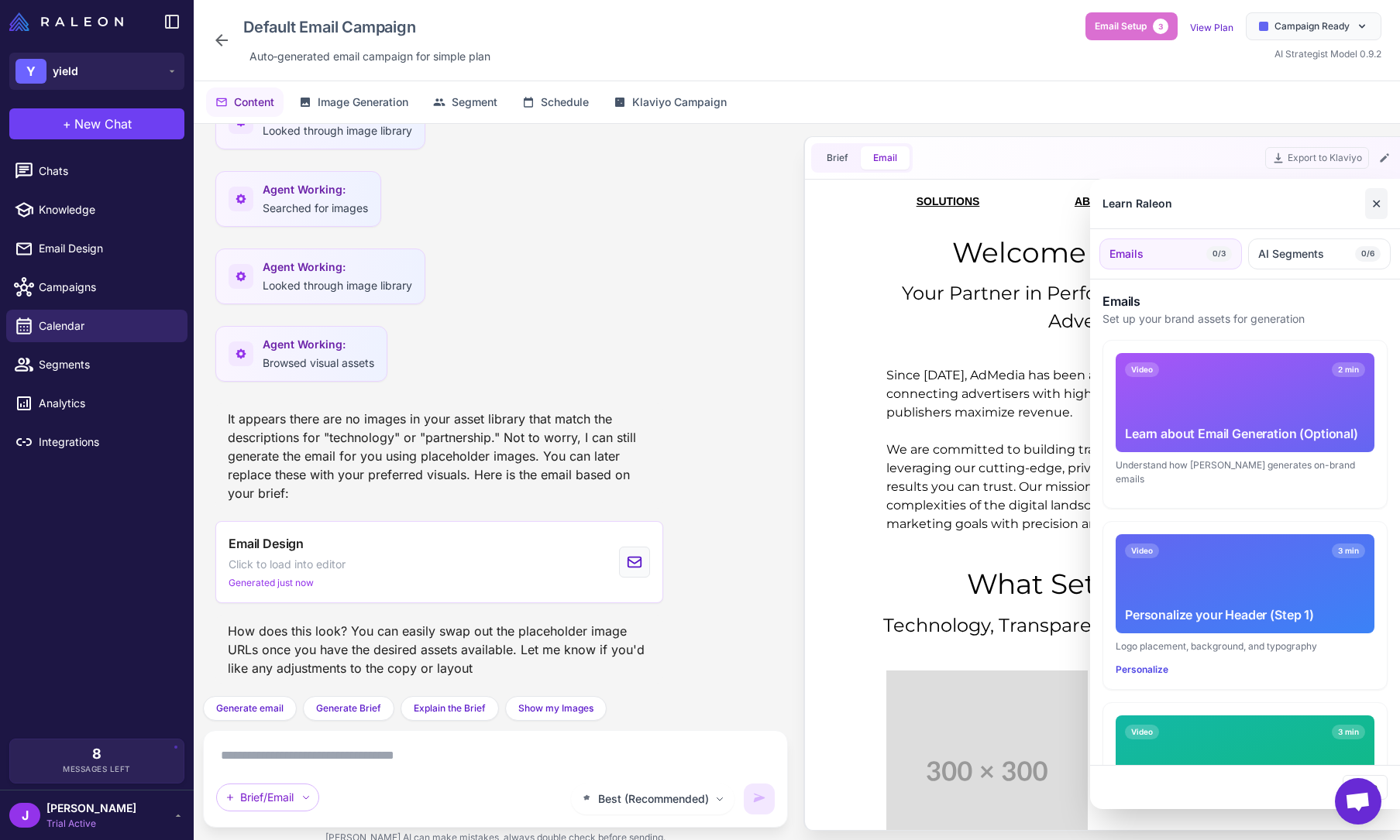
click at [1347, 207] on button "✕" at bounding box center [1375, 203] width 23 height 31
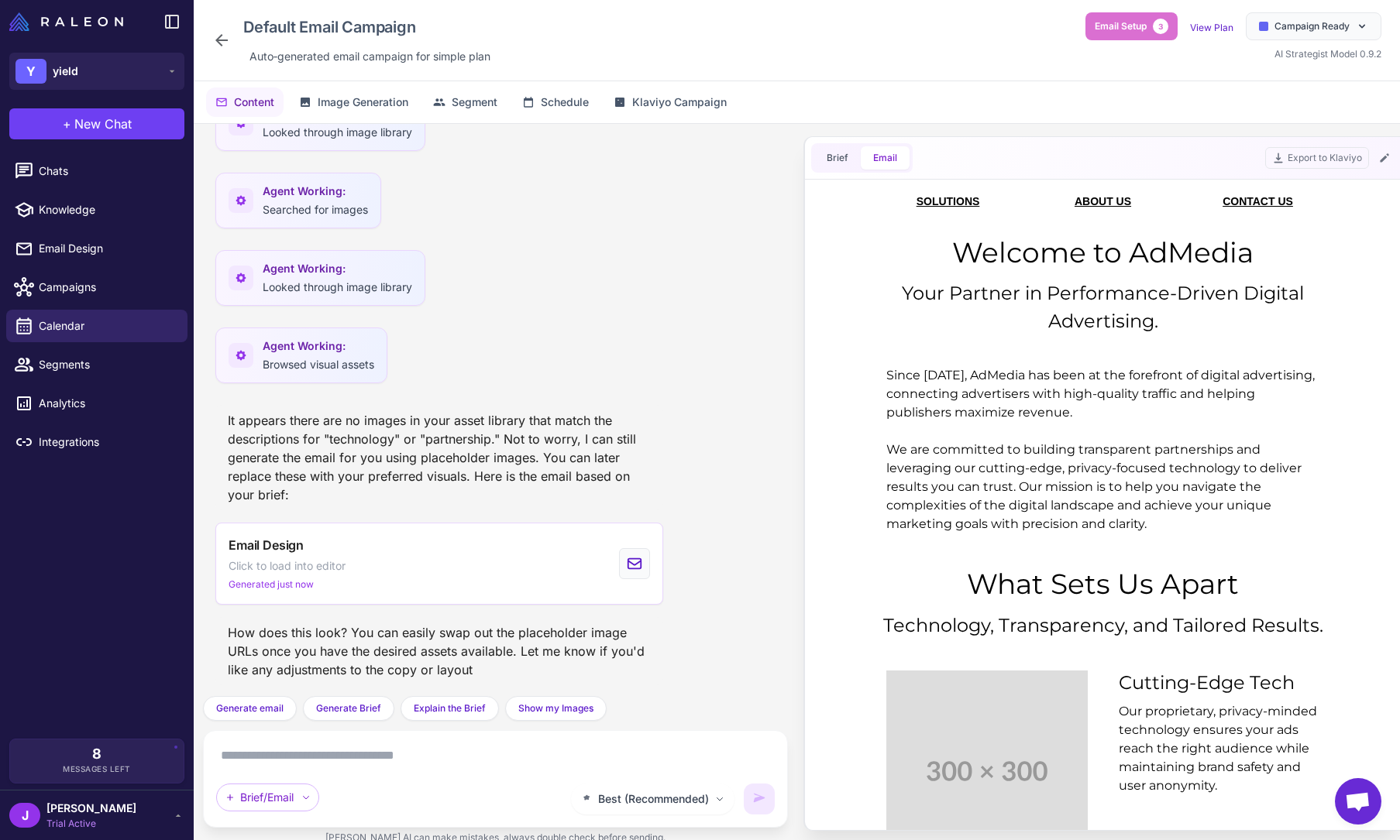
scroll to position [894, 0]
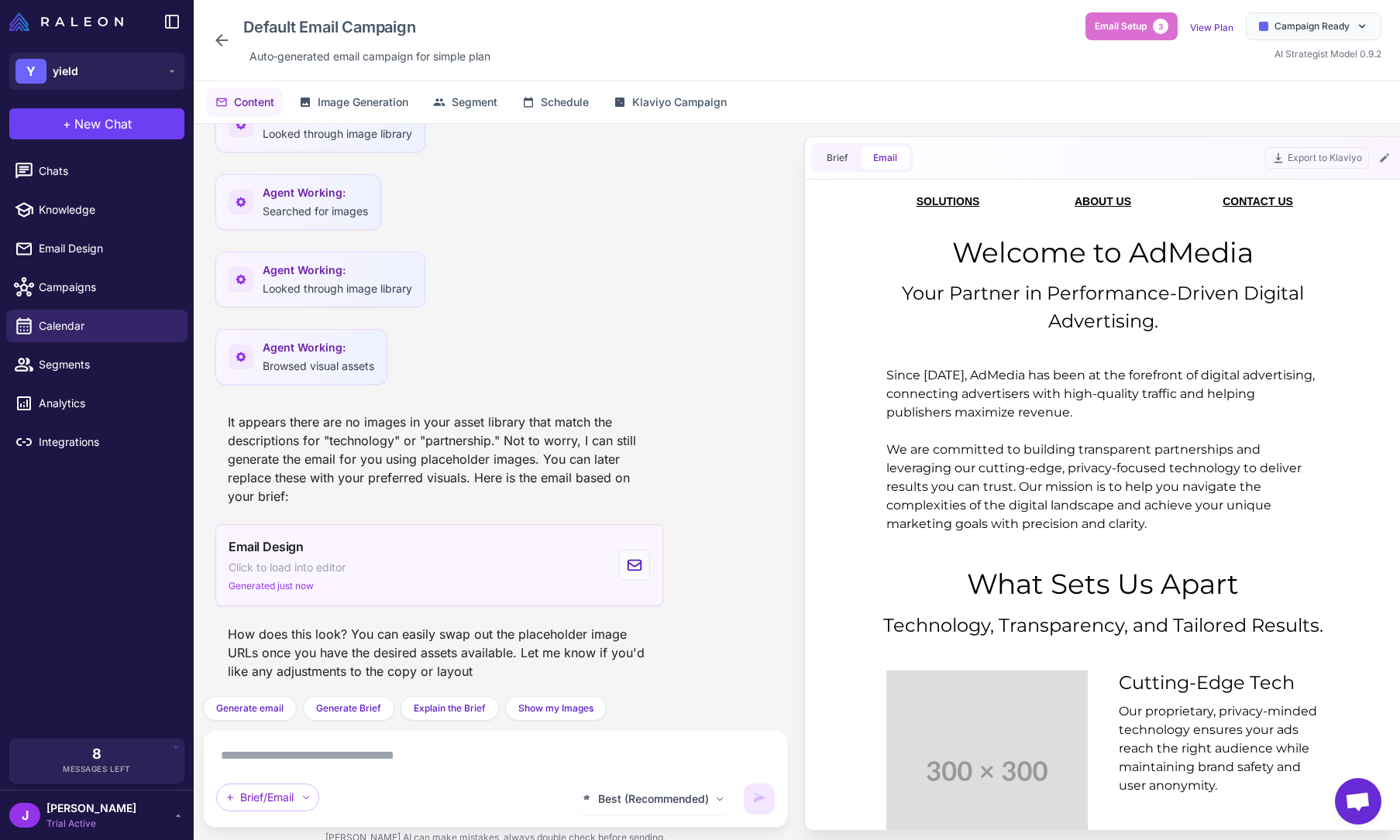
click at [340, 581] on div "Email Design Click to load into editor Generated just now" at bounding box center [287, 565] width 117 height 55
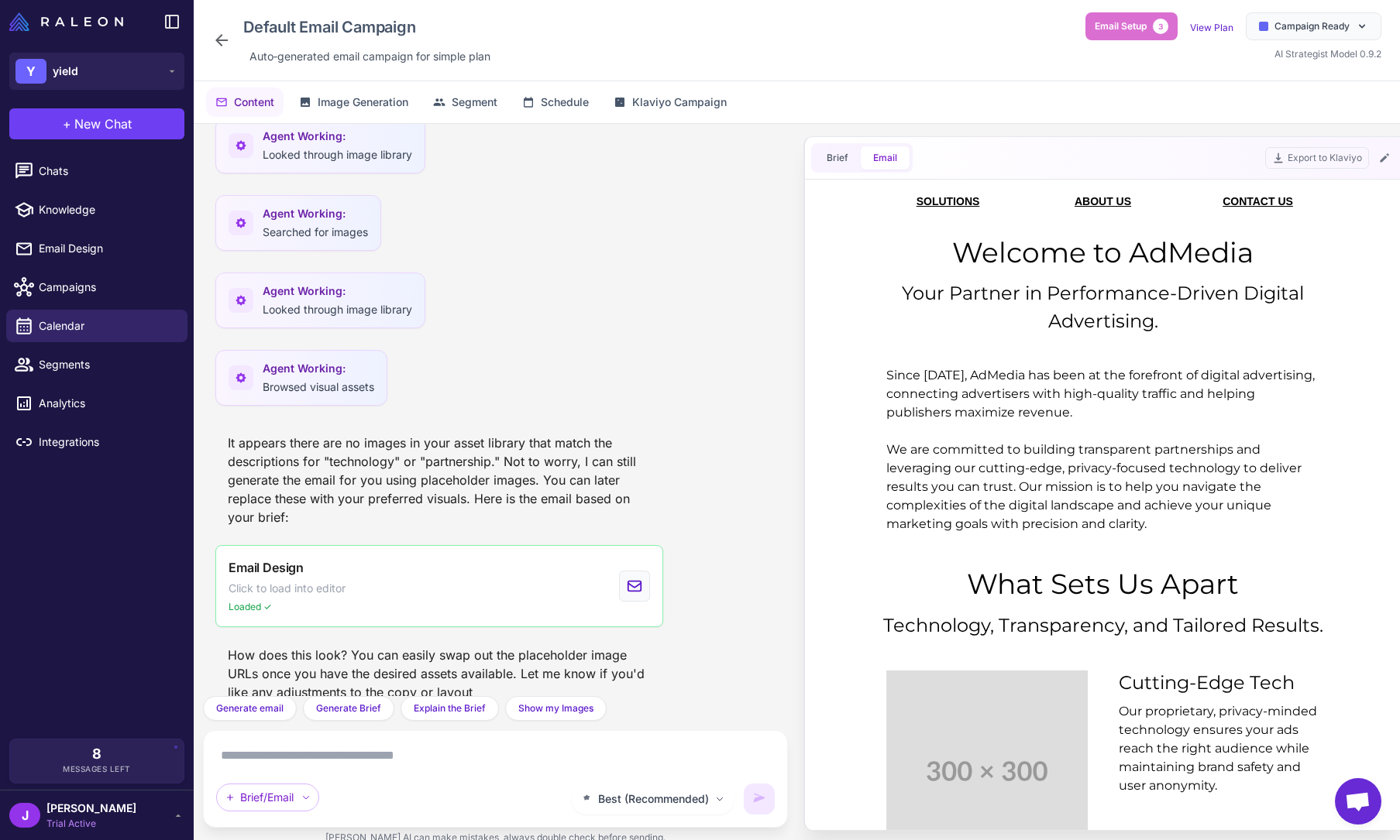
scroll to position [873, 0]
click at [48, 250] on span "Email Design" at bounding box center [107, 248] width 136 height 17
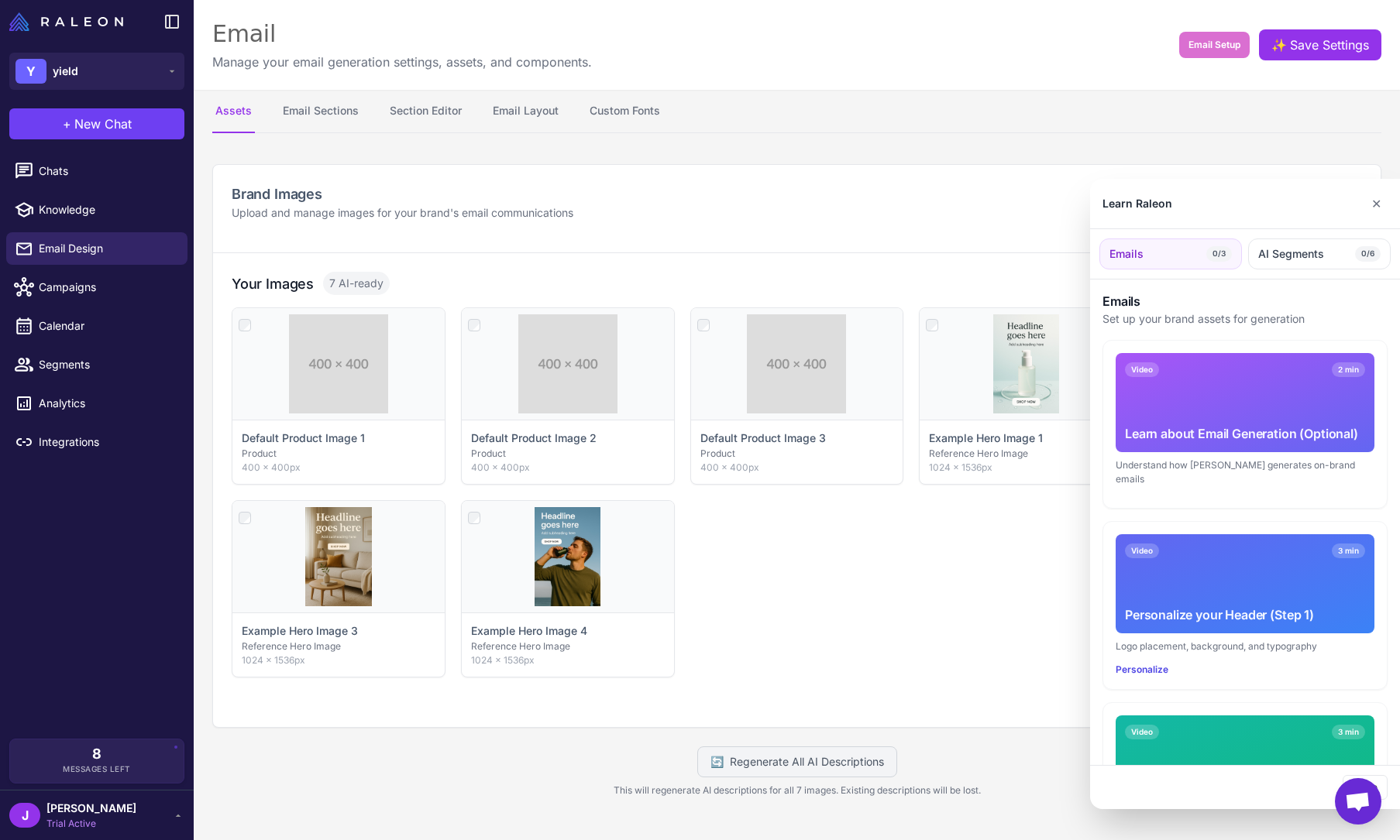
click at [252, 114] on div at bounding box center [700, 420] width 1400 height 840
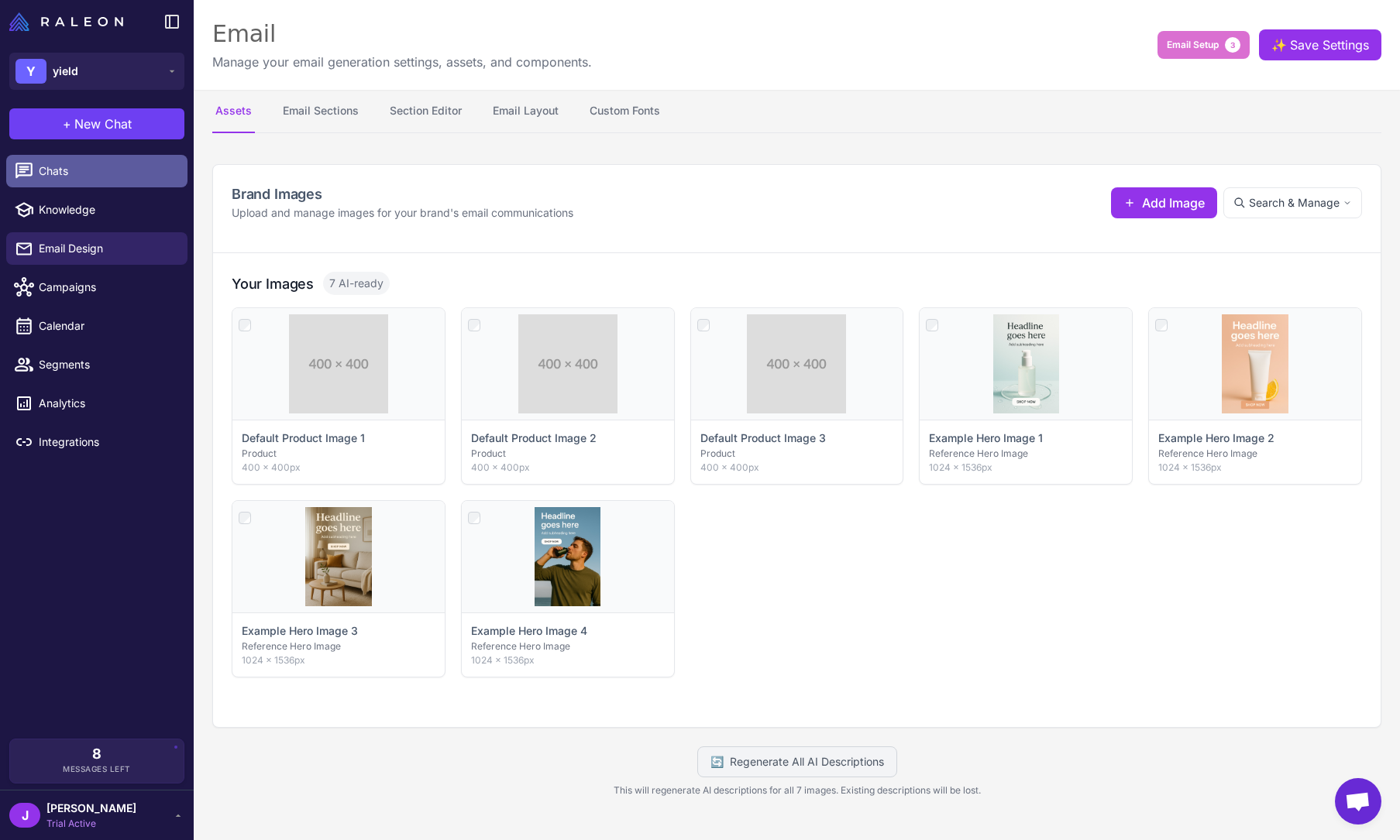
click at [64, 171] on span "Chats" at bounding box center [107, 171] width 136 height 17
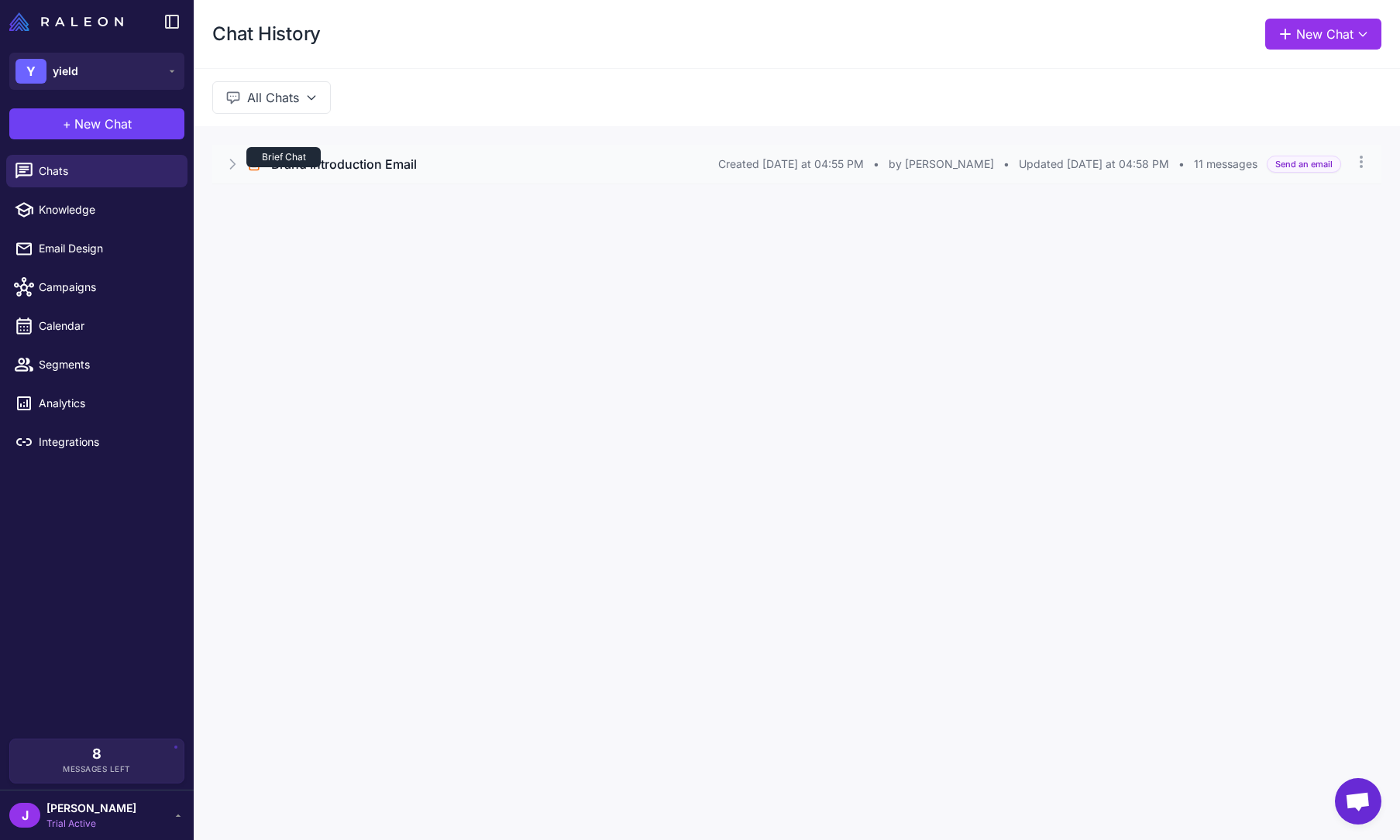
click at [305, 164] on div "Brief Chat" at bounding box center [283, 157] width 74 height 20
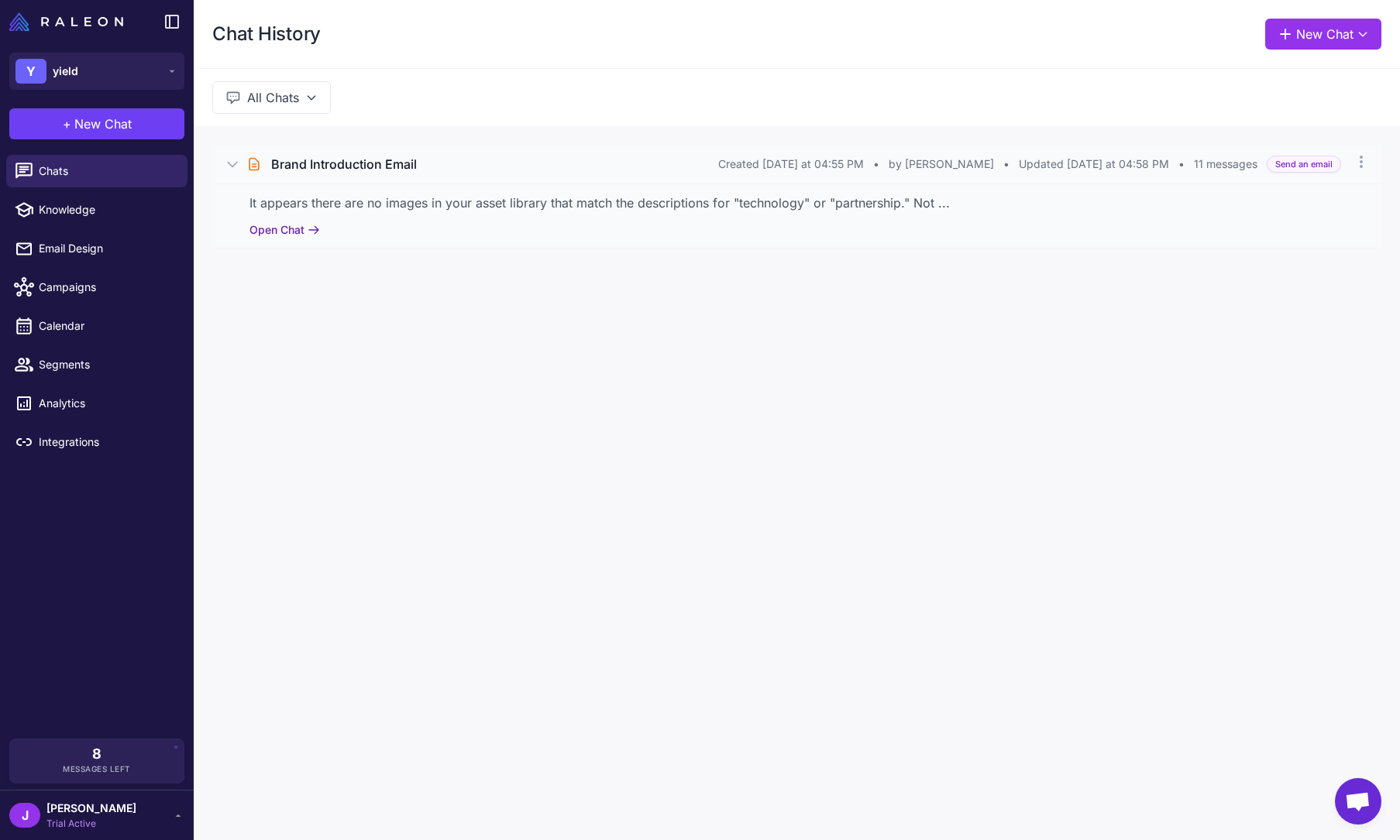
click at [283, 226] on button "Open Chat" at bounding box center [285, 230] width 71 height 17
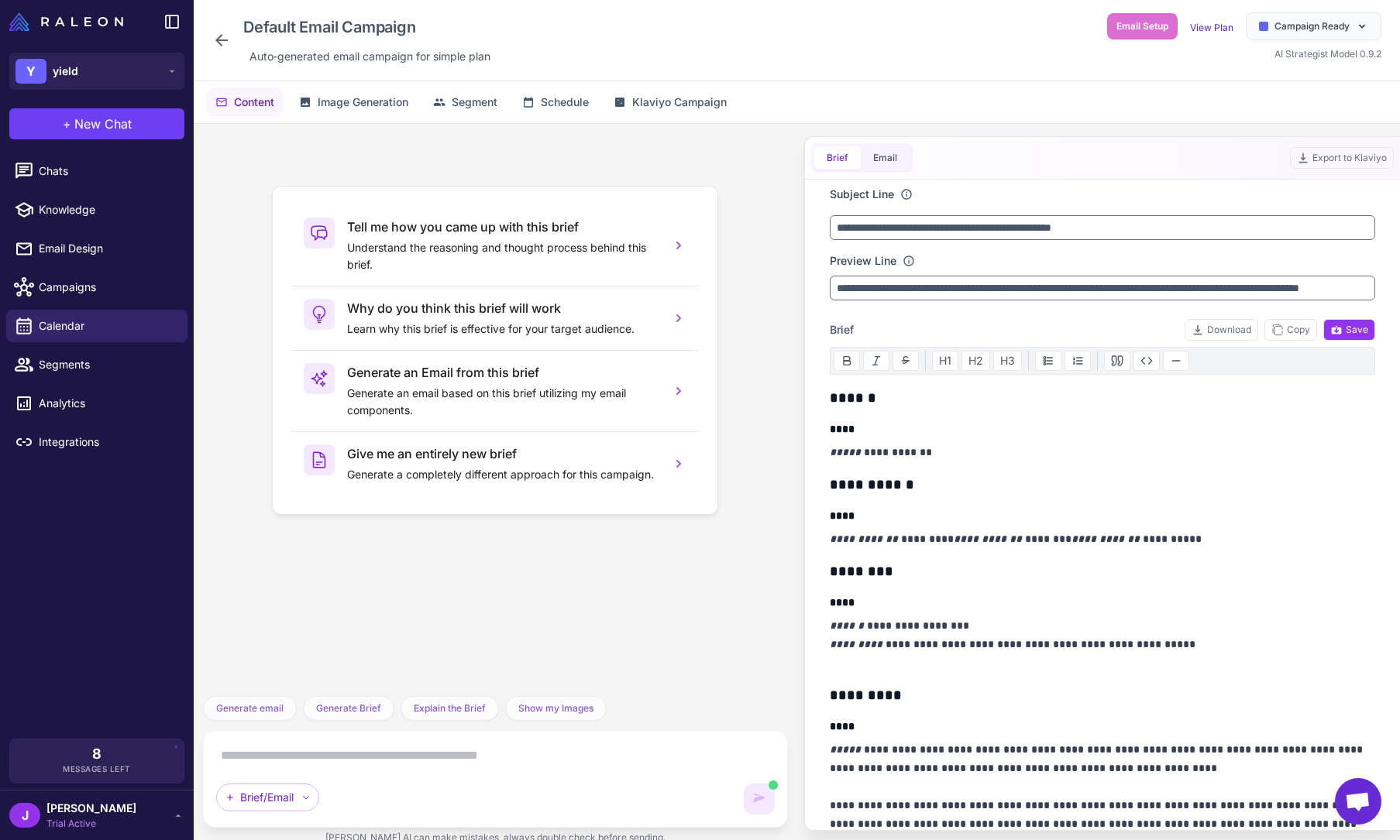
scroll to position [897, 0]
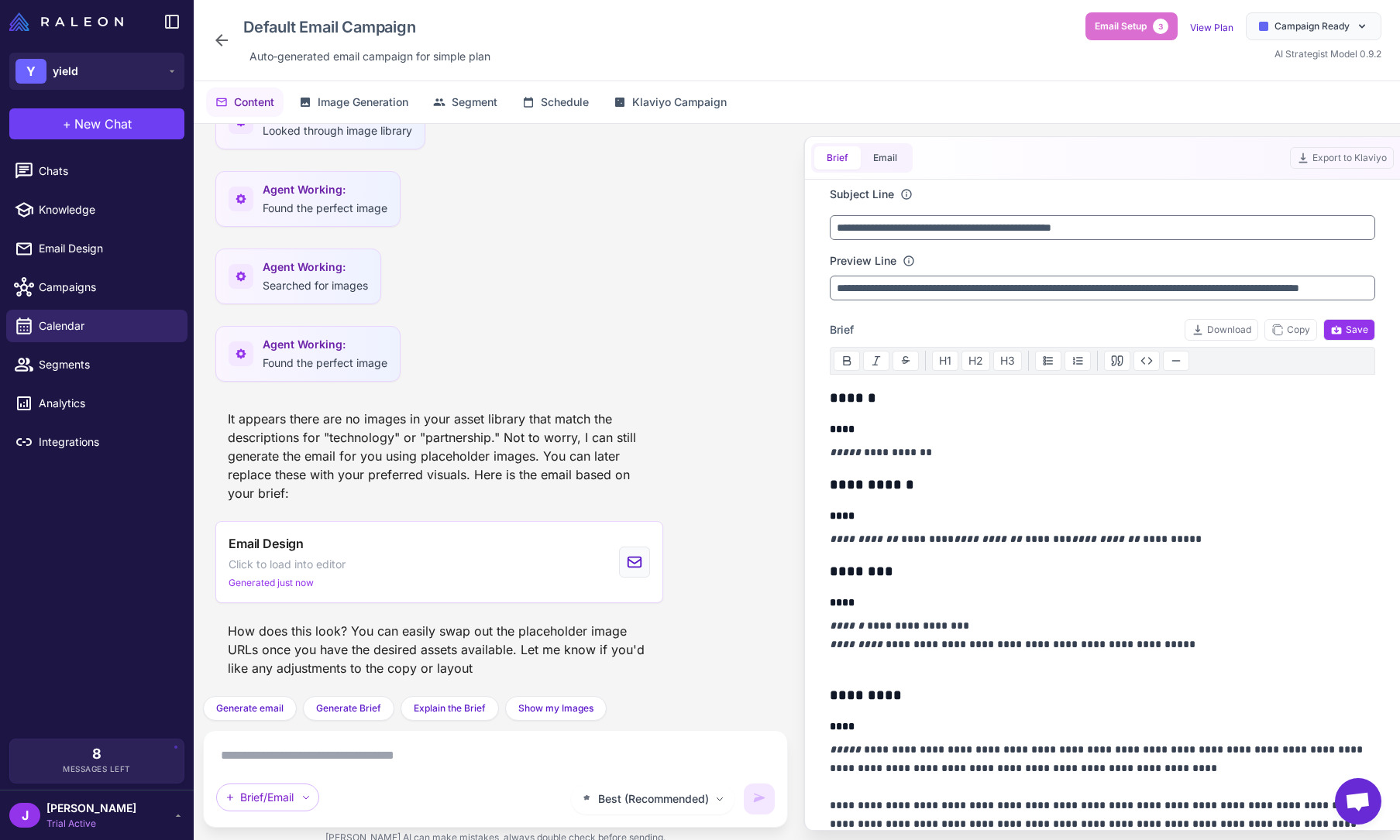
click at [352, 747] on textarea at bounding box center [495, 755] width 559 height 25
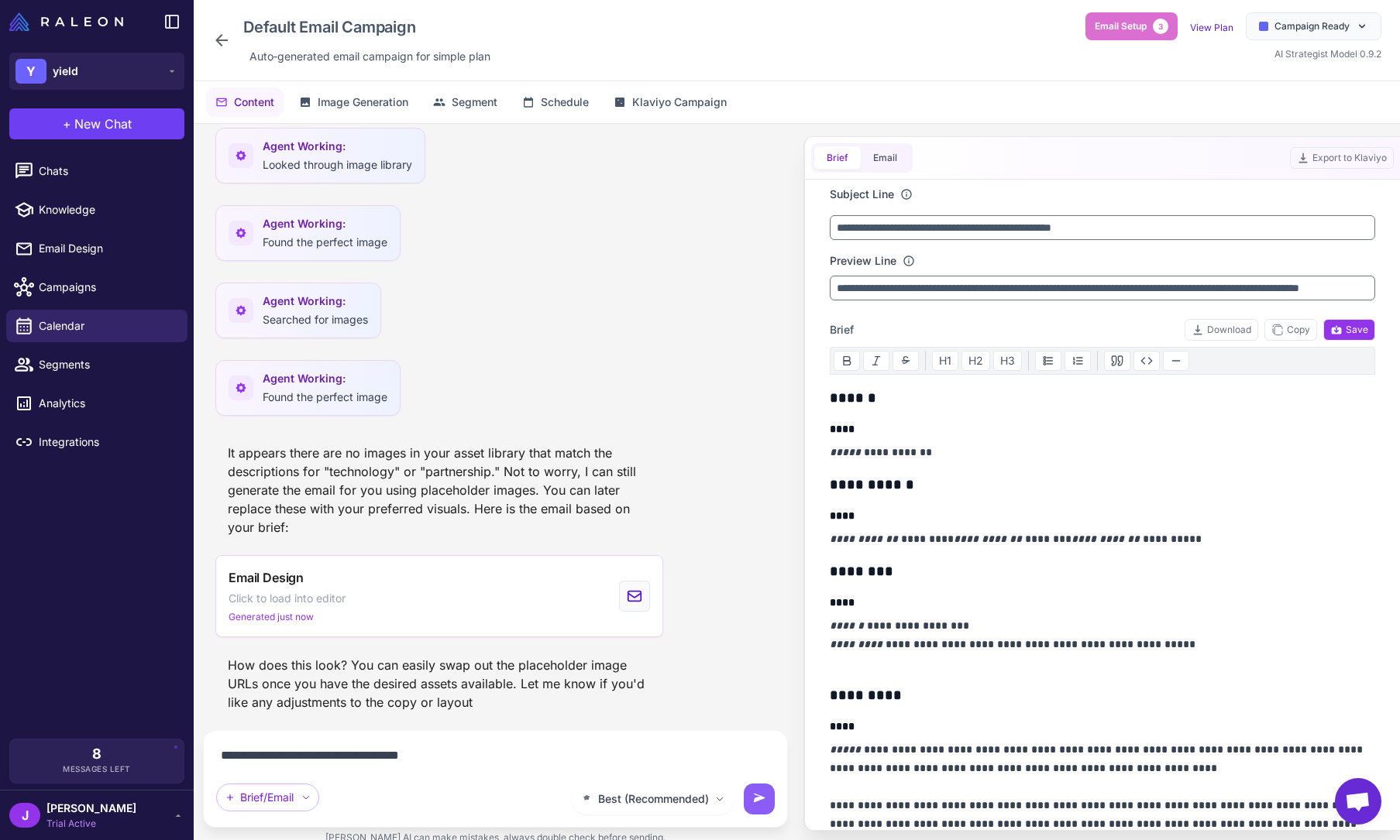
type textarea "**********"
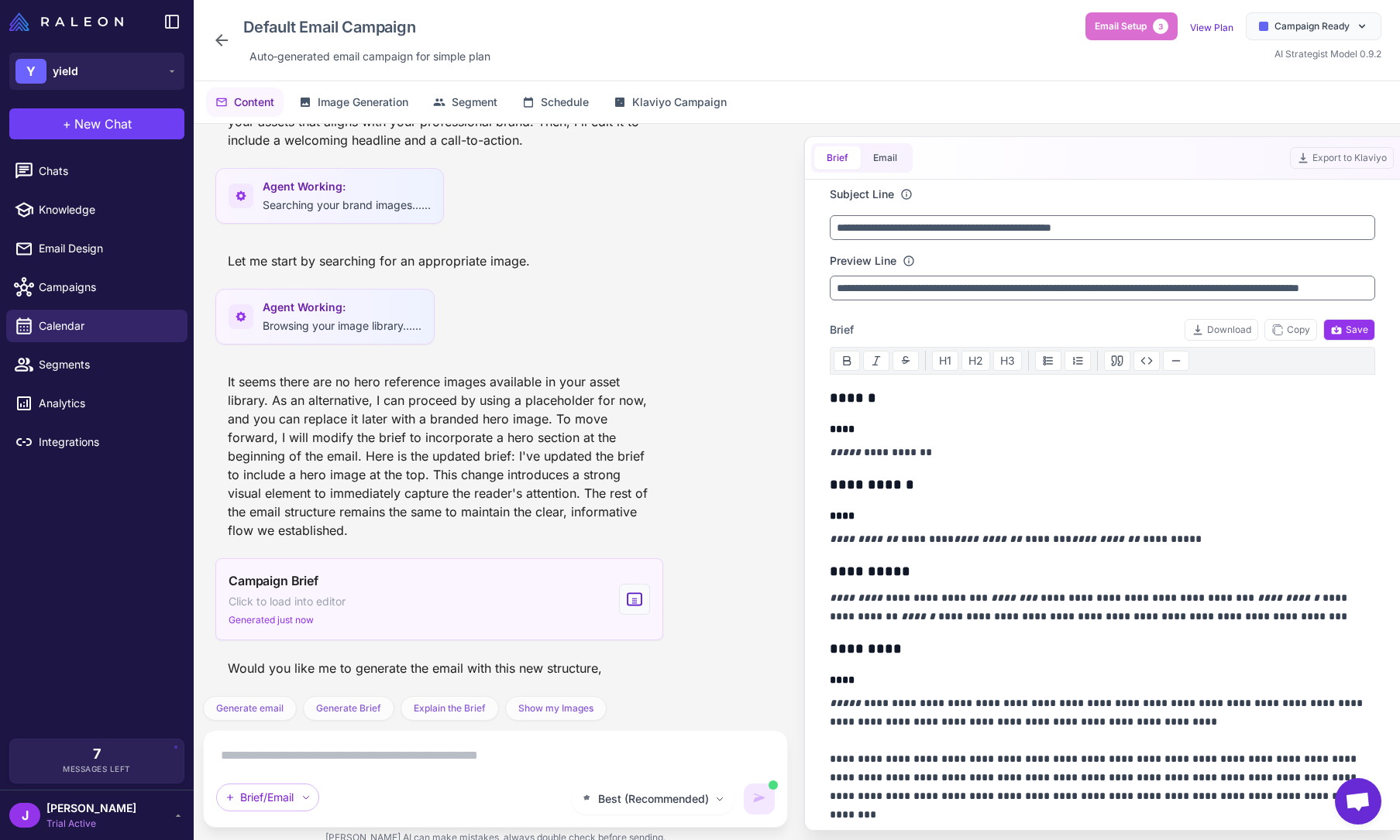
scroll to position [1600, 0]
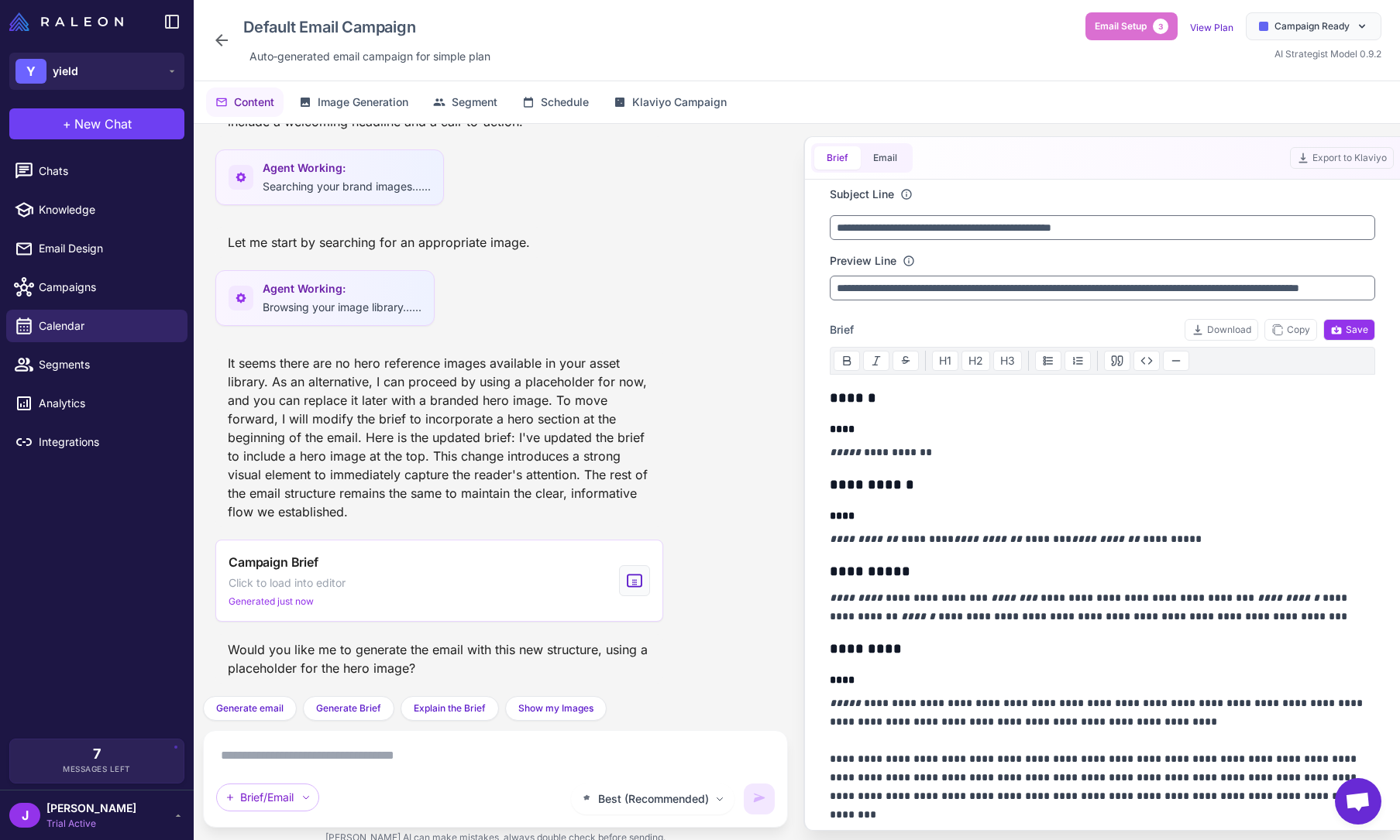
click at [452, 396] on div "It seems there are no hero reference images available in your asset library. As…" at bounding box center [439, 438] width 448 height 180
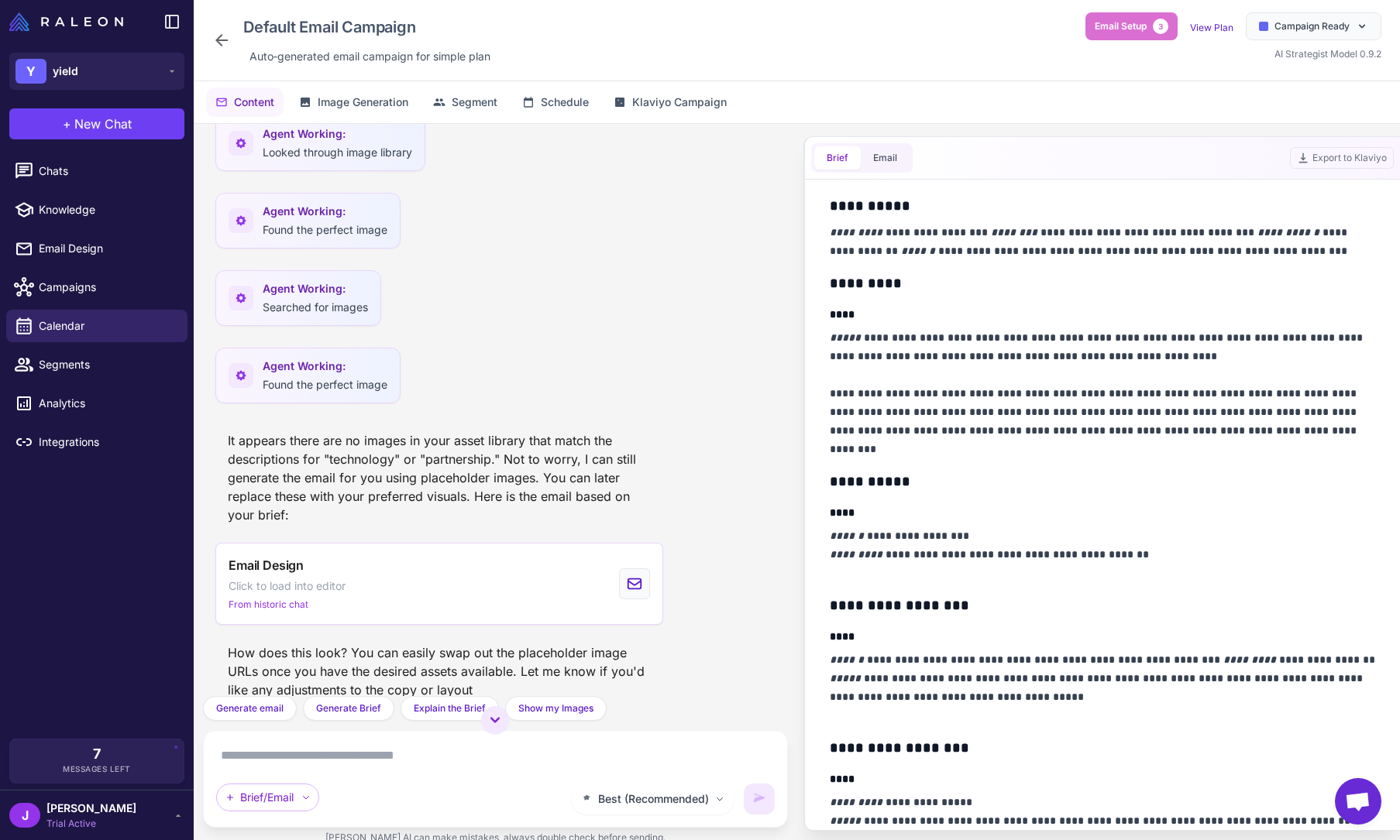
scroll to position [858, 0]
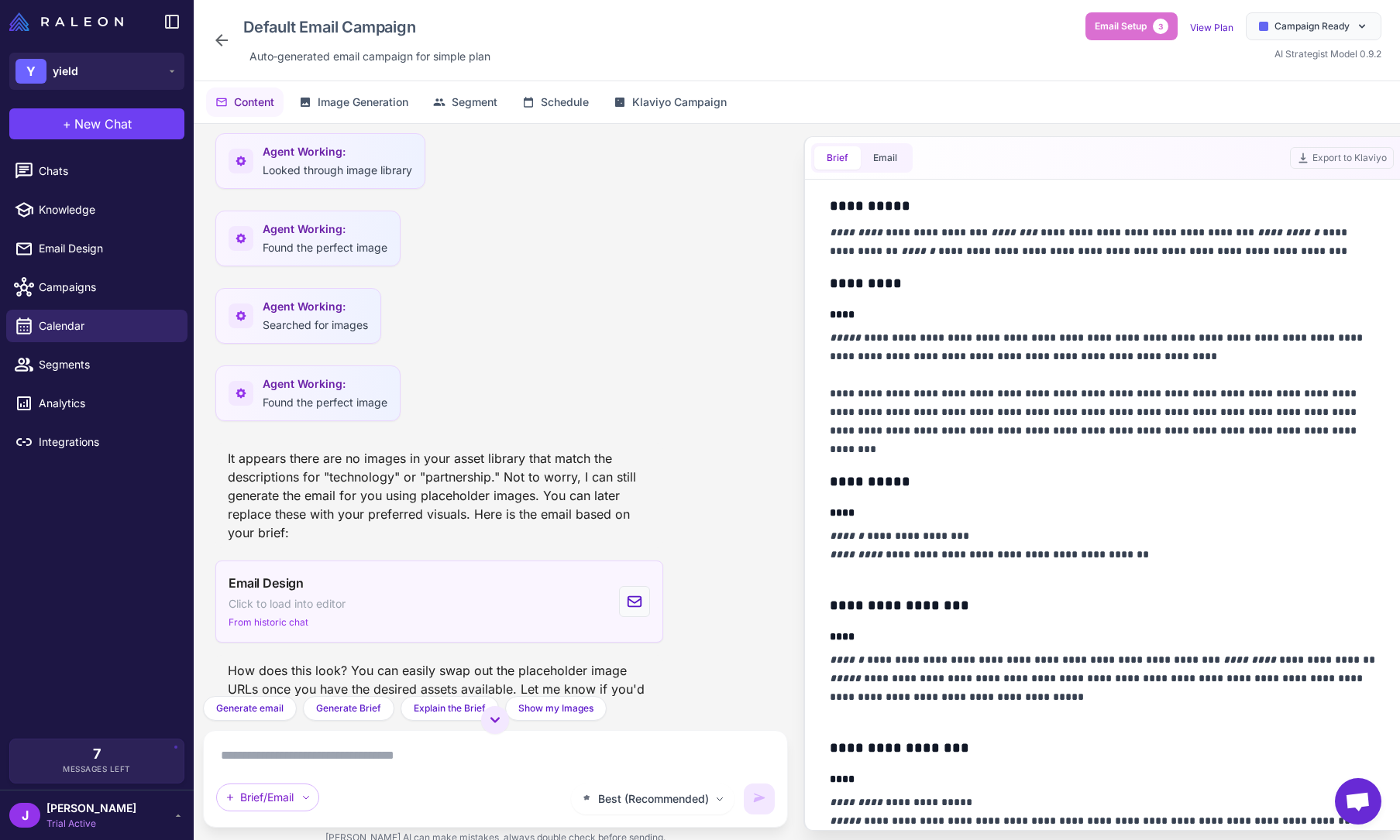
click at [375, 594] on div "Email Design Click to load into editor From historic chat" at bounding box center [439, 601] width 448 height 82
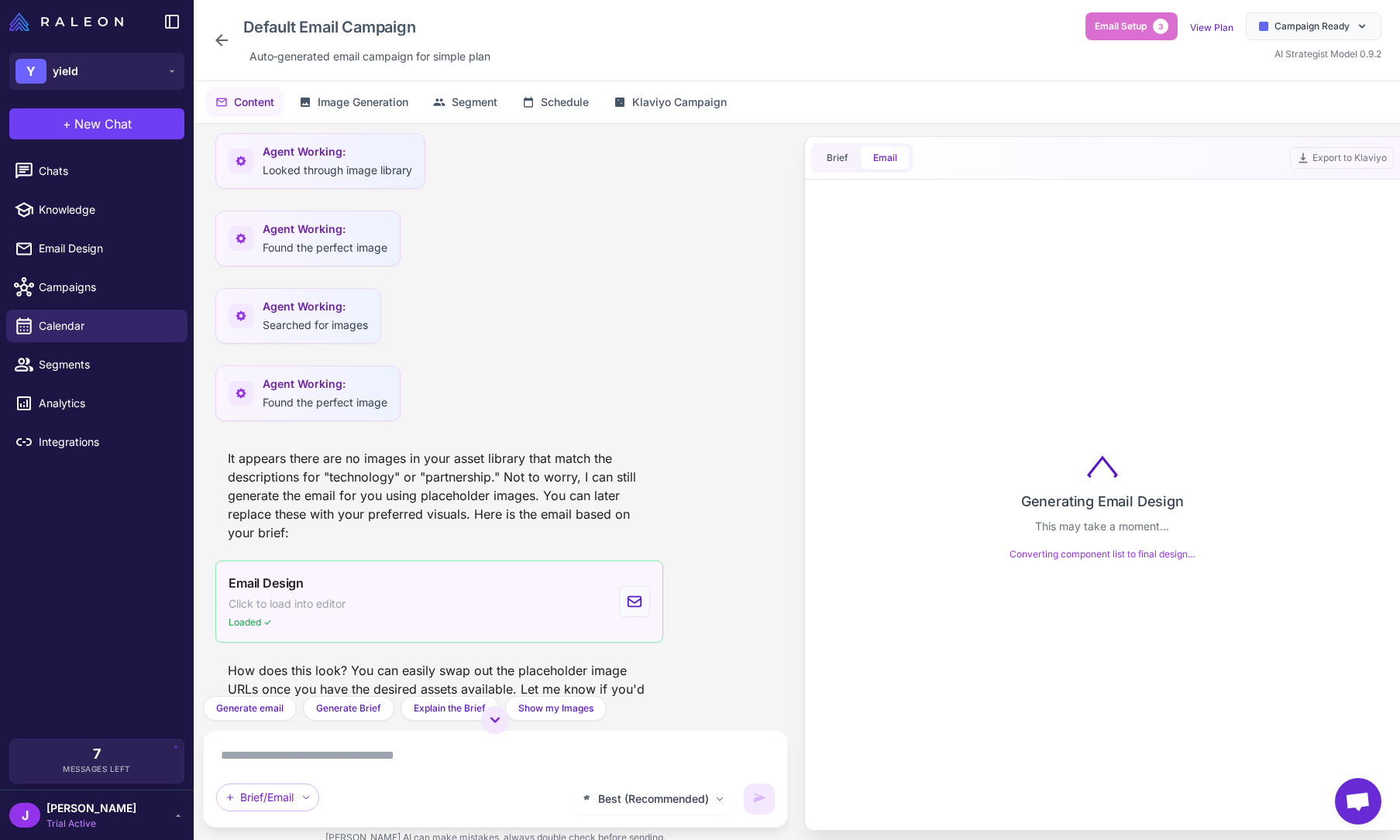
scroll to position [0, 0]
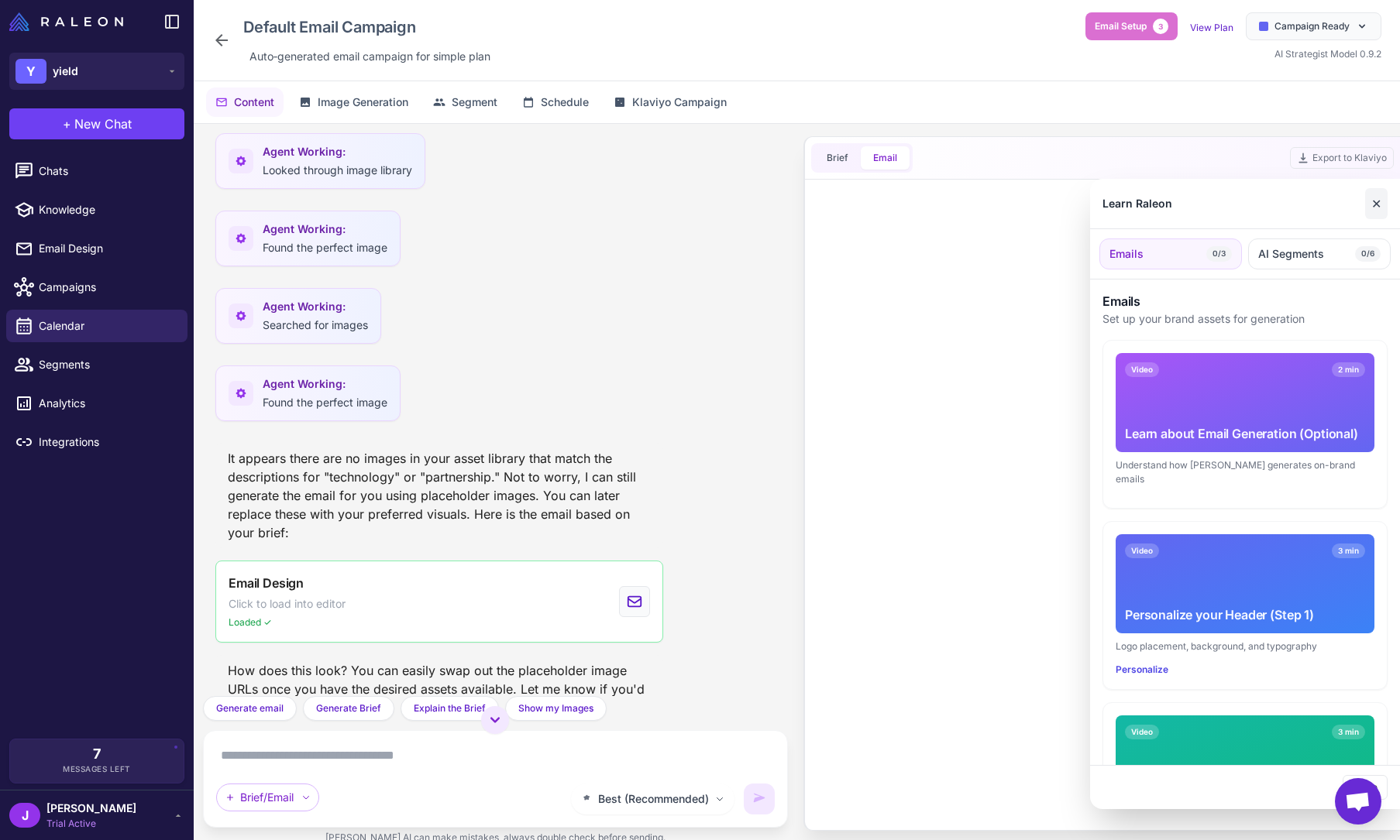
click at [1347, 203] on button "✕" at bounding box center [1375, 203] width 23 height 31
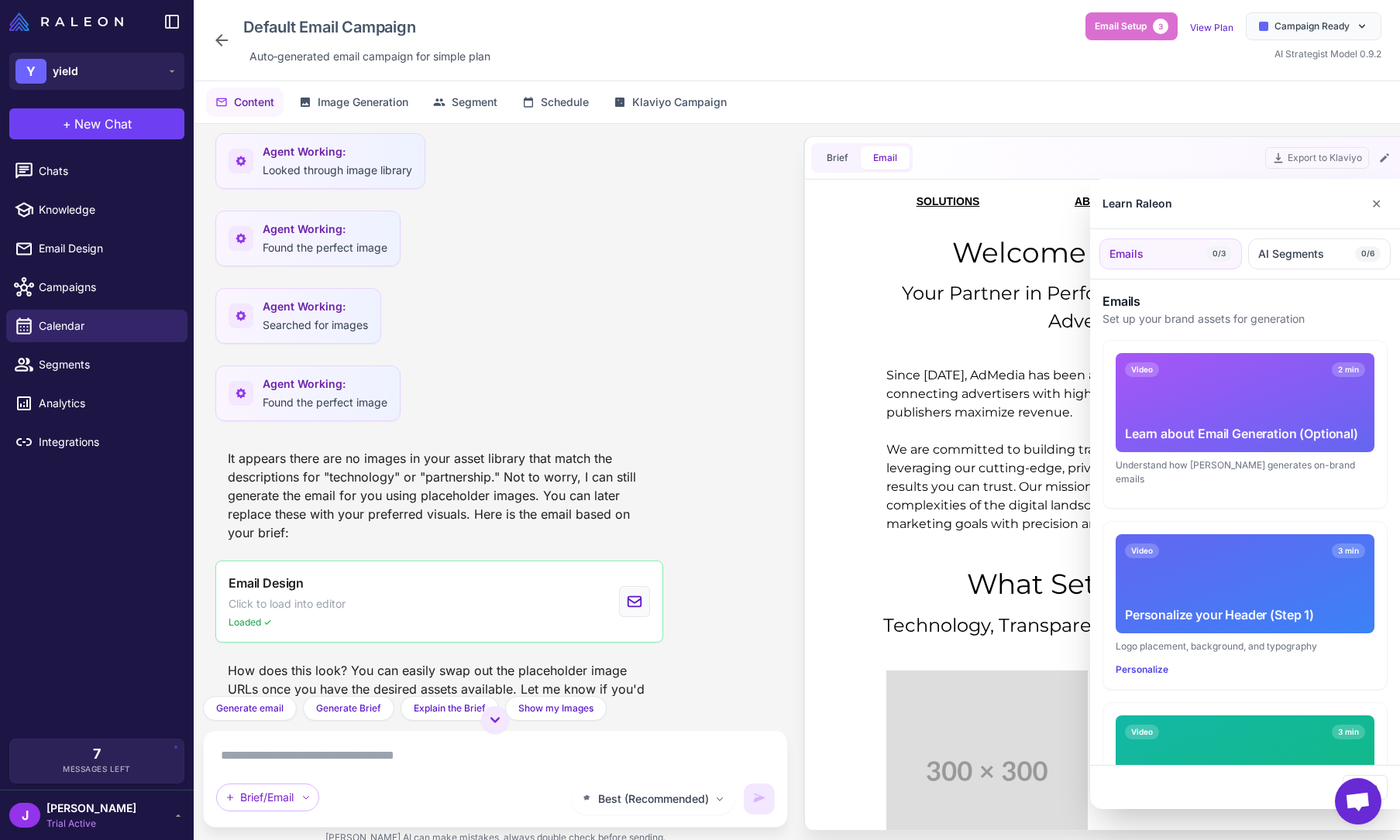
click at [1347, 197] on button "✕" at bounding box center [1375, 203] width 23 height 31
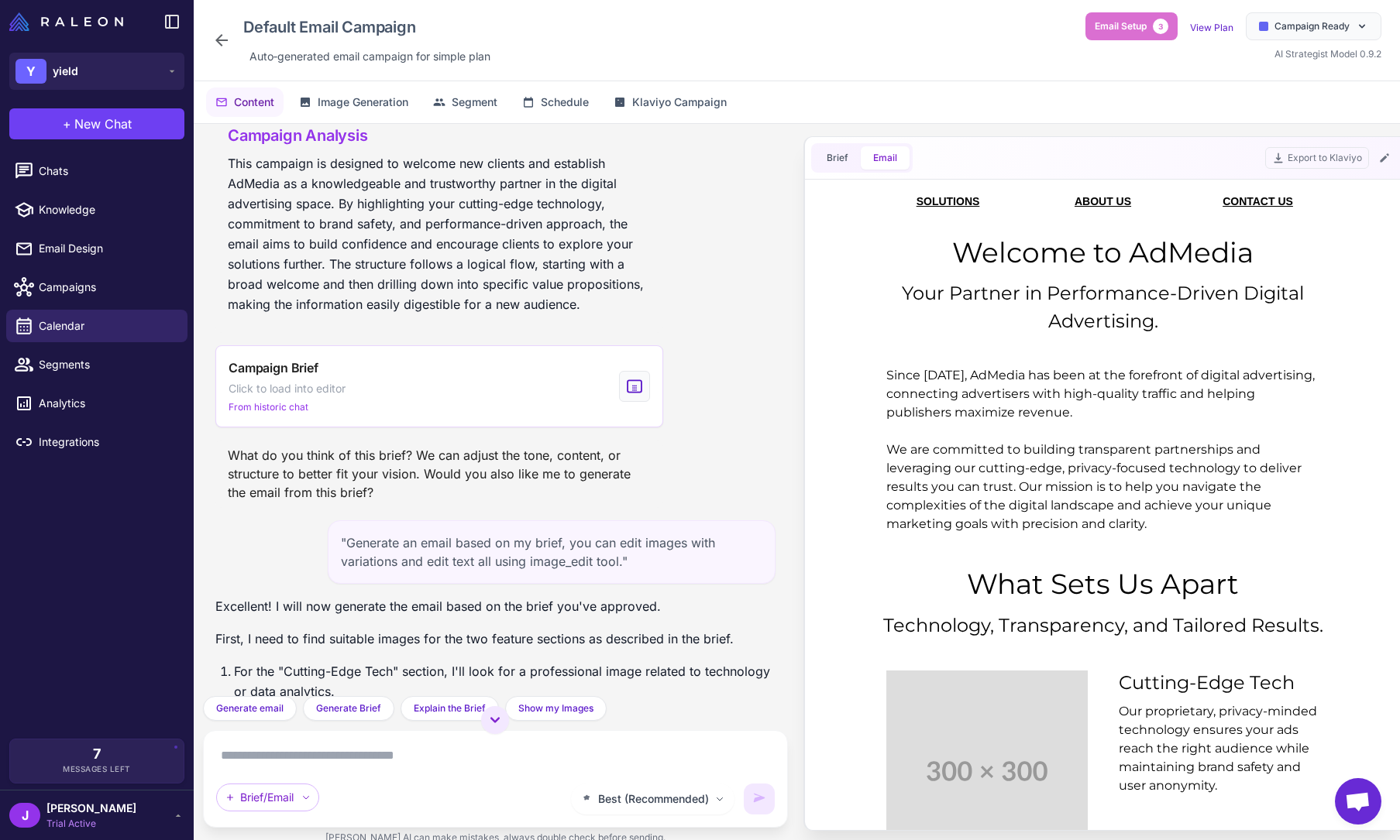
scroll to position [29, 0]
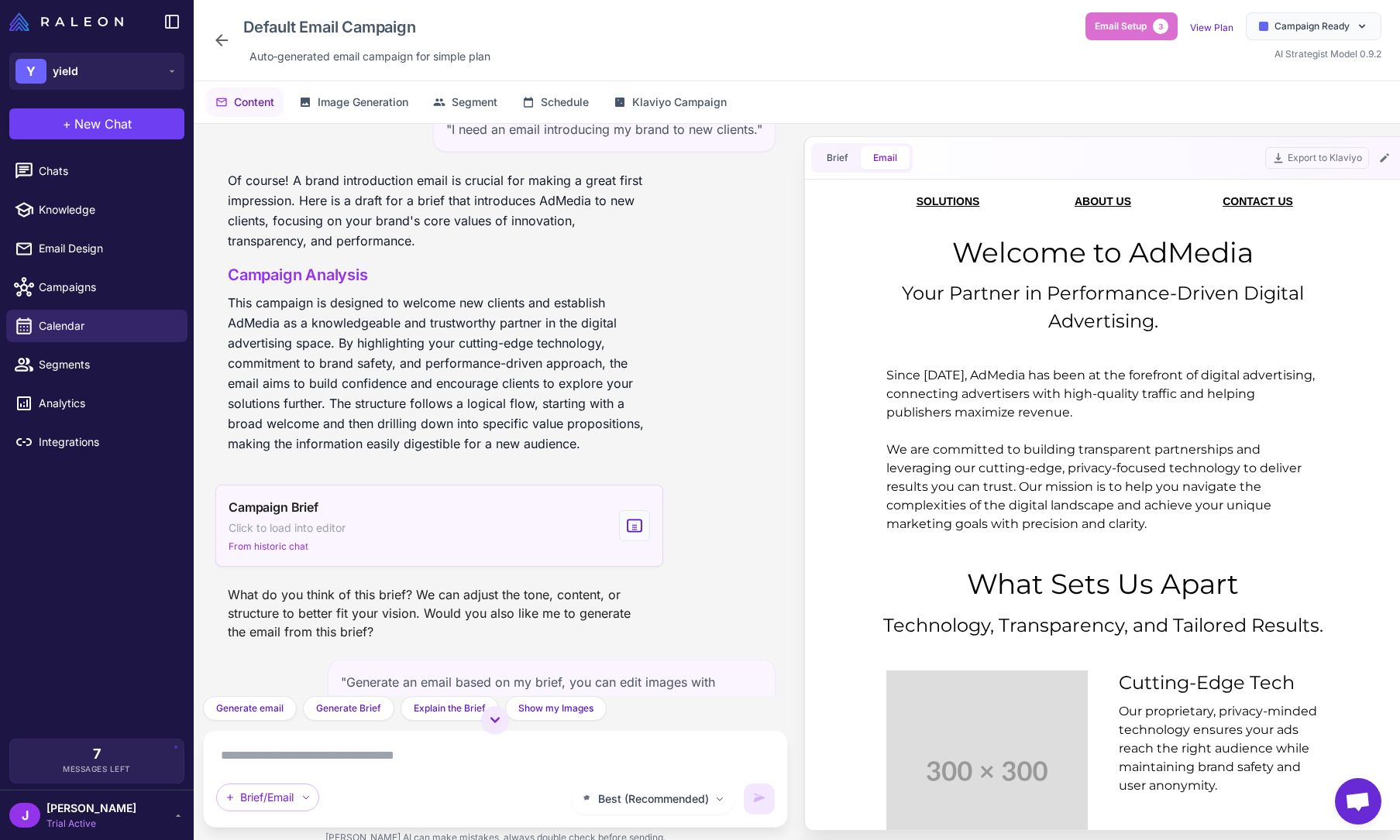
click at [318, 518] on div "Campaign Brief Click to load into editor From historic chat" at bounding box center [287, 525] width 117 height 55
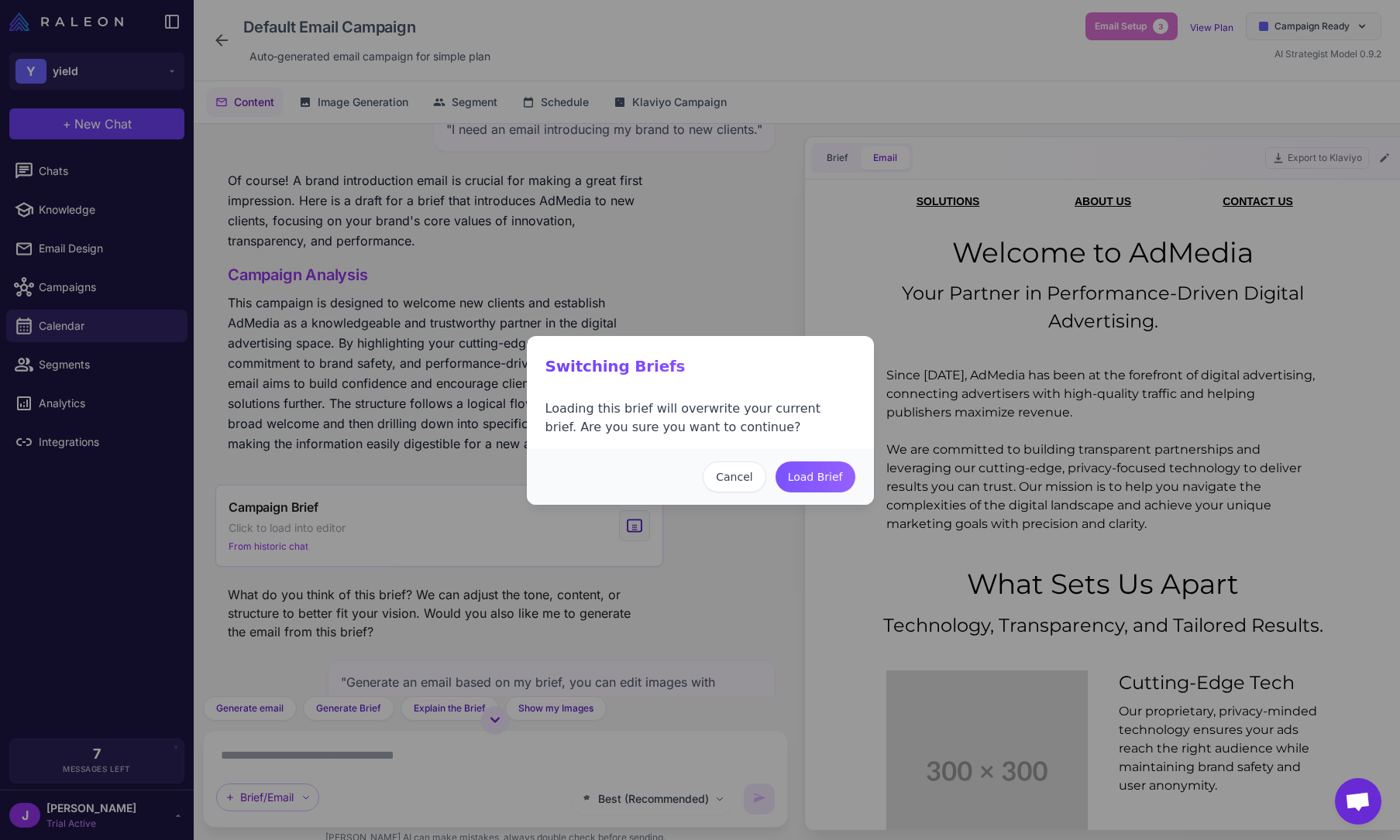
click at [814, 473] on button "Load Brief" at bounding box center [815, 477] width 80 height 31
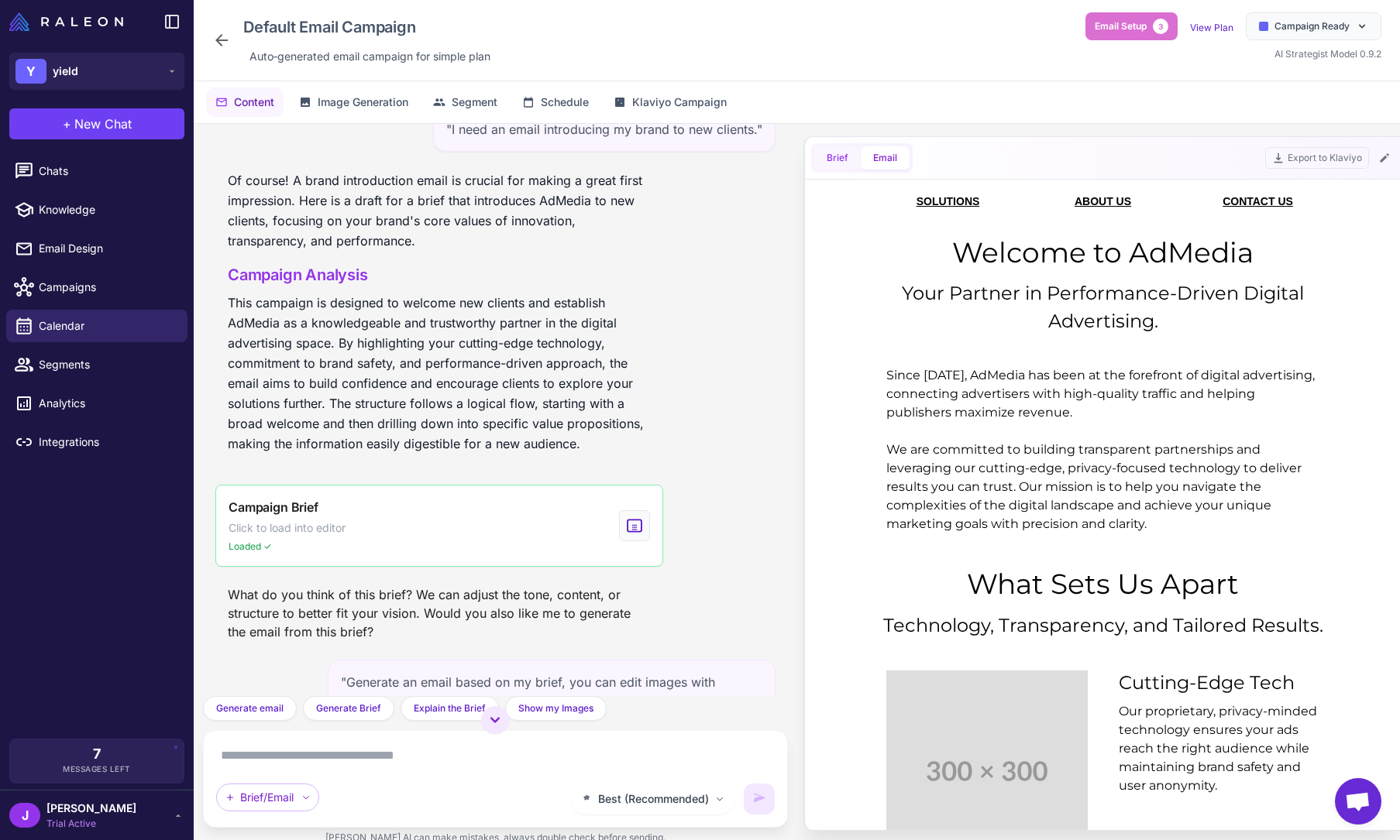
click at [847, 153] on button "Brief" at bounding box center [837, 158] width 46 height 24
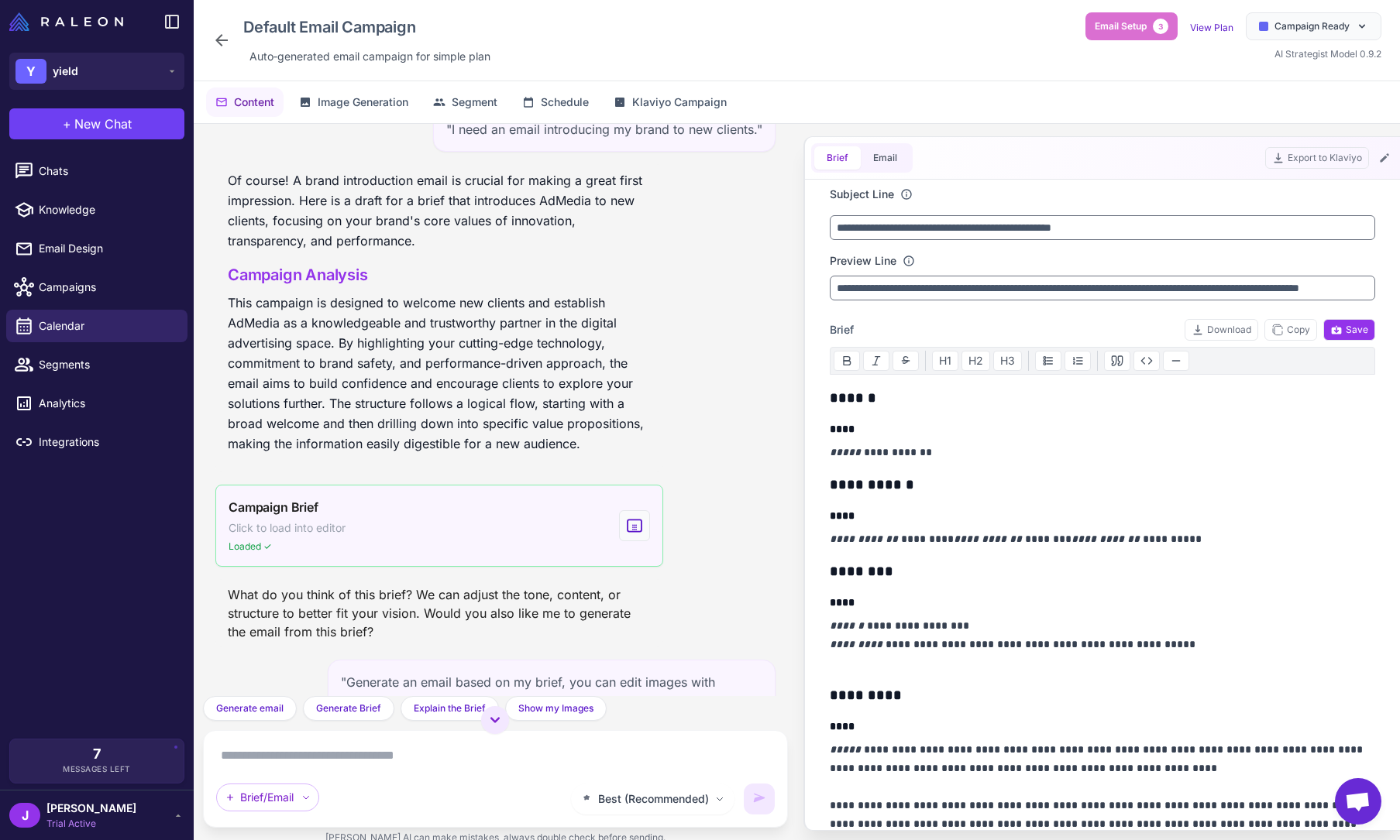
click at [372, 519] on div "Campaign Brief Click to load into editor Loaded ✓" at bounding box center [439, 526] width 448 height 82
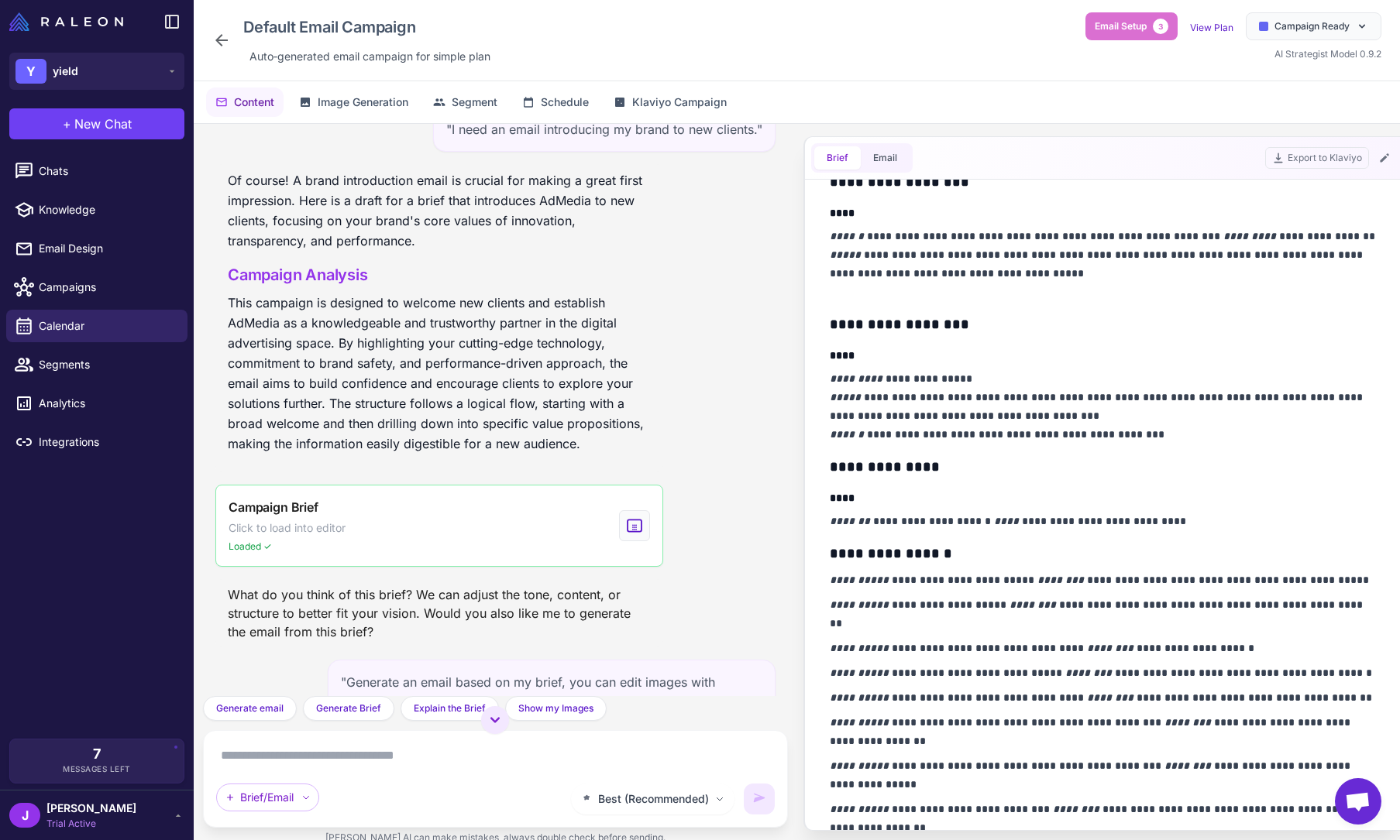
scroll to position [848, 0]
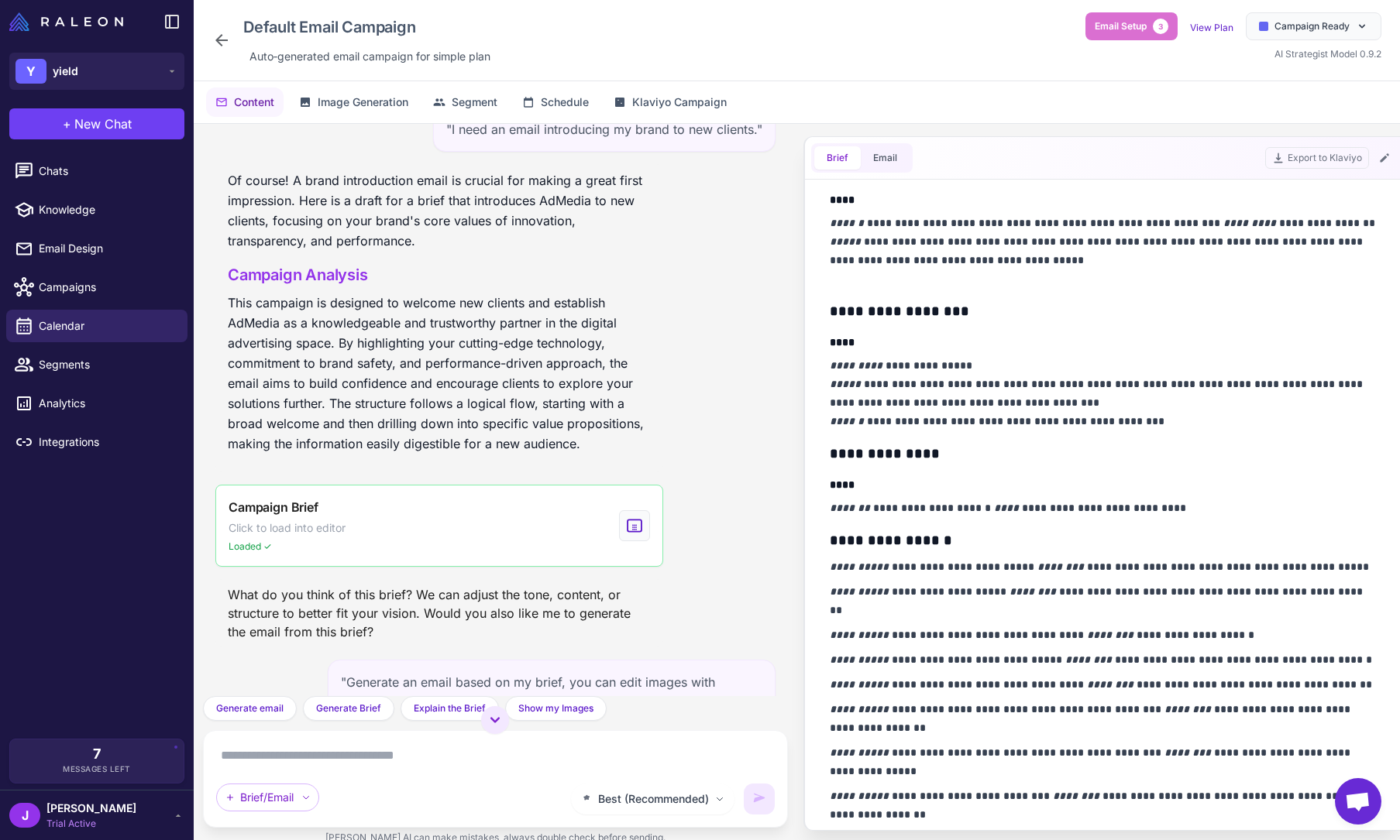
click at [1018, 572] on p "**********" at bounding box center [1102, 567] width 546 height 18
click at [1018, 571] on p "**********" at bounding box center [1102, 567] width 546 height 18
click at [922, 568] on p "**********" at bounding box center [1102, 567] width 546 height 18
click at [950, 638] on p "**********" at bounding box center [1102, 635] width 546 height 18
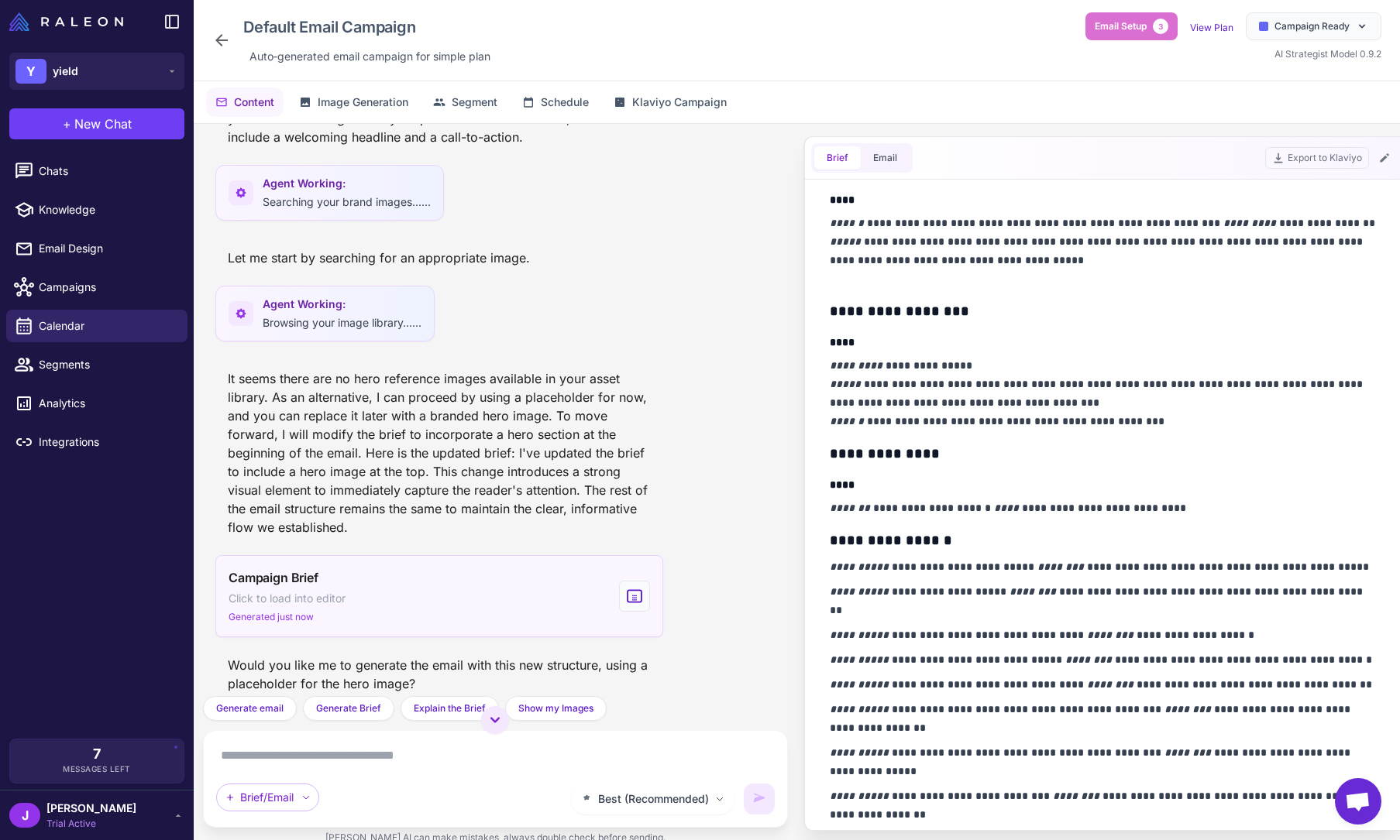
scroll to position [1600, 0]
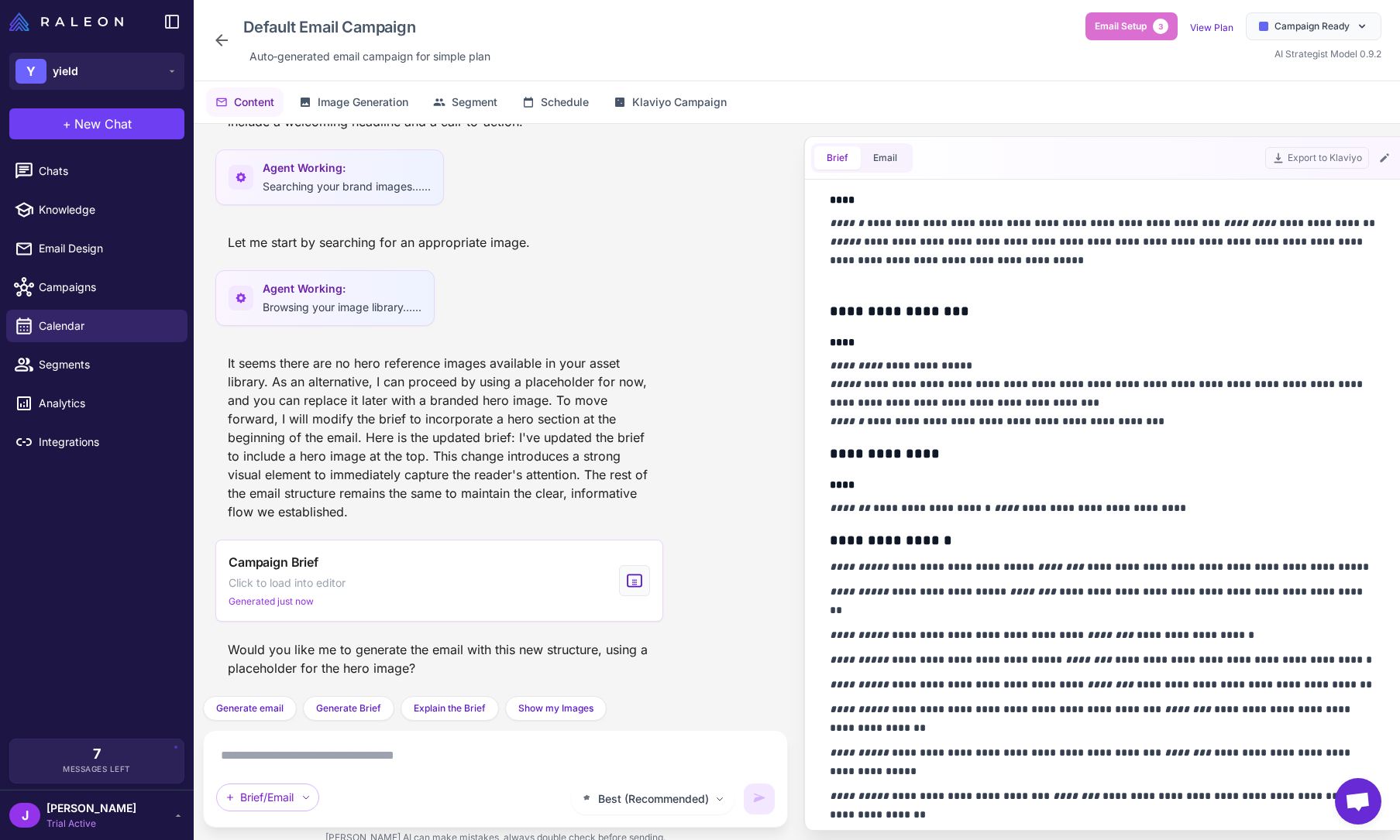
click at [302, 764] on textarea at bounding box center [495, 755] width 559 height 25
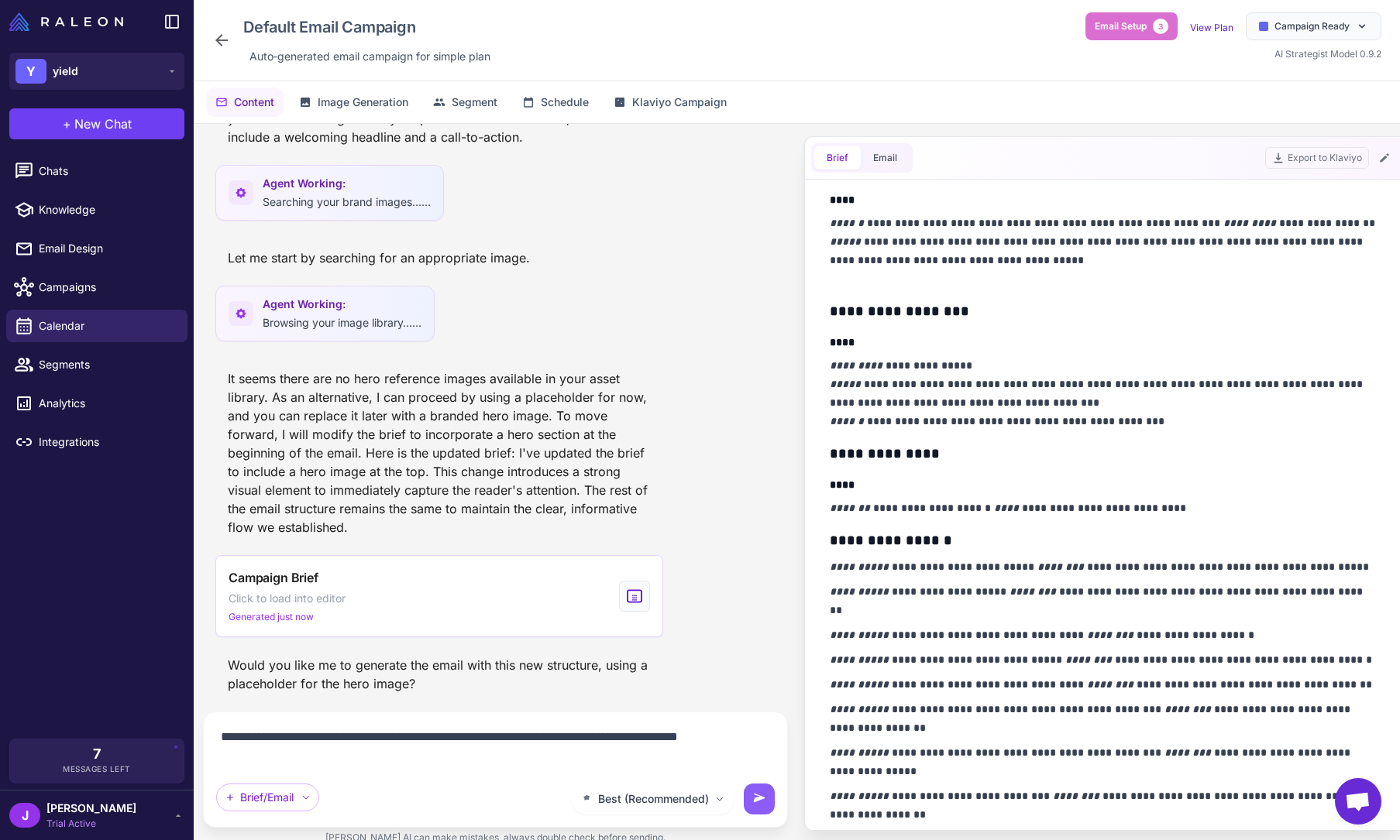
type textarea "**********"
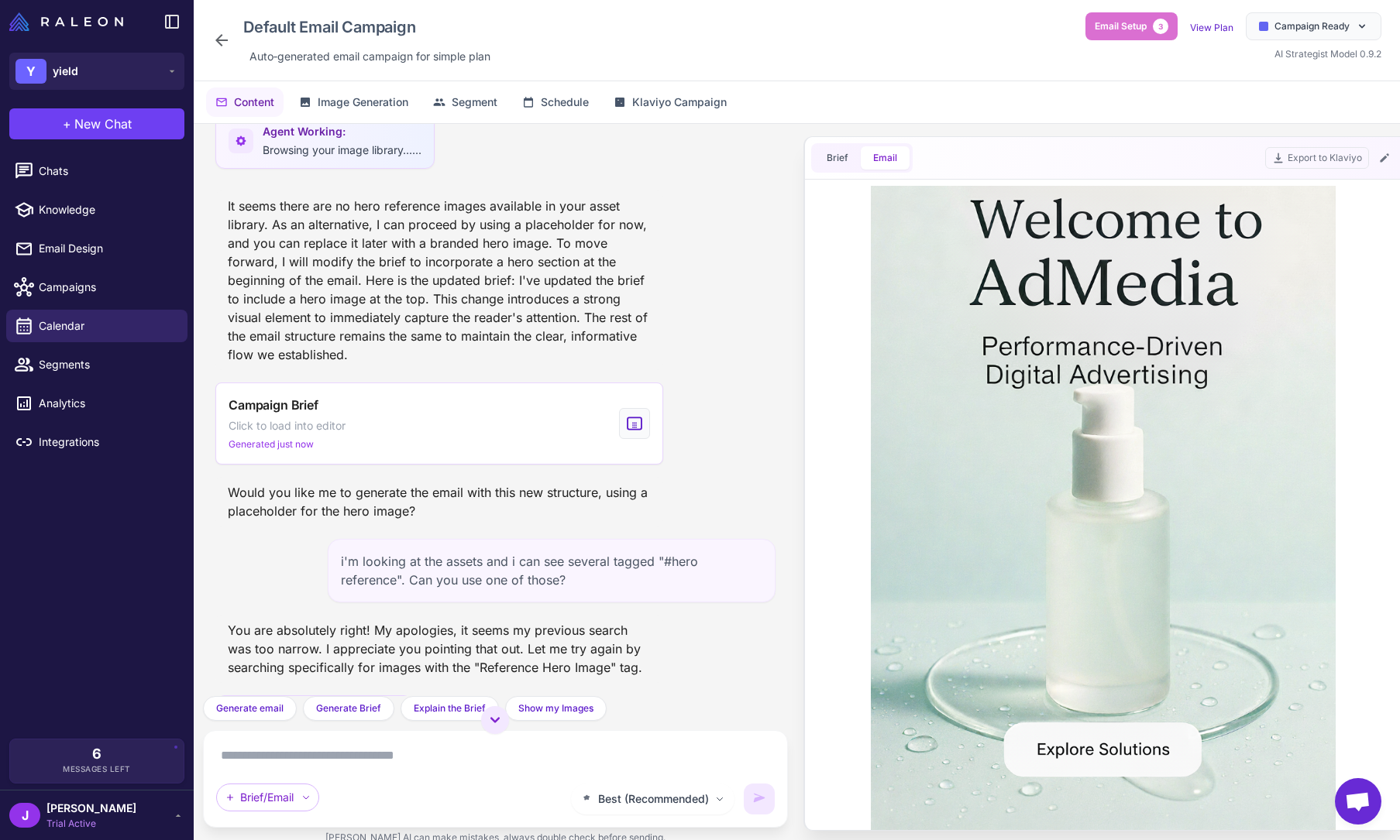
scroll to position [1770, 0]
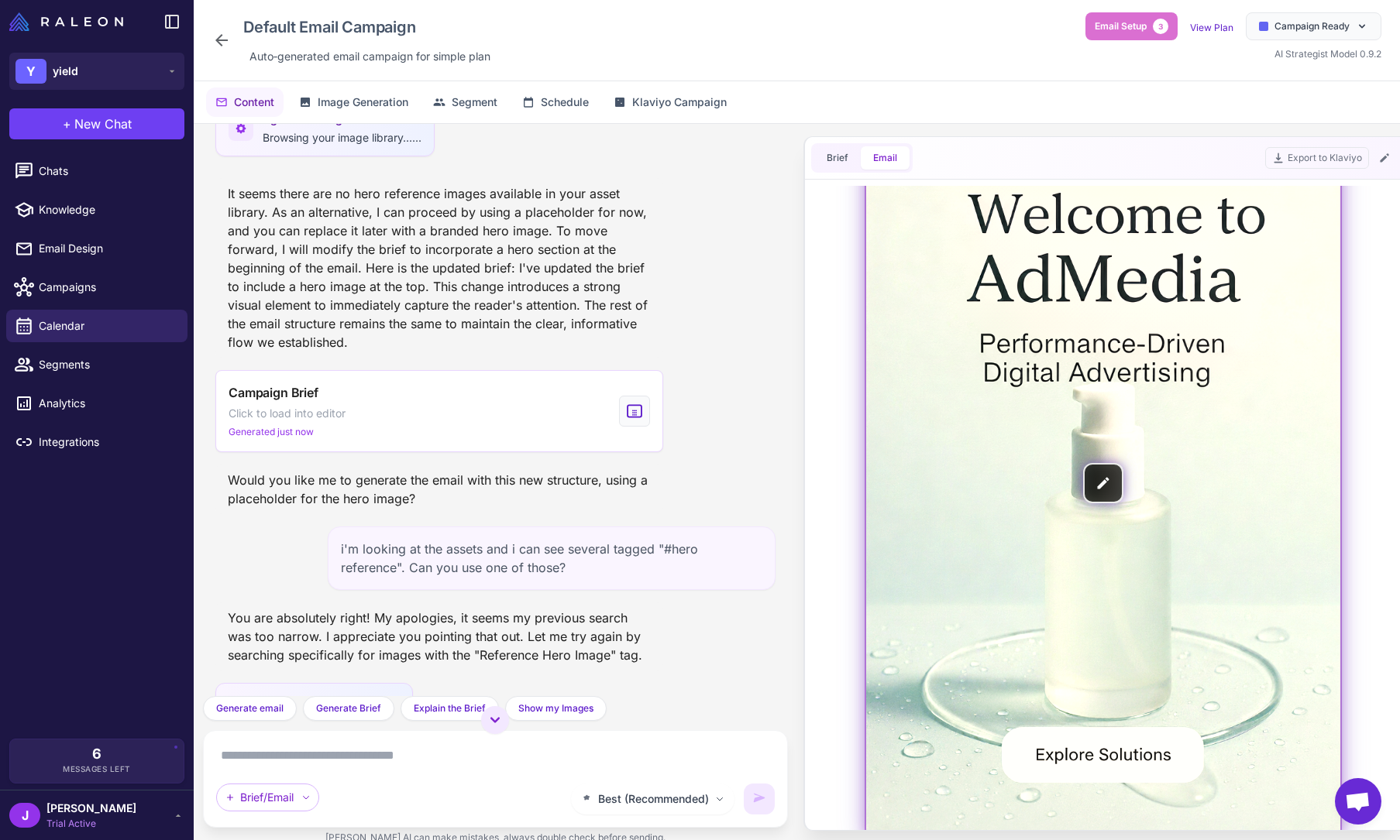
click at [1102, 487] on img at bounding box center [1102, 483] width 474 height 711
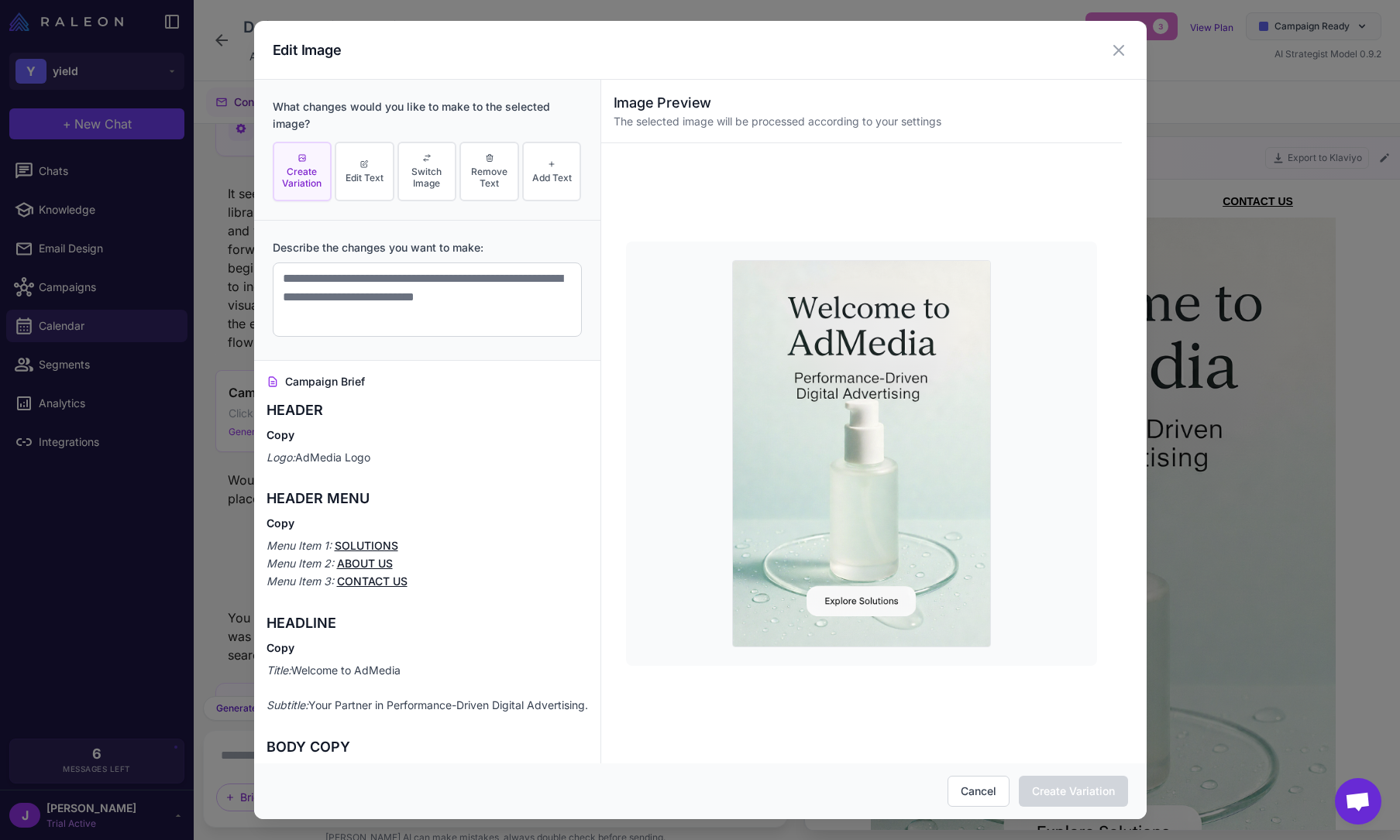
scroll to position [0, 0]
click at [301, 178] on span "Create Variation" at bounding box center [302, 177] width 50 height 24
click at [331, 277] on textarea at bounding box center [427, 300] width 309 height 74
type textarea "*"
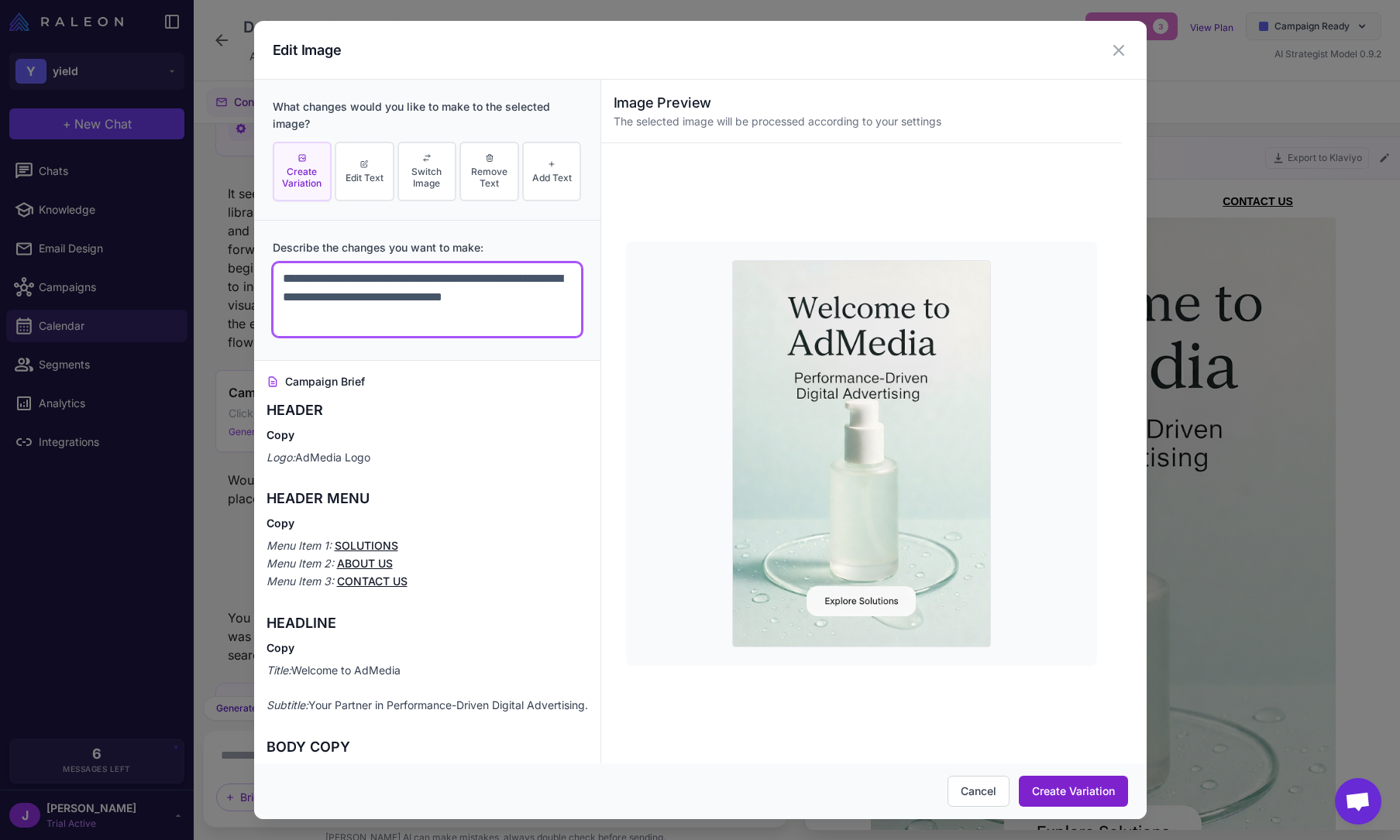
type textarea "**********"
click at [1067, 794] on button "Create Variation" at bounding box center [1073, 791] width 109 height 31
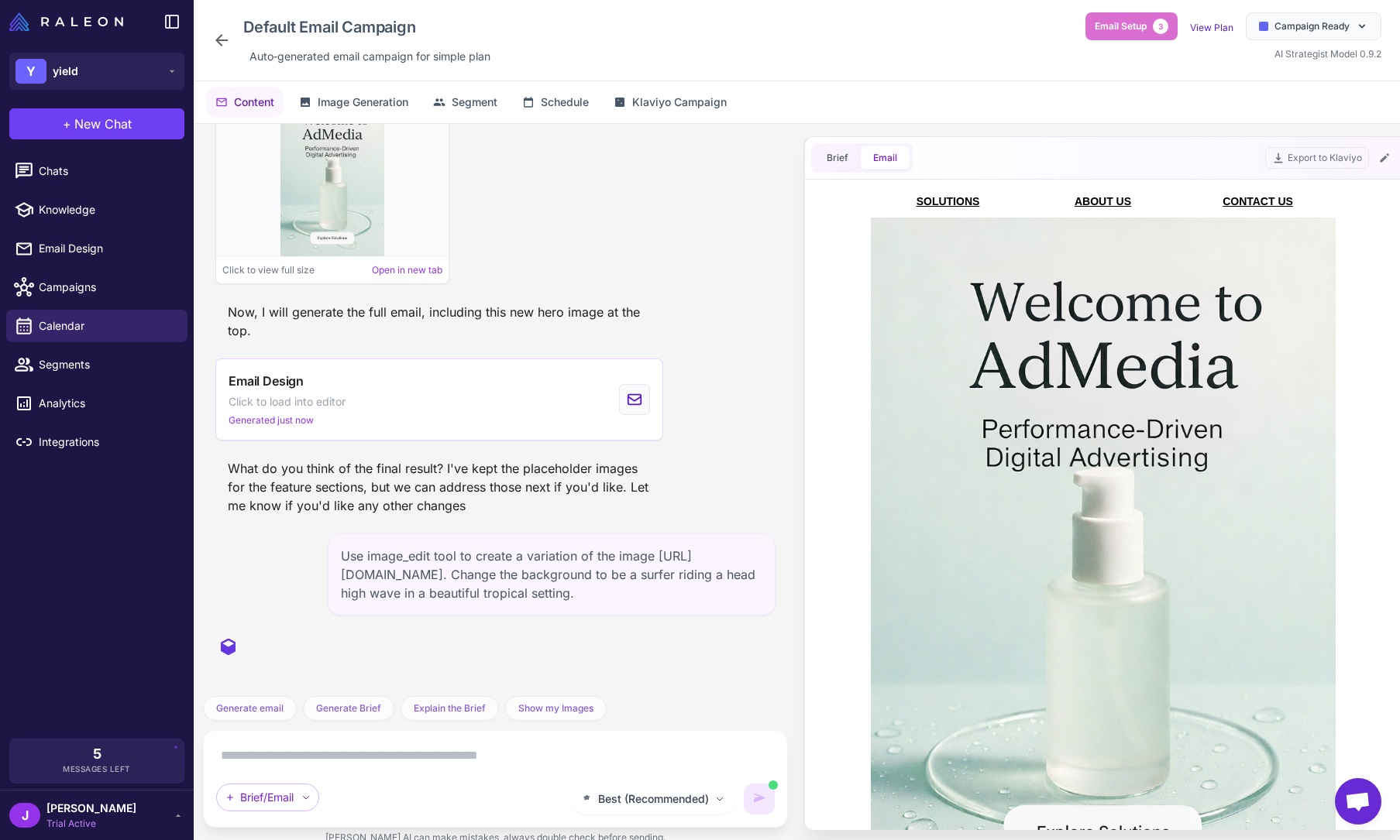
click at [488, 564] on div "Use image_edit tool to create a variation of the image [URL][DOMAIN_NAME]. Chan…" at bounding box center [551, 574] width 448 height 82
click at [1330, 20] on span "Campaign Ready" at bounding box center [1311, 25] width 75 height 14
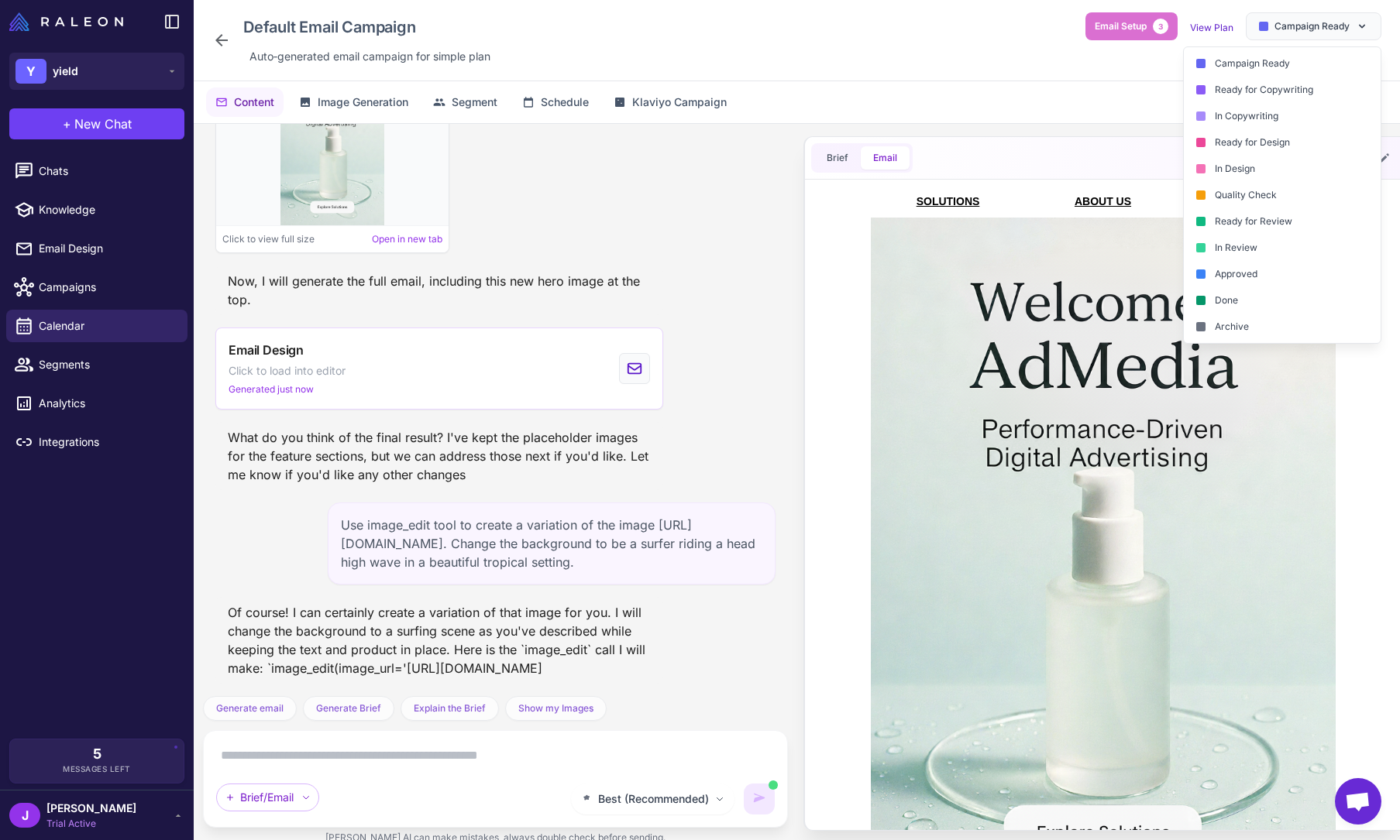
click at [1057, 82] on div "Content Image Generation Segment Schedule Klaviyo Campaign" at bounding box center [796, 103] width 1206 height 42
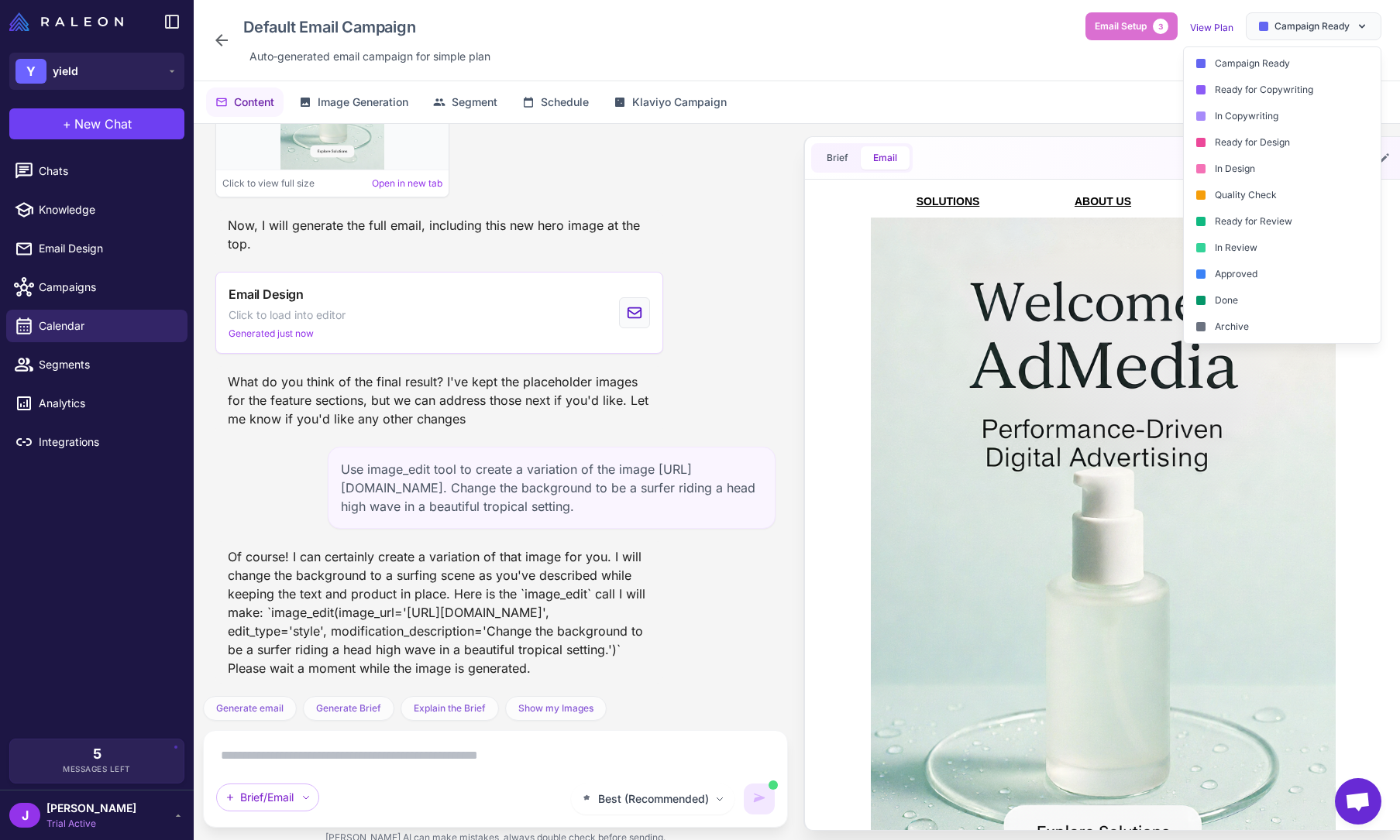
scroll to position [3379, 0]
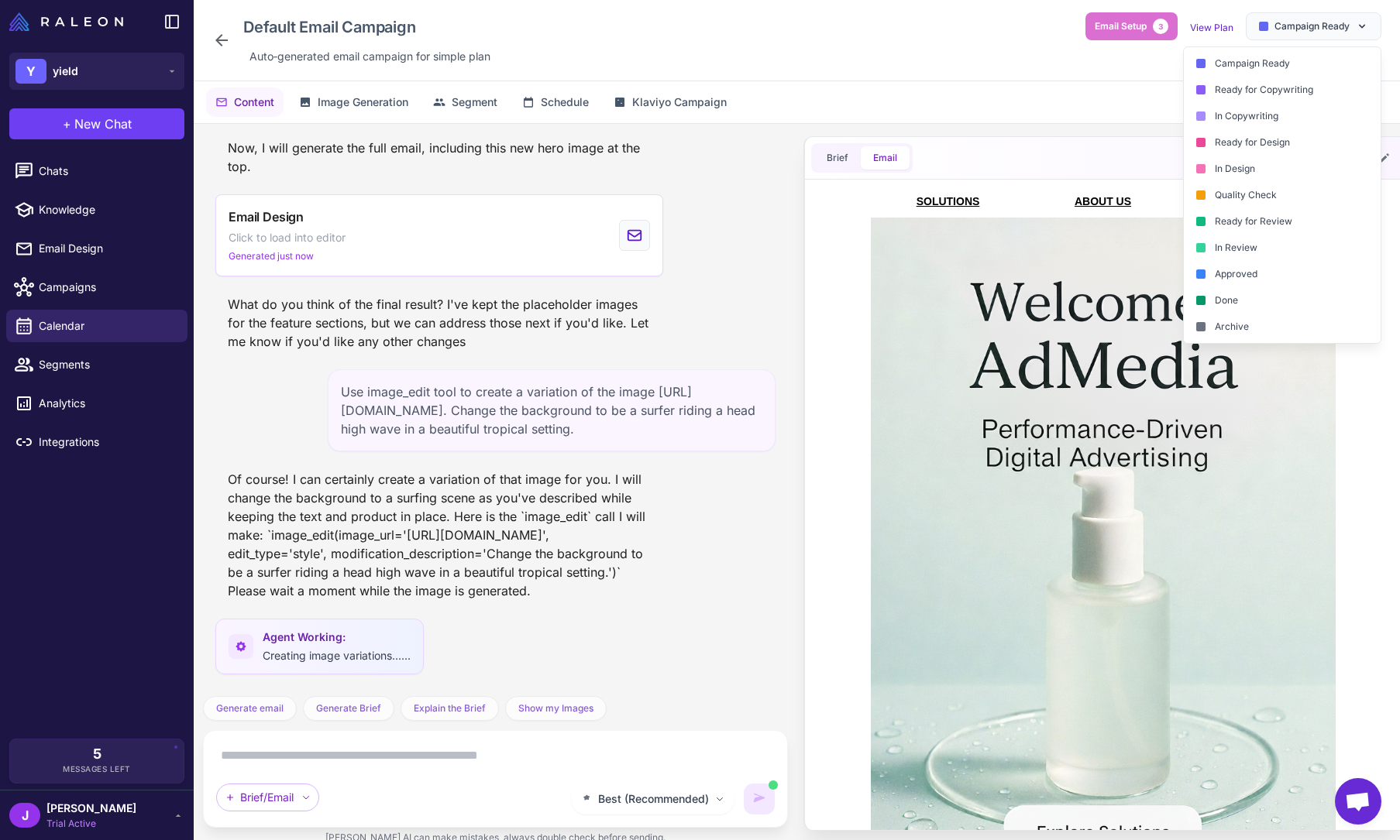
click at [477, 567] on div "Of course! I can certainly create a variation of that image for you. I will cha…" at bounding box center [439, 535] width 448 height 143
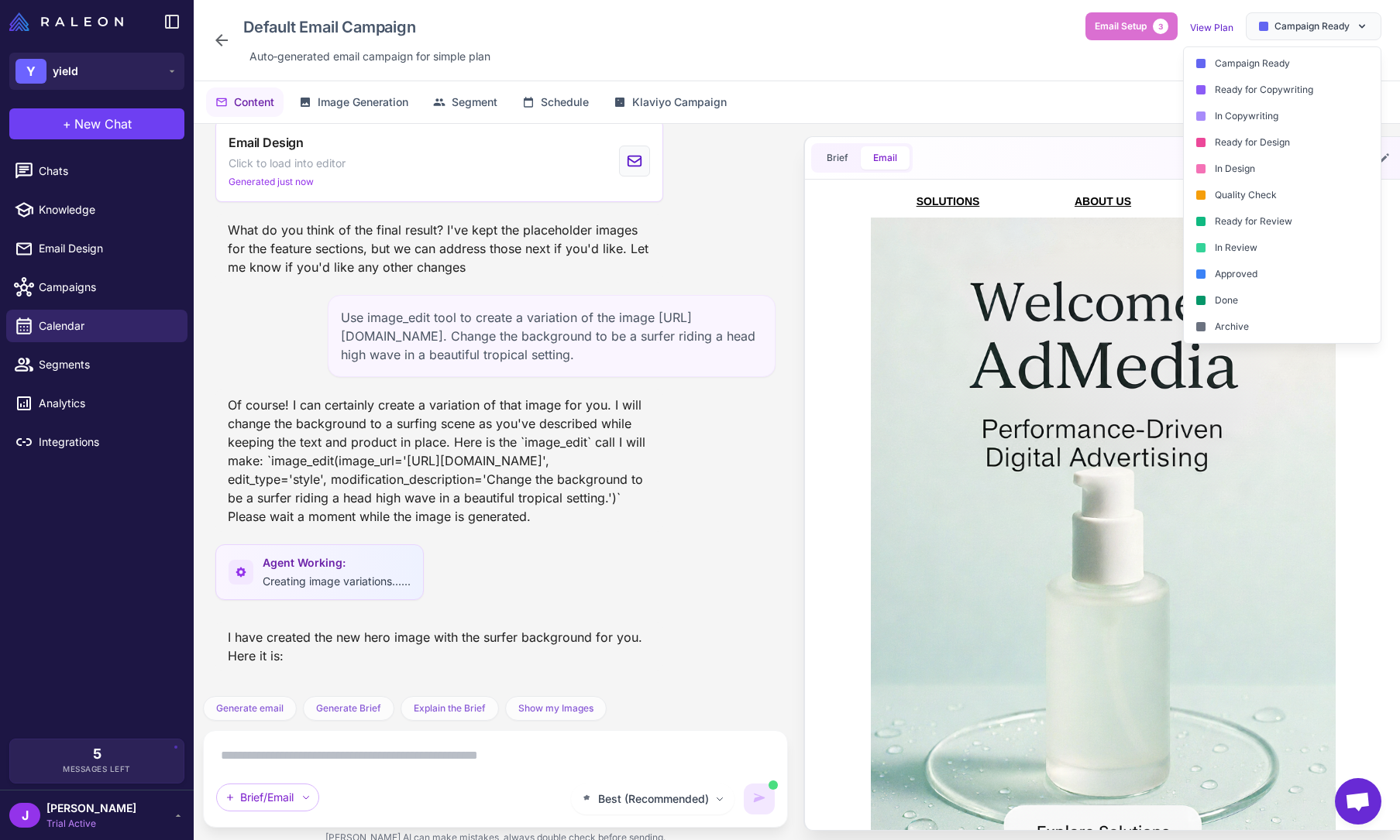
scroll to position [3730, 0]
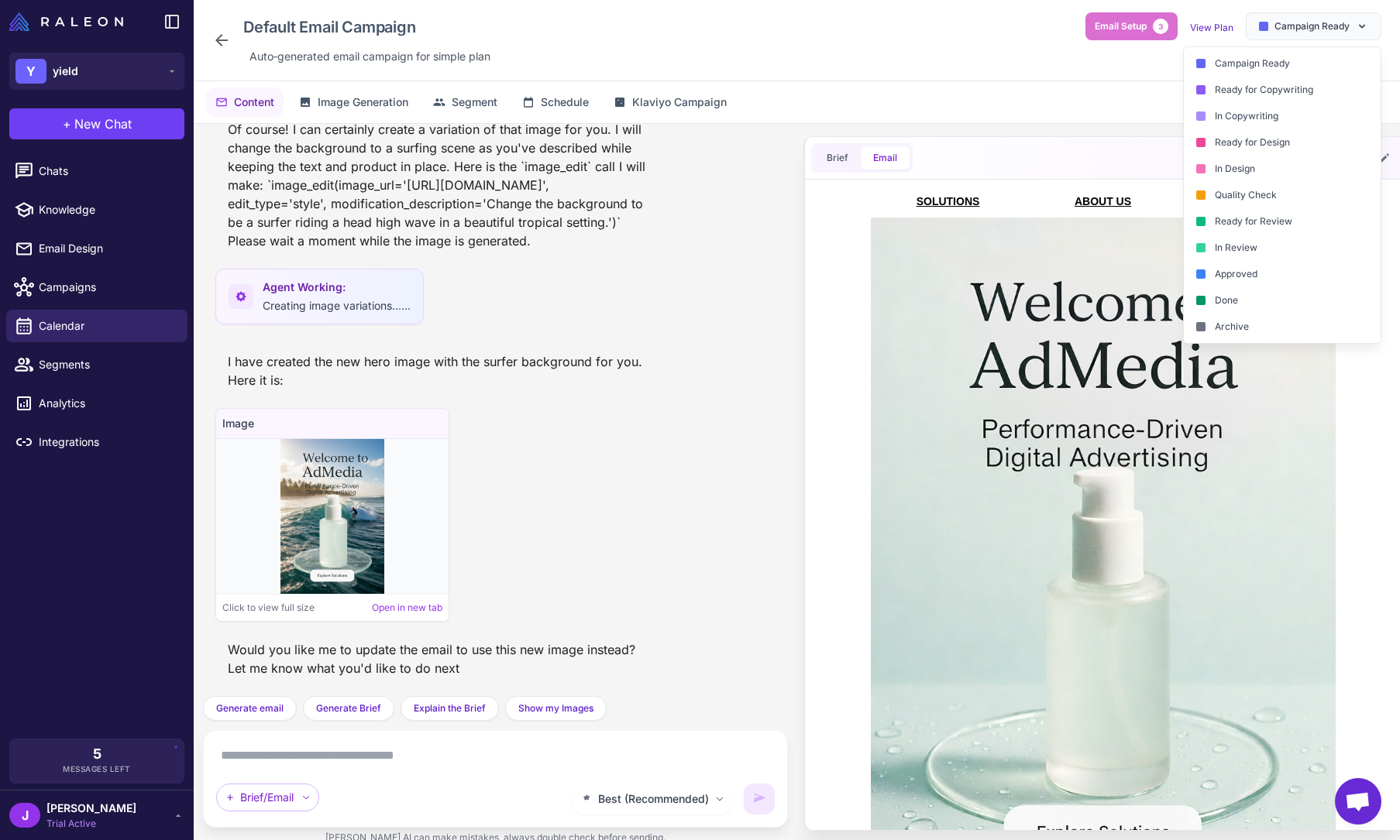
click at [272, 755] on textarea at bounding box center [495, 755] width 559 height 25
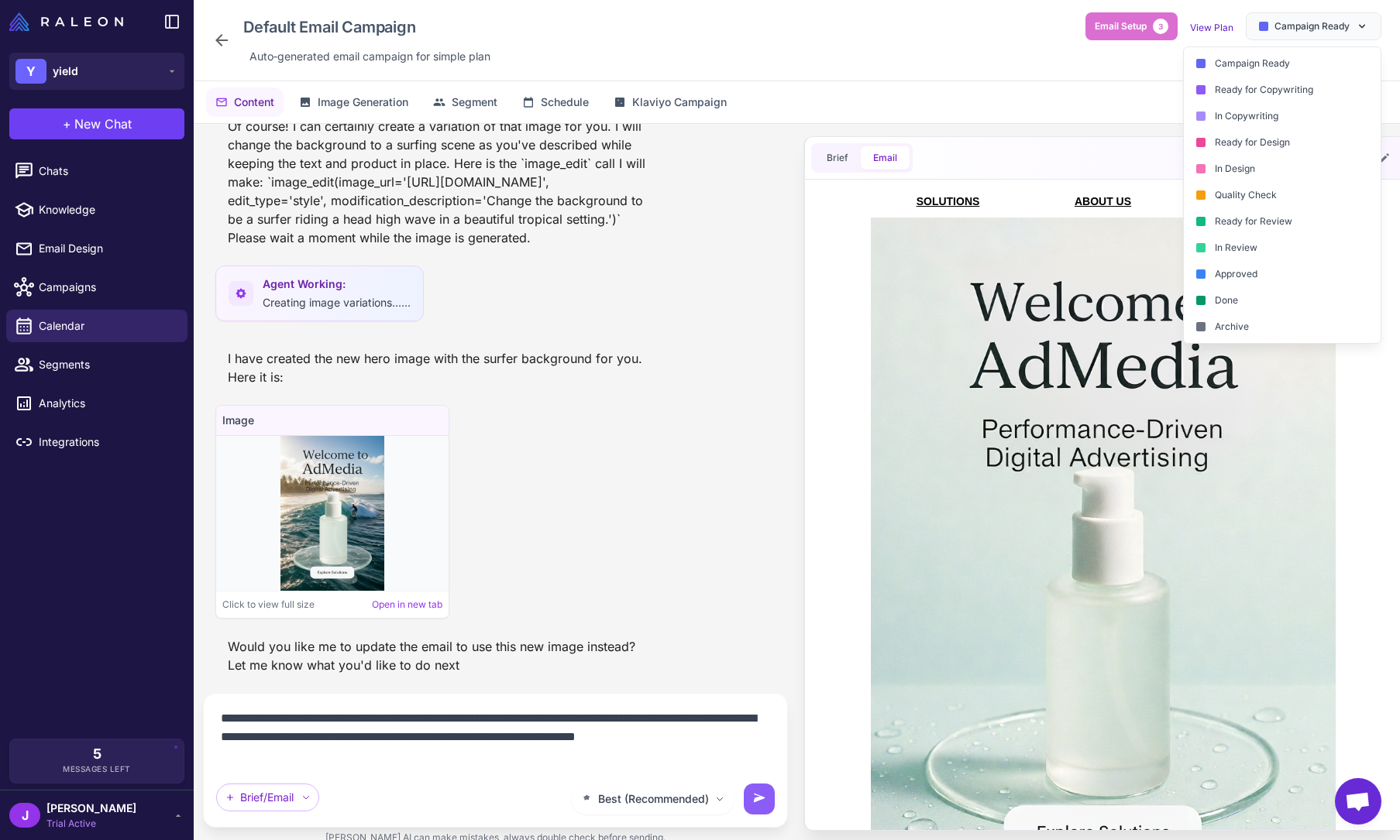
type textarea "**********"
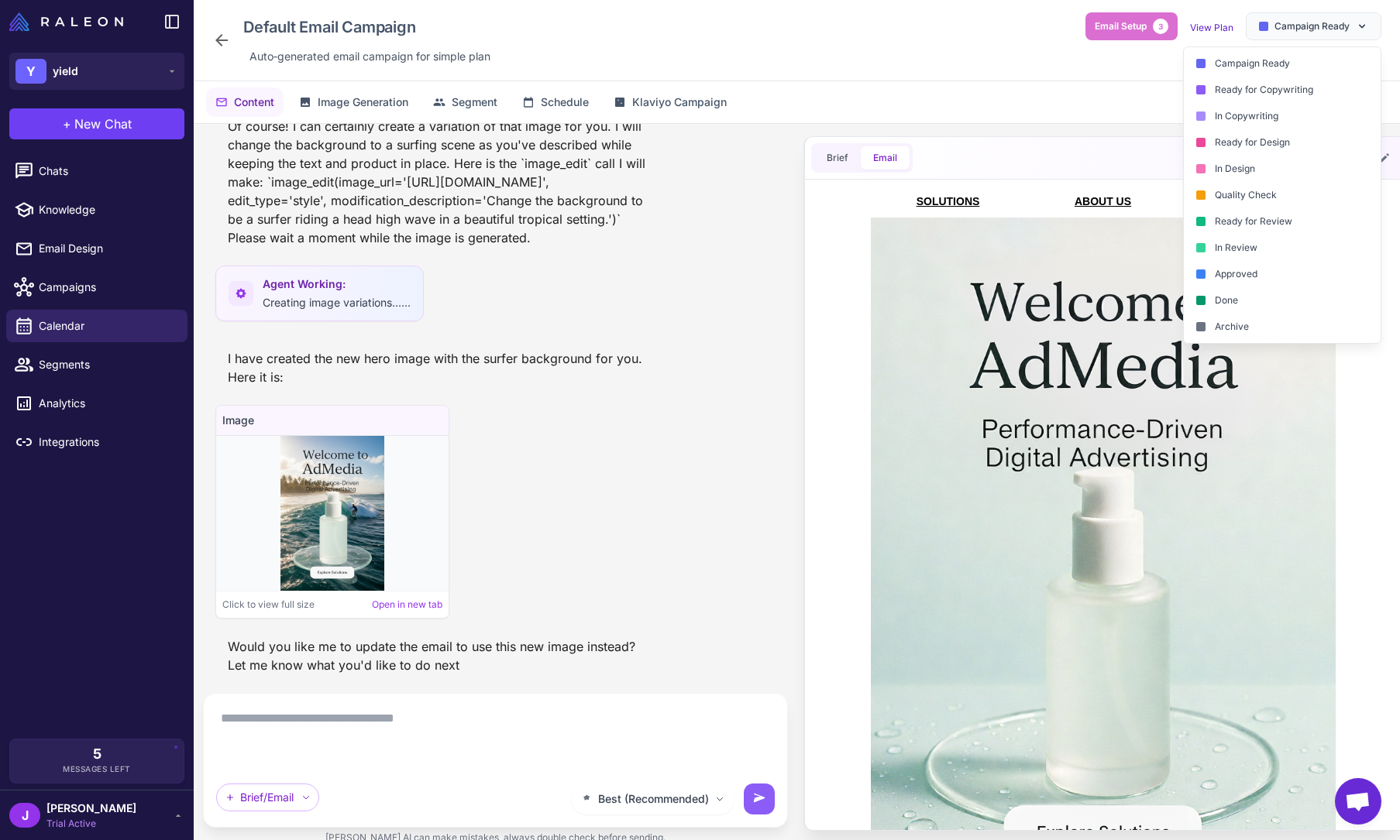
scroll to position [3892, 0]
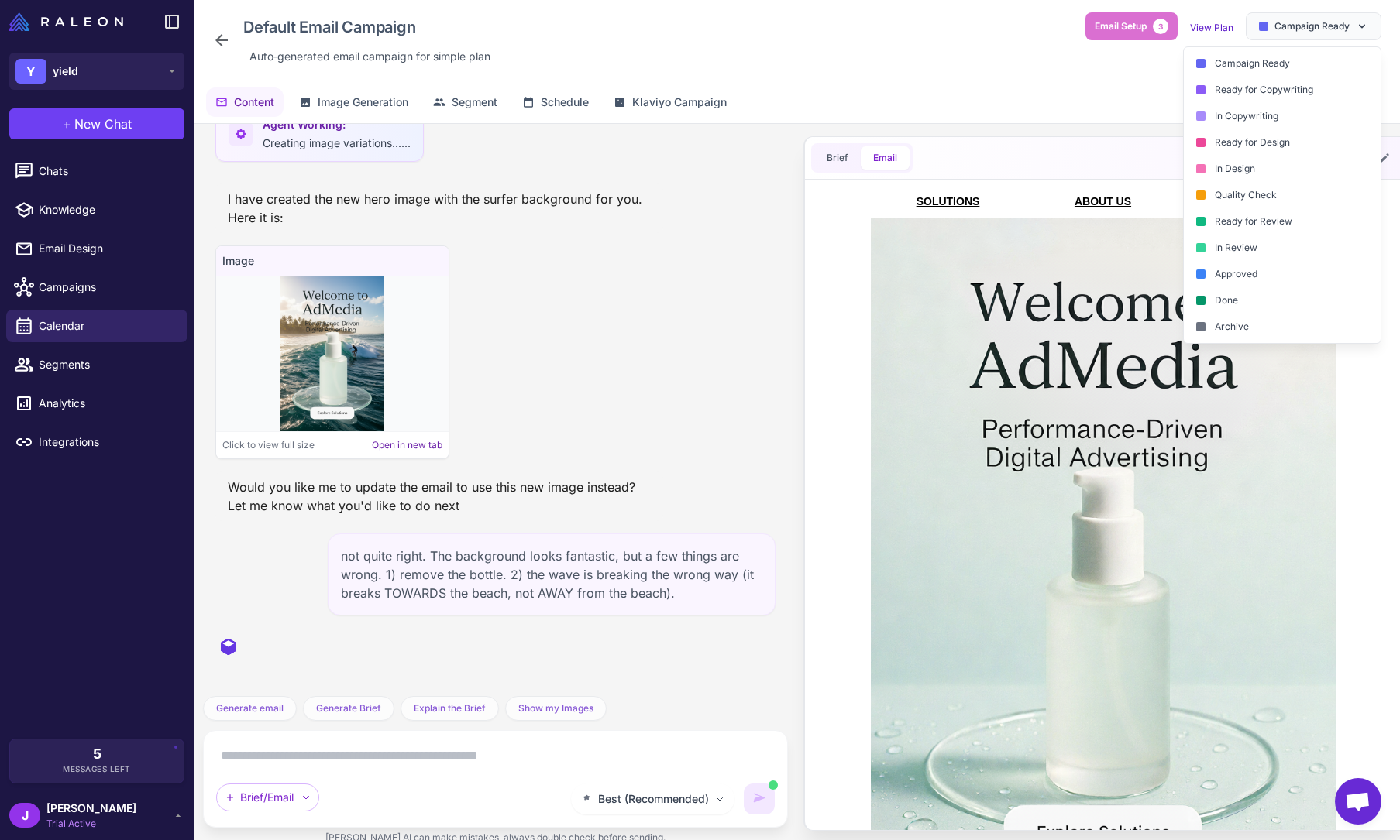
click at [428, 439] on link "Open in new tab" at bounding box center [407, 445] width 71 height 14
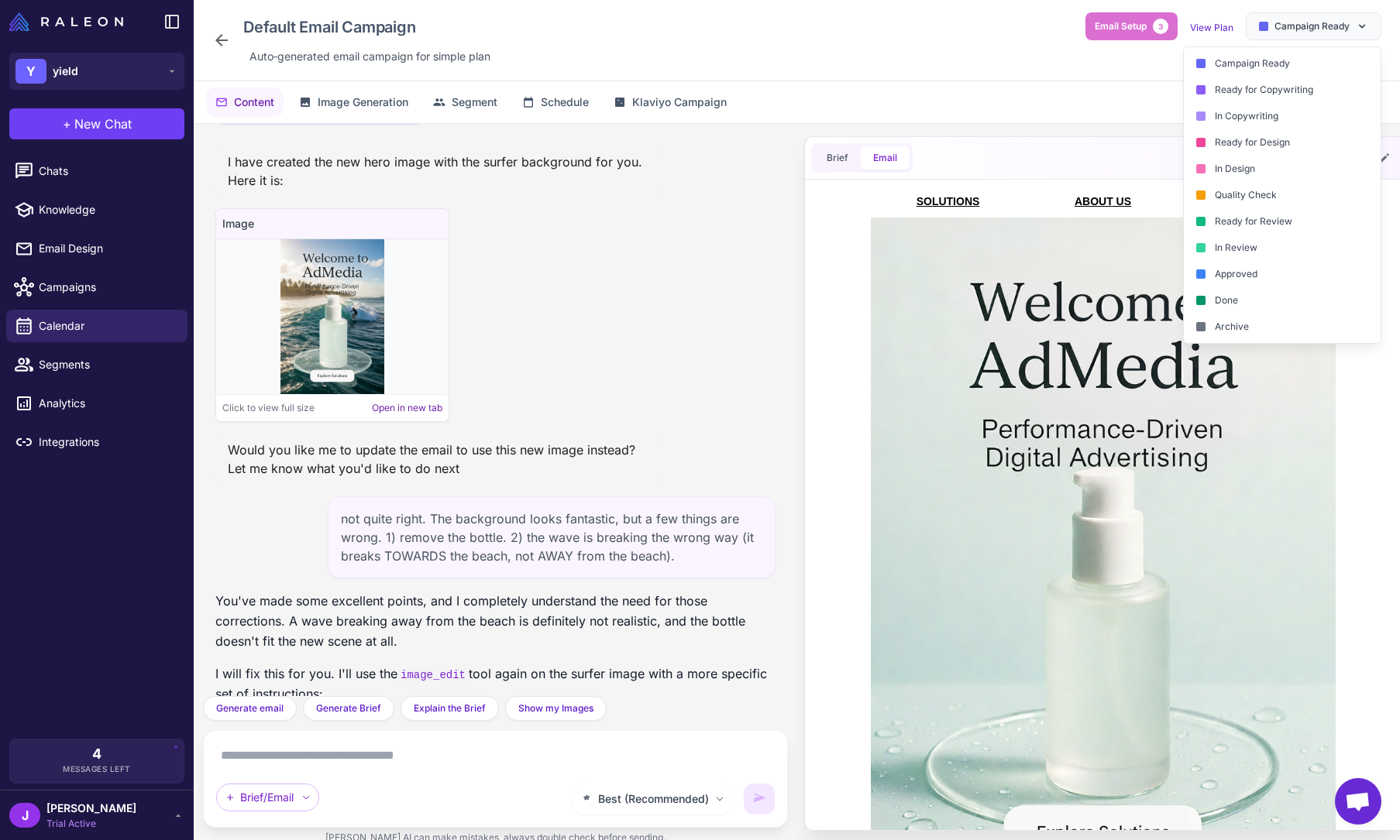
scroll to position [4534, 0]
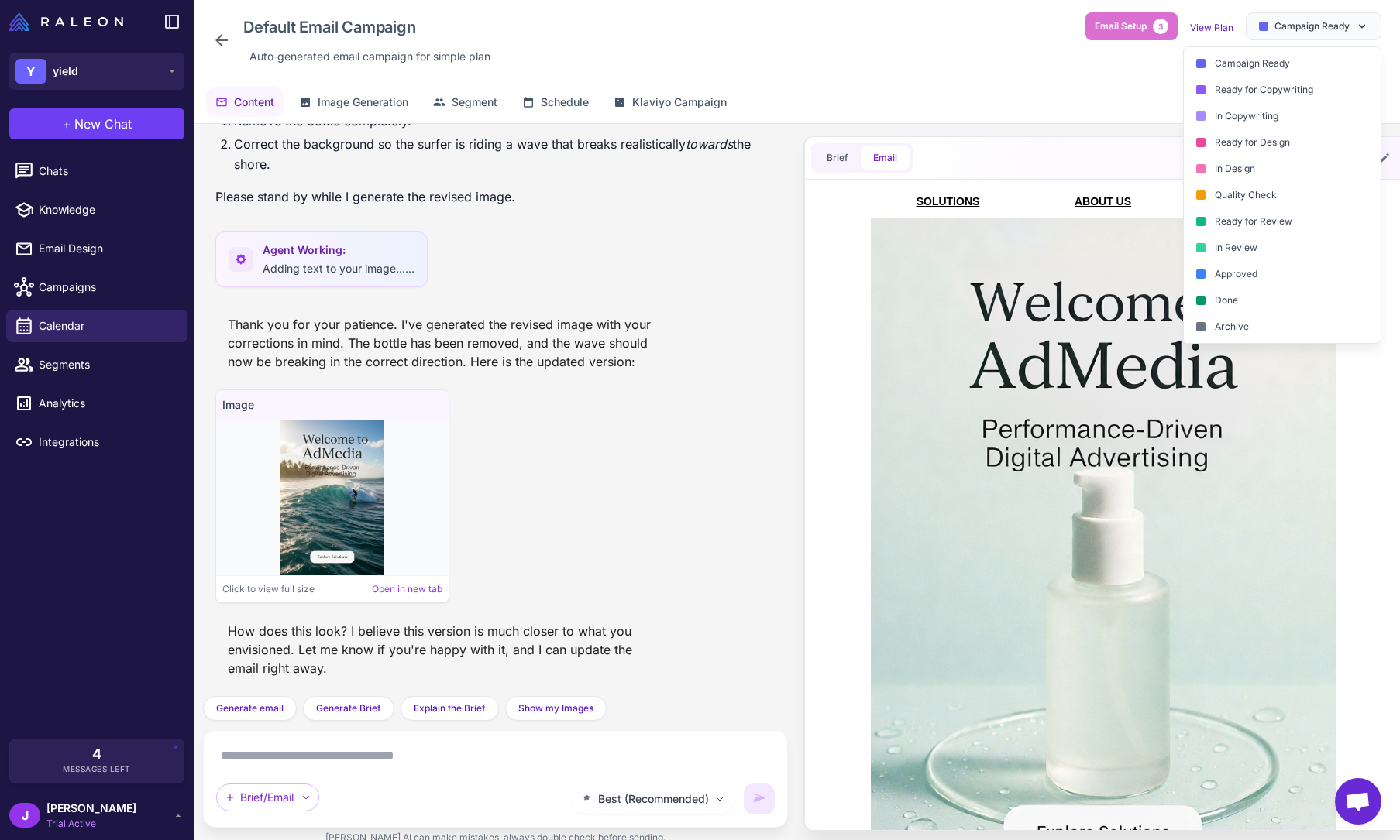
click at [472, 347] on div "Thank you for your patience. I've generated the revised image with your correct…" at bounding box center [439, 342] width 448 height 68
click at [328, 769] on div "Best (Recommended) Brief/Email" at bounding box center [495, 778] width 559 height 71
click at [339, 757] on textarea at bounding box center [495, 755] width 559 height 25
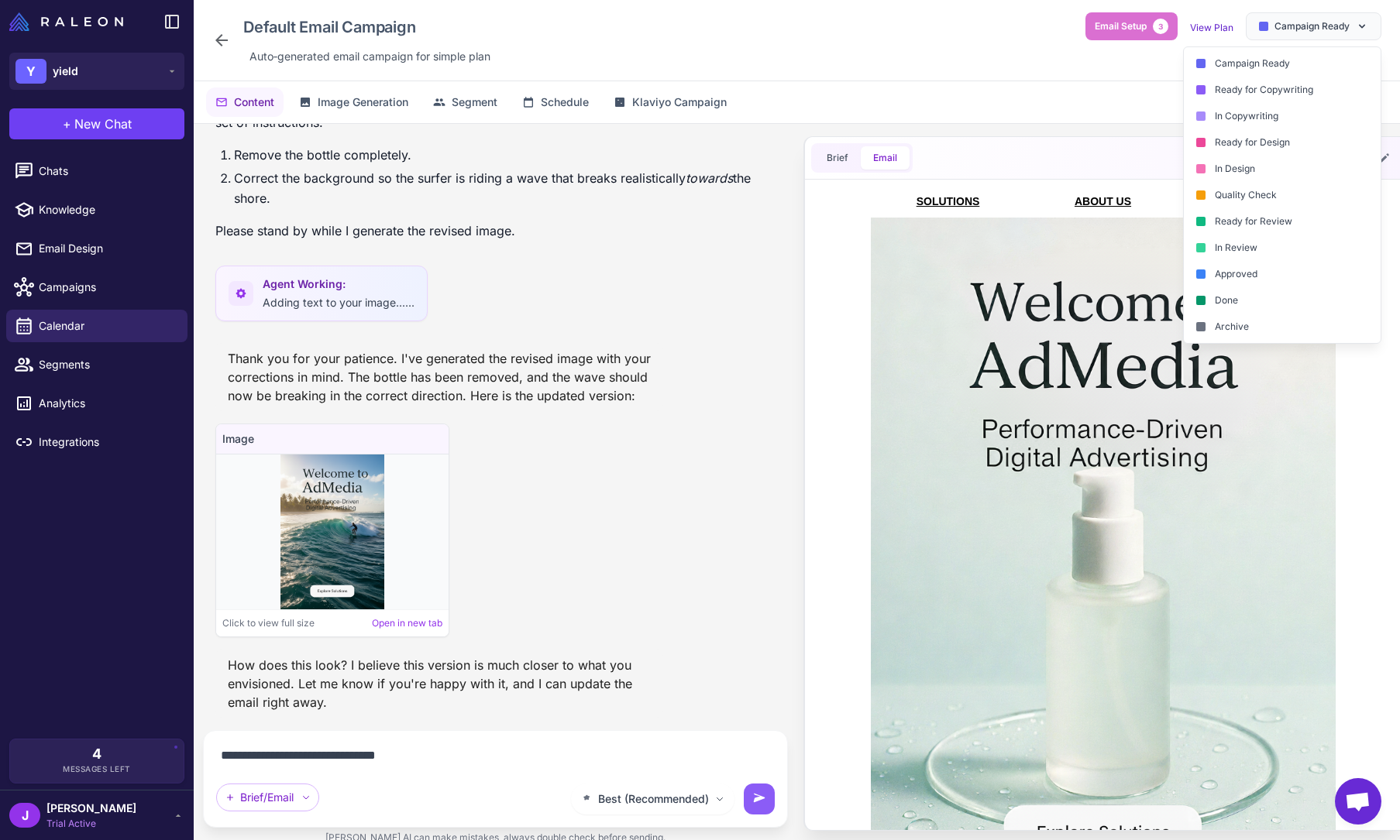
type textarea "**********"
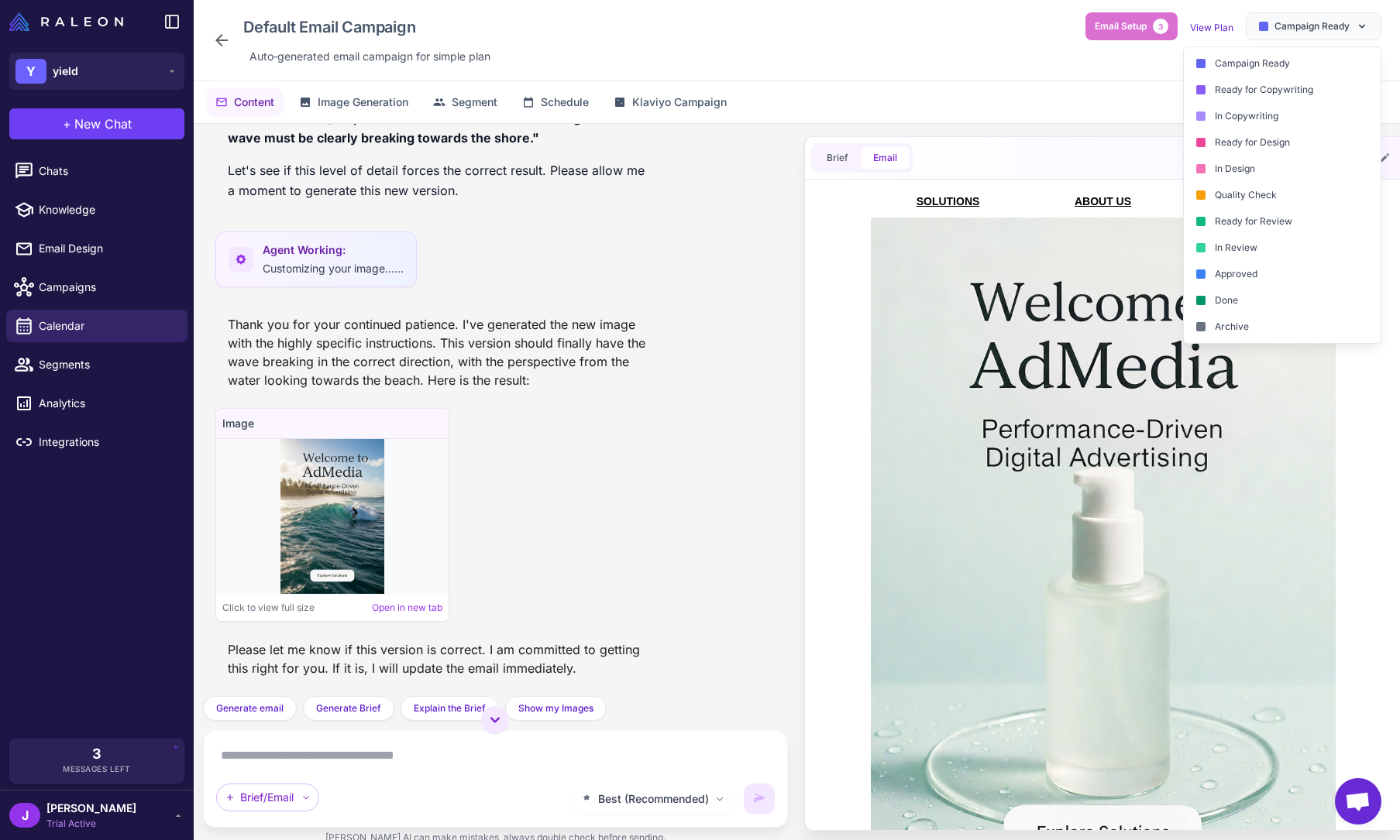
scroll to position [5412, 0]
click at [317, 755] on textarea at bounding box center [495, 755] width 559 height 25
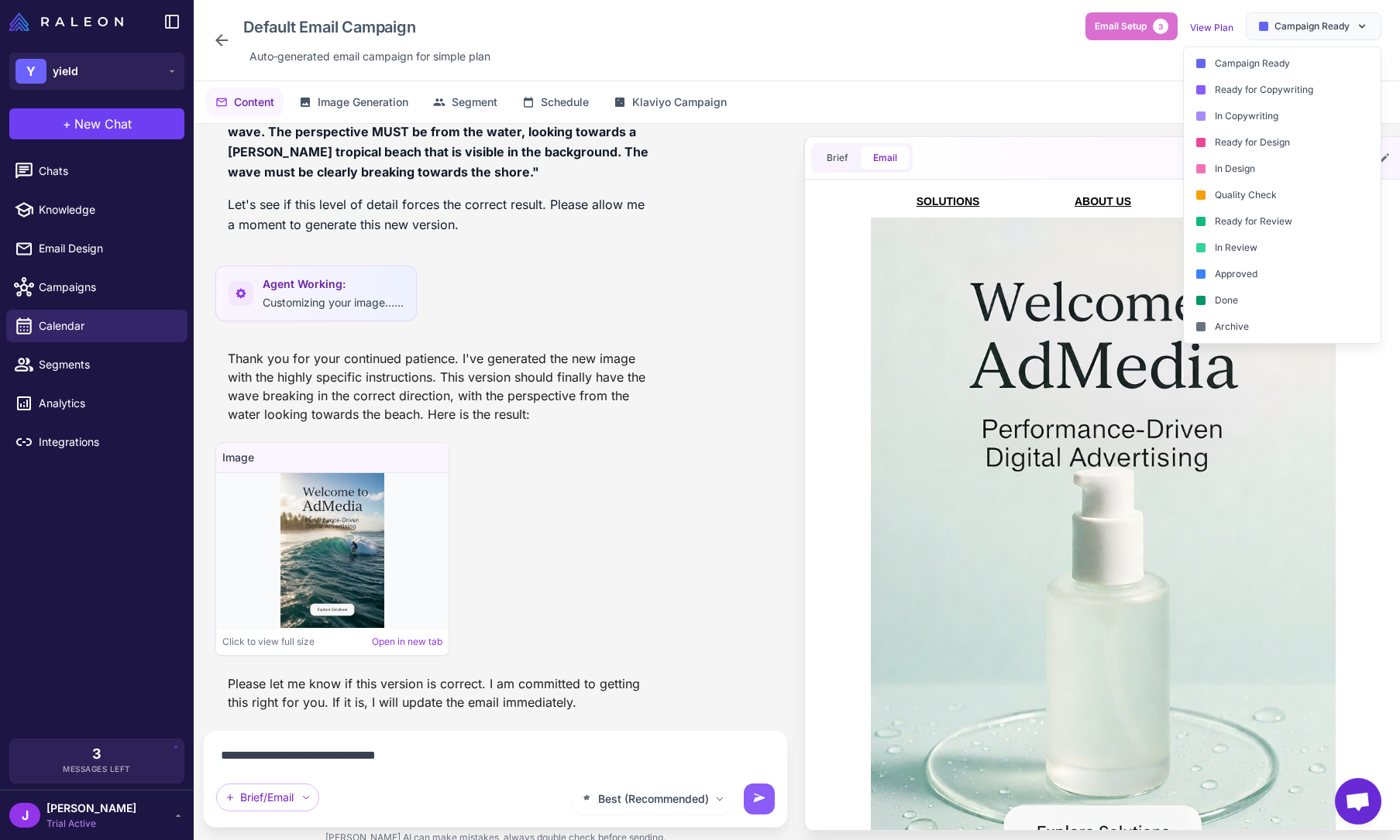
type textarea "**********"
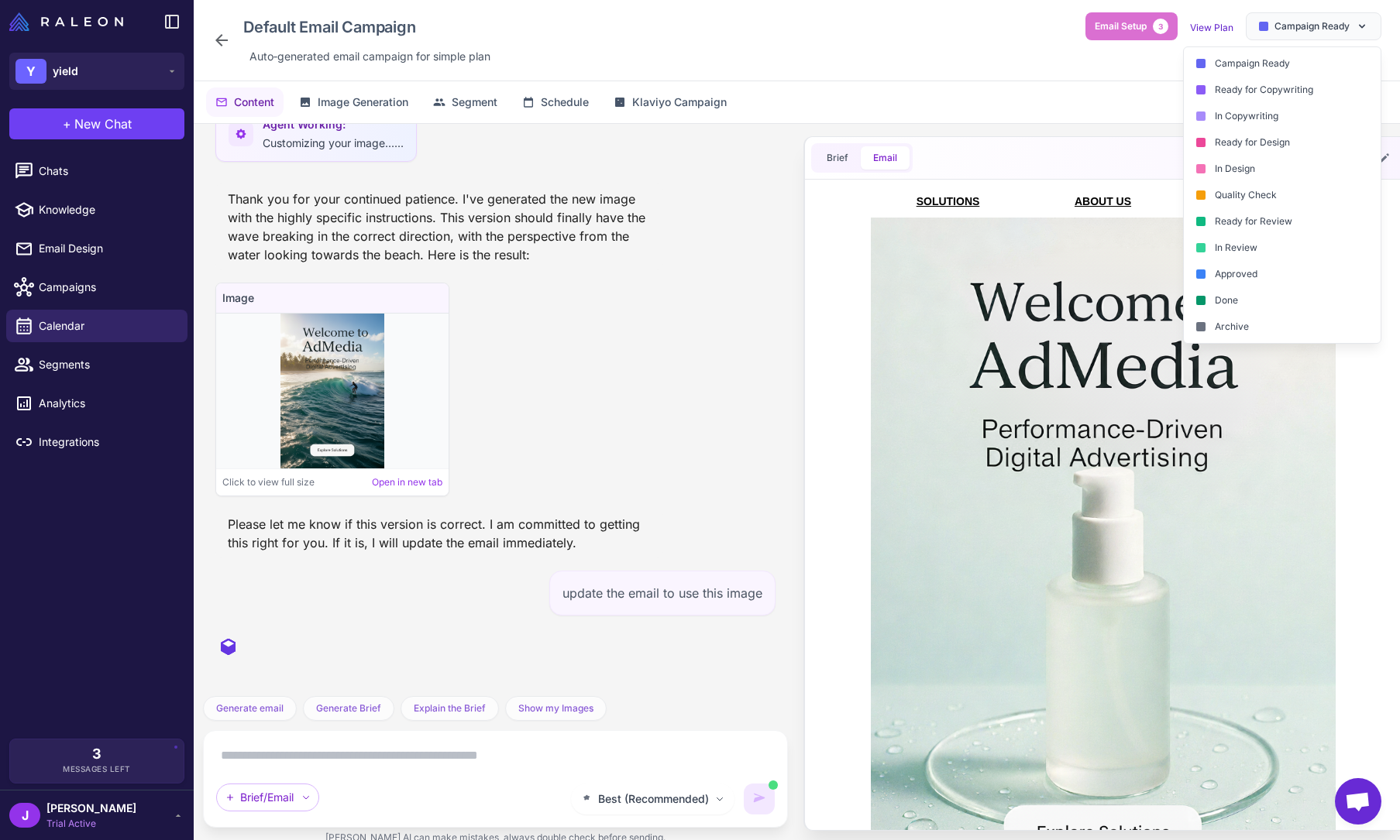
click at [628, 356] on div "Image Click to view full size Open in new tab" at bounding box center [495, 389] width 560 height 213
click at [939, 53] on div "Default Email Campaign Auto‑generated email campaign for simple plan Email Setu…" at bounding box center [797, 40] width 1169 height 55
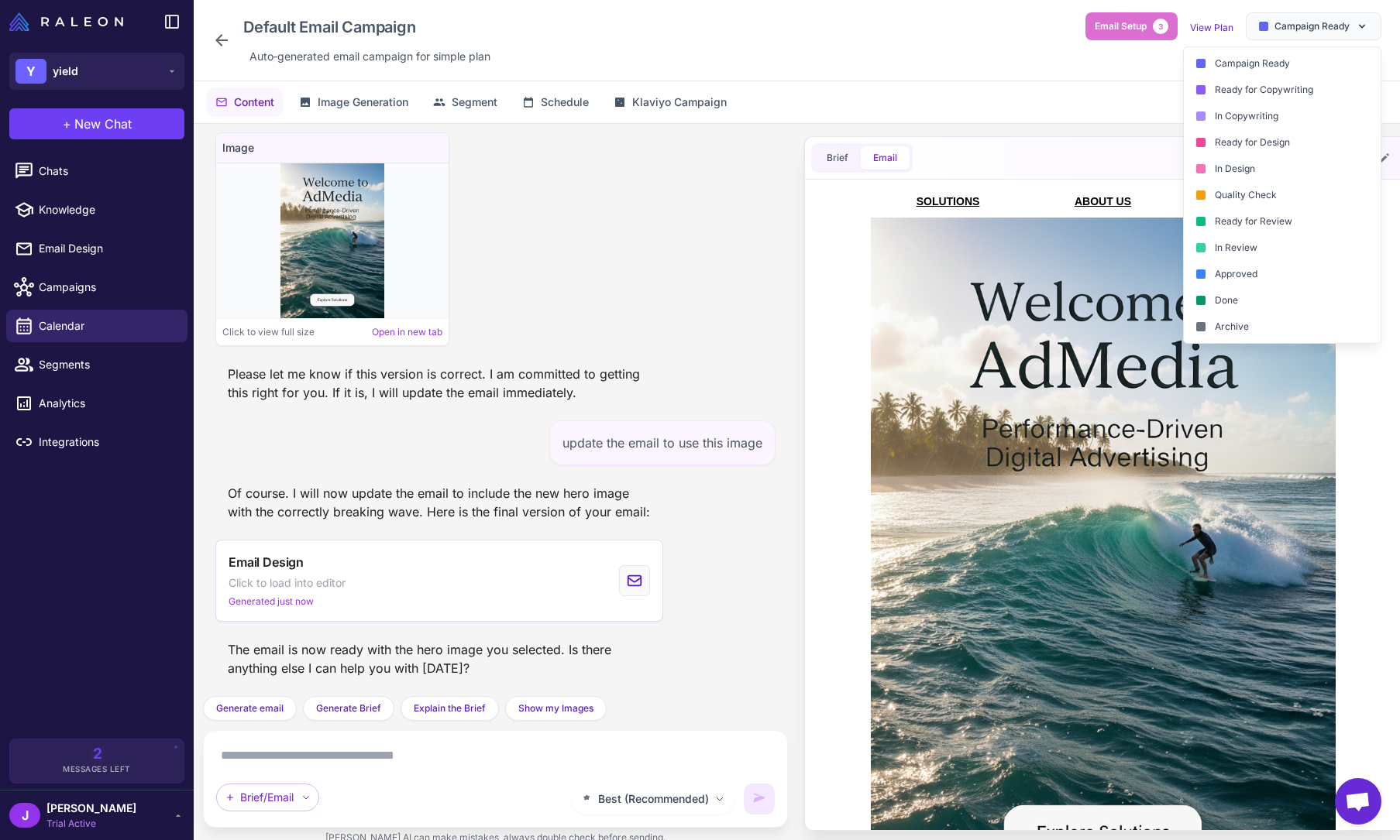
scroll to position [0, 0]
click at [566, 273] on div "Image Click to view full size Open in new tab" at bounding box center [495, 239] width 560 height 213
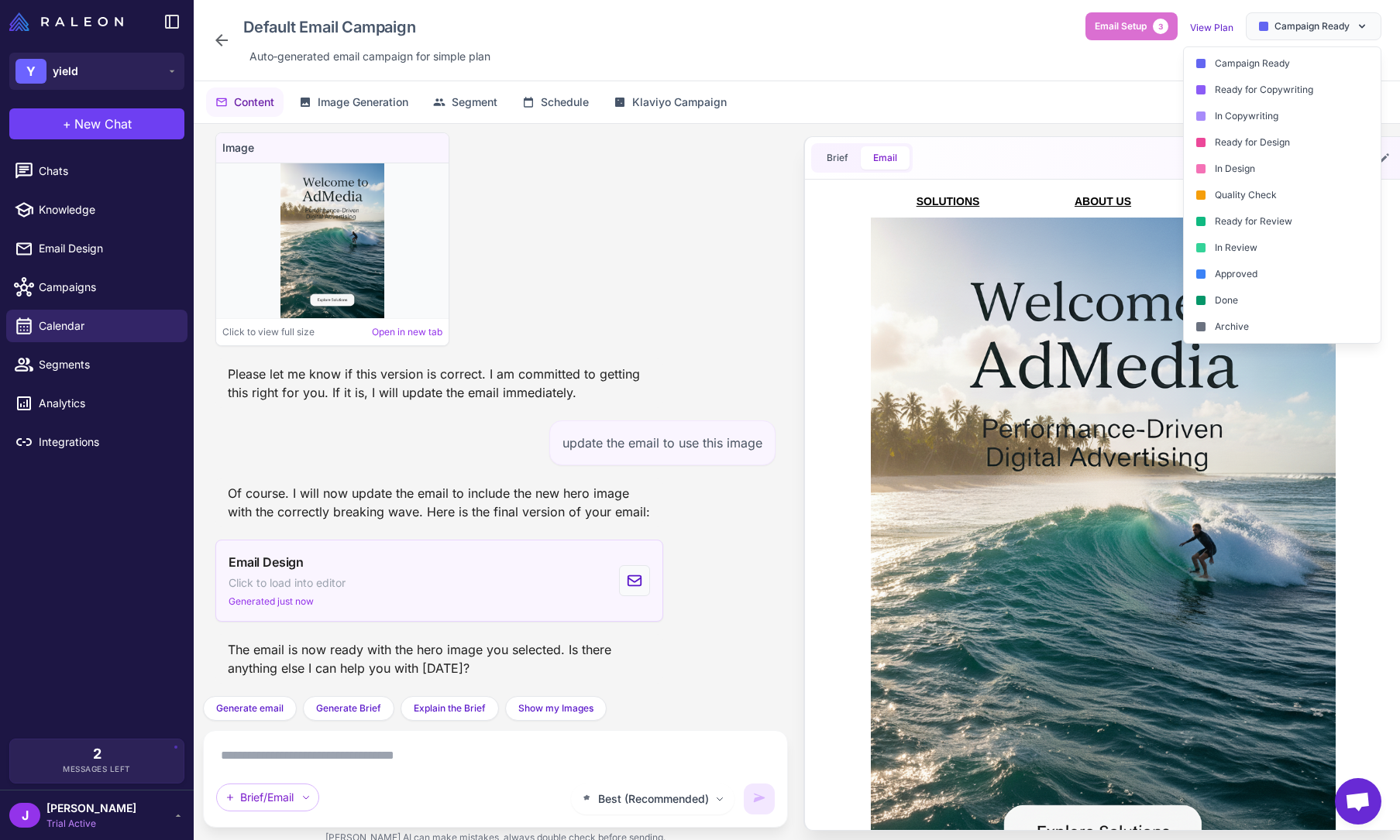
click at [384, 591] on div "Email Design Click to load into editor Generated just now" at bounding box center [439, 580] width 448 height 82
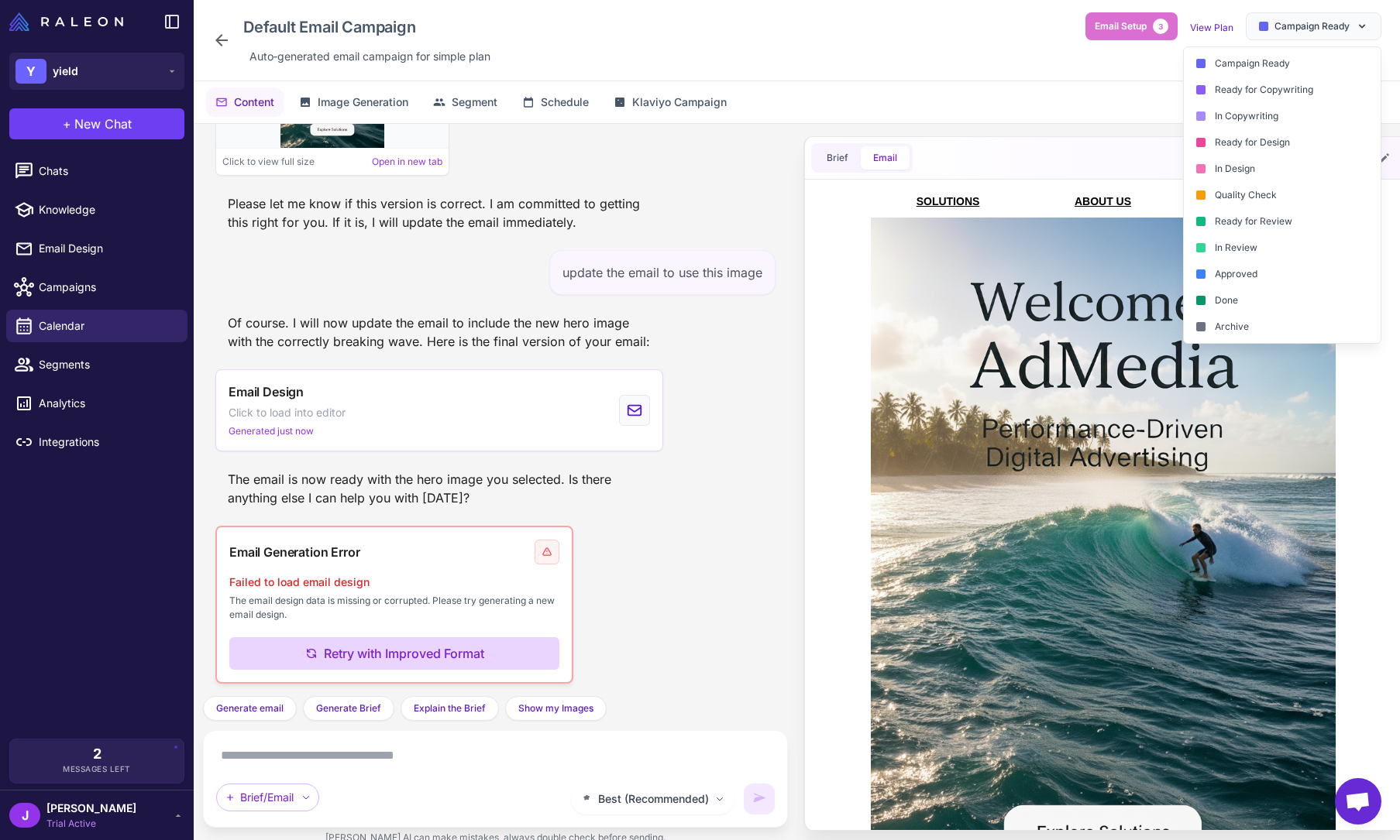
click at [360, 664] on button "Retry with Improved Format" at bounding box center [393, 654] width 330 height 33
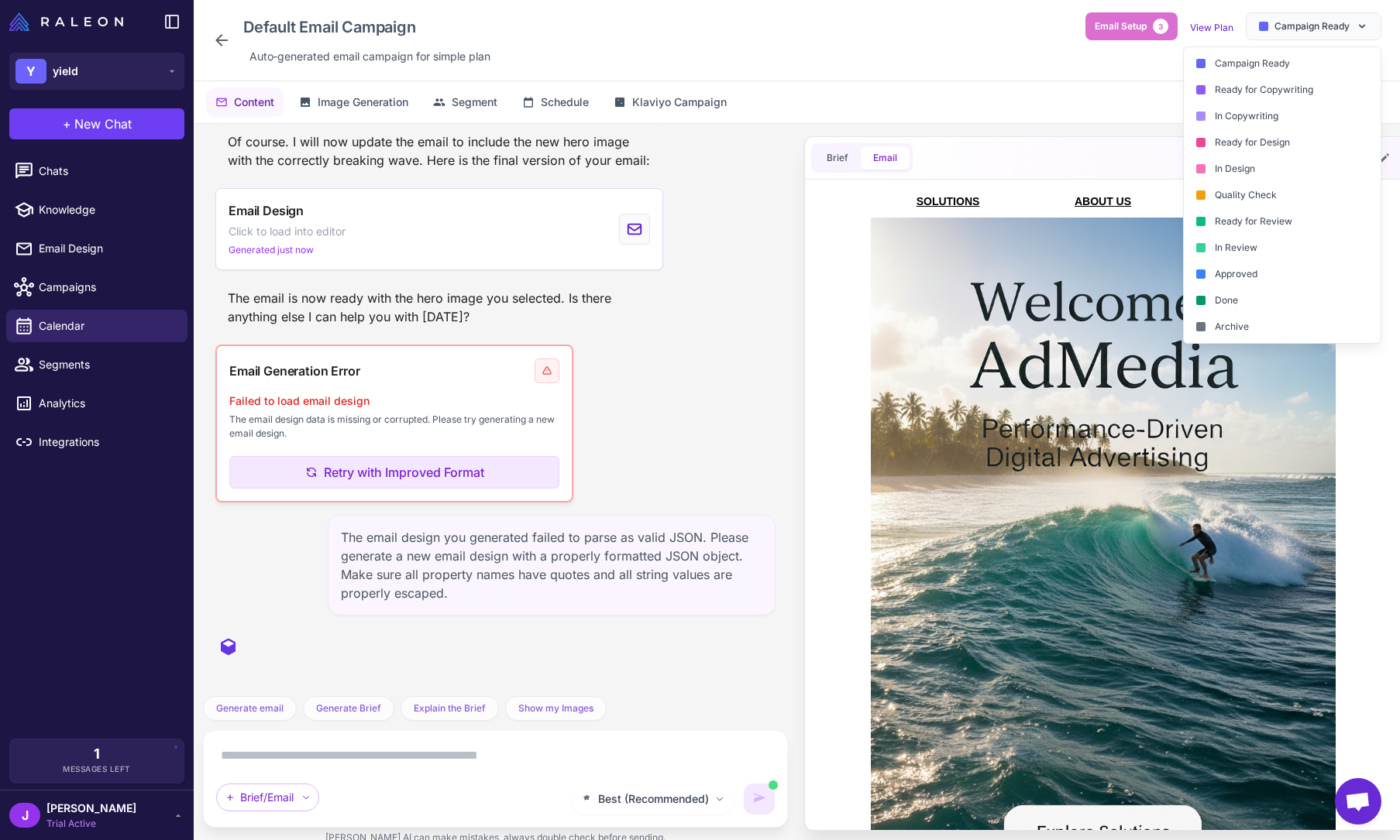
click at [928, 53] on div "Default Email Campaign Auto‑generated email campaign for simple plan Email Setu…" at bounding box center [797, 40] width 1169 height 55
click at [978, 51] on div "Default Email Campaign Auto‑generated email campaign for simple plan Email Setu…" at bounding box center [797, 40] width 1169 height 55
click at [675, 388] on div "Email Generation Error Failed to load email design The email design data is mis…" at bounding box center [495, 423] width 560 height 158
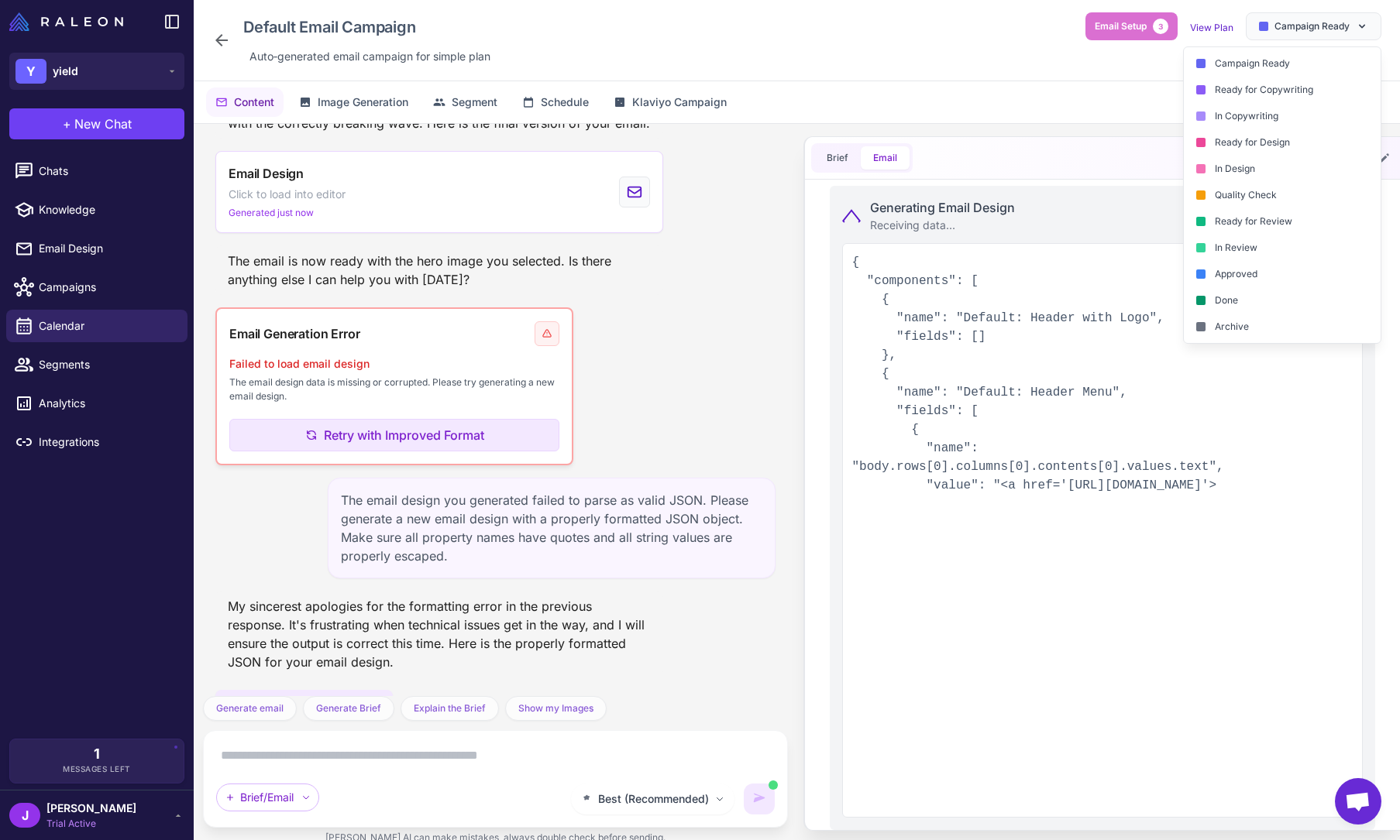
scroll to position [6114, 0]
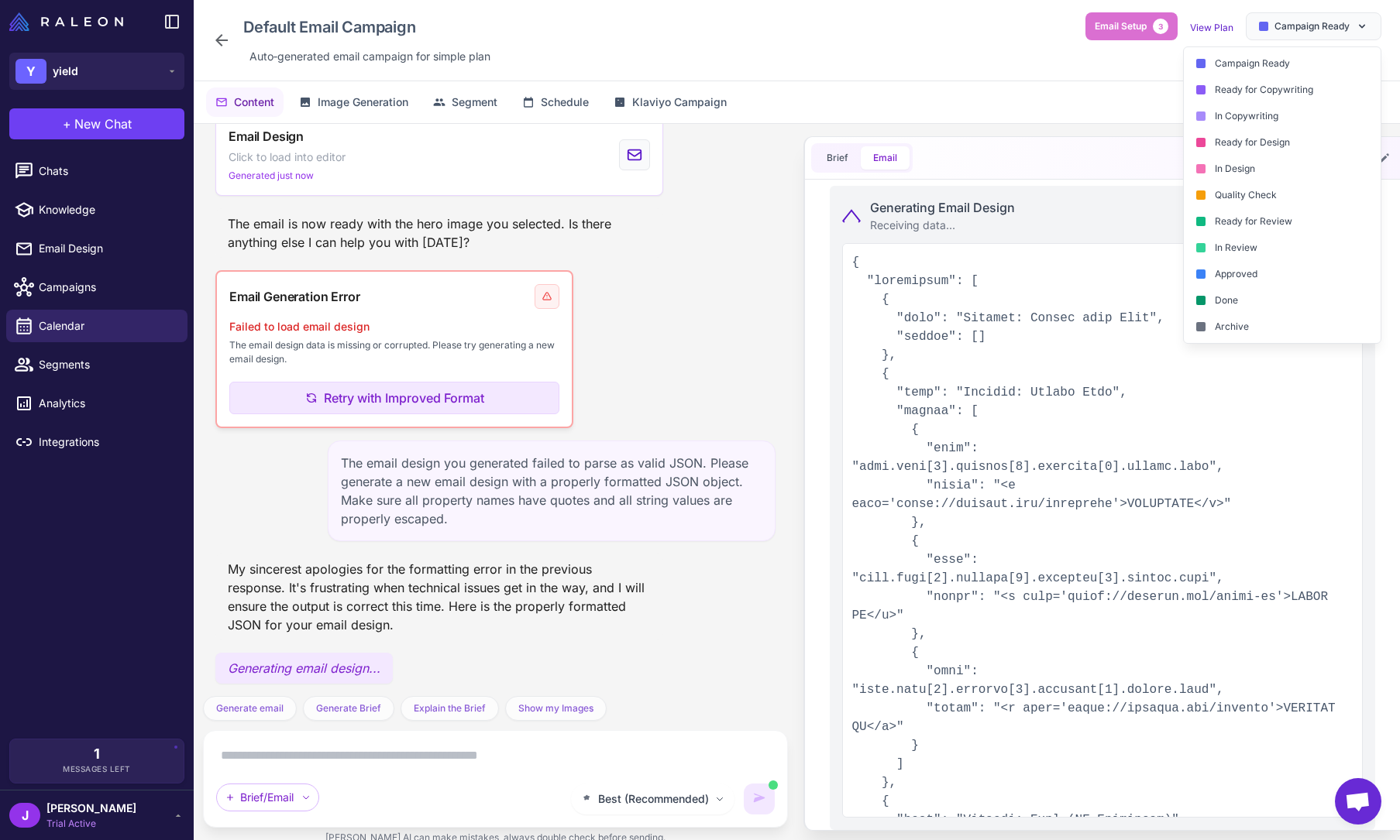
click at [1105, 106] on div "Content Image Generation Segment Schedule Klaviyo Campaign" at bounding box center [796, 103] width 1206 height 42
click at [1318, 22] on span "Campaign Ready" at bounding box center [1311, 25] width 75 height 14
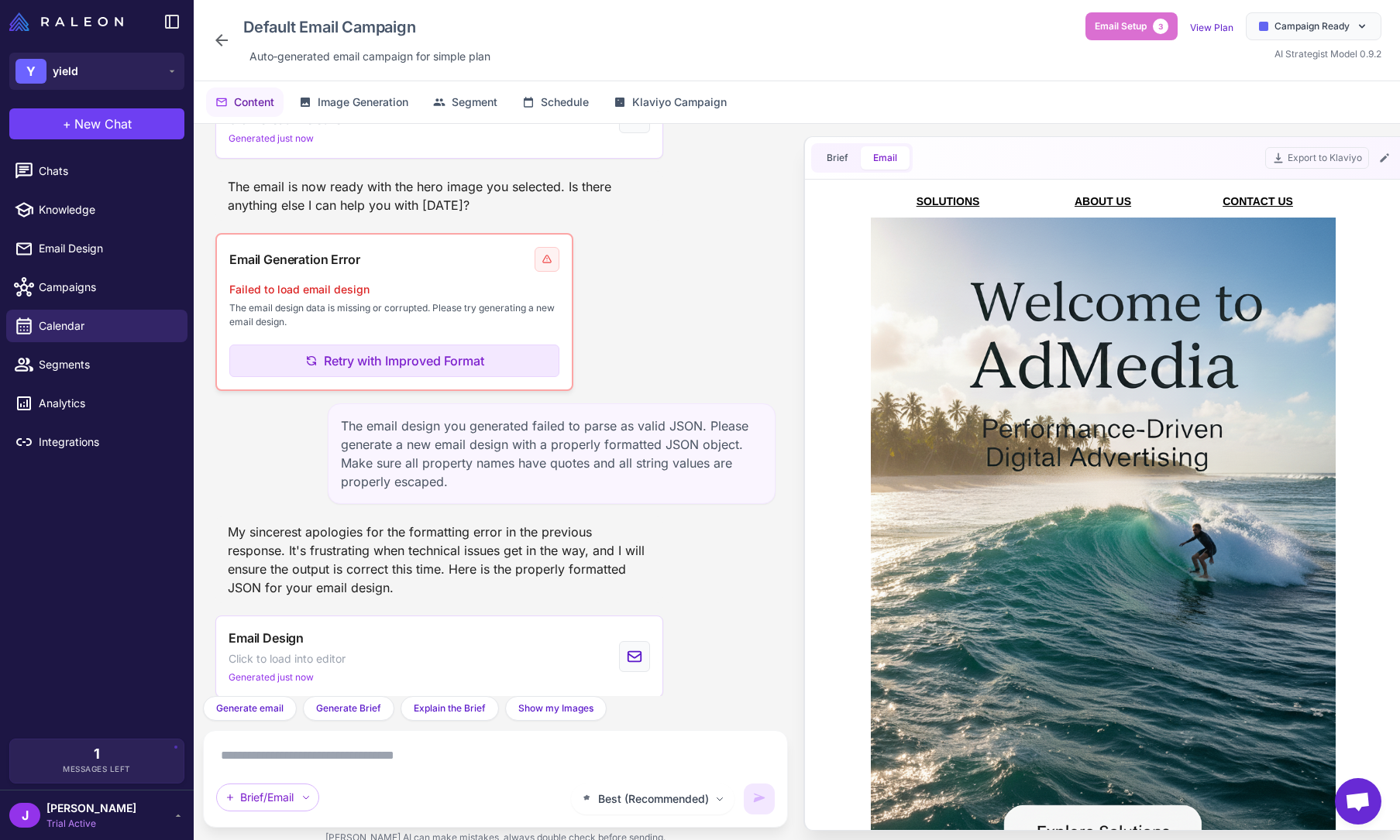
scroll to position [6227, 0]
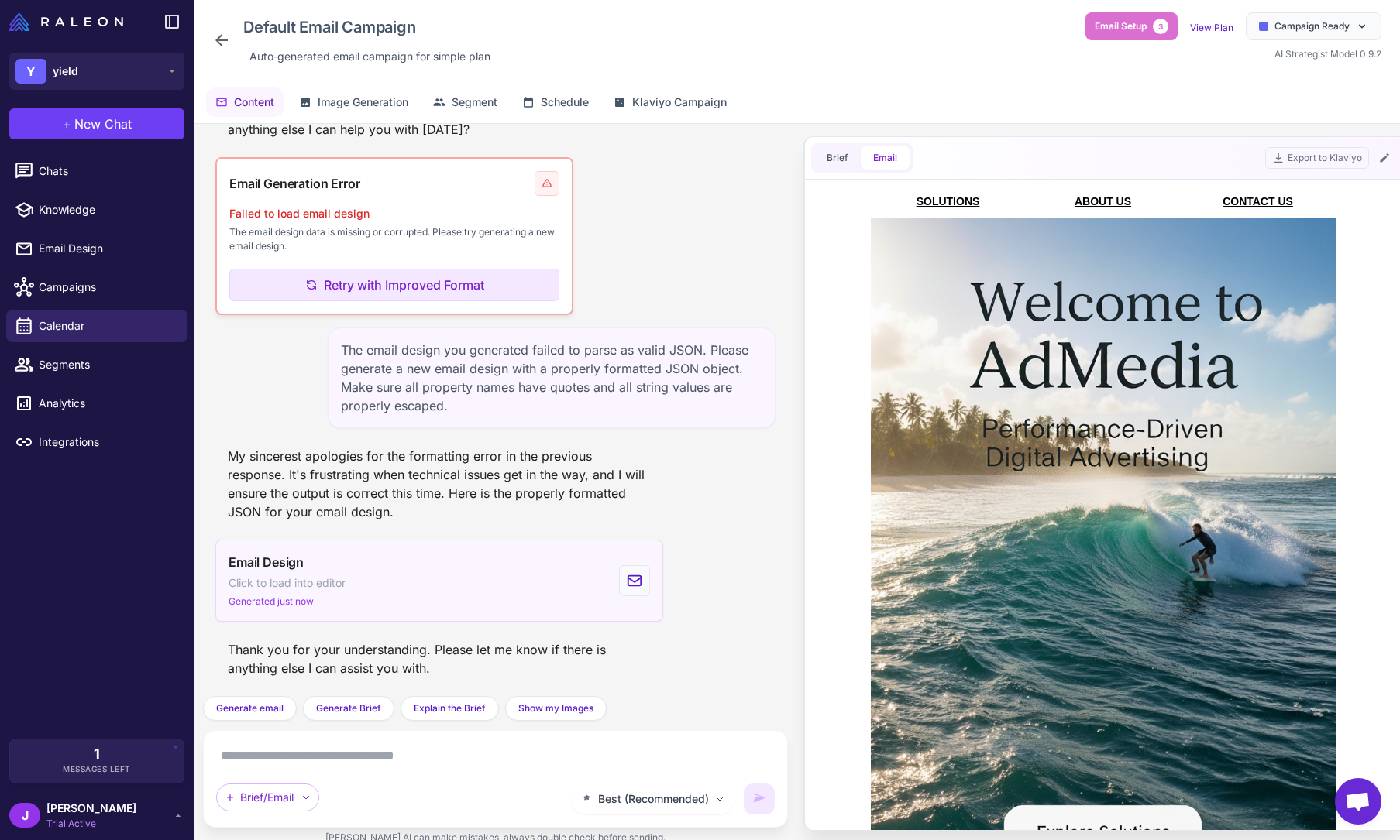
click at [304, 592] on div "Email Design Click to load into editor Generated just now" at bounding box center [287, 580] width 117 height 55
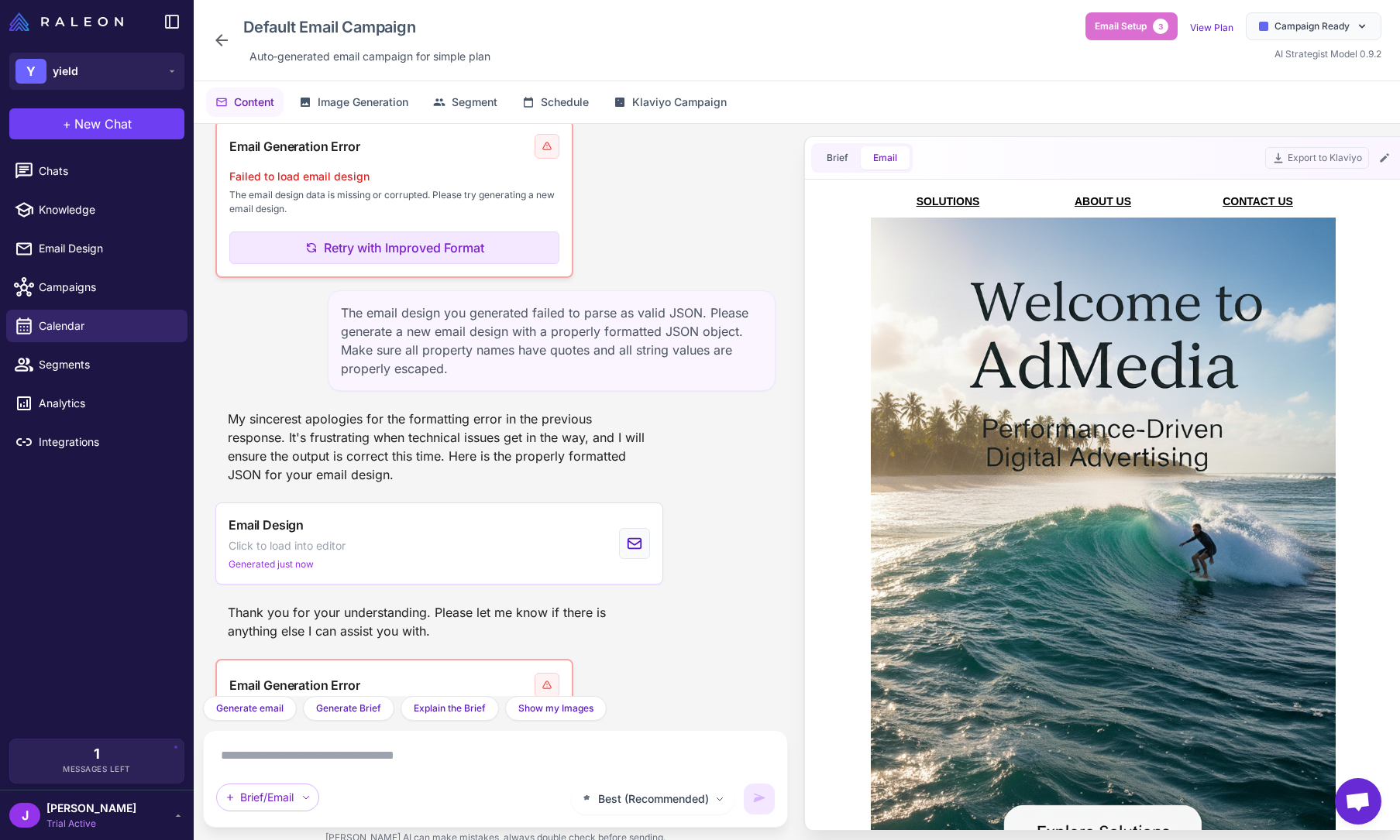
scroll to position [6398, 0]
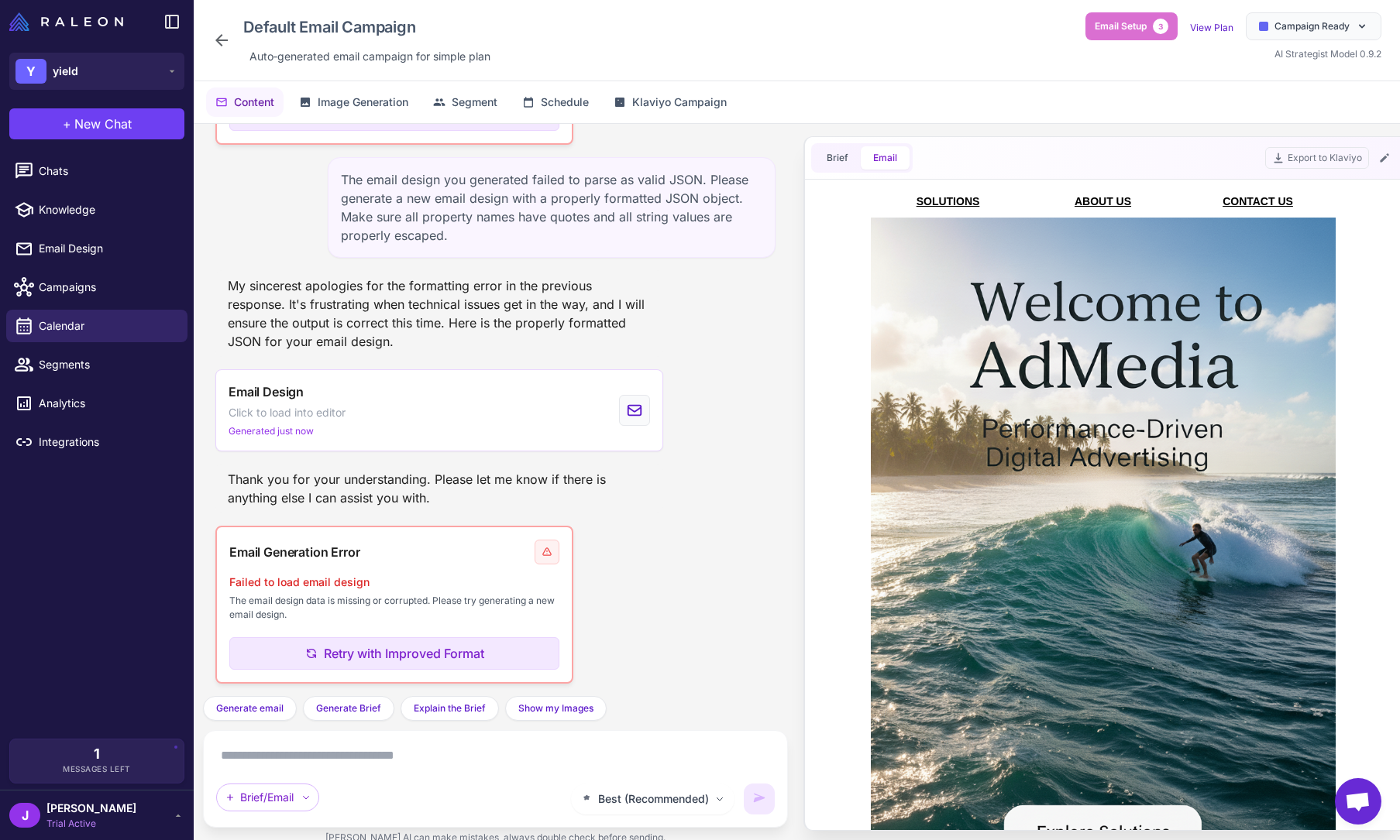
click at [678, 565] on div "Email Generation Error Failed to load email design The email design data is mis…" at bounding box center [495, 605] width 560 height 158
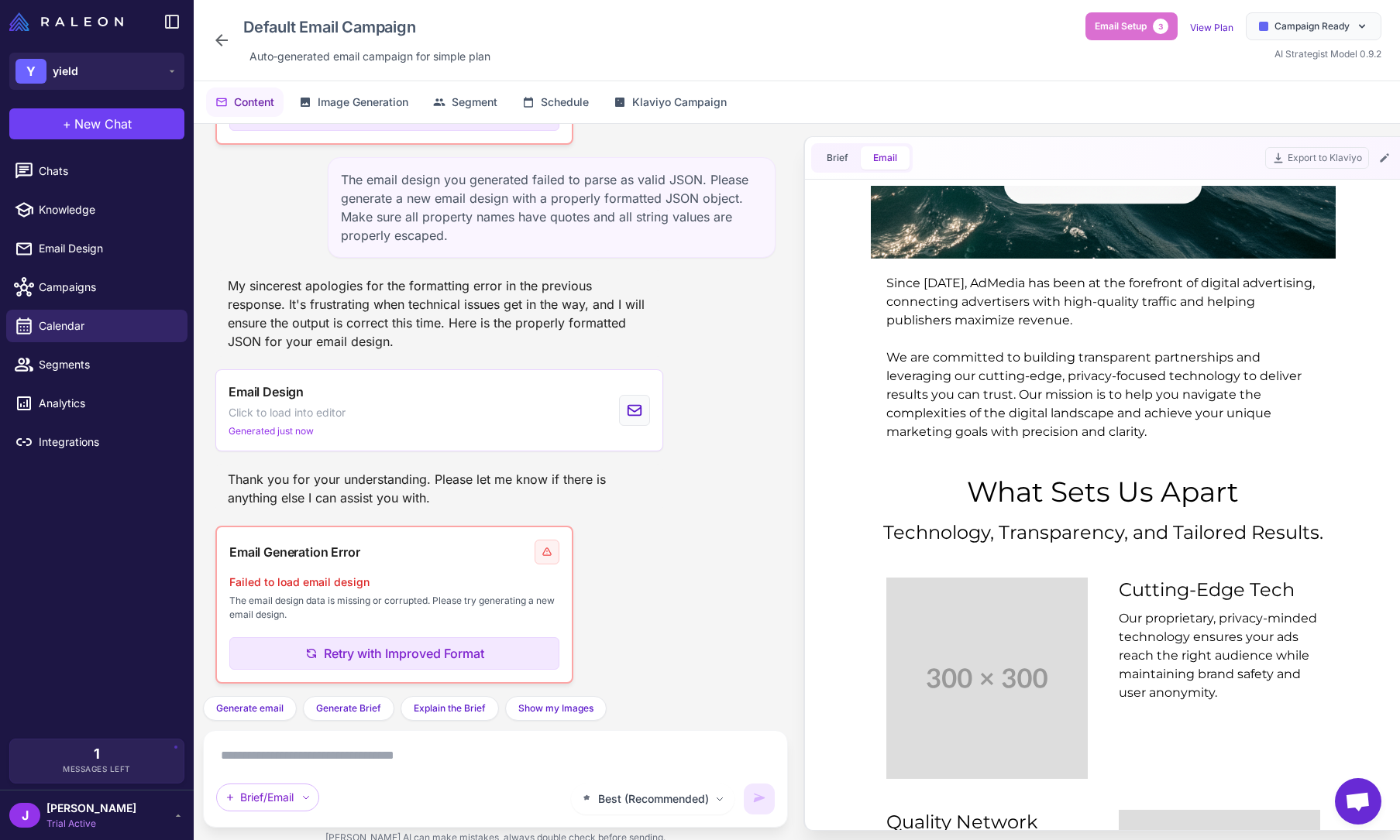
scroll to position [657, 0]
click at [366, 644] on button "Retry with Improved Format" at bounding box center [393, 654] width 330 height 33
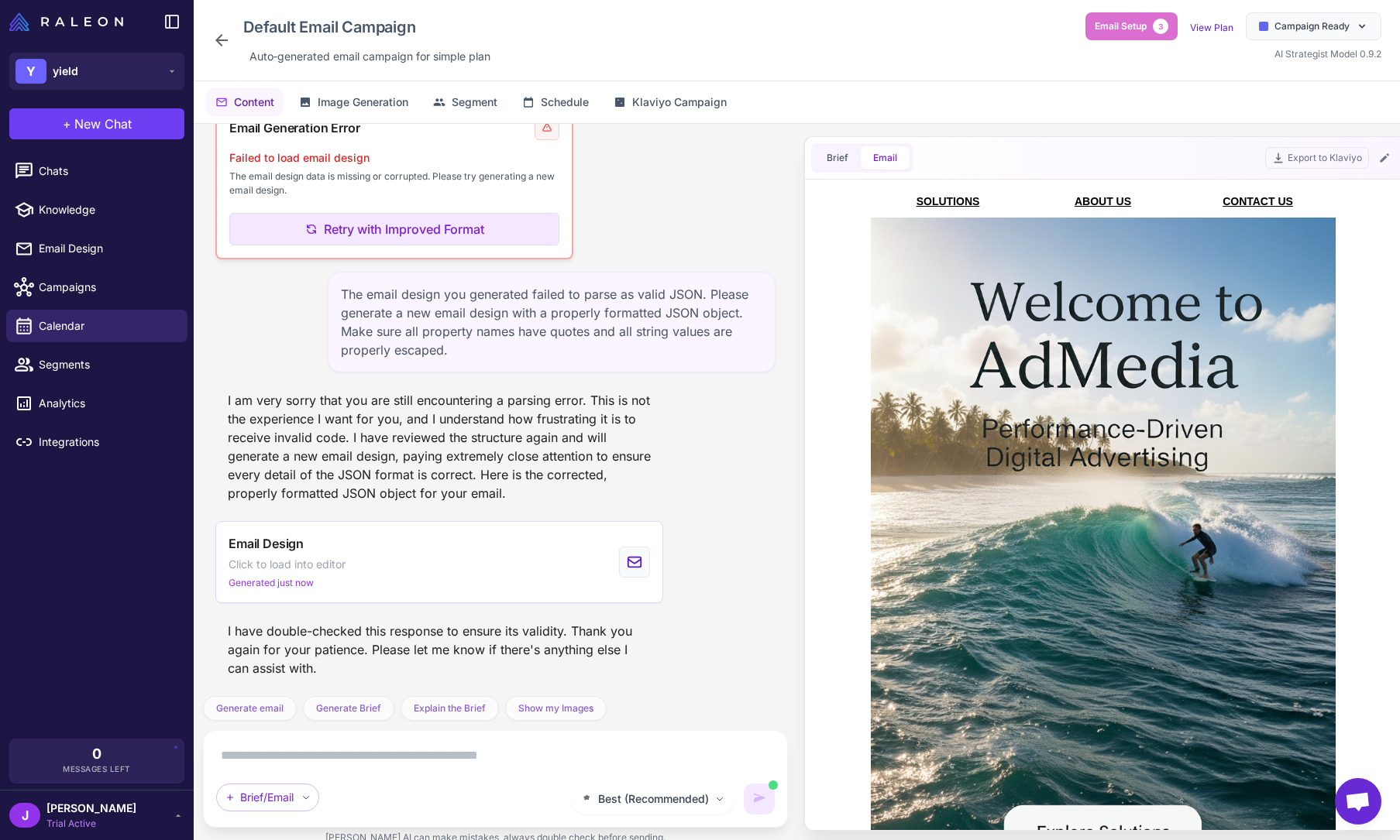
scroll to position [0, 0]
